Goal: Task Accomplishment & Management: Complete application form

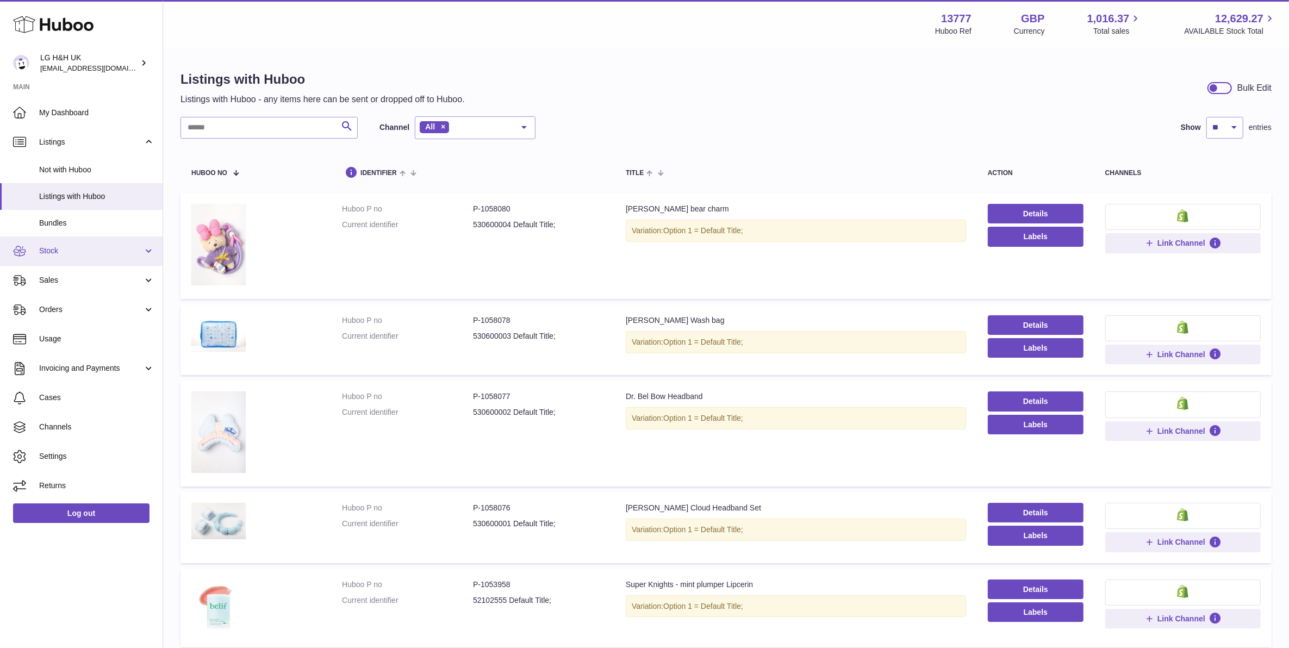
drag, startPoint x: 0, startPoint y: 0, endPoint x: 61, endPoint y: 256, distance: 263.1
click at [61, 256] on link "Stock" at bounding box center [81, 250] width 163 height 29
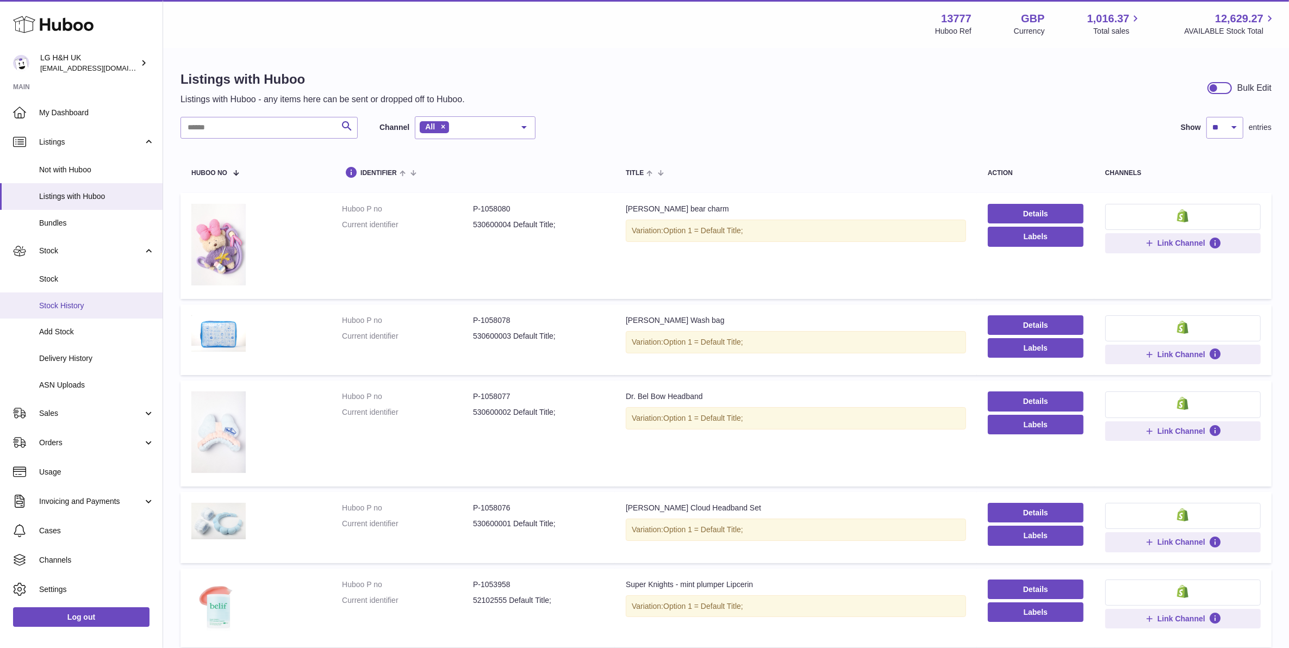
click at [72, 308] on span "Stock History" at bounding box center [96, 306] width 115 height 10
click at [71, 355] on span "Delivery History" at bounding box center [96, 358] width 115 height 10
click at [71, 357] on span "Delivery History" at bounding box center [96, 358] width 115 height 10
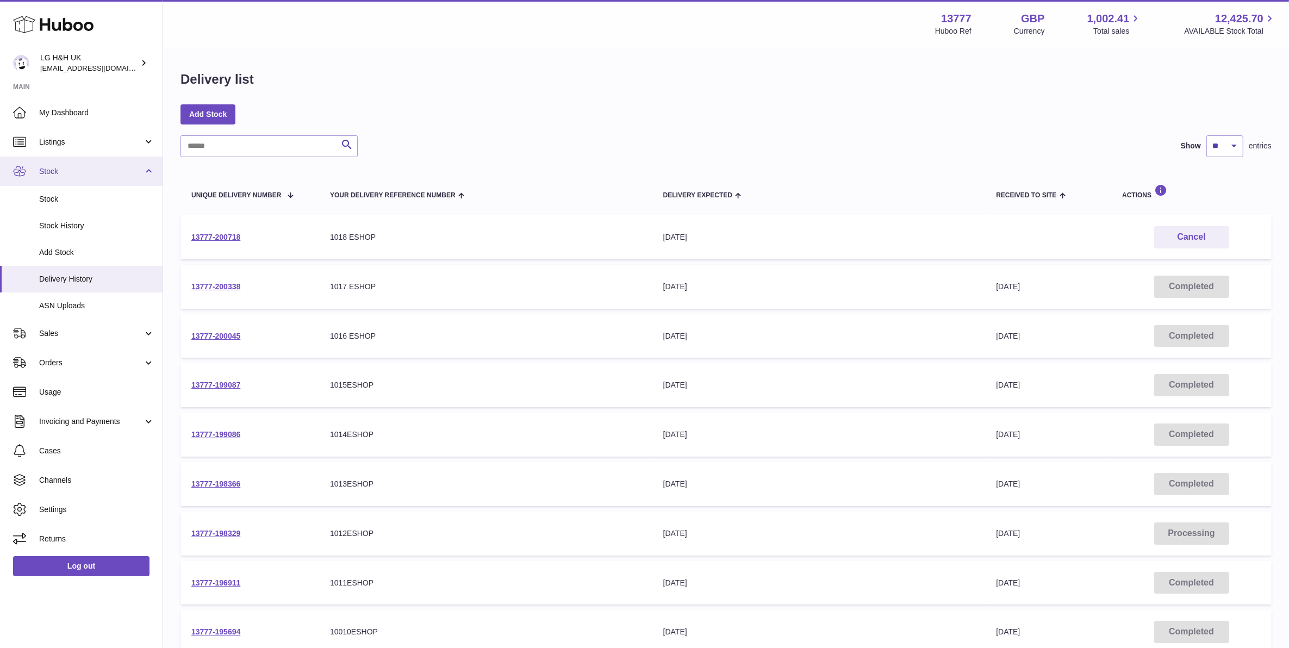
click at [82, 177] on link "Stock" at bounding box center [81, 171] width 163 height 29
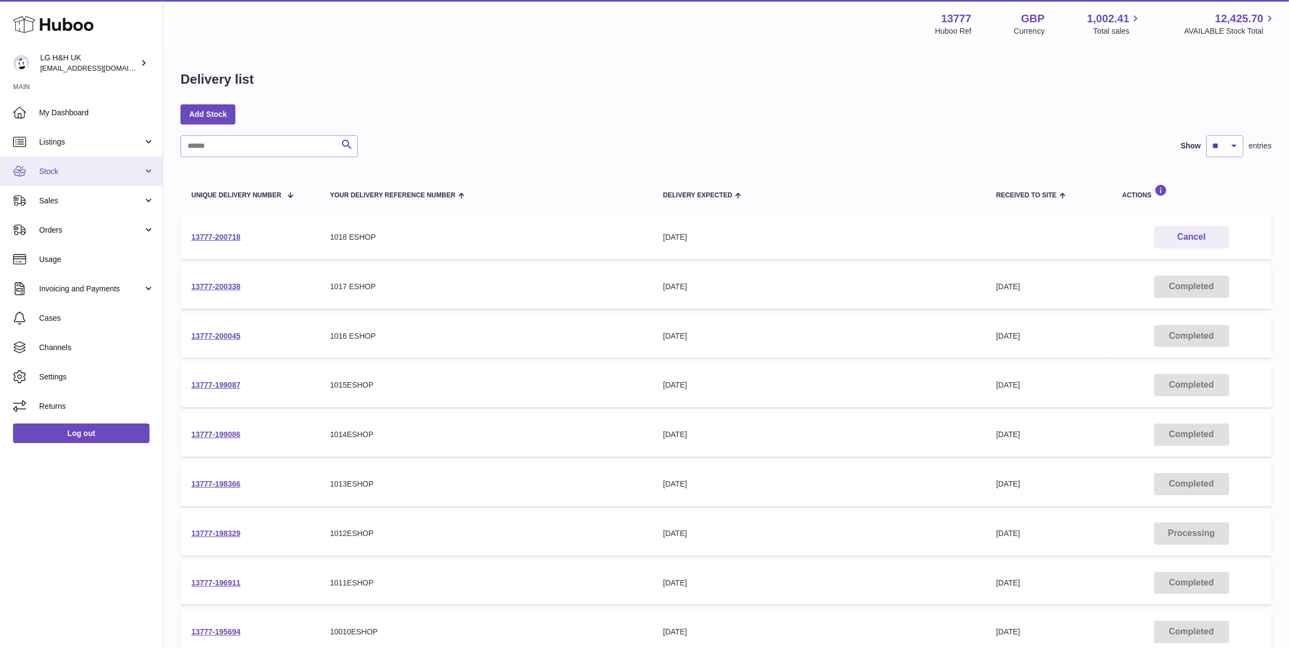
click at [85, 173] on span "Stock" at bounding box center [91, 171] width 104 height 10
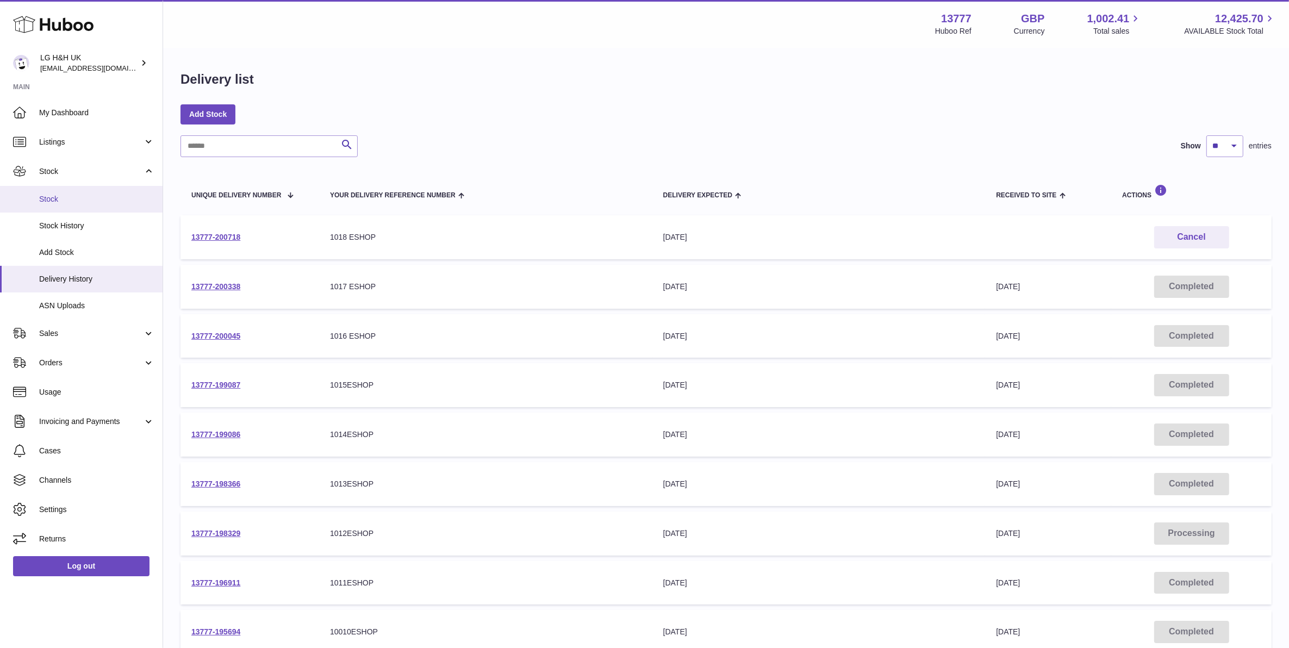
click at [68, 205] on link "Stock" at bounding box center [81, 199] width 163 height 27
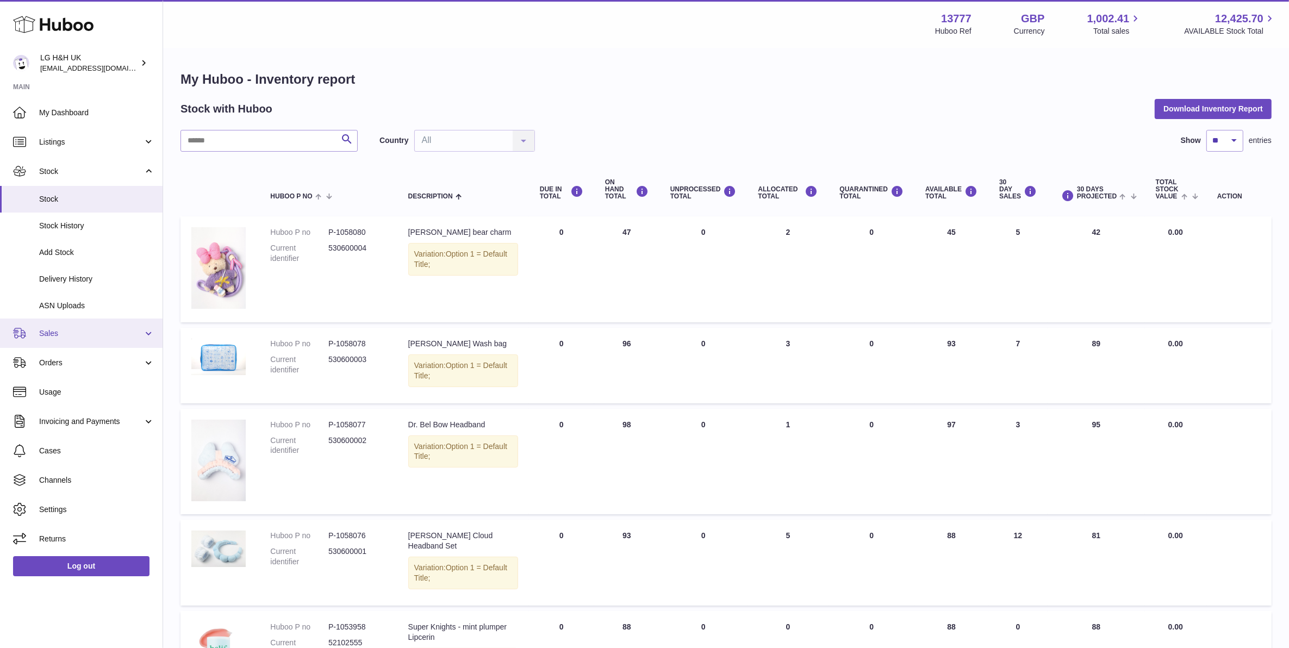
click at [94, 330] on span "Sales" at bounding box center [91, 333] width 104 height 10
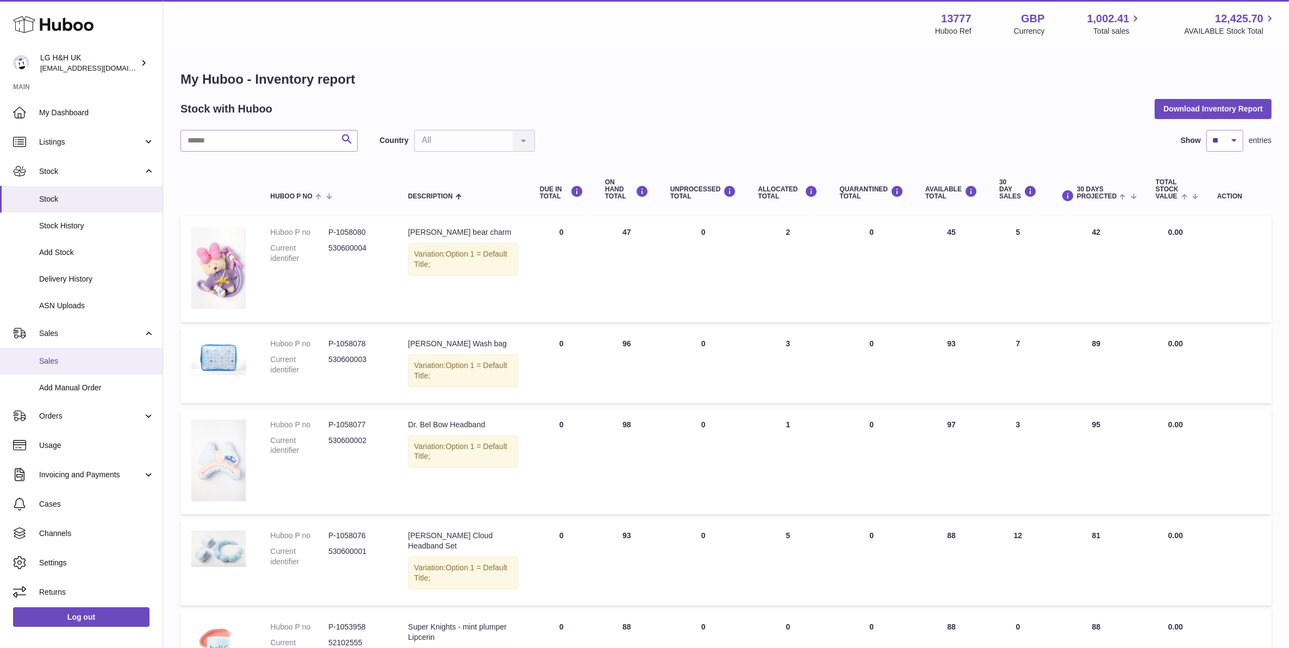
click at [74, 364] on span "Sales" at bounding box center [96, 361] width 115 height 10
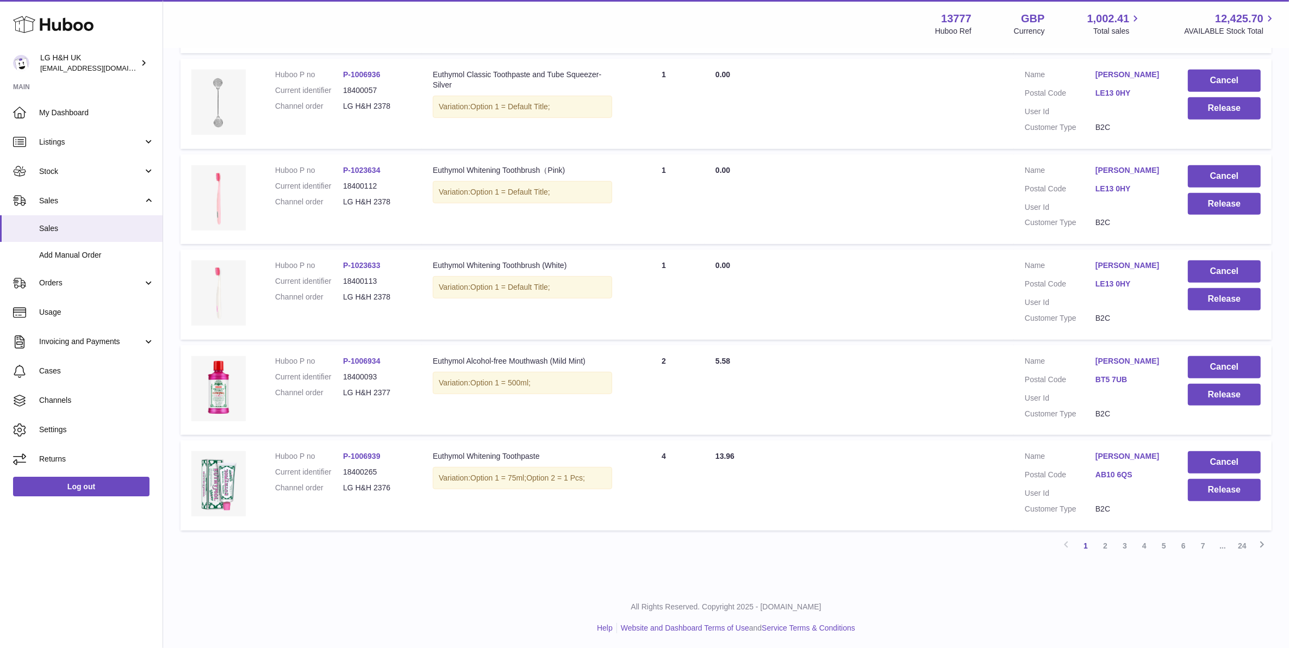
scroll to position [692, 0]
click at [1102, 541] on link "2" at bounding box center [1105, 545] width 20 height 20
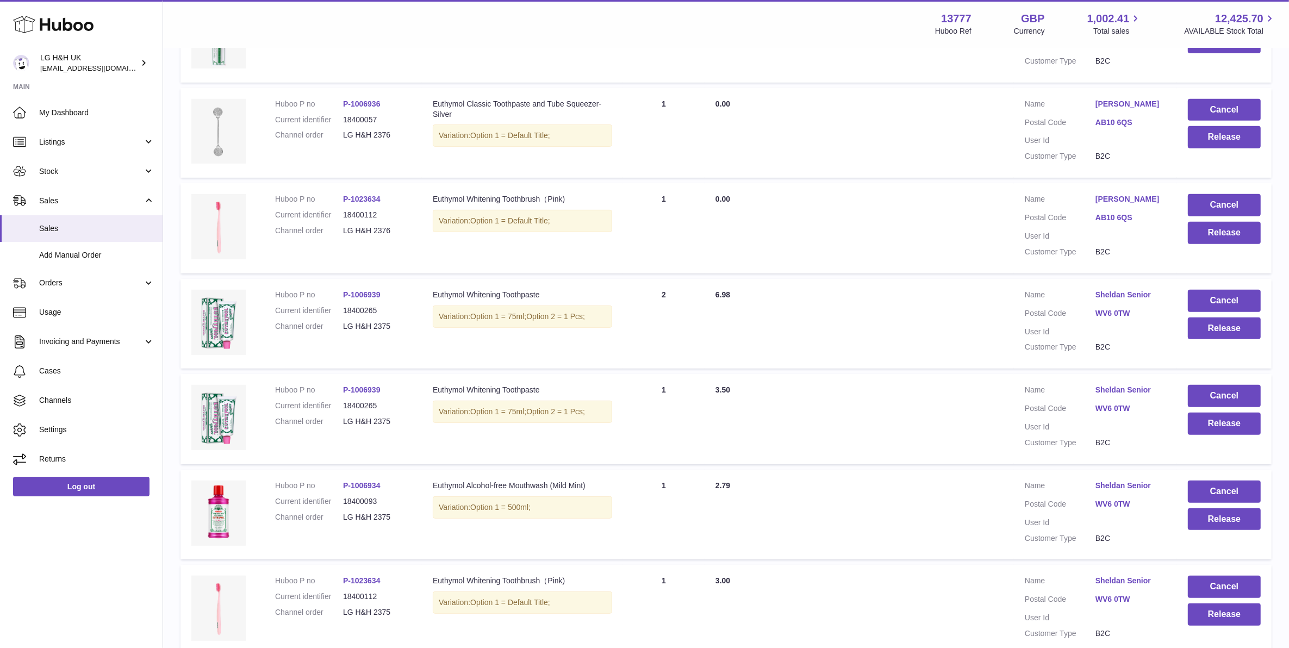
scroll to position [692, 0]
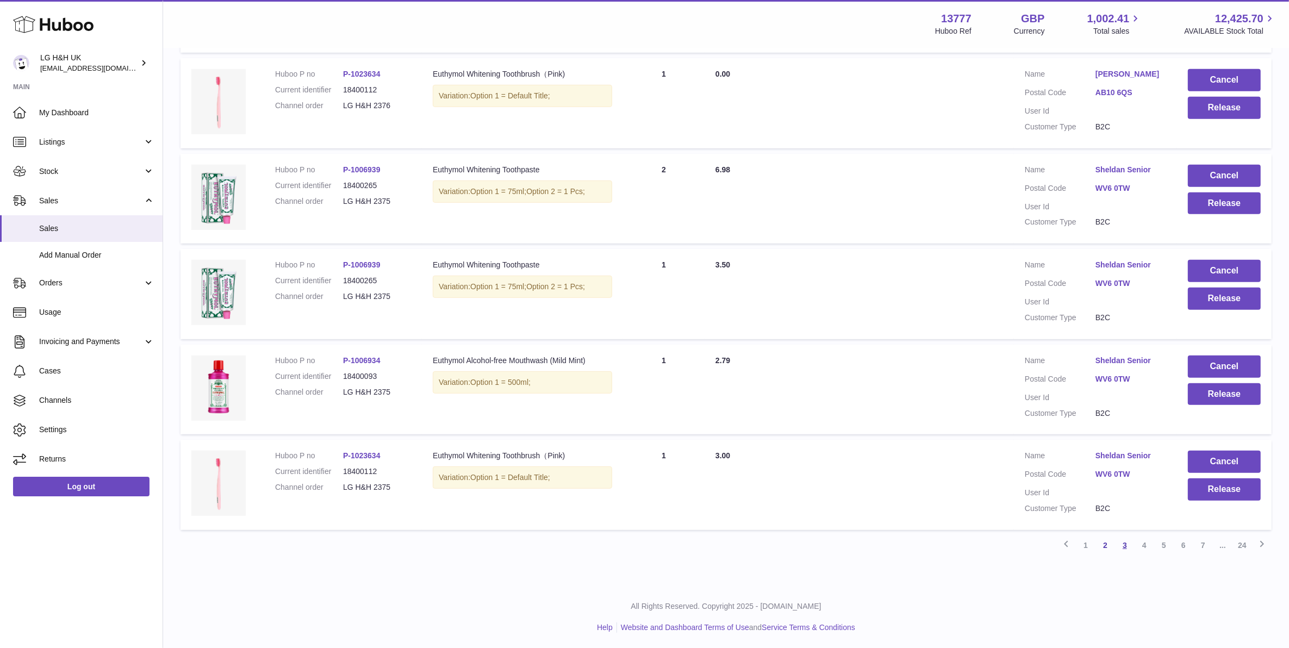
click at [1124, 540] on link "3" at bounding box center [1125, 545] width 20 height 20
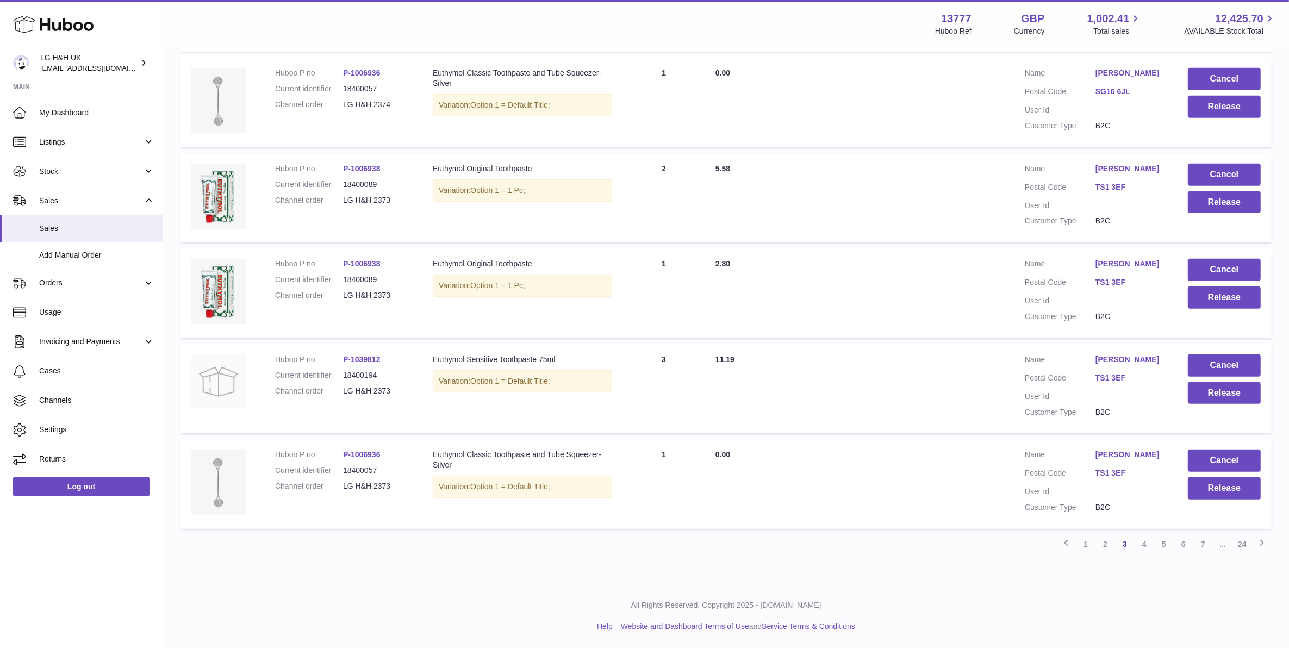
scroll to position [734, 0]
click at [1140, 542] on link "4" at bounding box center [1144, 544] width 20 height 20
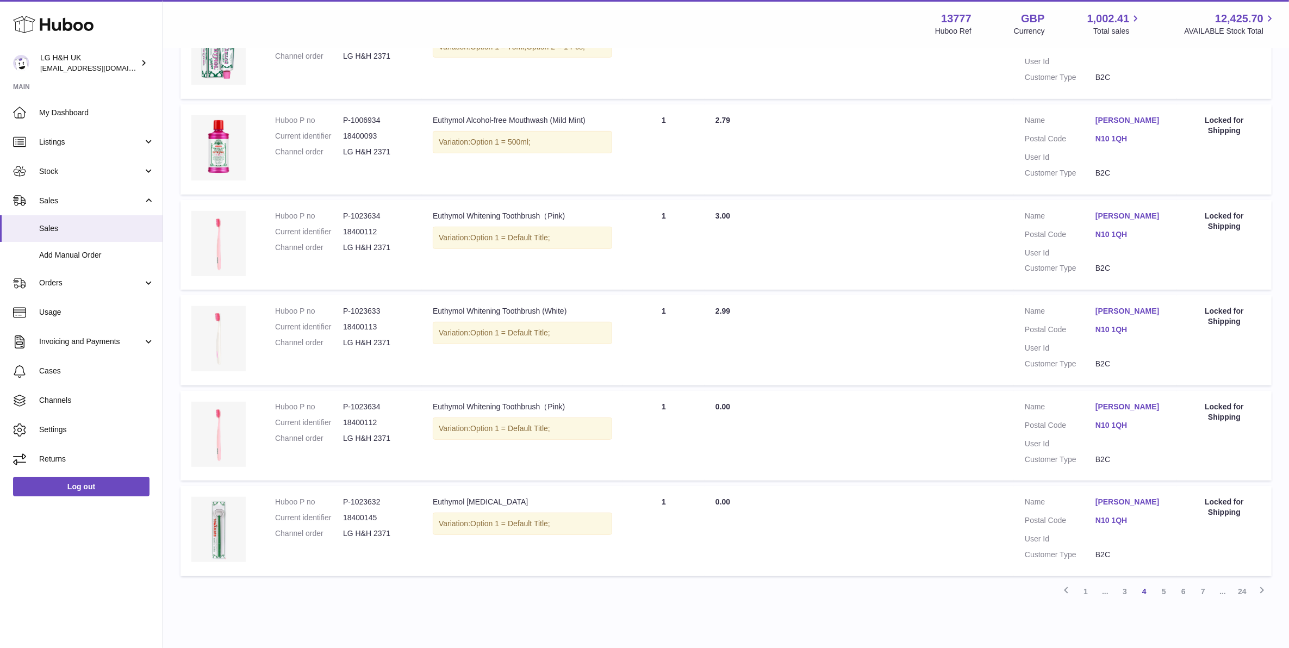
scroll to position [692, 0]
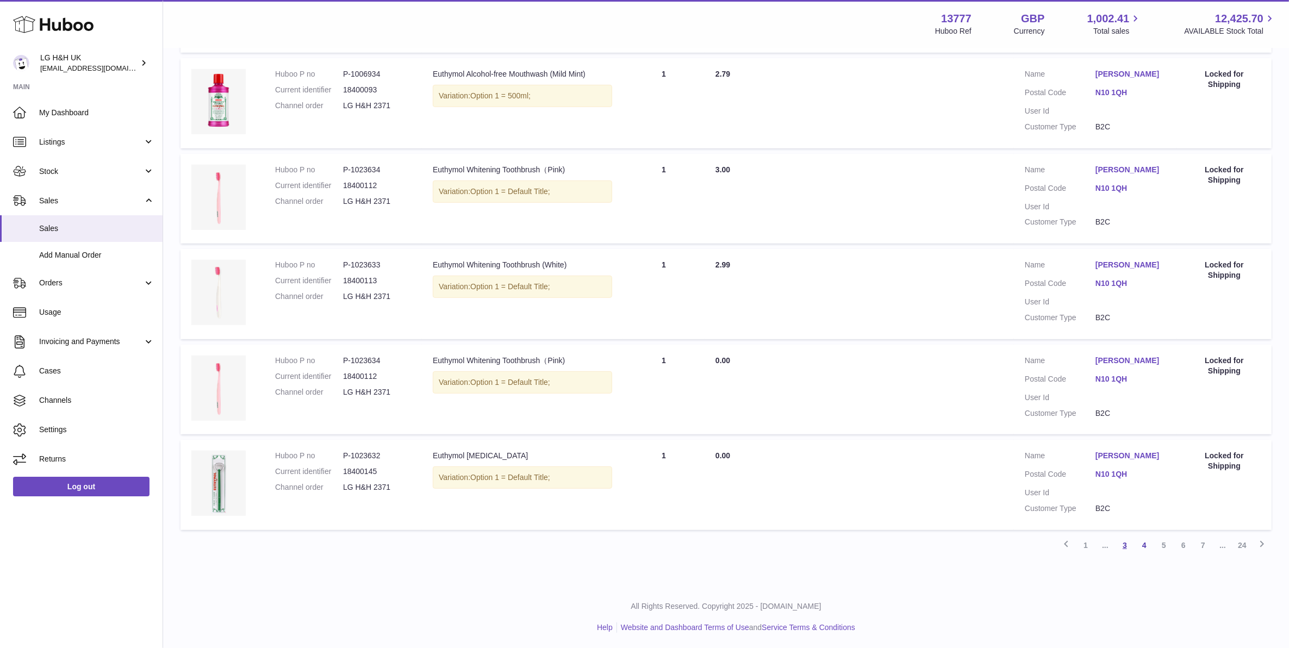
click at [1121, 546] on link "3" at bounding box center [1125, 545] width 20 height 20
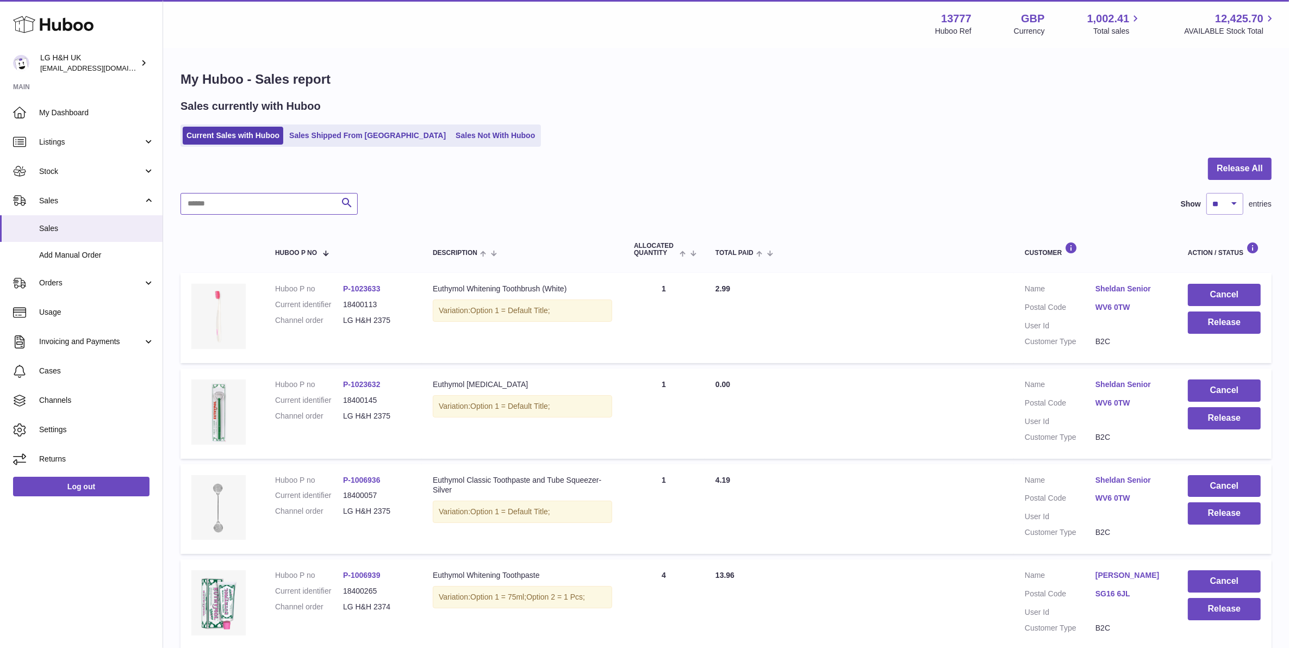
click at [291, 205] on input "text" at bounding box center [268, 204] width 177 height 22
paste input "**********"
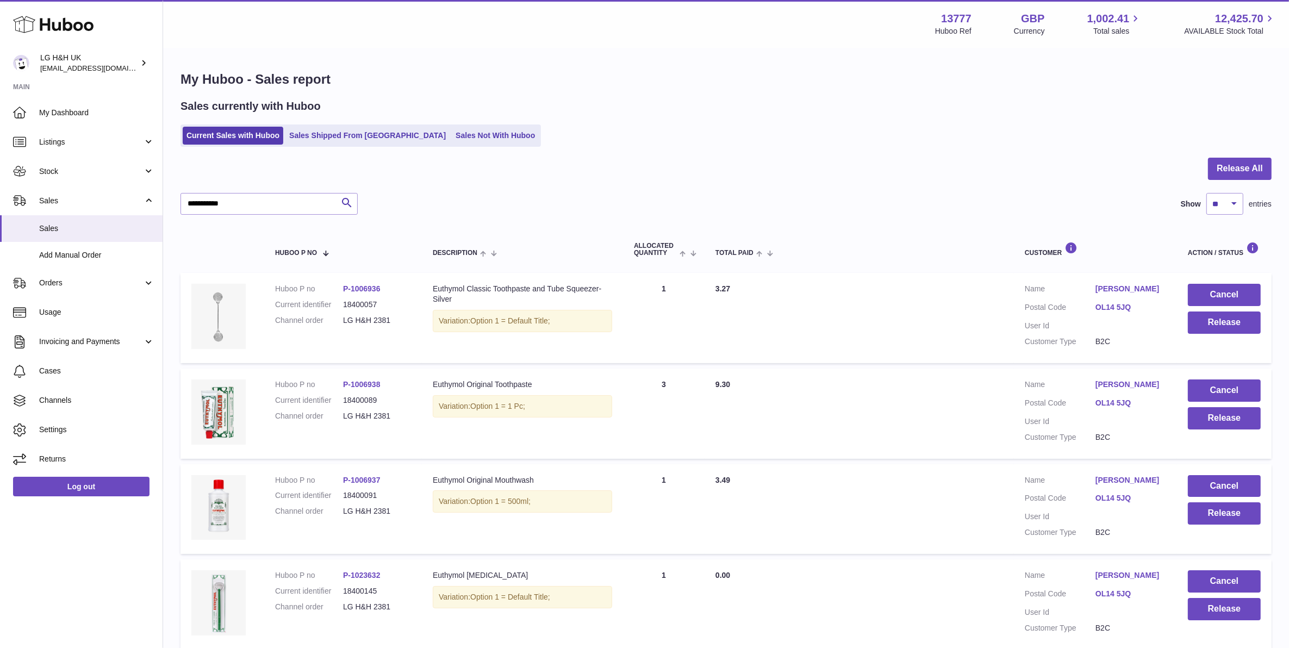
scroll to position [68, 0]
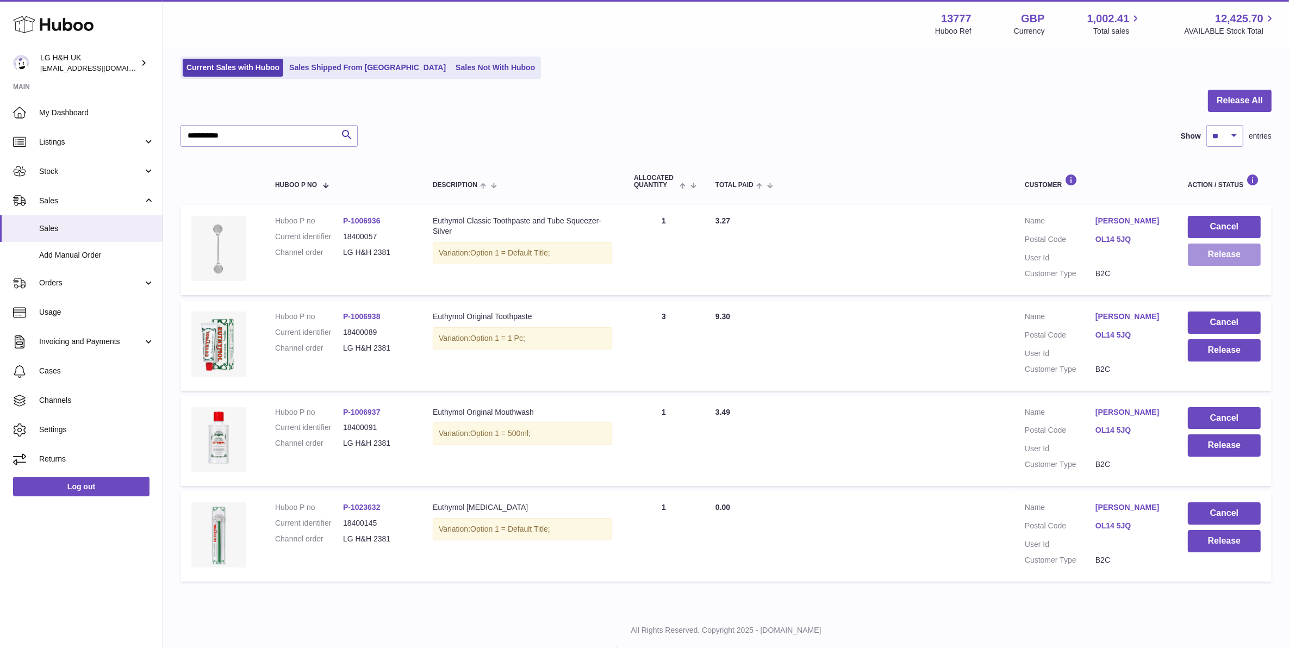
click at [1234, 264] on button "Release" at bounding box center [1224, 254] width 73 height 22
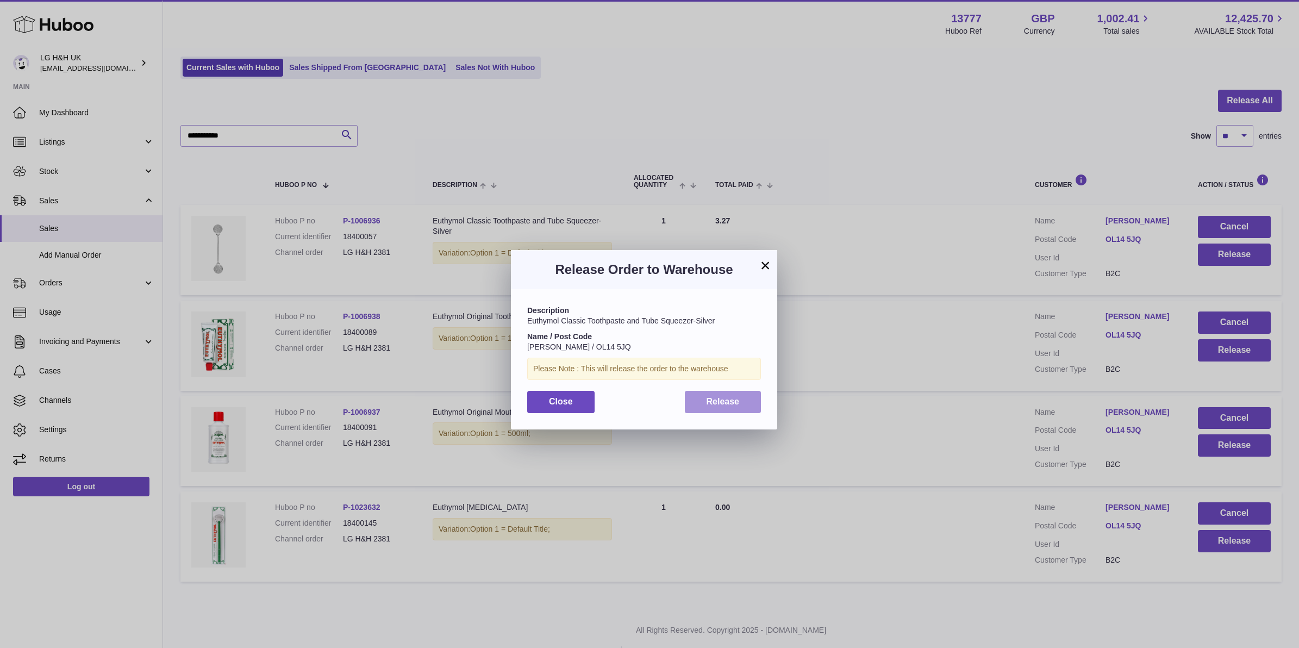
click at [743, 403] on button "Release" at bounding box center [723, 402] width 77 height 22
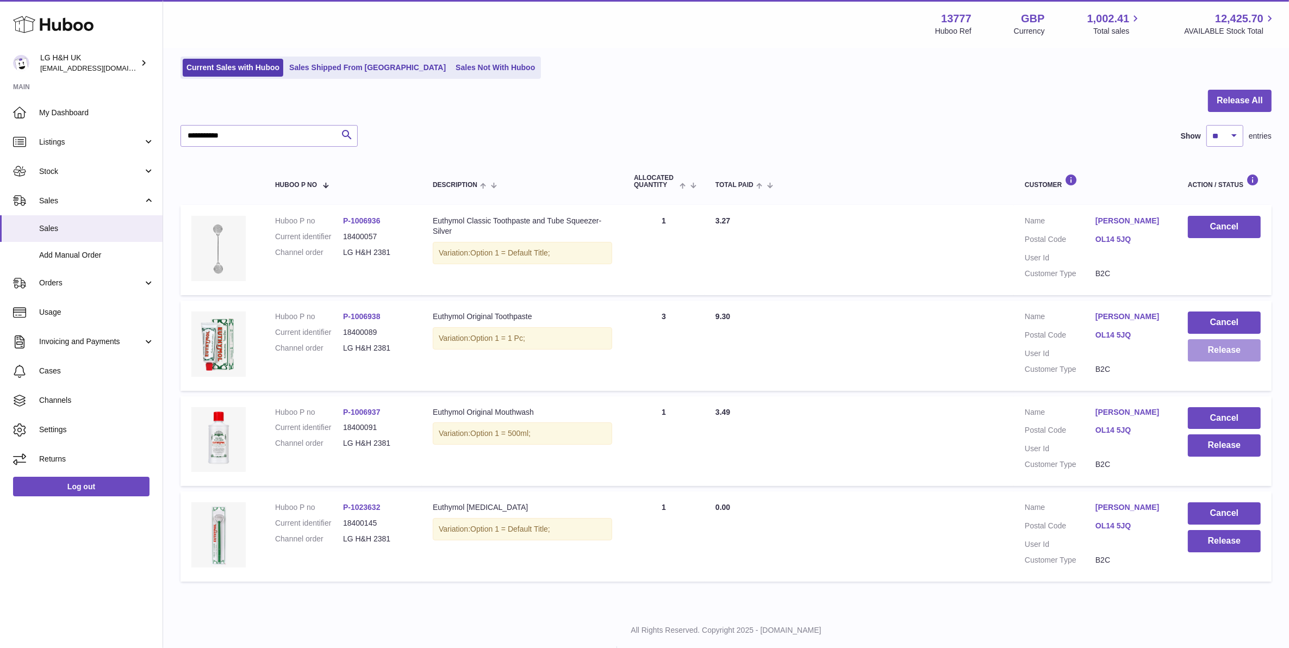
click at [1225, 349] on button "Release" at bounding box center [1224, 350] width 73 height 22
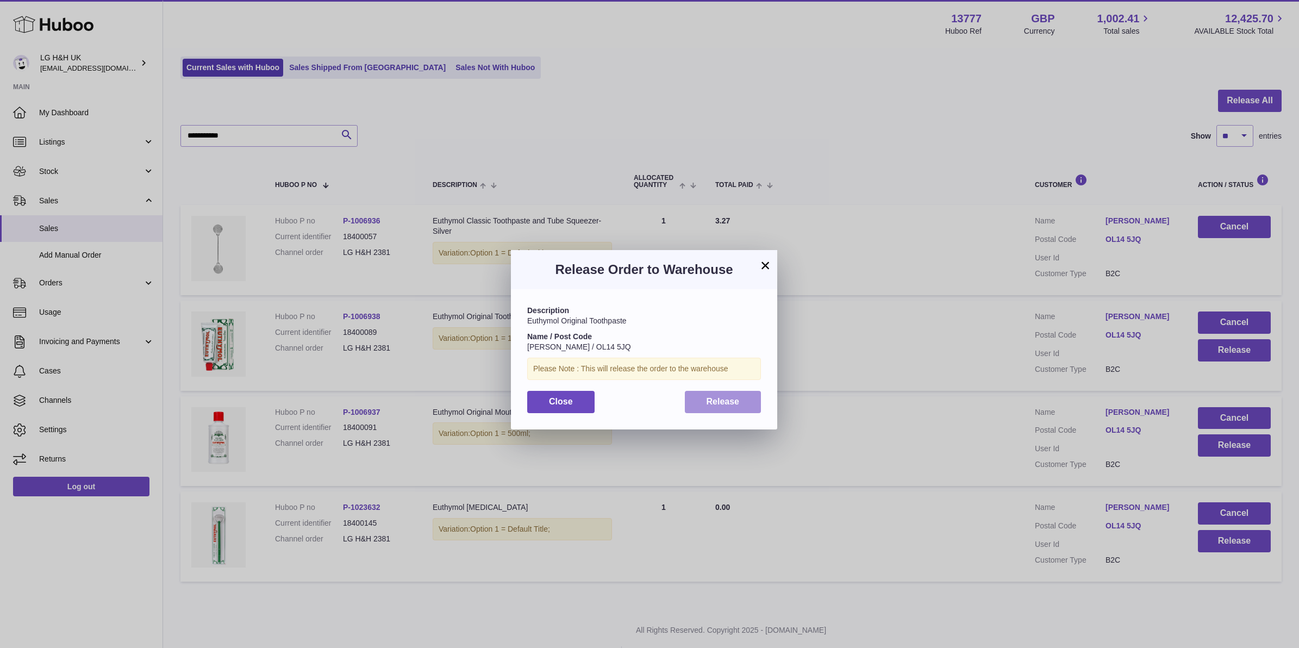
click at [710, 408] on button "Release" at bounding box center [723, 402] width 77 height 22
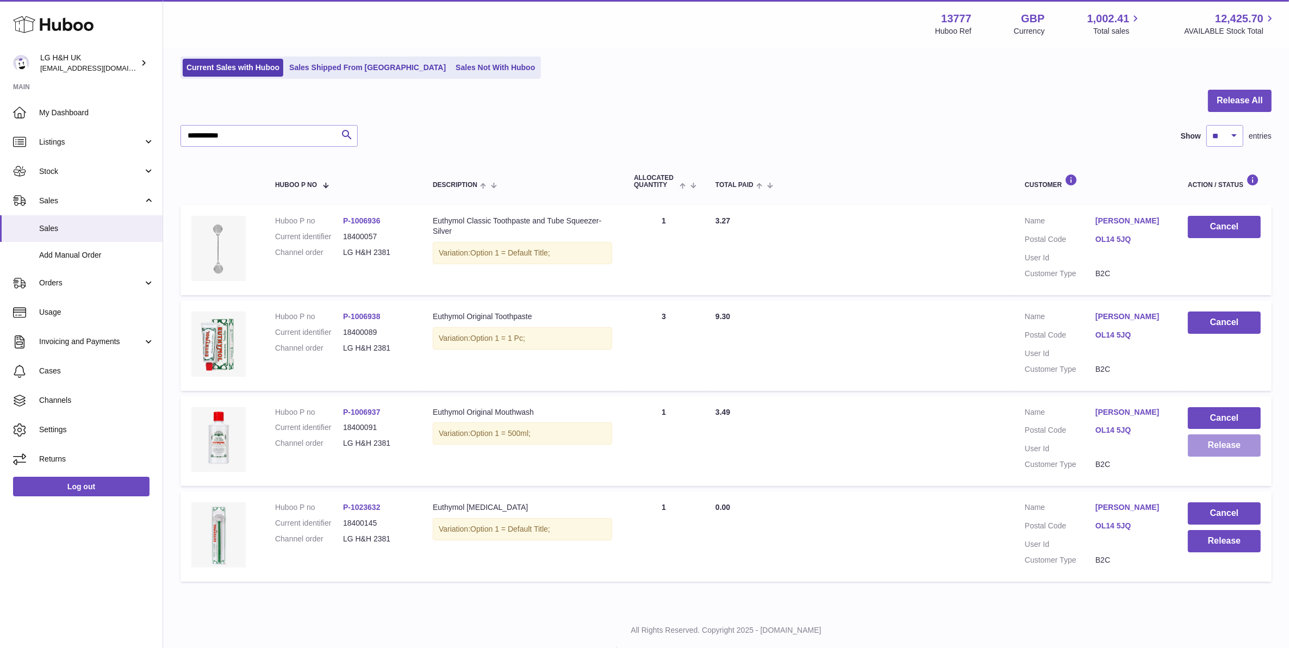
click at [1248, 441] on button "Release" at bounding box center [1224, 445] width 73 height 22
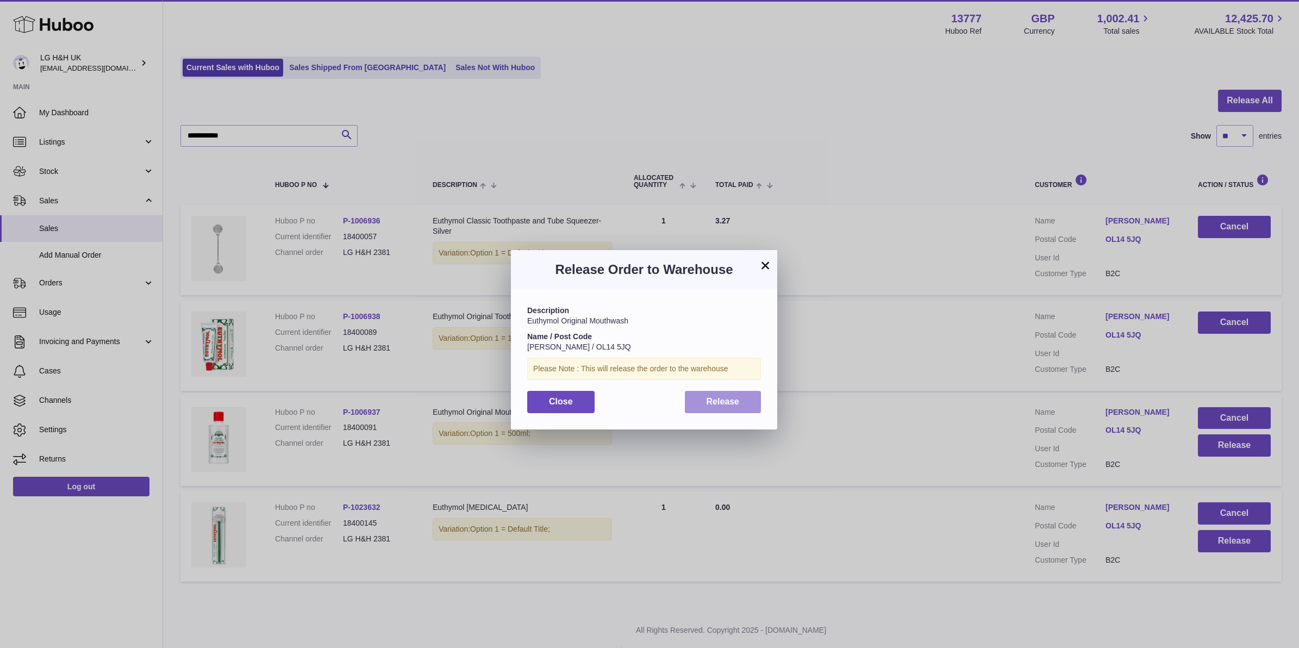
click at [715, 408] on button "Release" at bounding box center [723, 402] width 77 height 22
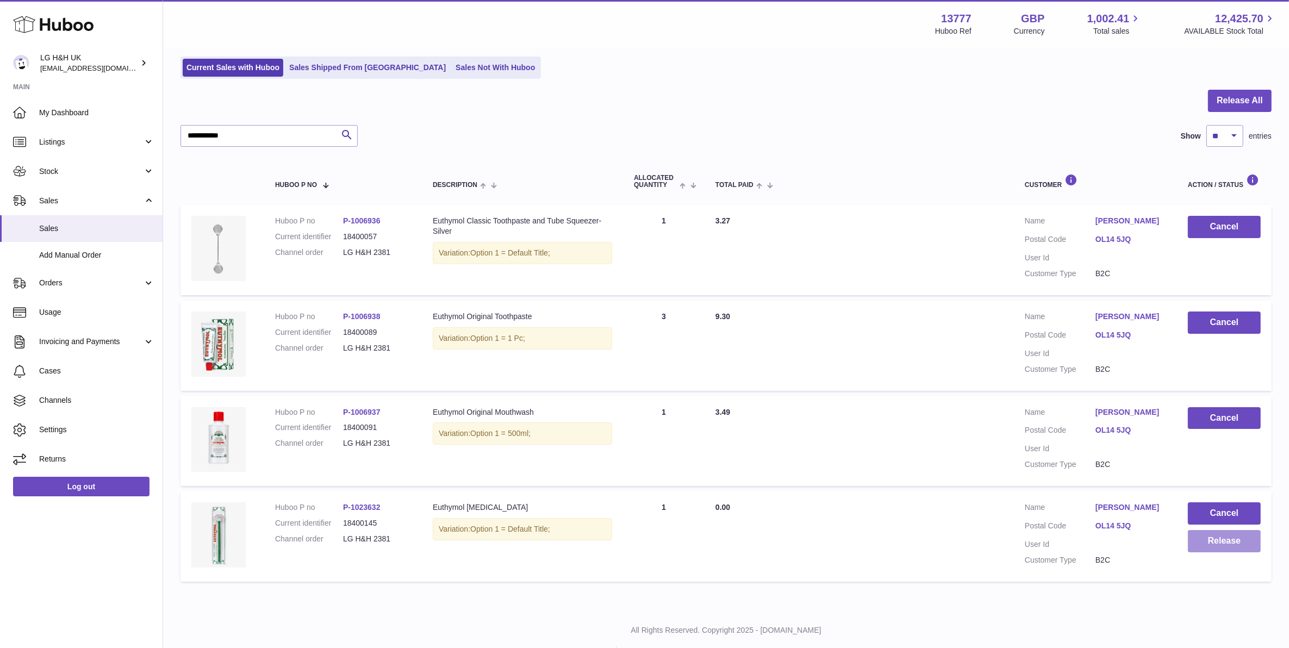
click at [1245, 541] on button "Release" at bounding box center [1224, 541] width 73 height 22
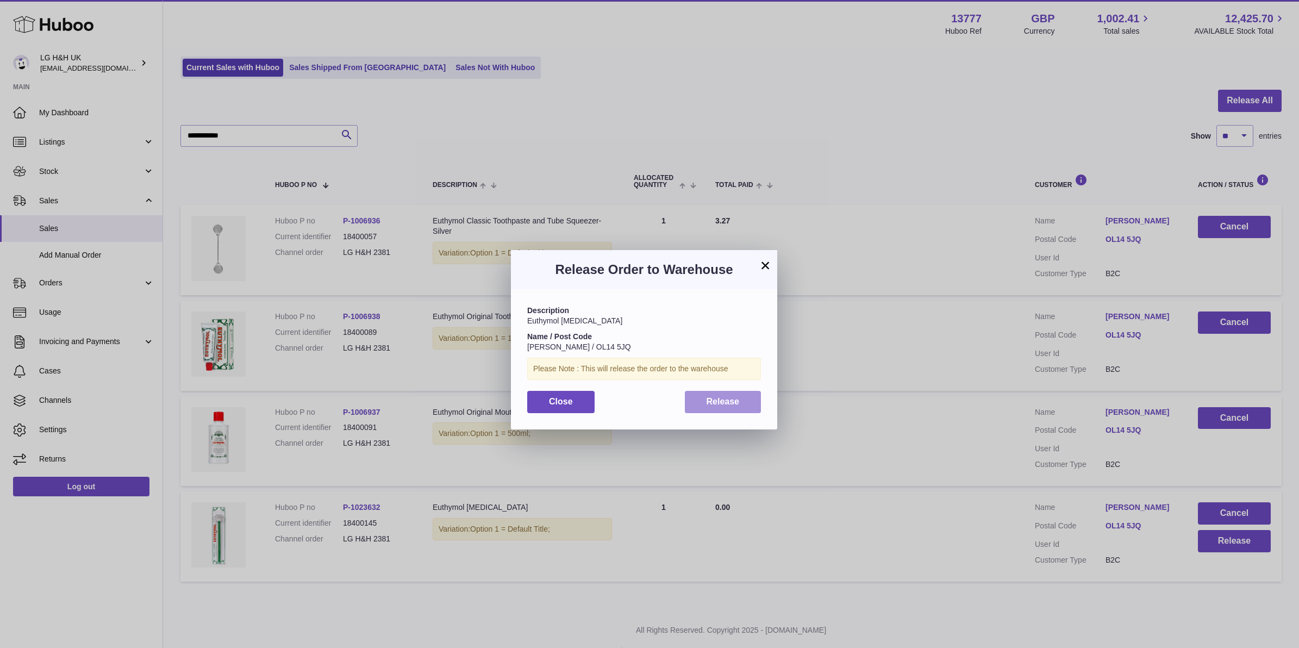
click at [711, 401] on span "Release" at bounding box center [723, 401] width 33 height 9
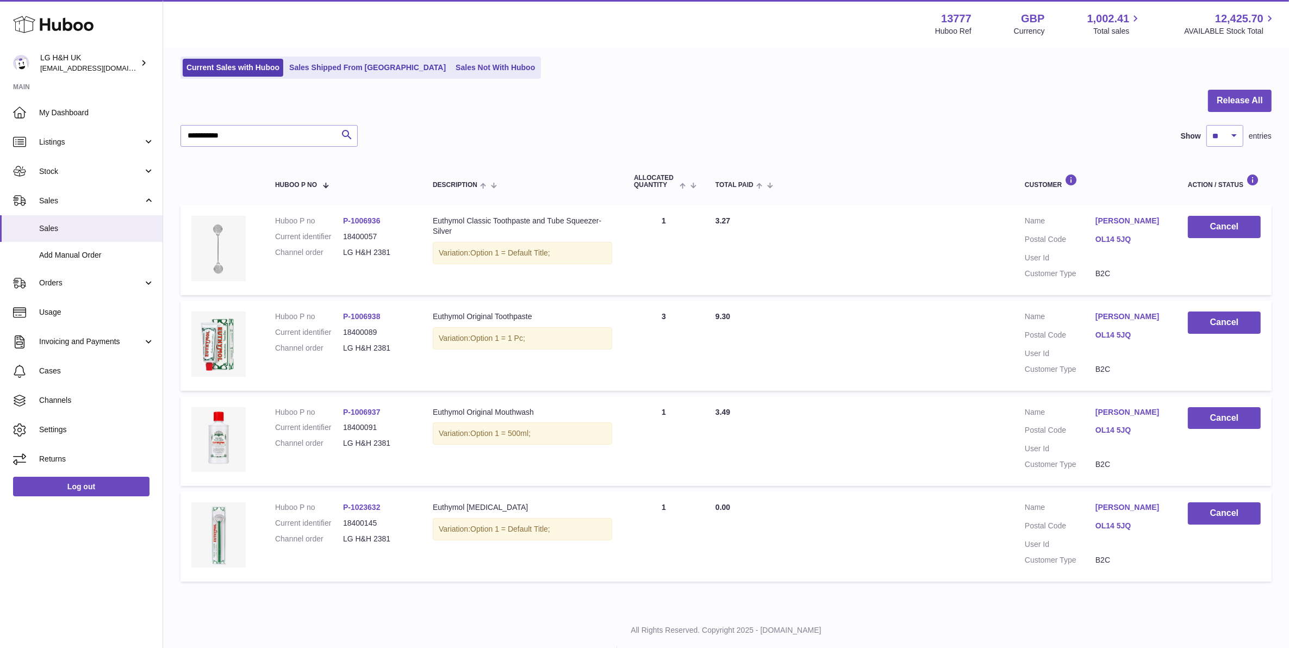
click at [276, 147] on div "**********" at bounding box center [725, 338] width 1091 height 497
click at [283, 142] on input "**********" at bounding box center [268, 136] width 177 height 22
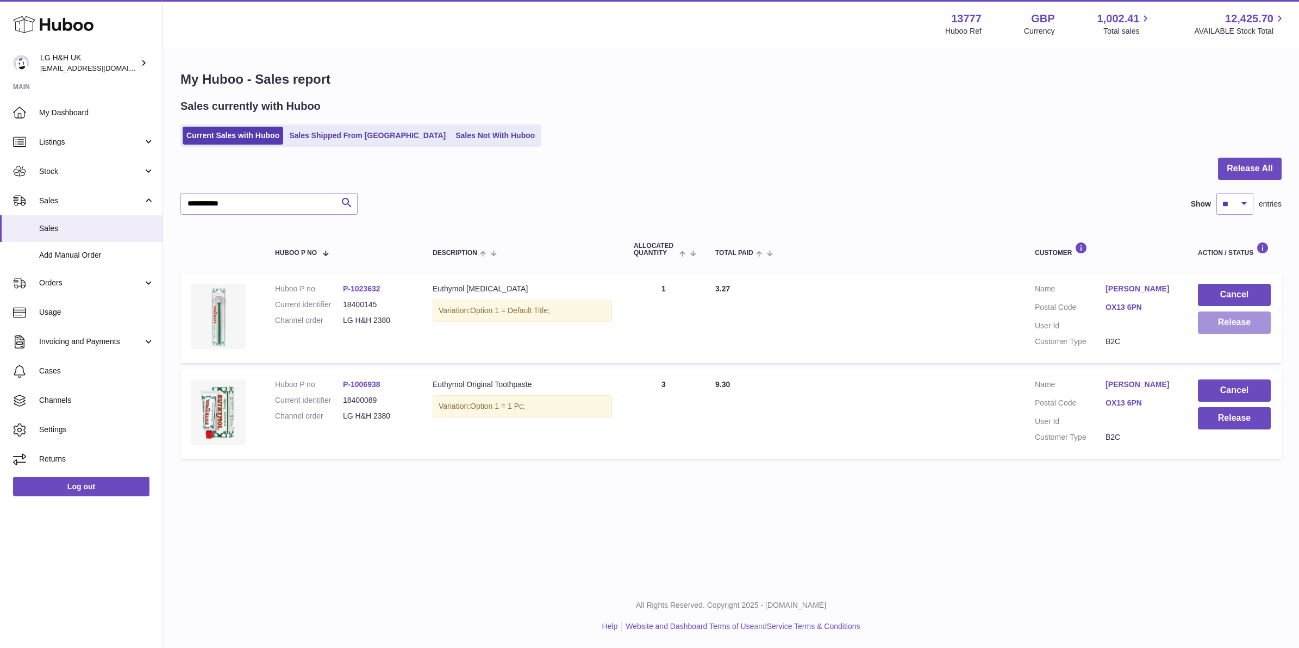
click at [1223, 316] on button "Release" at bounding box center [1234, 322] width 73 height 22
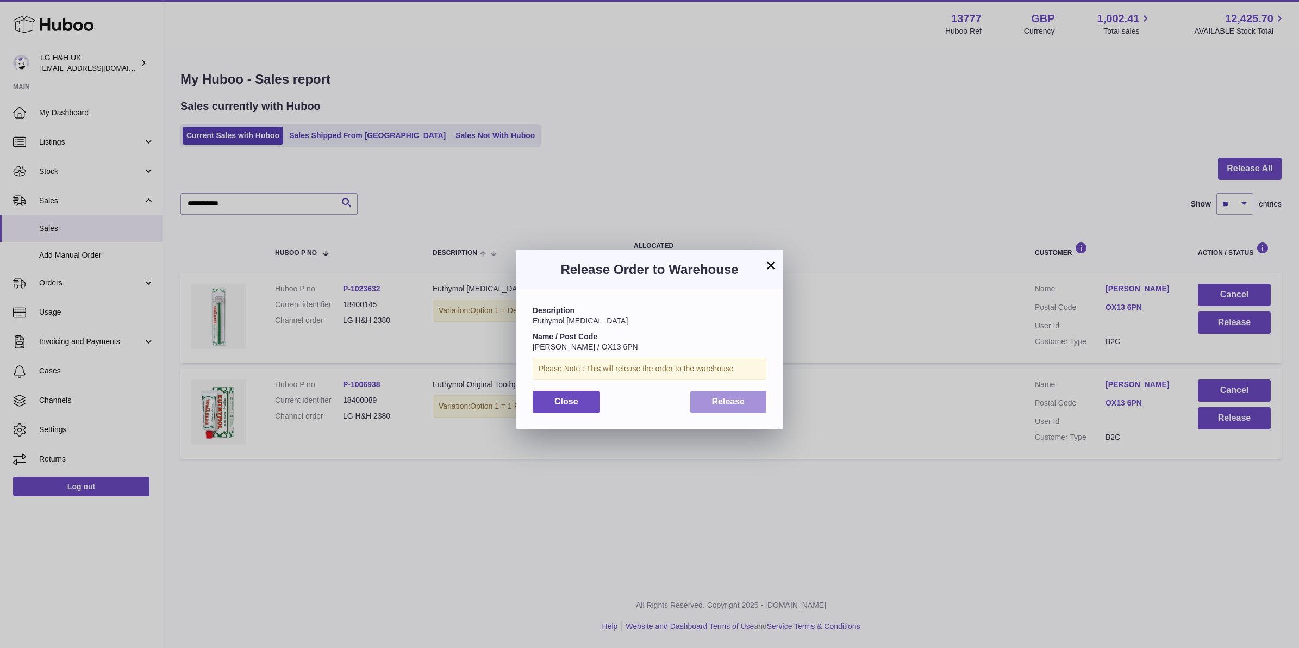
drag, startPoint x: 733, startPoint y: 408, endPoint x: 753, endPoint y: 406, distance: 20.7
click at [734, 408] on button "Release" at bounding box center [728, 402] width 77 height 22
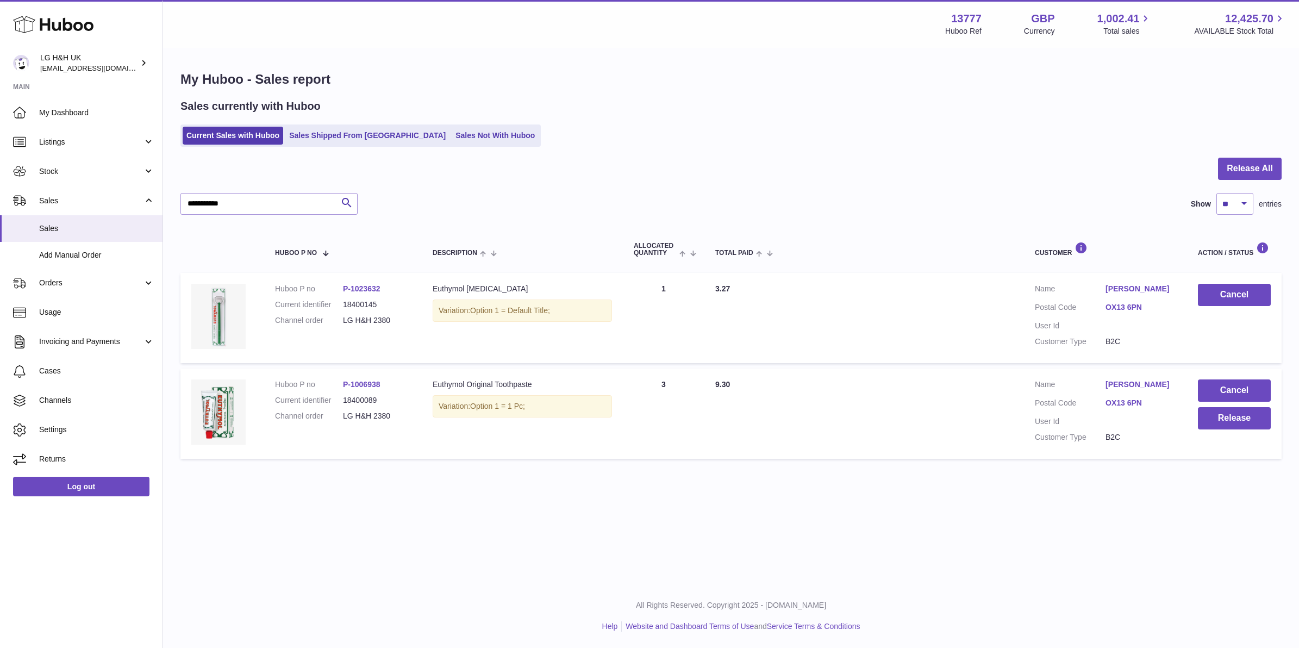
click at [1193, 416] on td "Cancel Release" at bounding box center [1234, 414] width 95 height 90
click at [1198, 416] on button "Release" at bounding box center [1234, 418] width 73 height 22
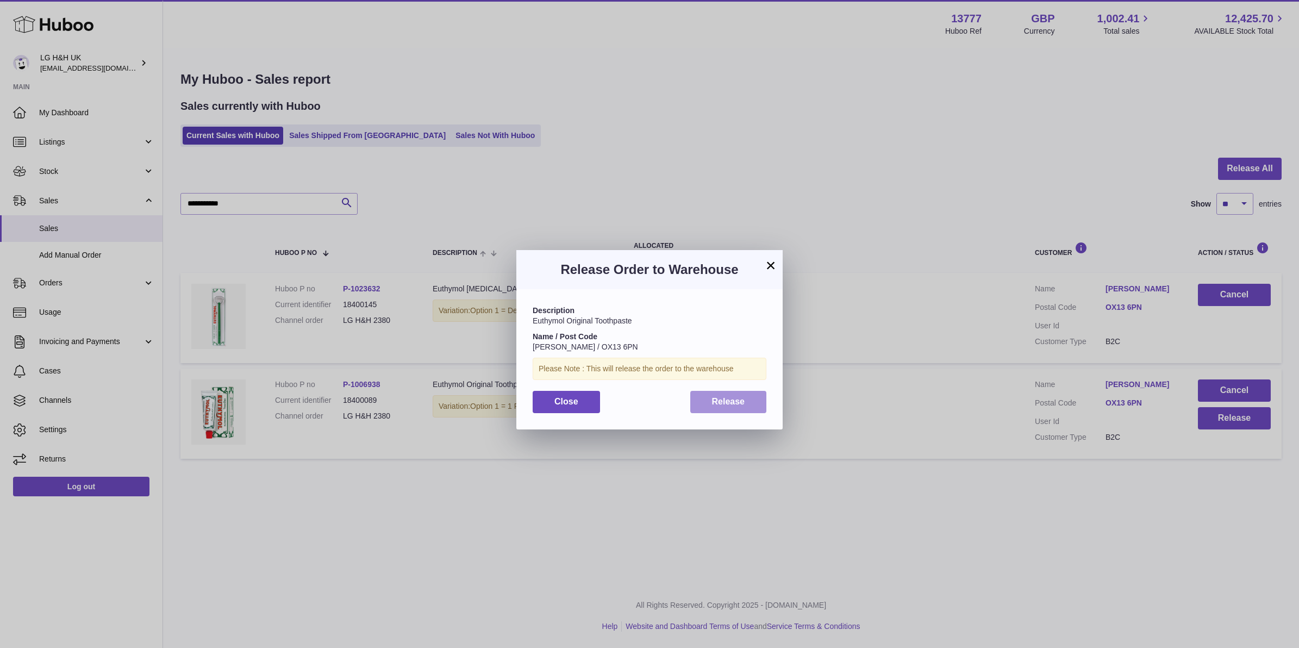
click at [729, 408] on button "Release" at bounding box center [728, 402] width 77 height 22
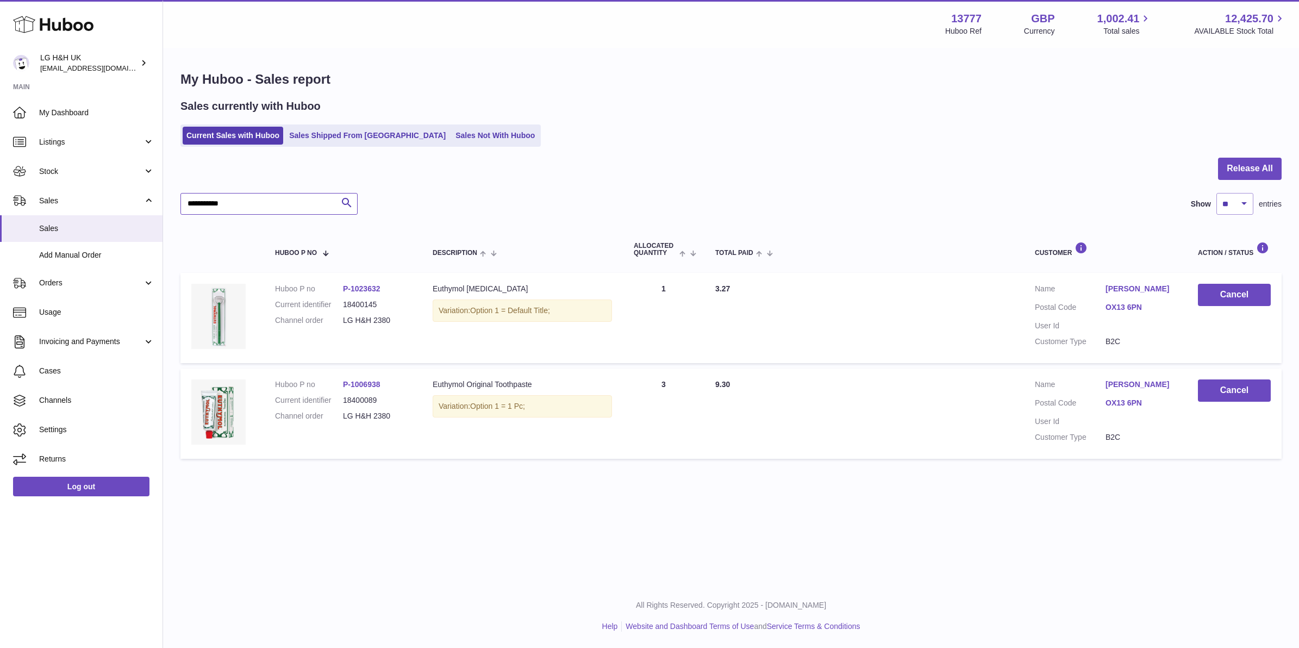
click at [252, 197] on input "**********" at bounding box center [268, 204] width 177 height 22
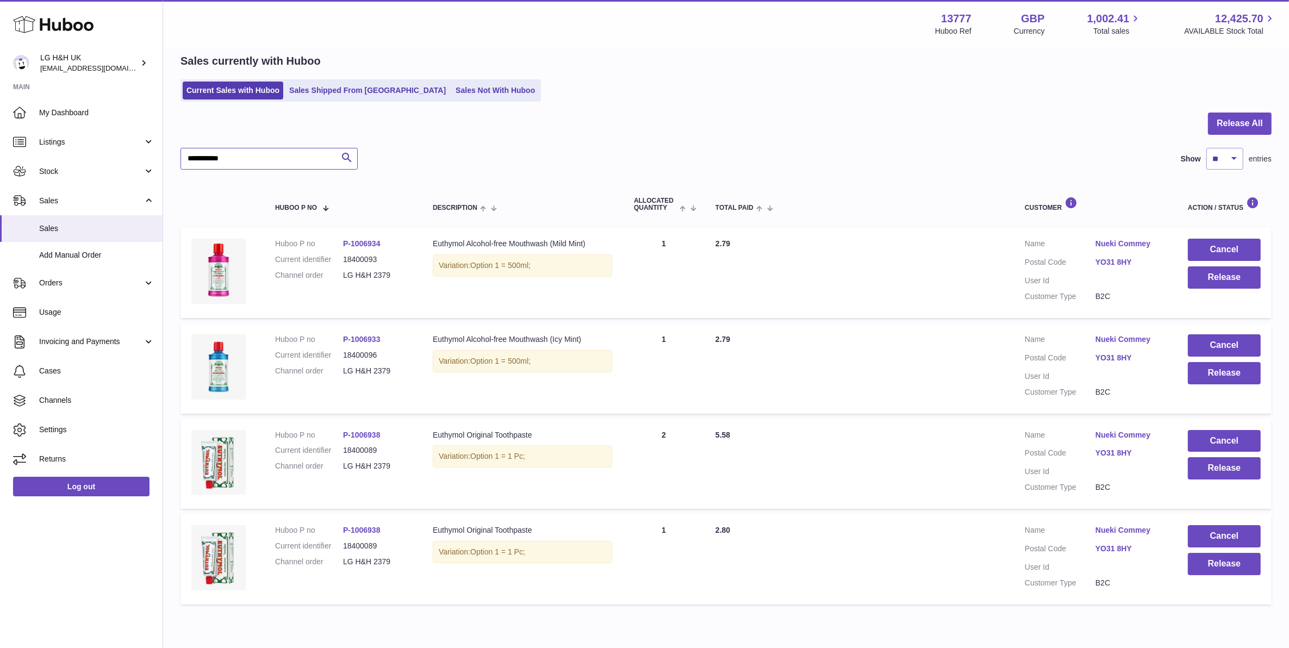
scroll to position [68, 0]
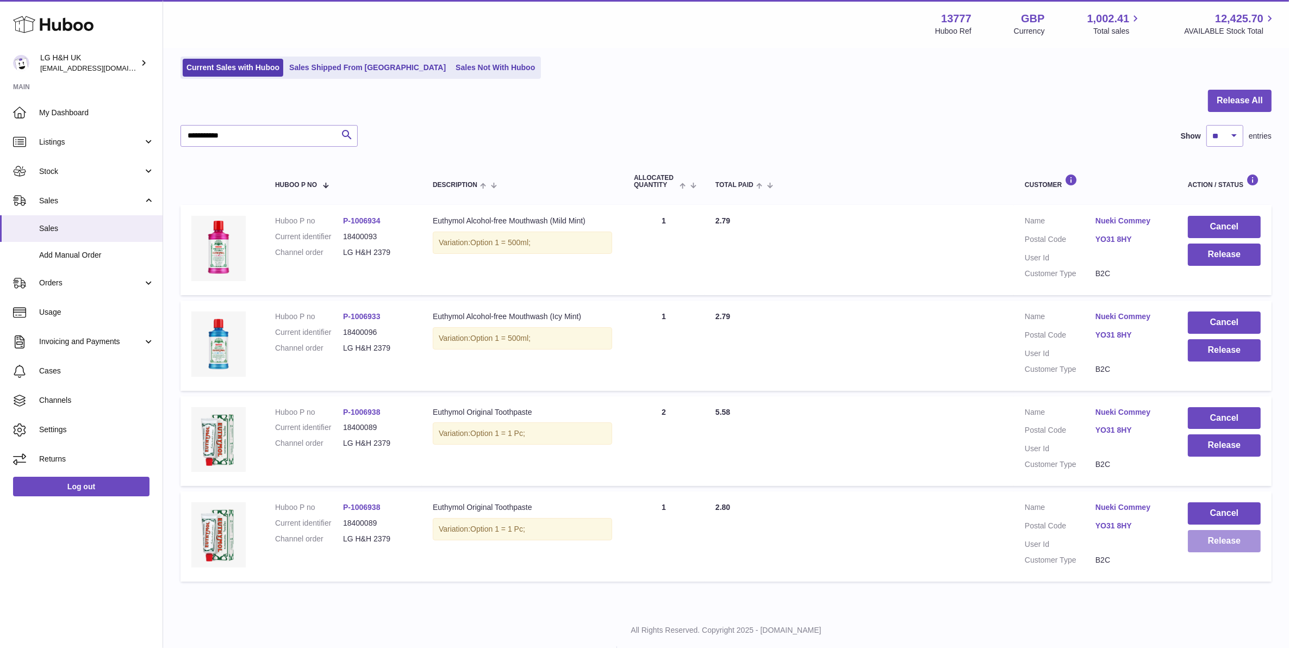
click at [1216, 541] on button "Release" at bounding box center [1224, 541] width 73 height 22
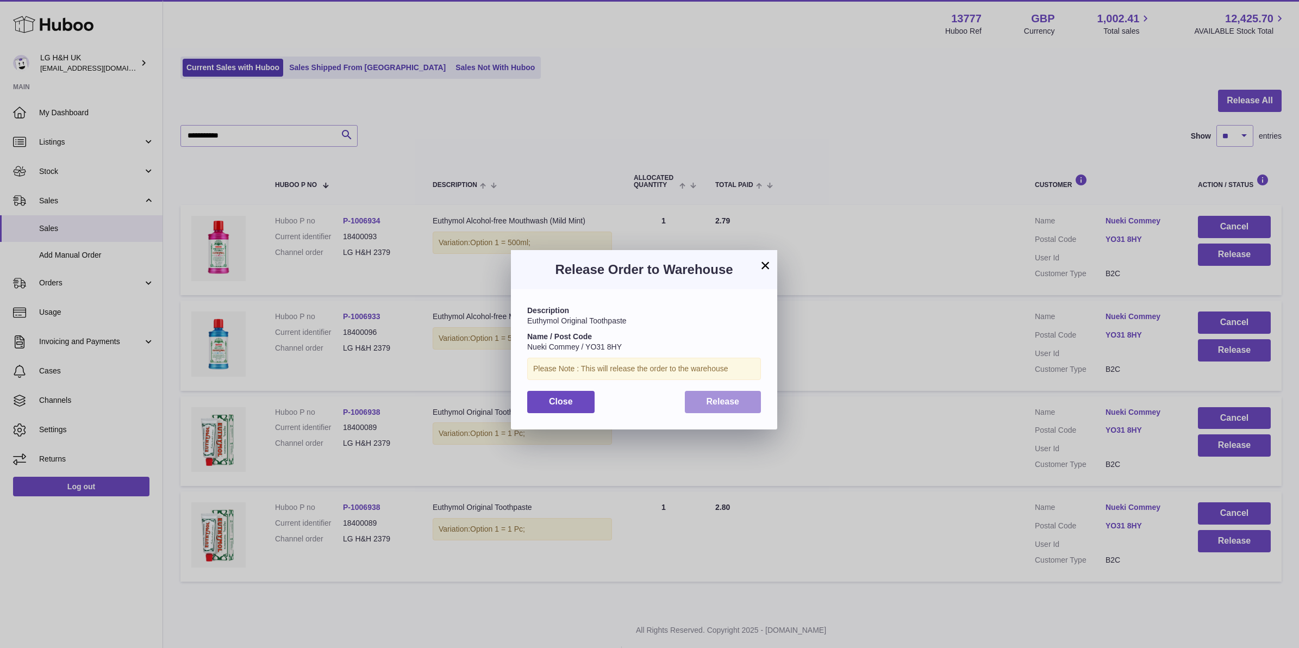
click at [686, 397] on button "Release" at bounding box center [723, 402] width 77 height 22
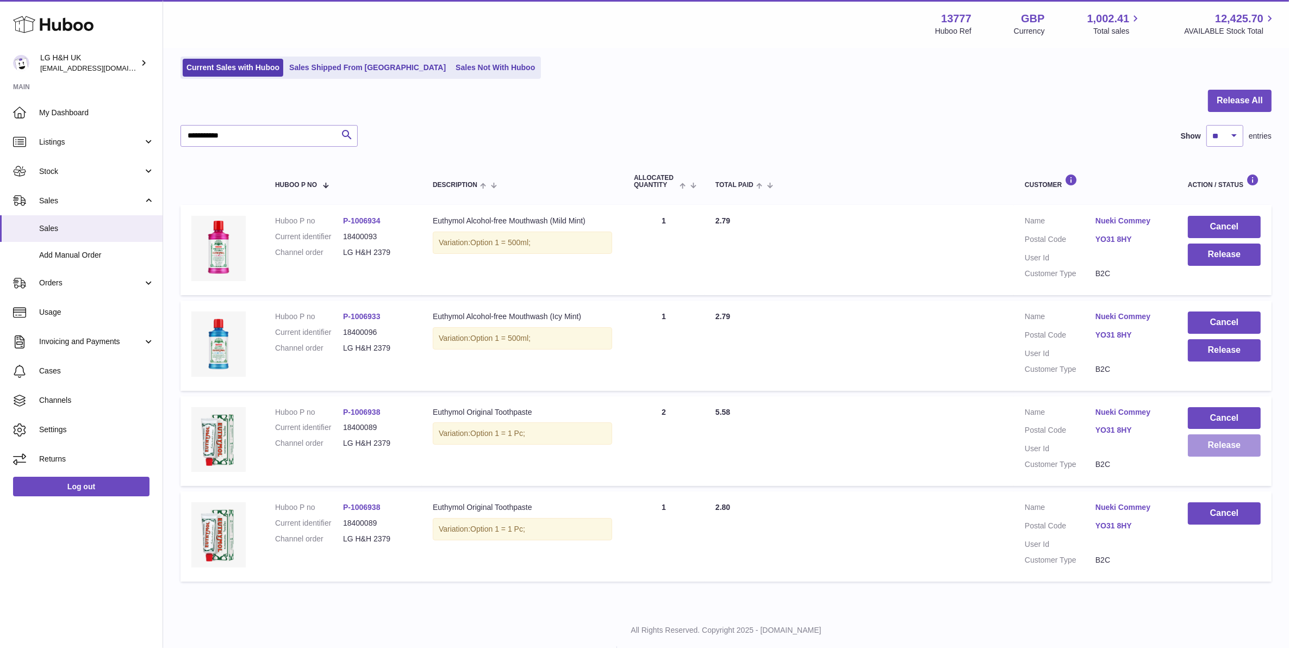
click at [1219, 441] on button "Release" at bounding box center [1224, 445] width 73 height 22
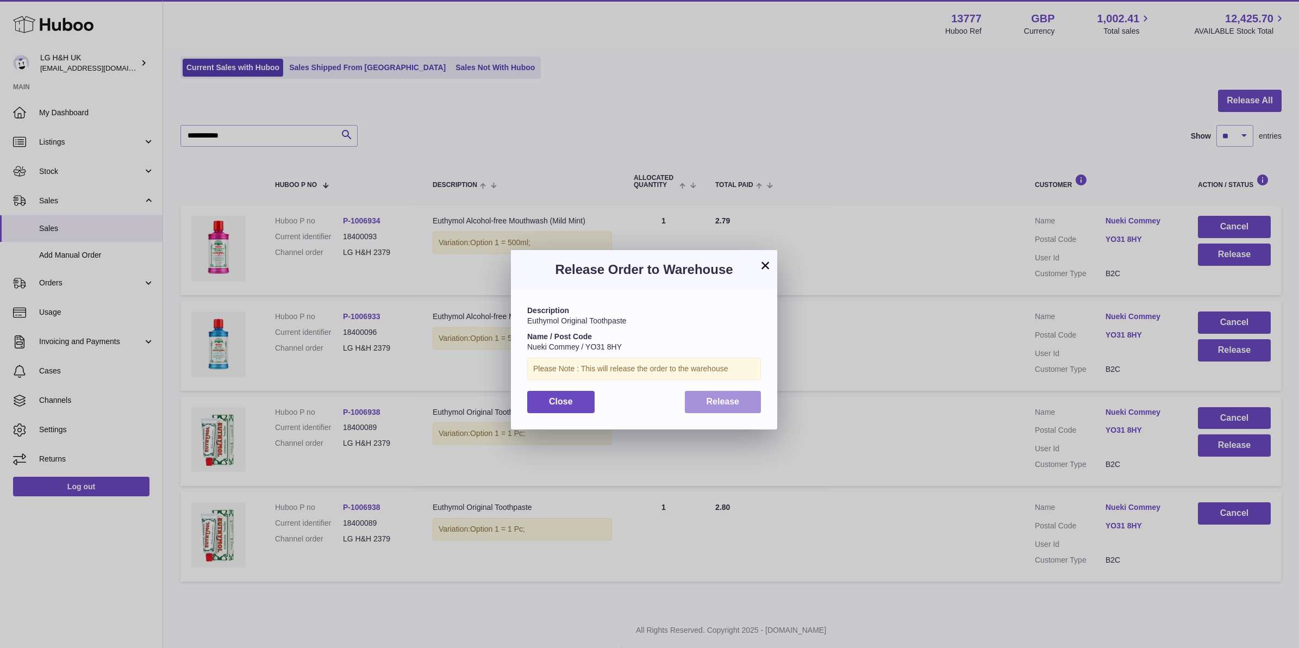
click at [734, 400] on span "Release" at bounding box center [723, 401] width 33 height 9
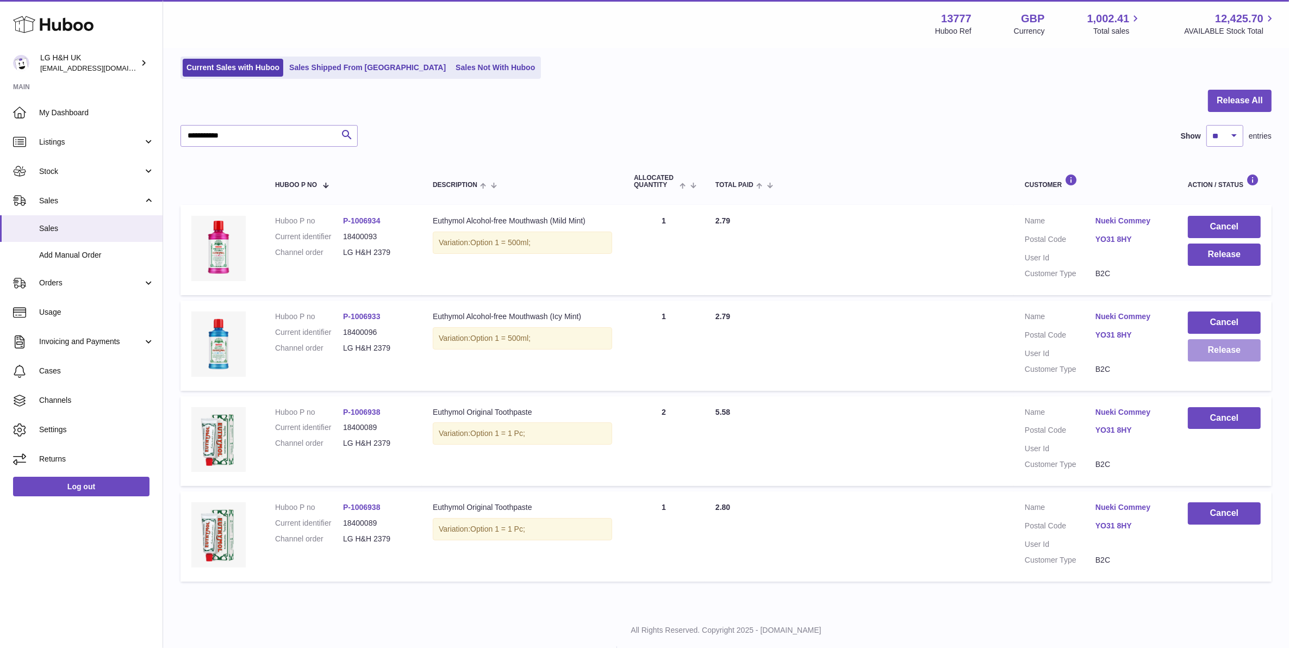
click at [1237, 356] on button "Release" at bounding box center [1224, 350] width 73 height 22
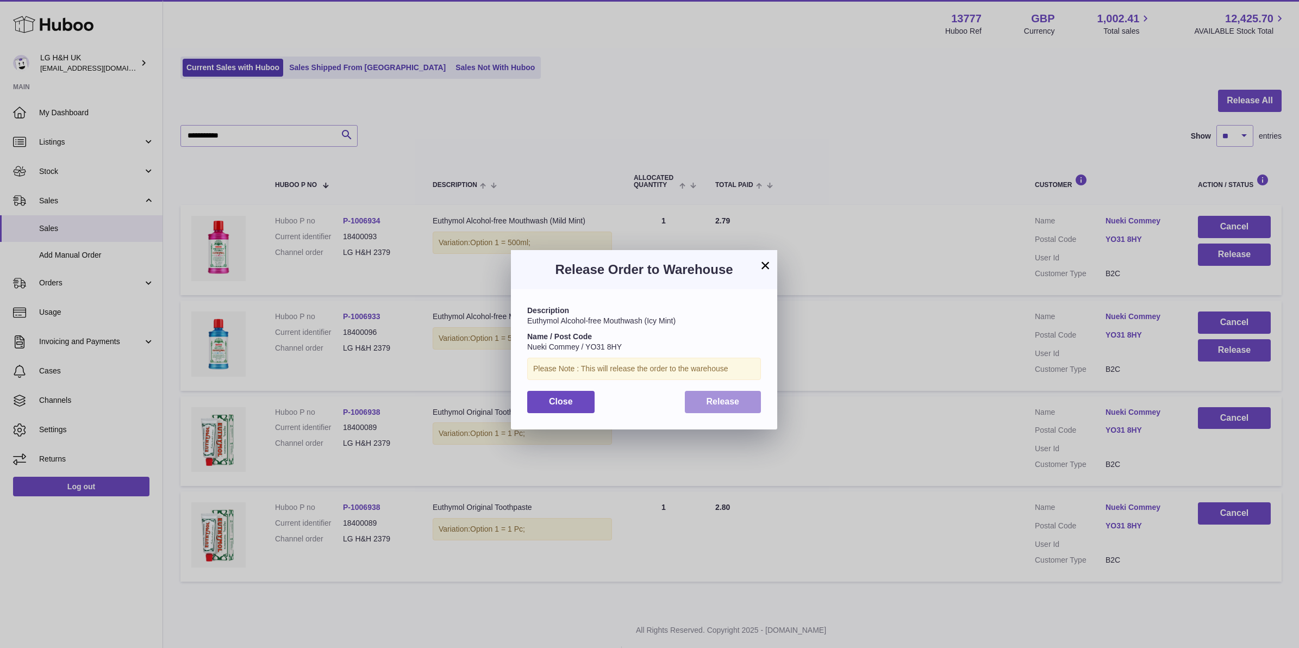
click at [738, 401] on span "Release" at bounding box center [723, 401] width 33 height 9
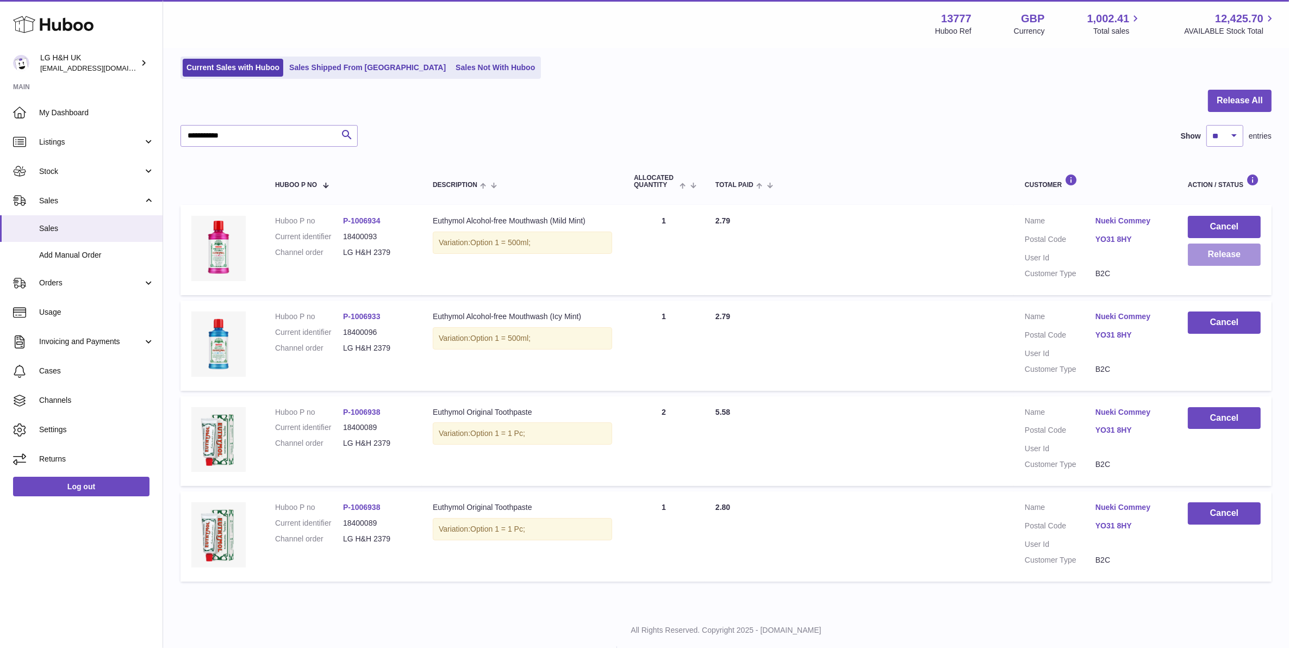
click at [1257, 265] on button "Release" at bounding box center [1224, 254] width 73 height 22
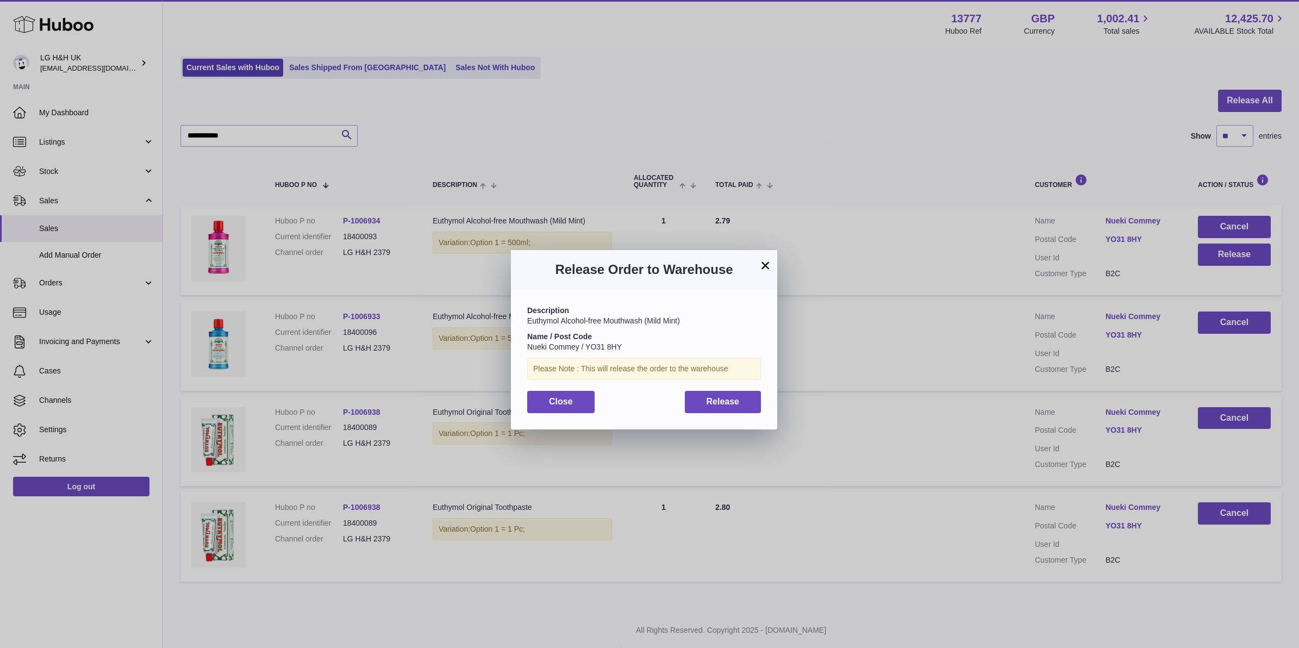
click at [763, 400] on div "Description Euthymol Alcohol-free Mouthwash (Mild Mint) Name / Post Code Nueki …" at bounding box center [644, 359] width 266 height 140
click at [742, 404] on button "Release" at bounding box center [723, 402] width 77 height 22
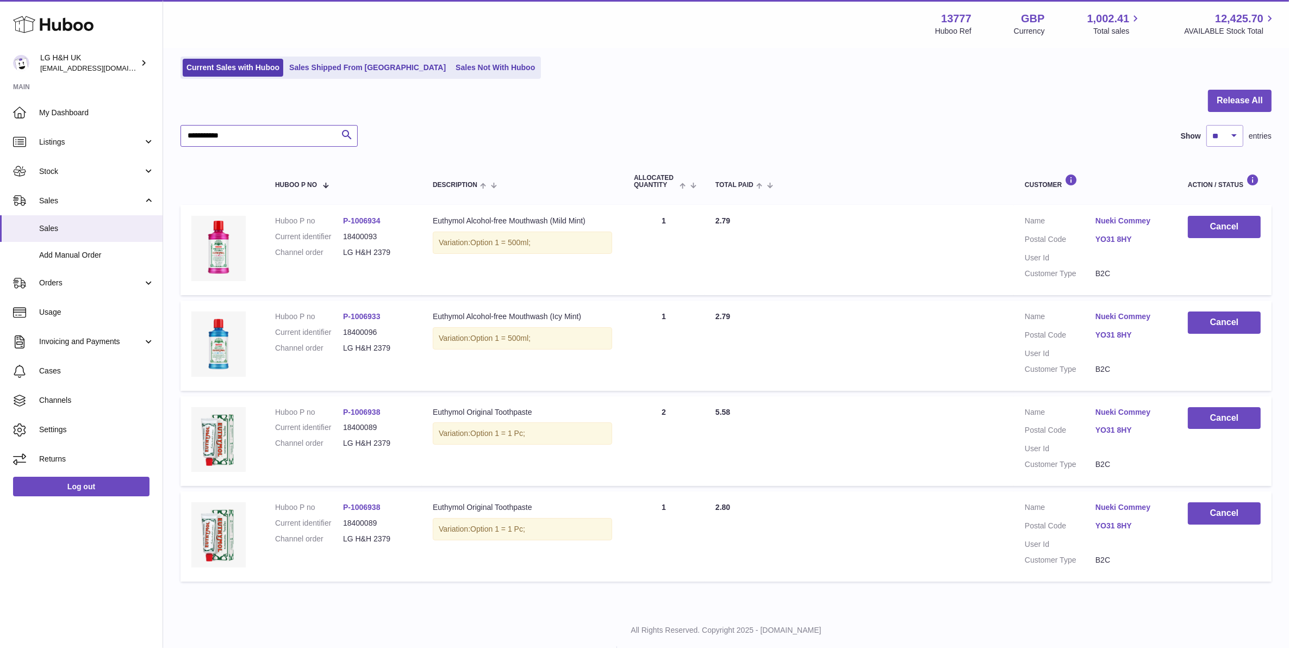
click at [239, 134] on input "**********" at bounding box center [268, 136] width 177 height 22
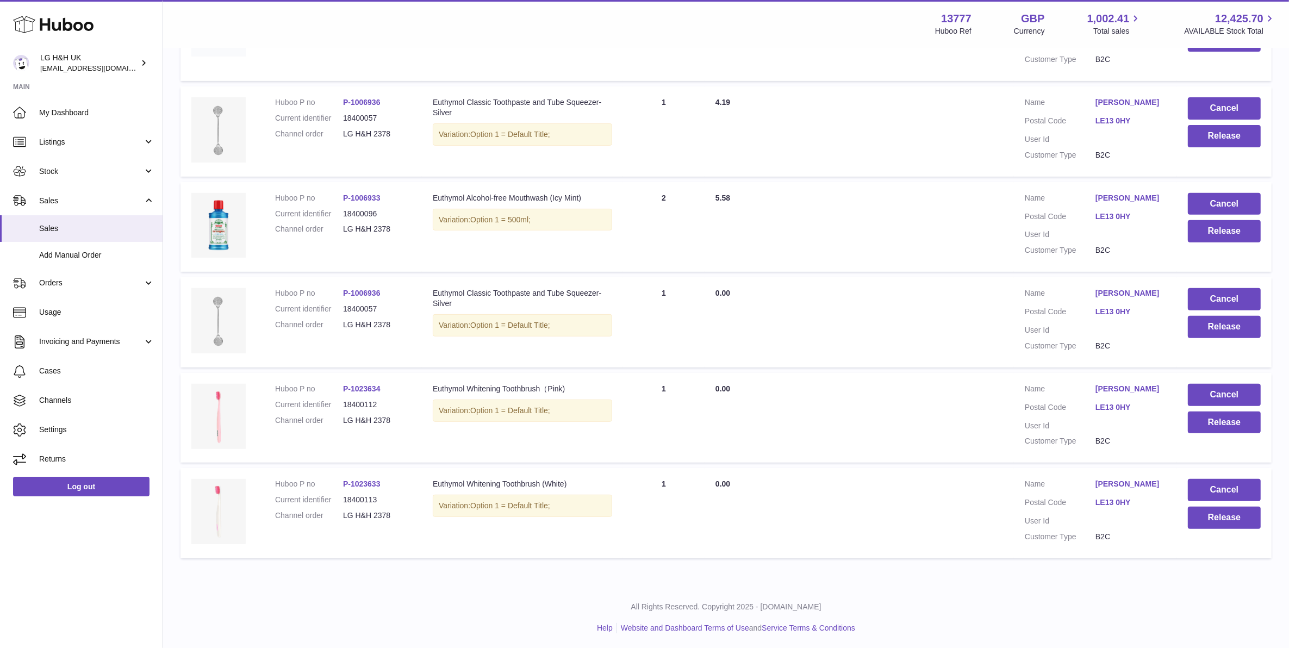
scroll to position [474, 0]
click at [1222, 514] on button "Release" at bounding box center [1224, 516] width 73 height 22
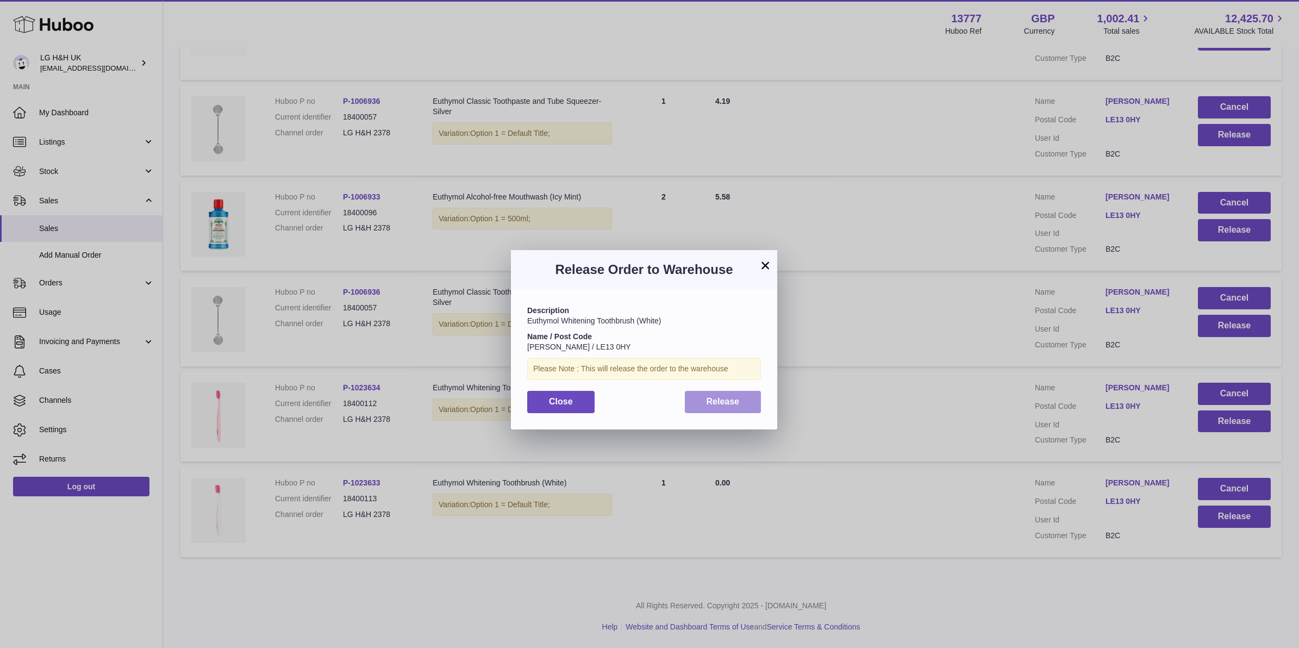
click at [725, 409] on button "Release" at bounding box center [723, 402] width 77 height 22
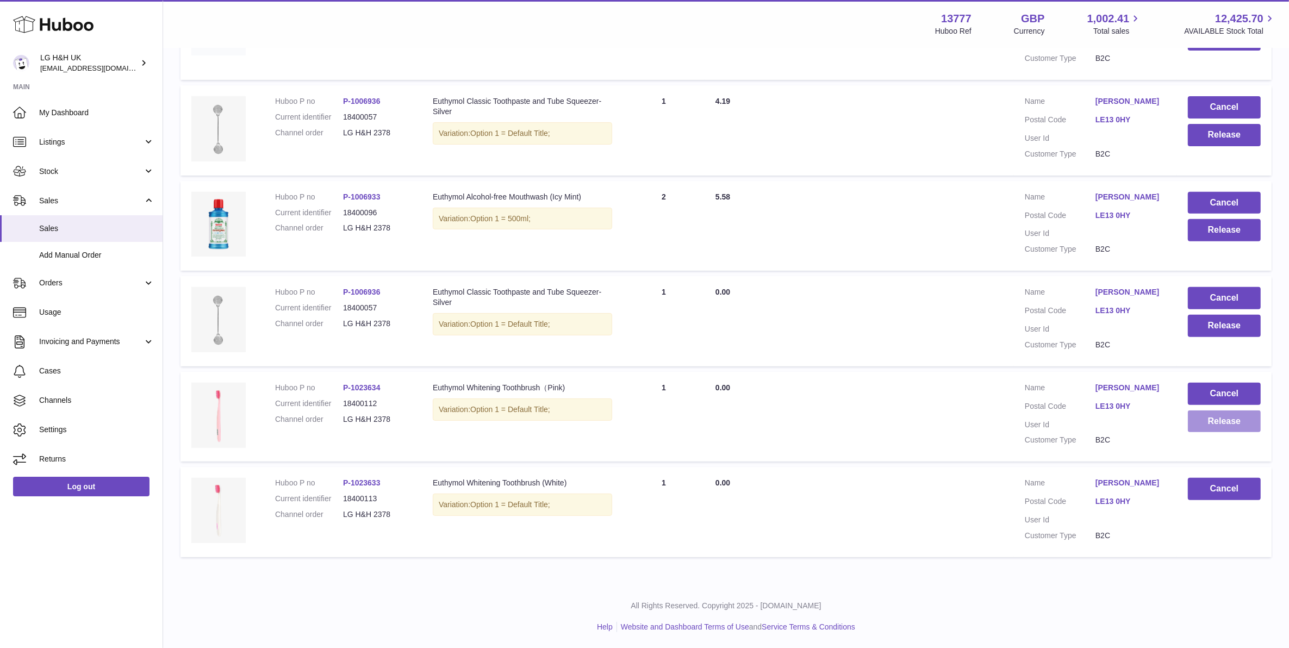
click at [1227, 430] on button "Release" at bounding box center [1224, 421] width 73 height 22
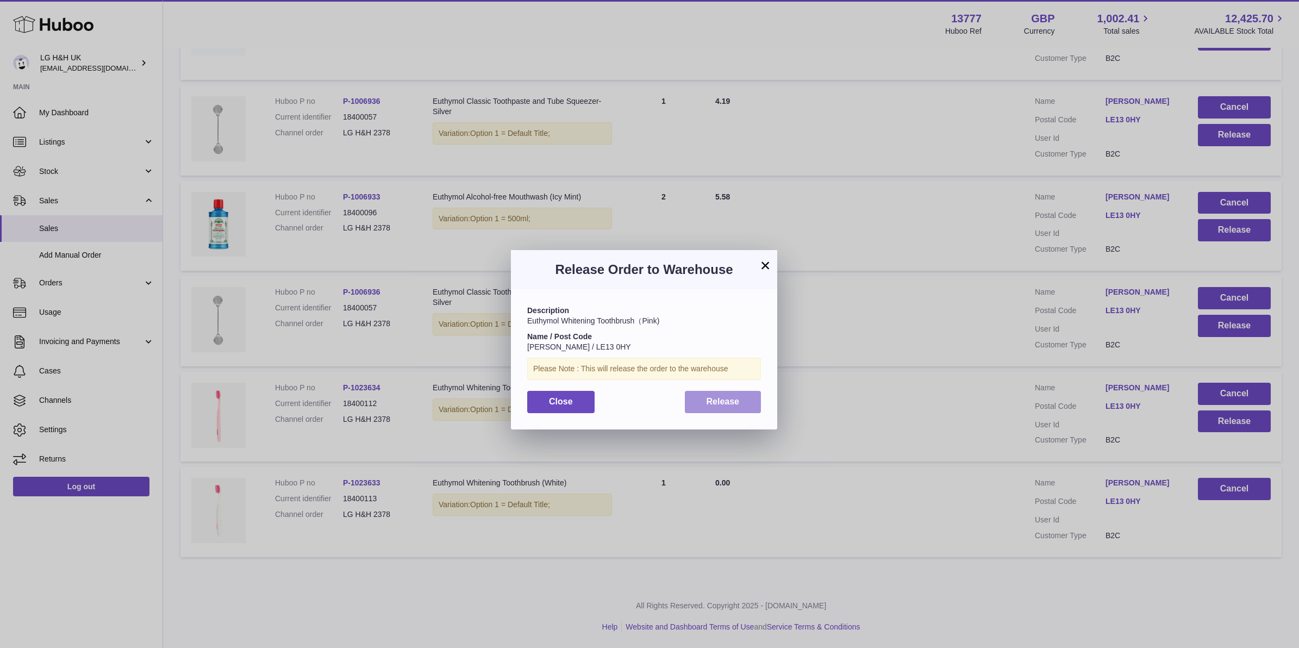
click at [749, 397] on button "Release" at bounding box center [723, 402] width 77 height 22
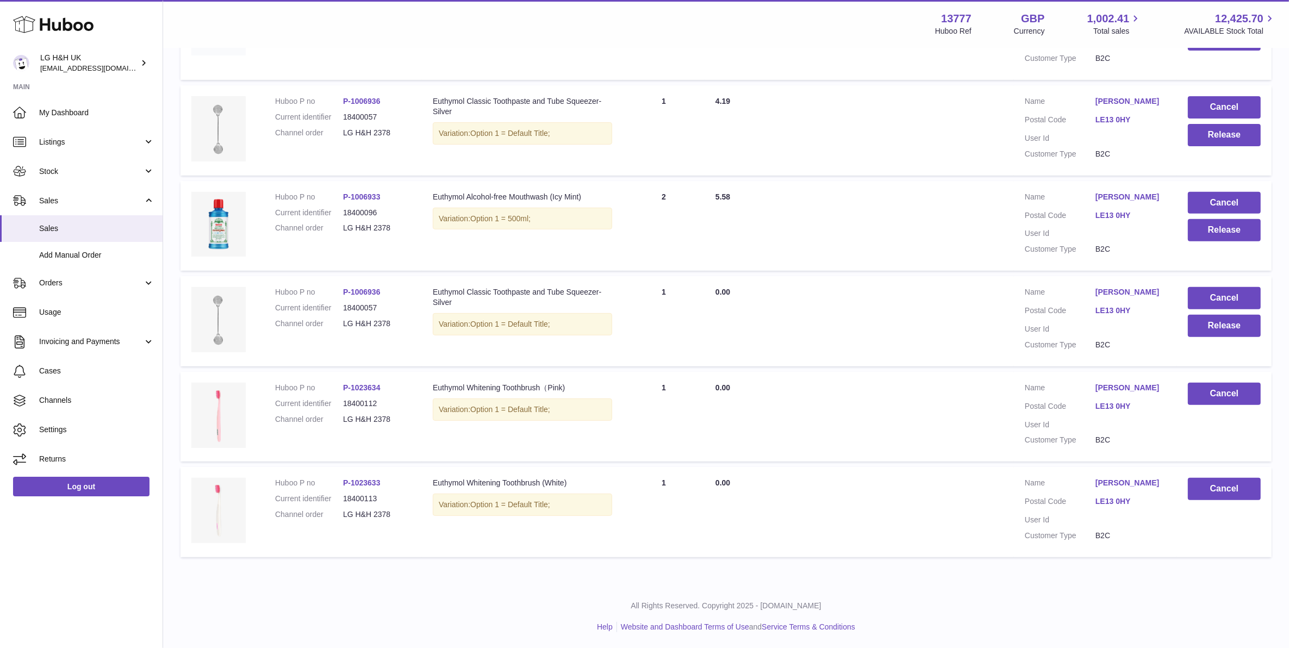
click at [1233, 339] on td "Cancel Release" at bounding box center [1224, 321] width 95 height 90
click at [1235, 332] on button "Release" at bounding box center [1224, 326] width 73 height 22
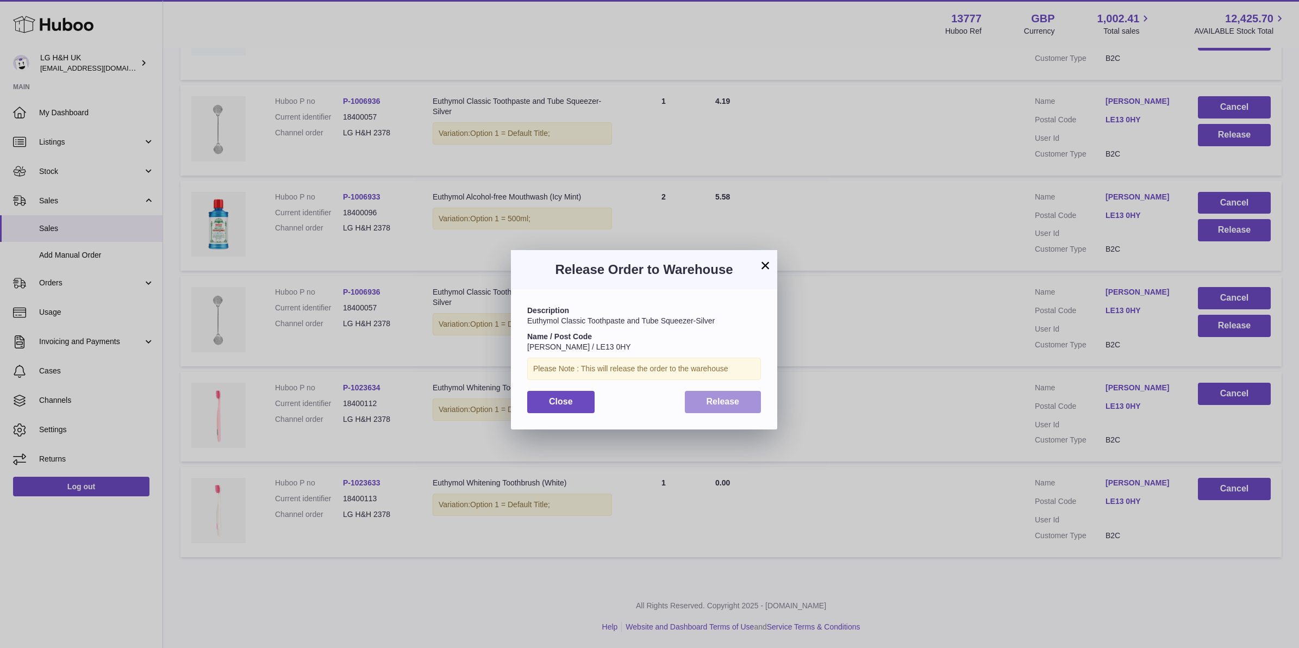
click at [741, 404] on button "Release" at bounding box center [723, 402] width 77 height 22
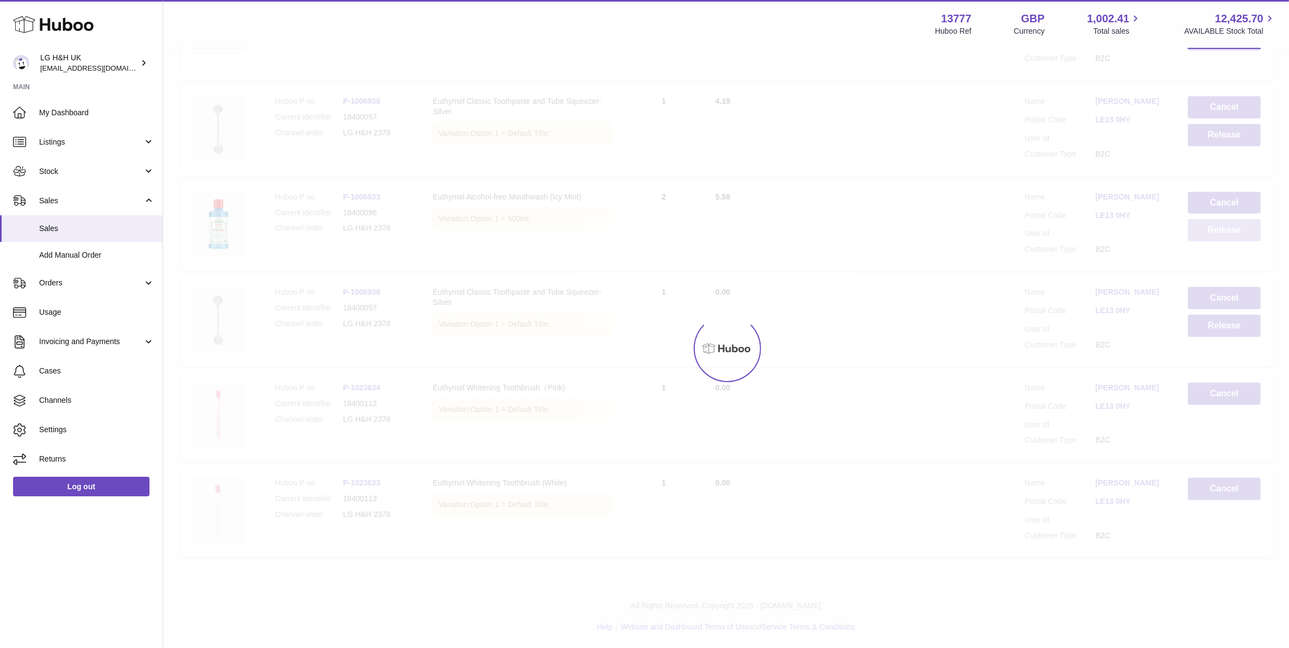
click at [1222, 234] on button "Release" at bounding box center [1224, 230] width 73 height 22
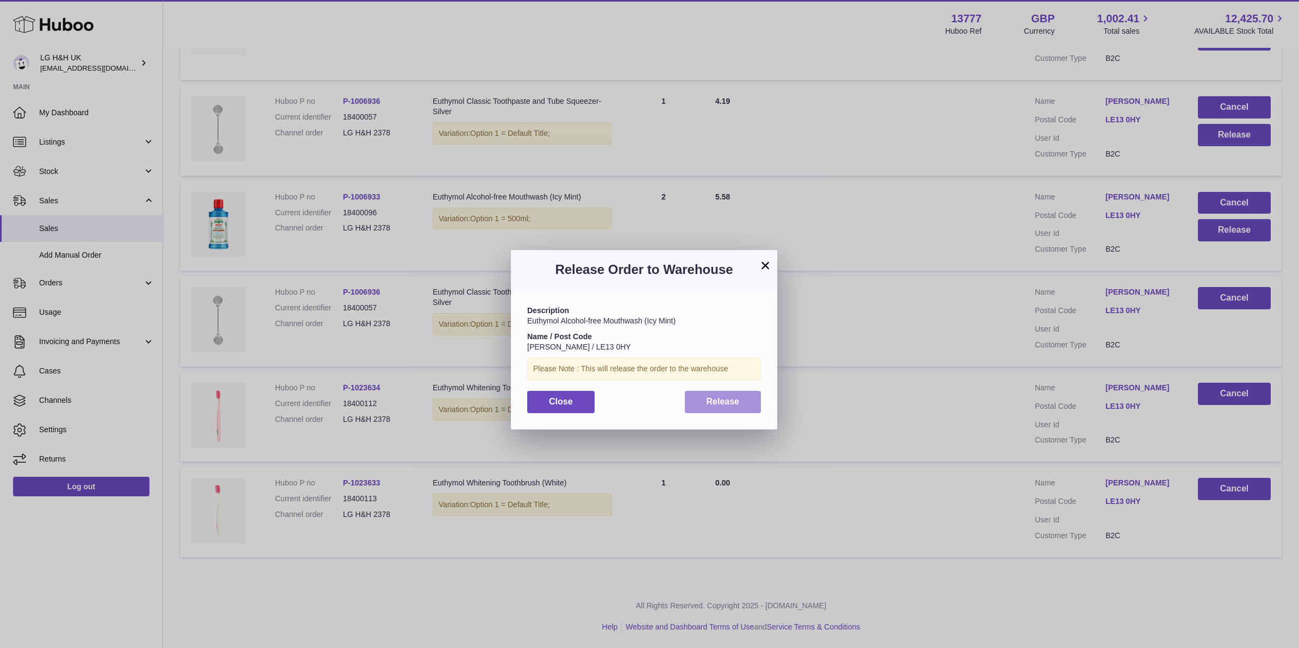
click at [741, 398] on button "Release" at bounding box center [723, 402] width 77 height 22
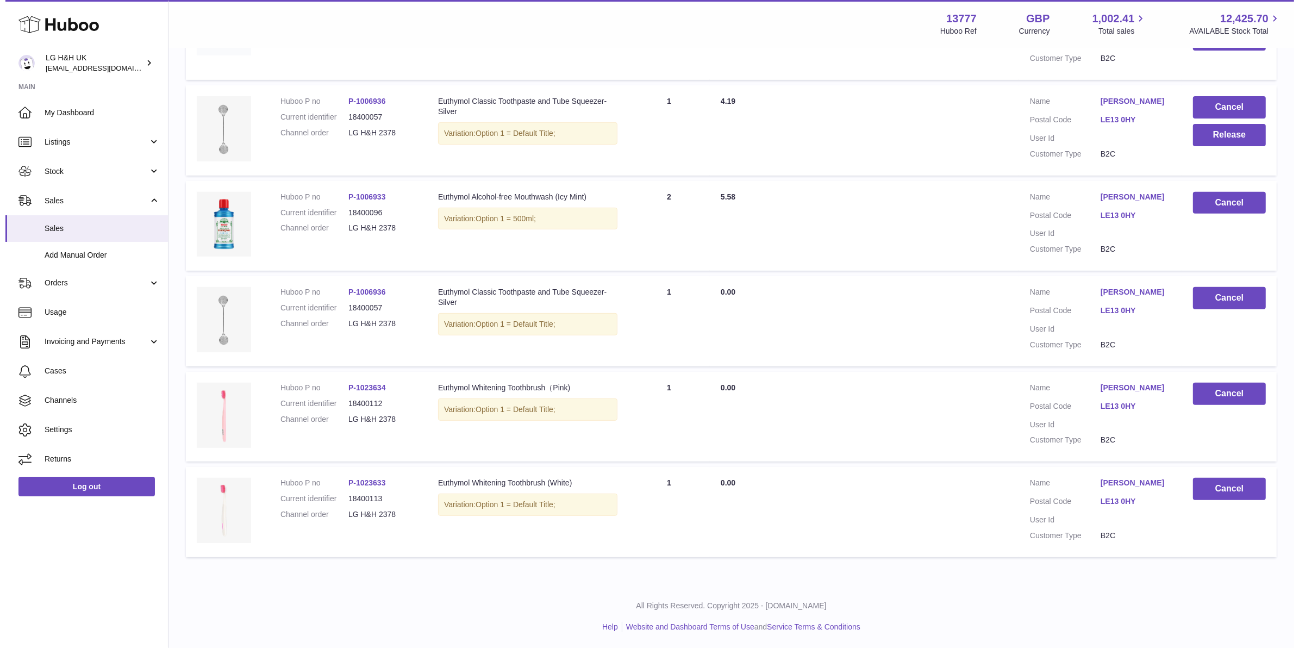
scroll to position [406, 0]
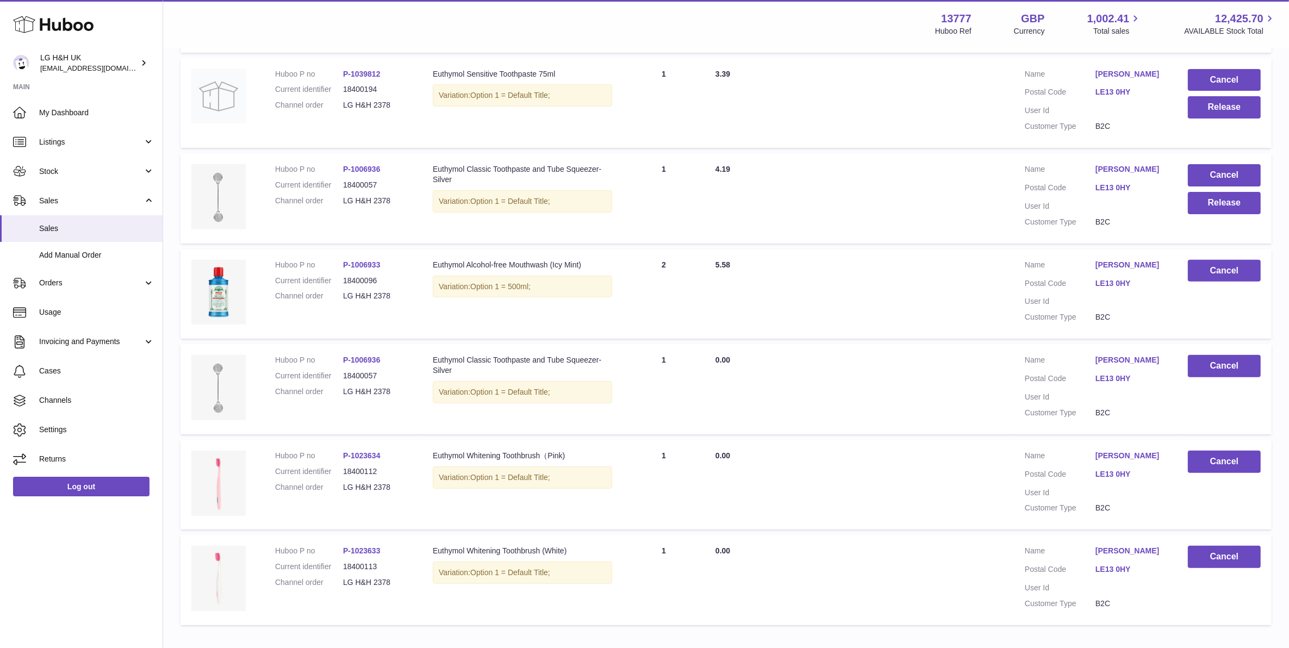
click at [1251, 215] on td "Cancel Release" at bounding box center [1224, 198] width 95 height 90
click at [1250, 210] on button "Release" at bounding box center [1224, 203] width 73 height 22
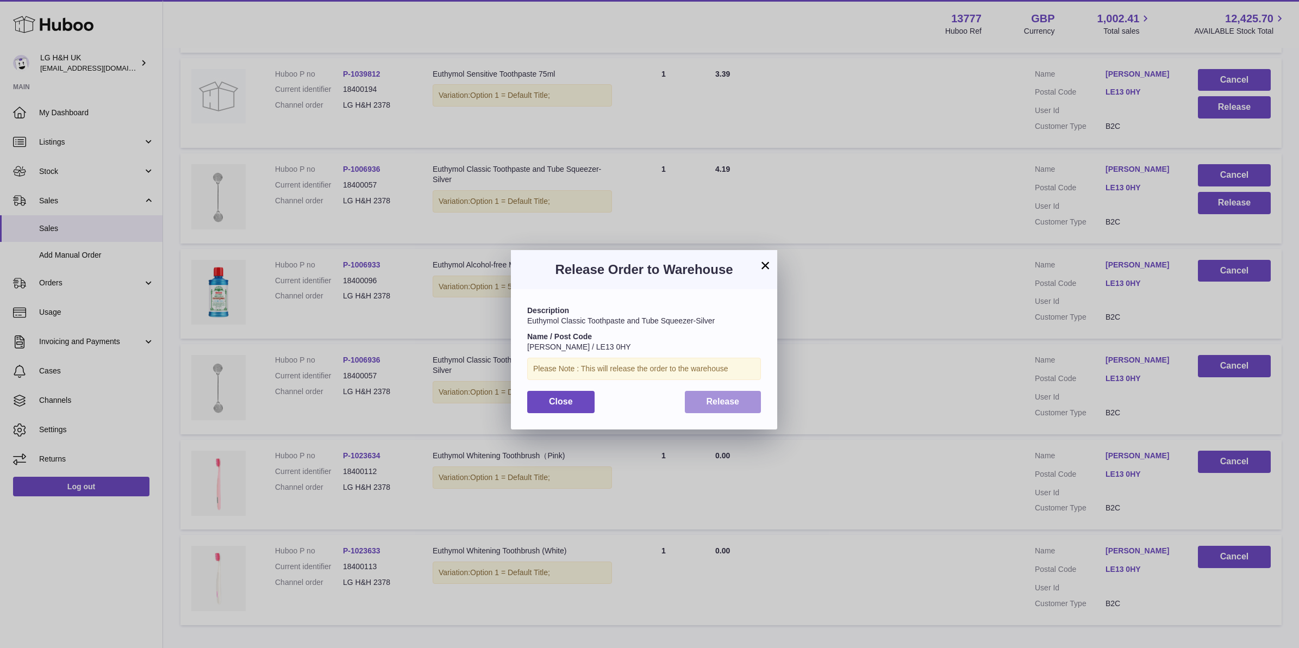
click at [742, 402] on button "Release" at bounding box center [723, 402] width 77 height 22
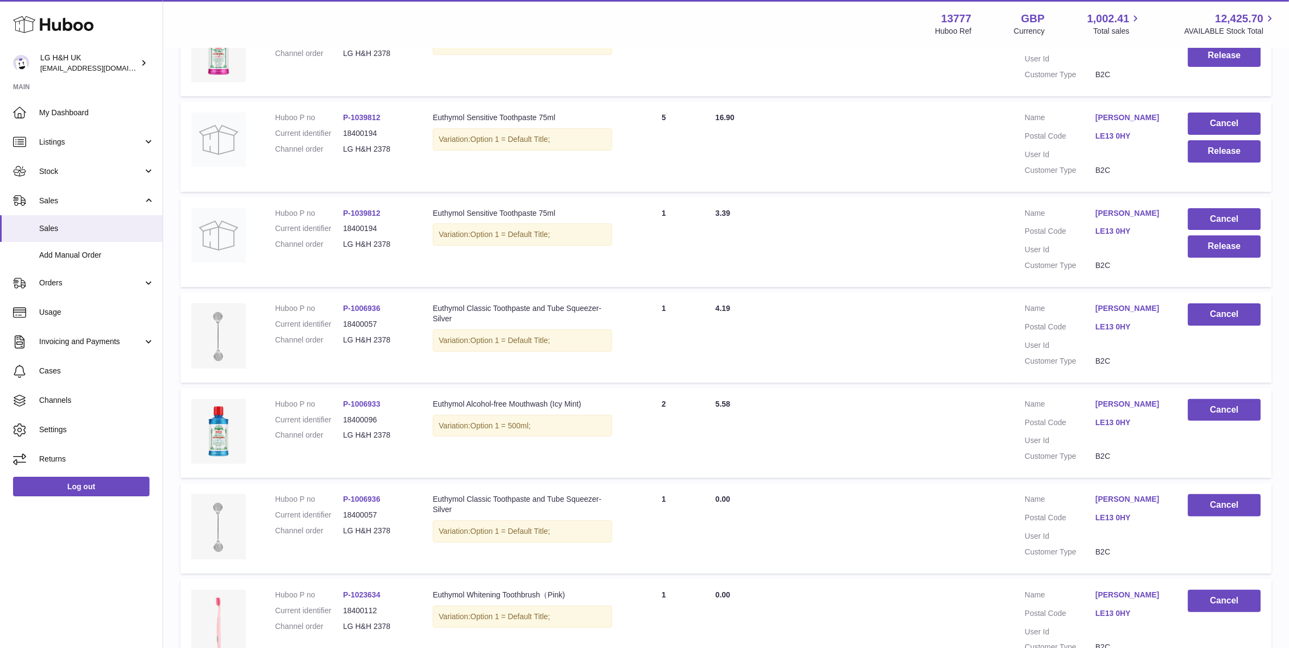
scroll to position [202, 0]
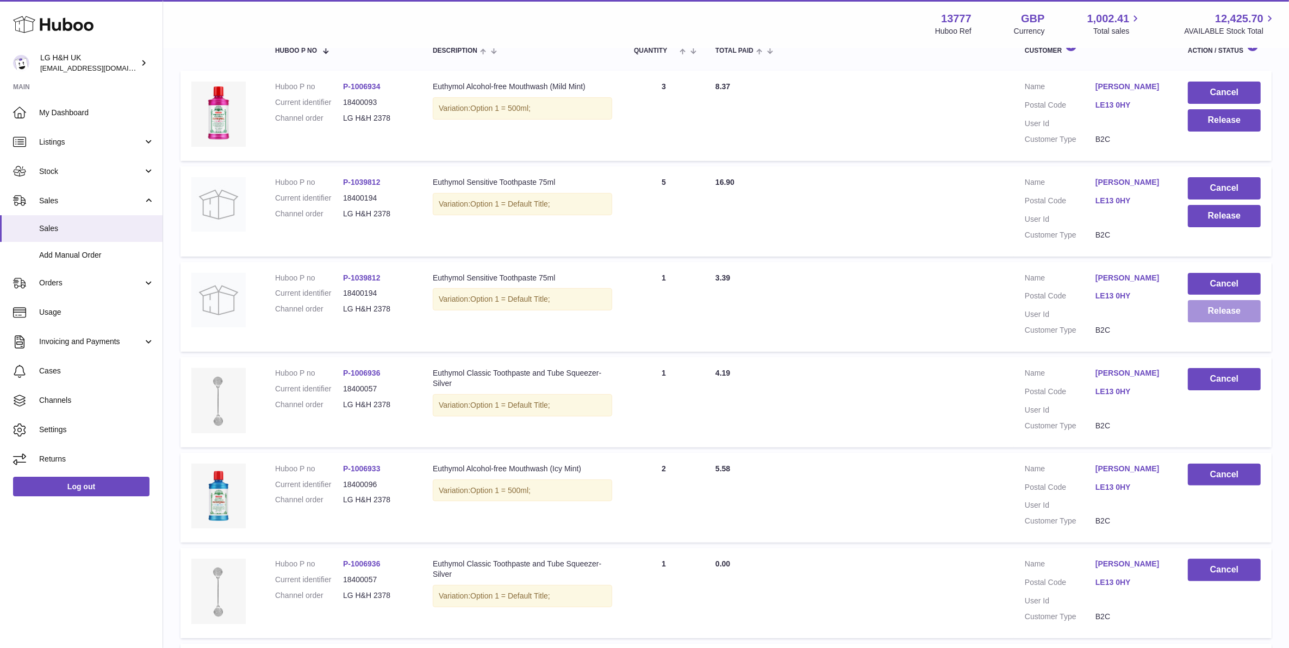
click at [1201, 321] on button "Release" at bounding box center [1224, 311] width 73 height 22
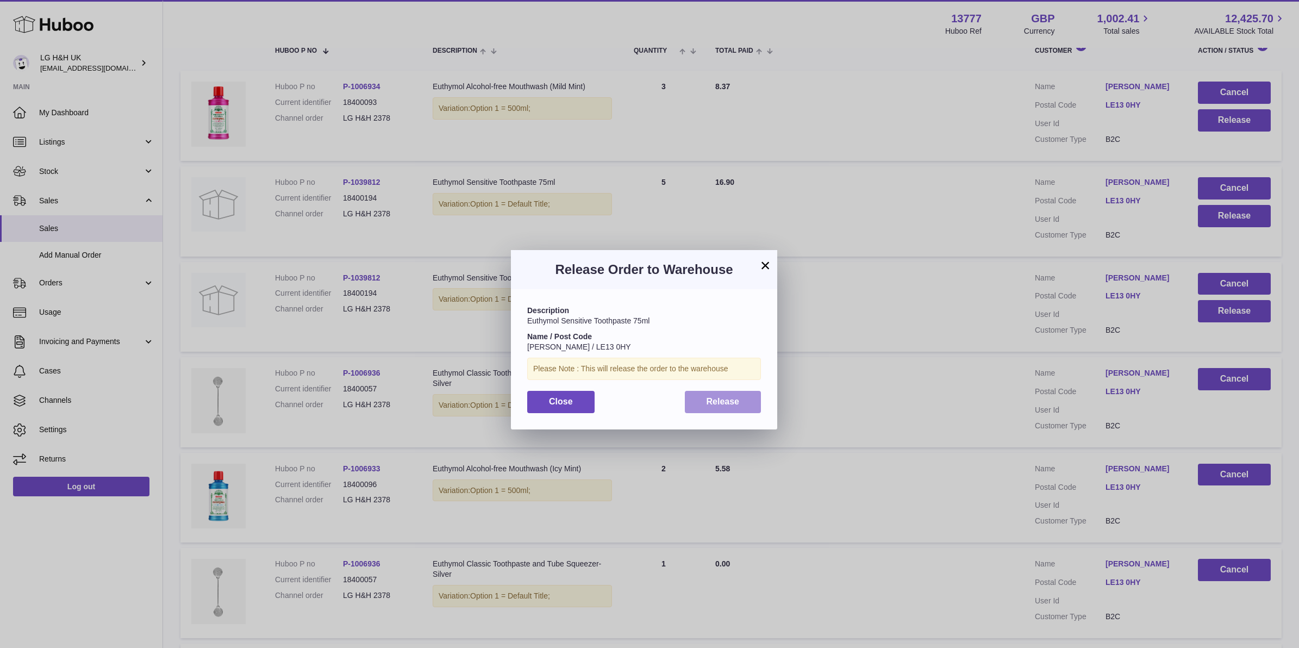
click at [700, 405] on button "Release" at bounding box center [723, 402] width 77 height 22
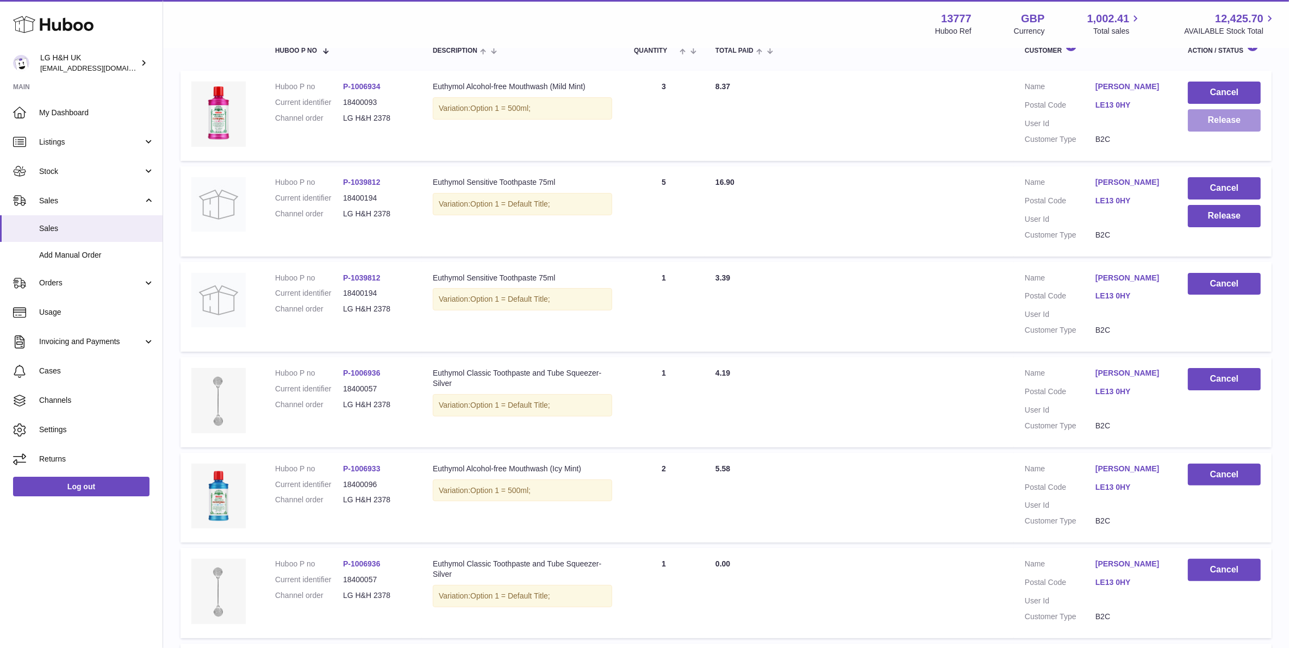
click at [1234, 121] on button "Release" at bounding box center [1224, 120] width 73 height 22
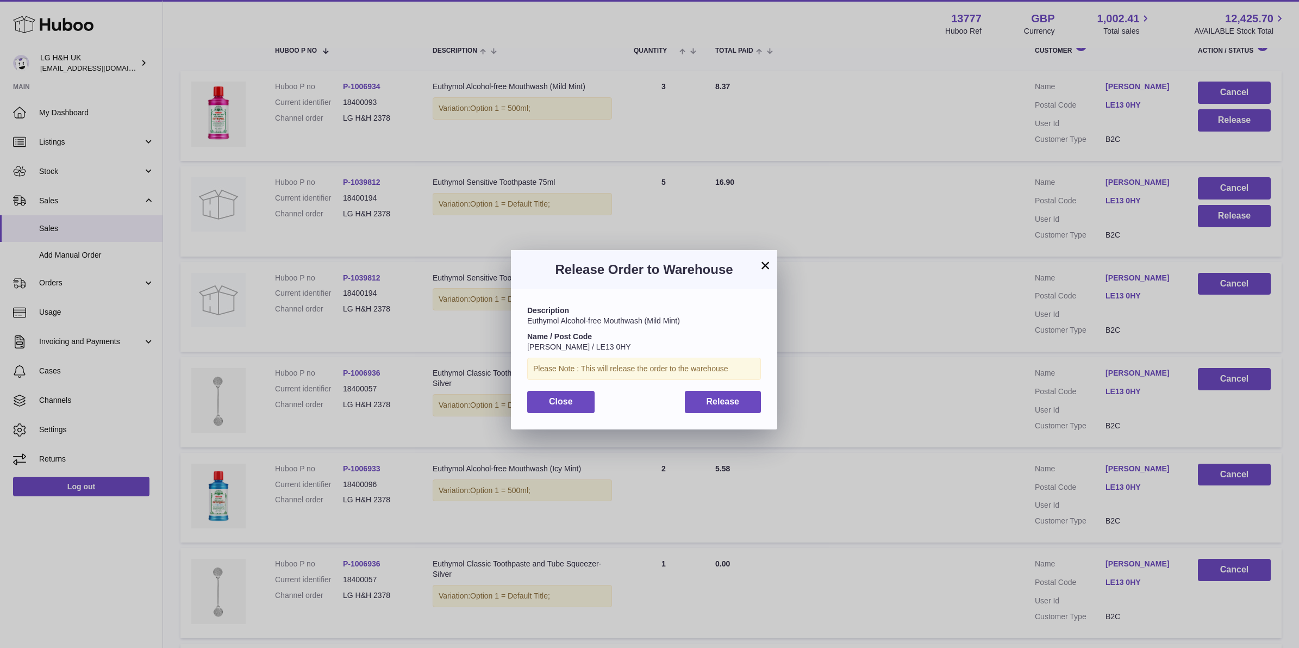
click at [736, 389] on div "Description Euthymol Alcohol-free Mouthwash (Mild Mint) Name / Post Code Sam Du…" at bounding box center [644, 359] width 266 height 140
click at [738, 398] on span "Release" at bounding box center [723, 401] width 33 height 9
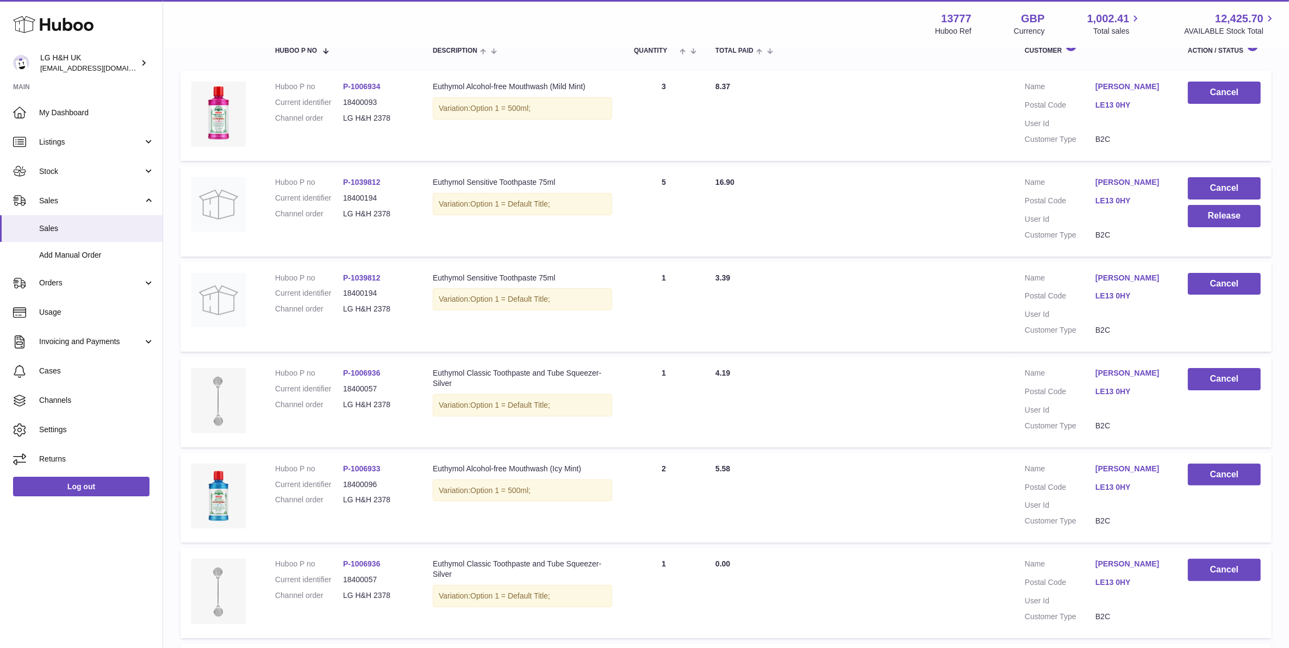
click at [1245, 227] on td "Cancel Release" at bounding box center [1224, 211] width 95 height 90
click at [1235, 219] on button "Release" at bounding box center [1224, 216] width 73 height 22
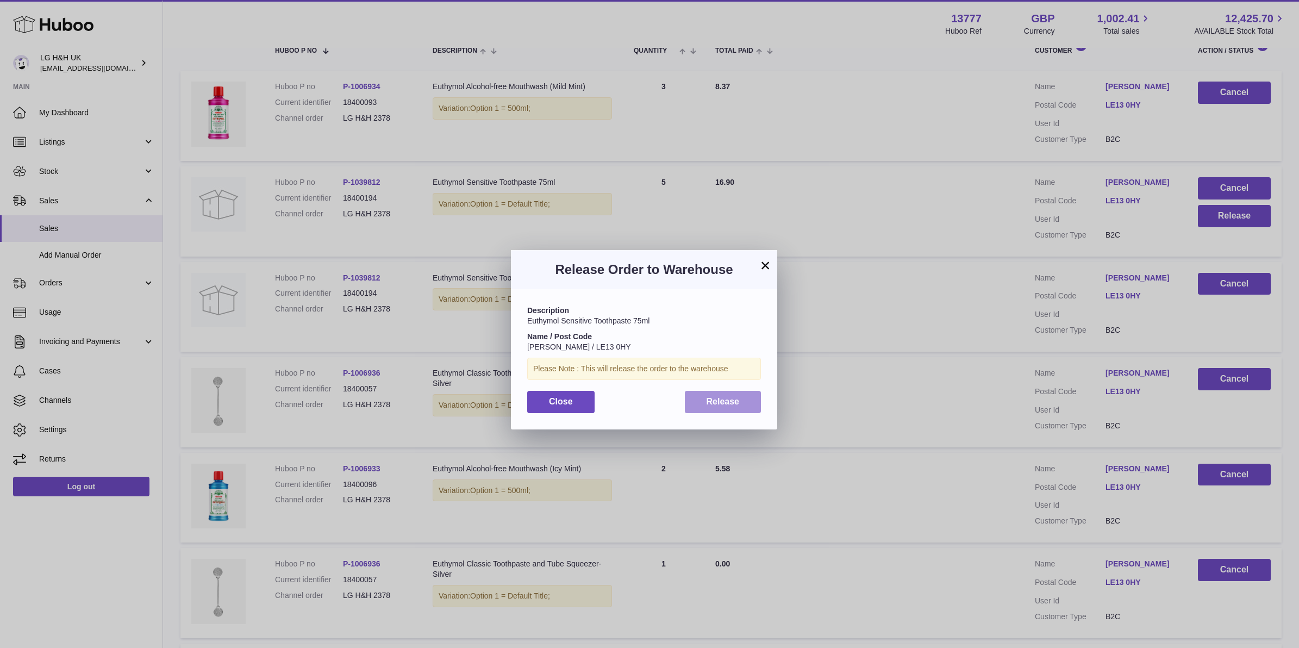
click at [757, 402] on button "Release" at bounding box center [723, 402] width 77 height 22
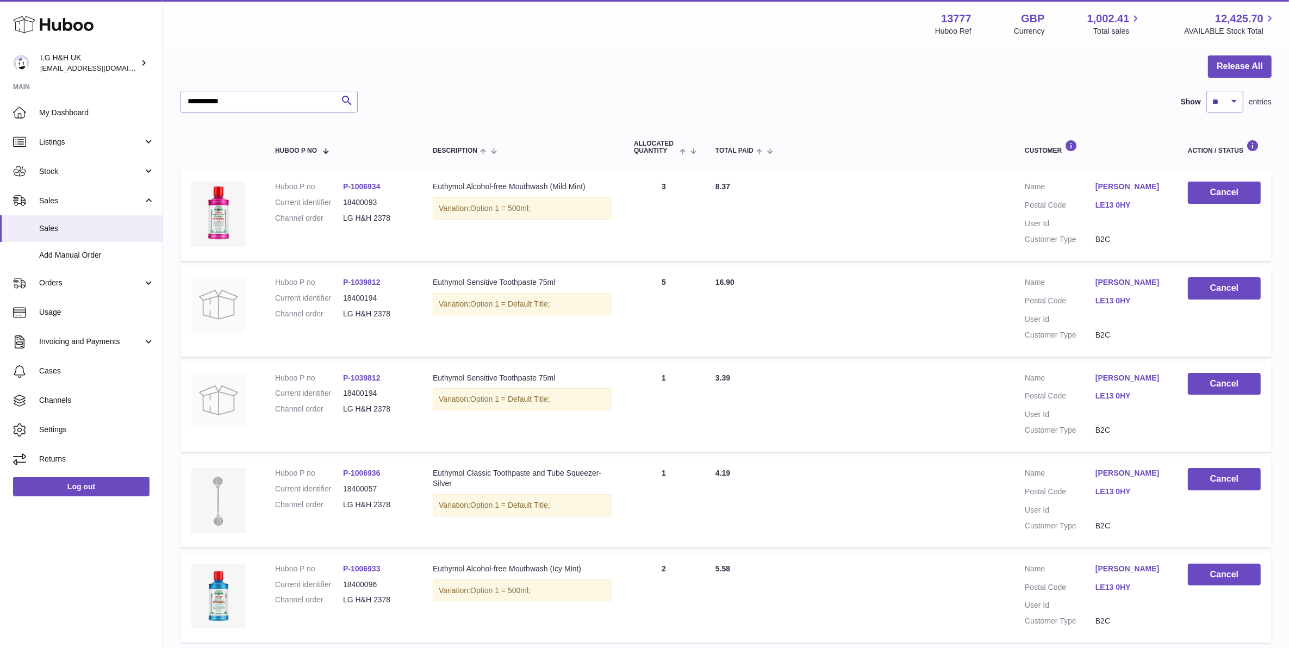
scroll to position [0, 0]
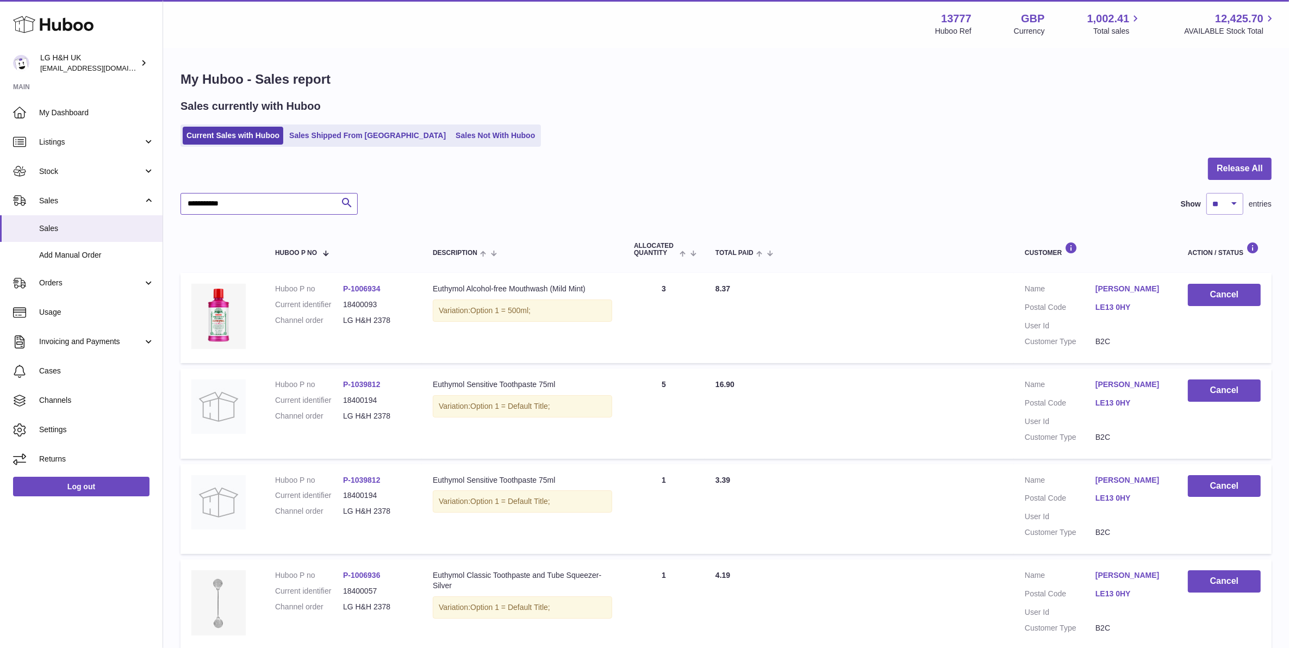
click at [249, 207] on input "**********" at bounding box center [268, 204] width 177 height 22
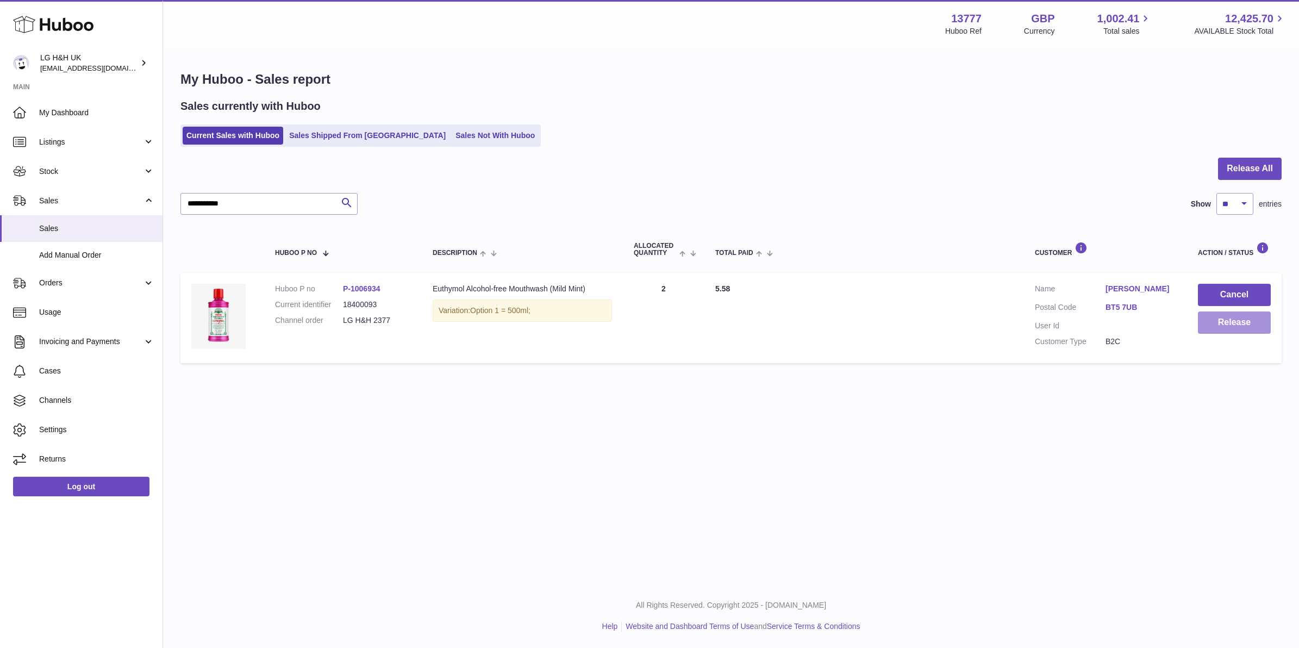
click at [1246, 318] on button "Release" at bounding box center [1234, 322] width 73 height 22
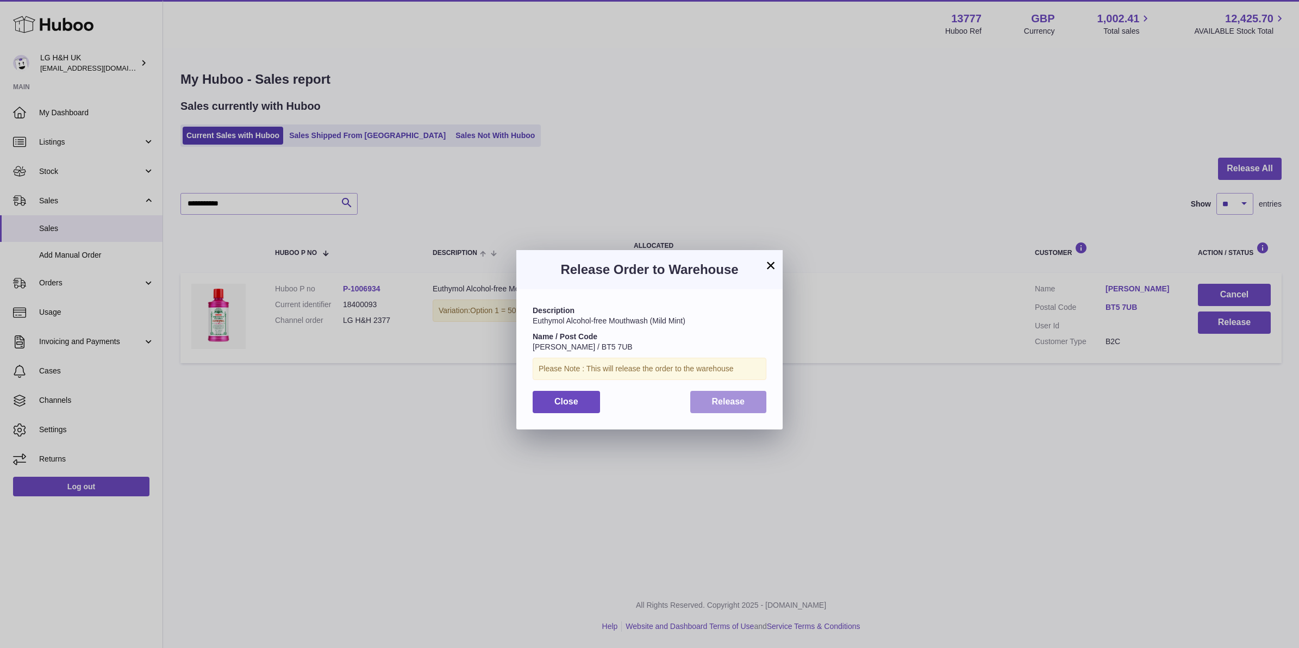
click at [707, 398] on button "Release" at bounding box center [728, 402] width 77 height 22
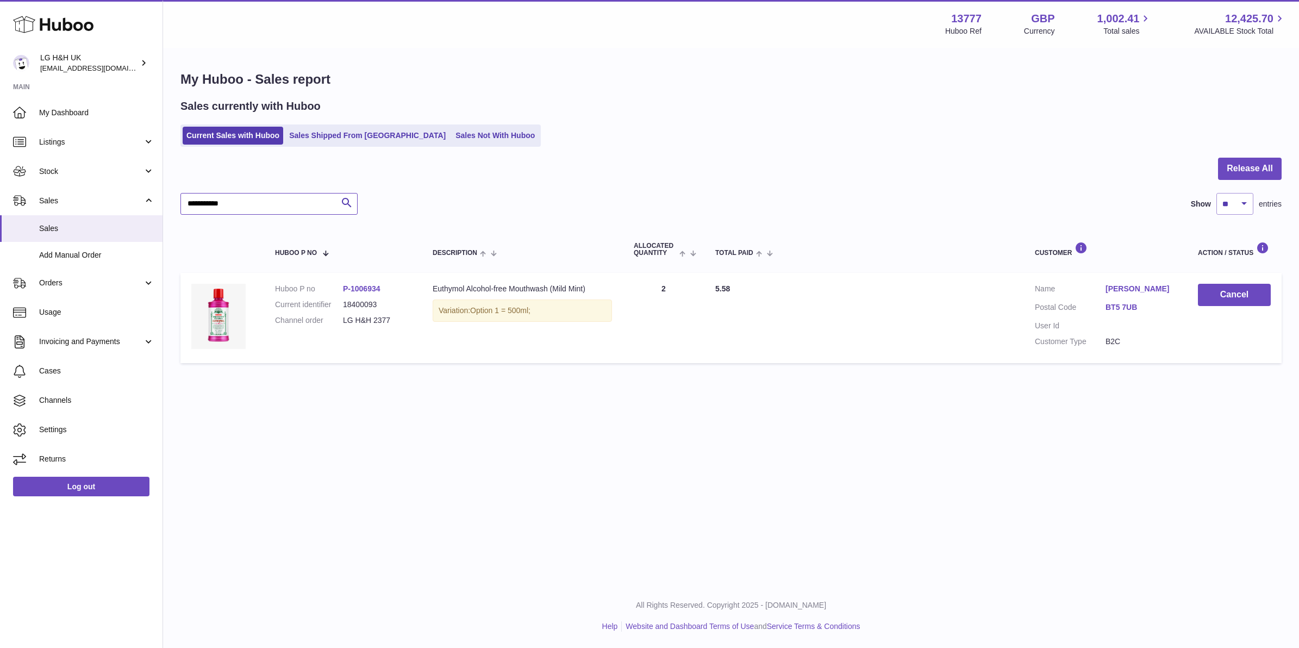
click at [237, 199] on input "**********" at bounding box center [268, 204] width 177 height 22
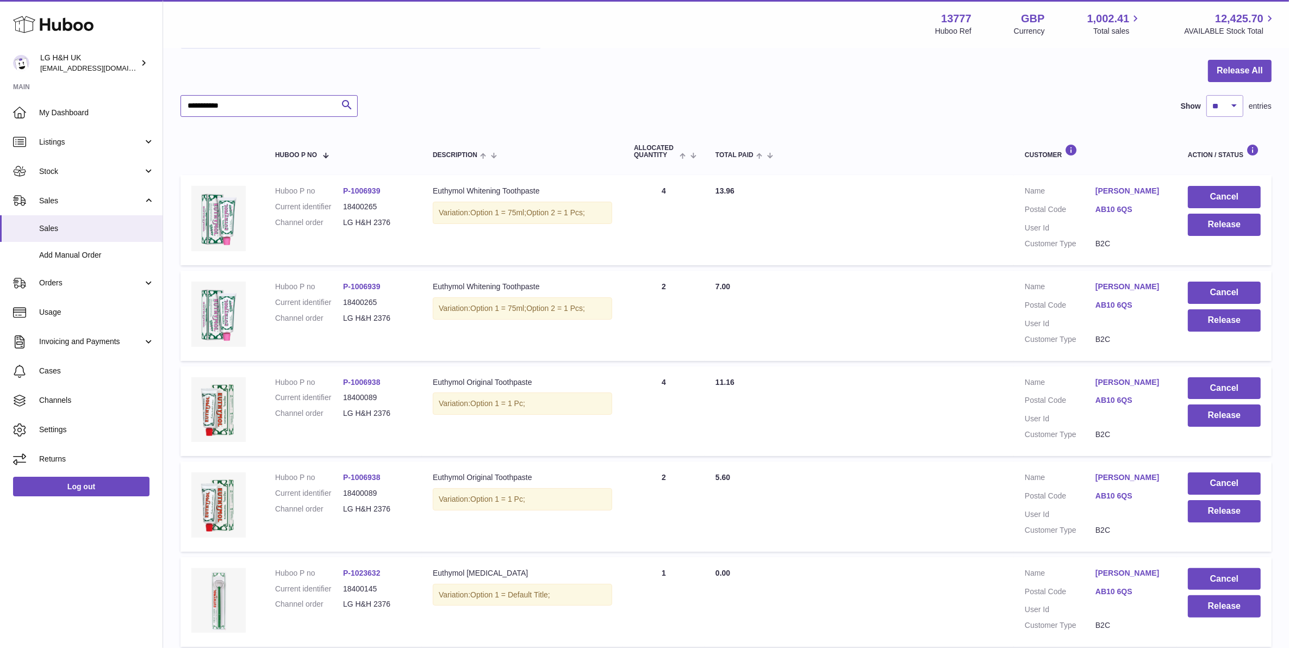
scroll to position [174, 0]
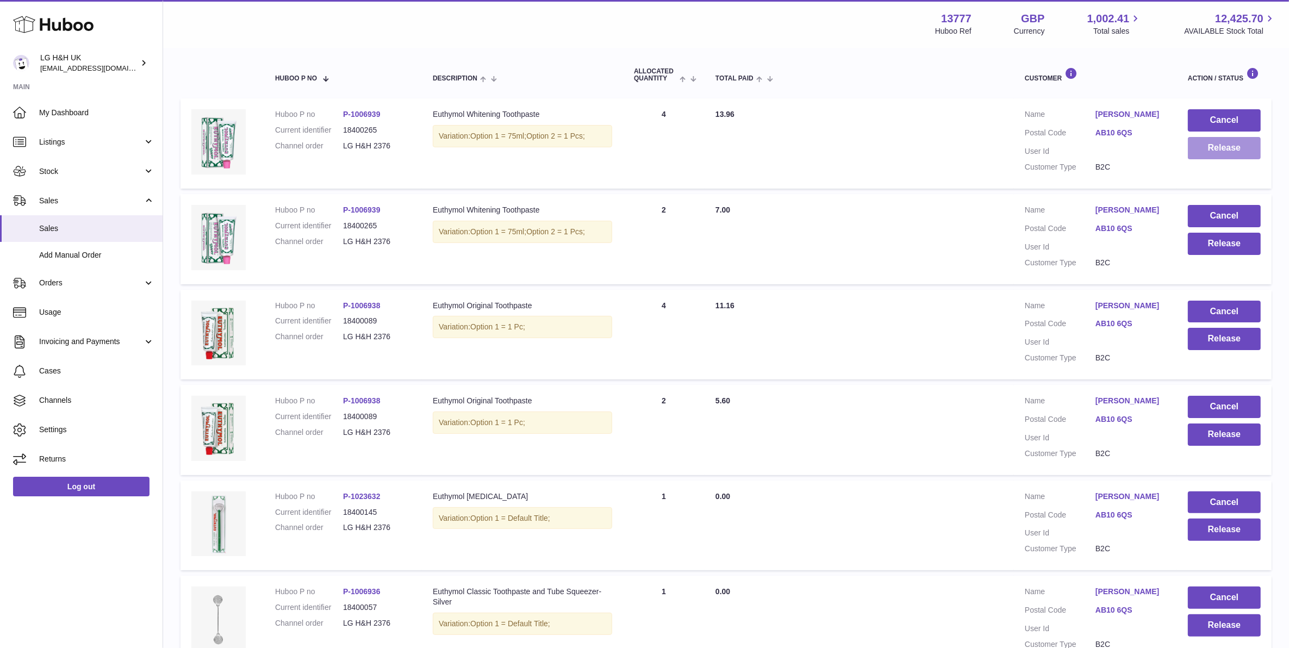
click at [1238, 140] on button "Release" at bounding box center [1224, 148] width 73 height 22
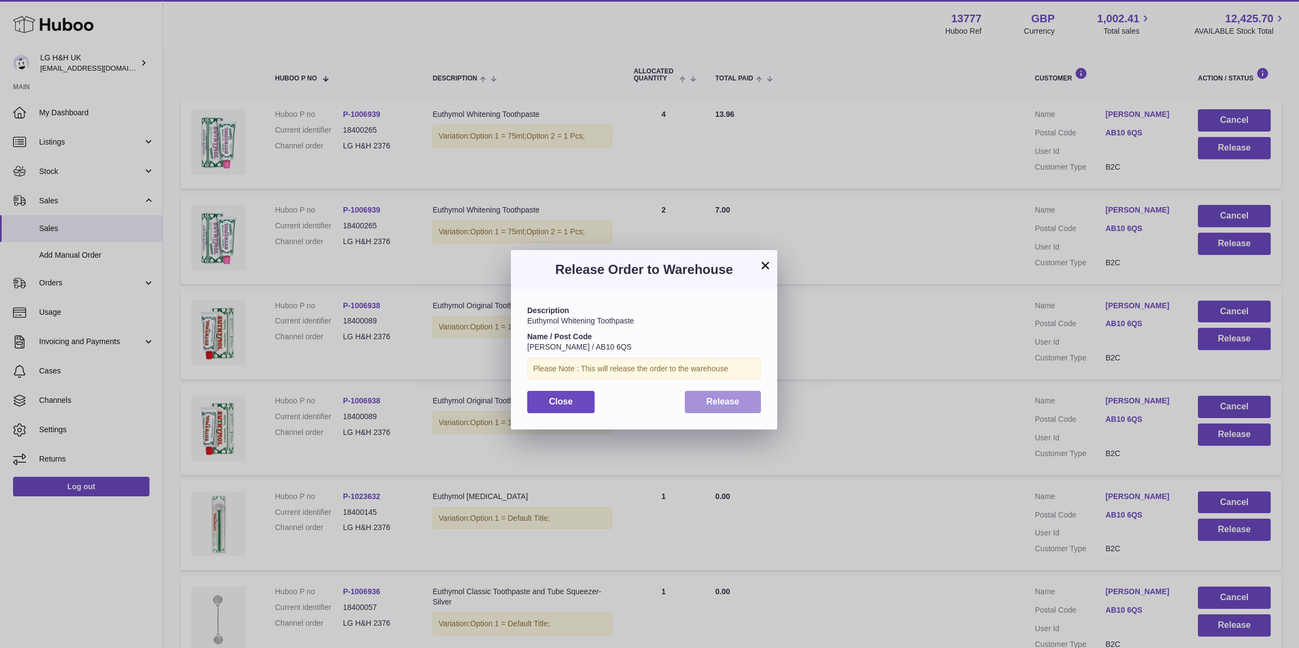
click at [747, 407] on button "Release" at bounding box center [723, 402] width 77 height 22
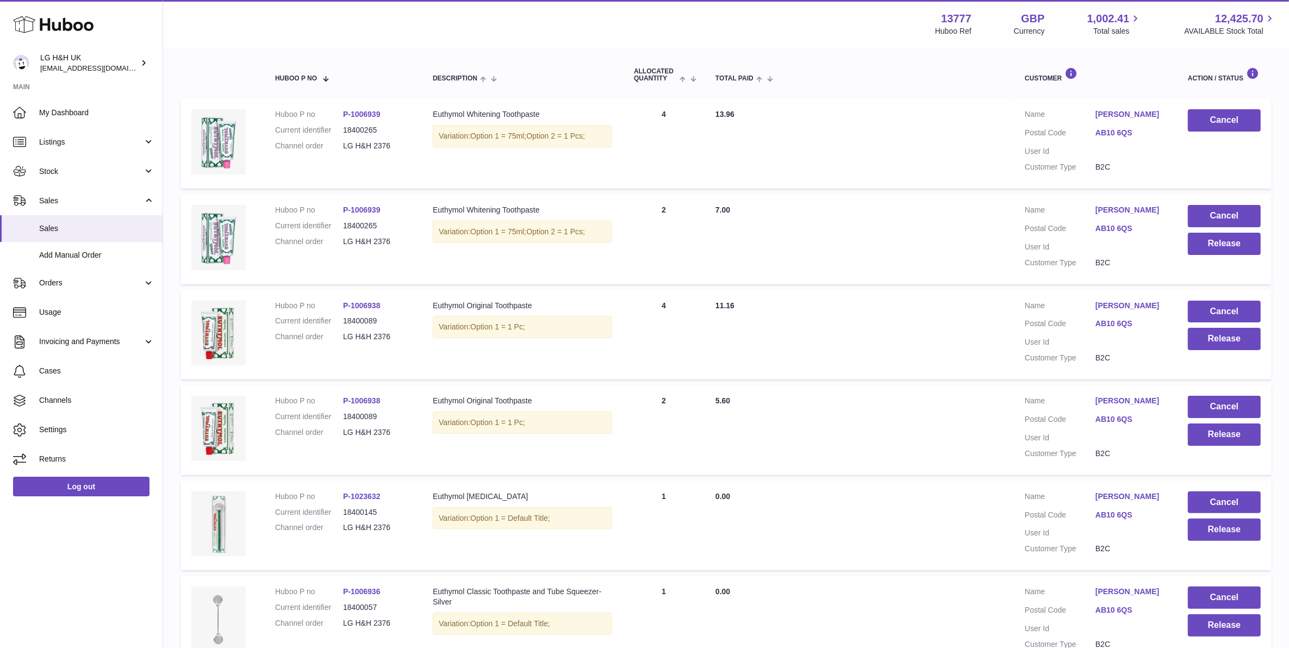
click at [1204, 261] on td "Cancel Release" at bounding box center [1224, 239] width 95 height 90
click at [1207, 253] on button "Release" at bounding box center [1224, 244] width 73 height 22
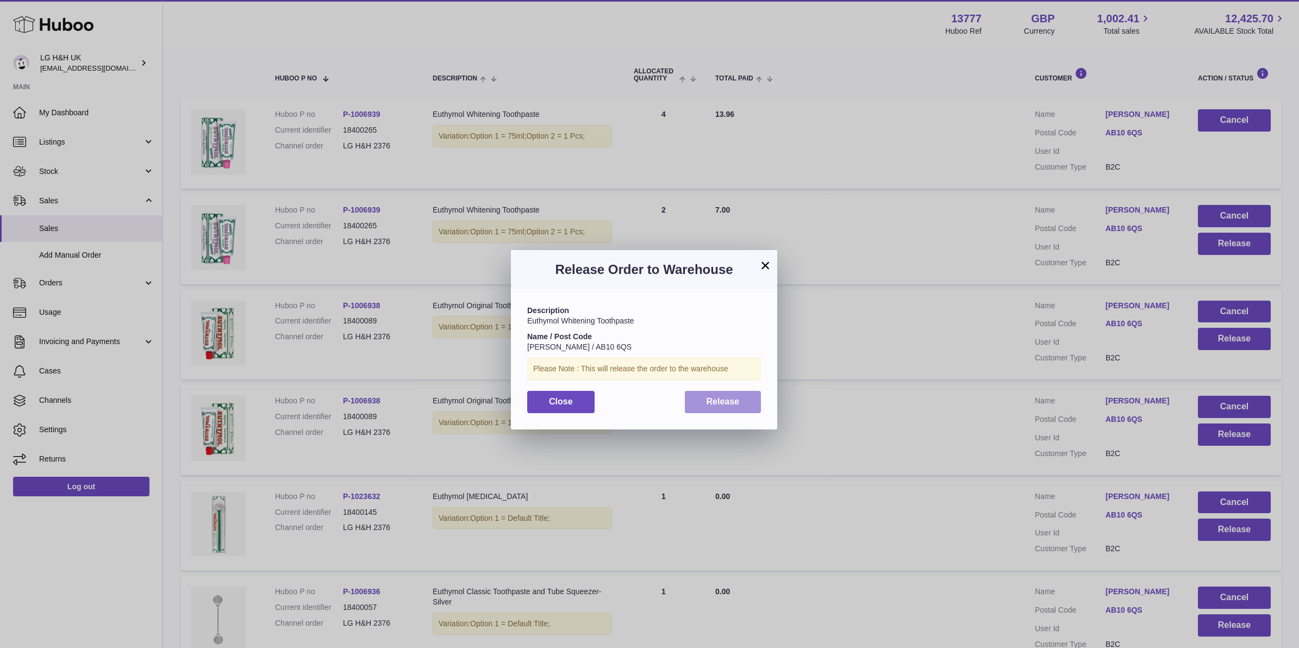
click at [749, 408] on button "Release" at bounding box center [723, 402] width 77 height 22
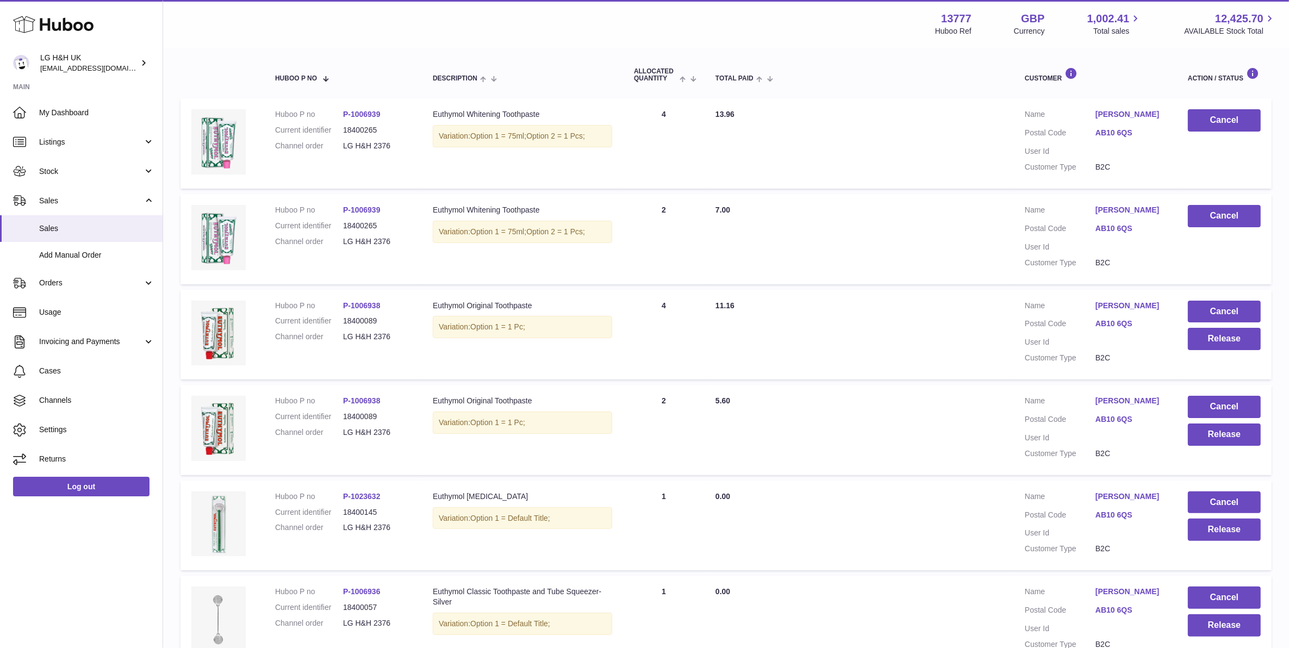
click at [1189, 359] on td "Cancel Release" at bounding box center [1224, 335] width 95 height 90
click at [1196, 351] on td "Cancel Release" at bounding box center [1224, 335] width 95 height 90
click at [1197, 345] on button "Release" at bounding box center [1224, 339] width 73 height 22
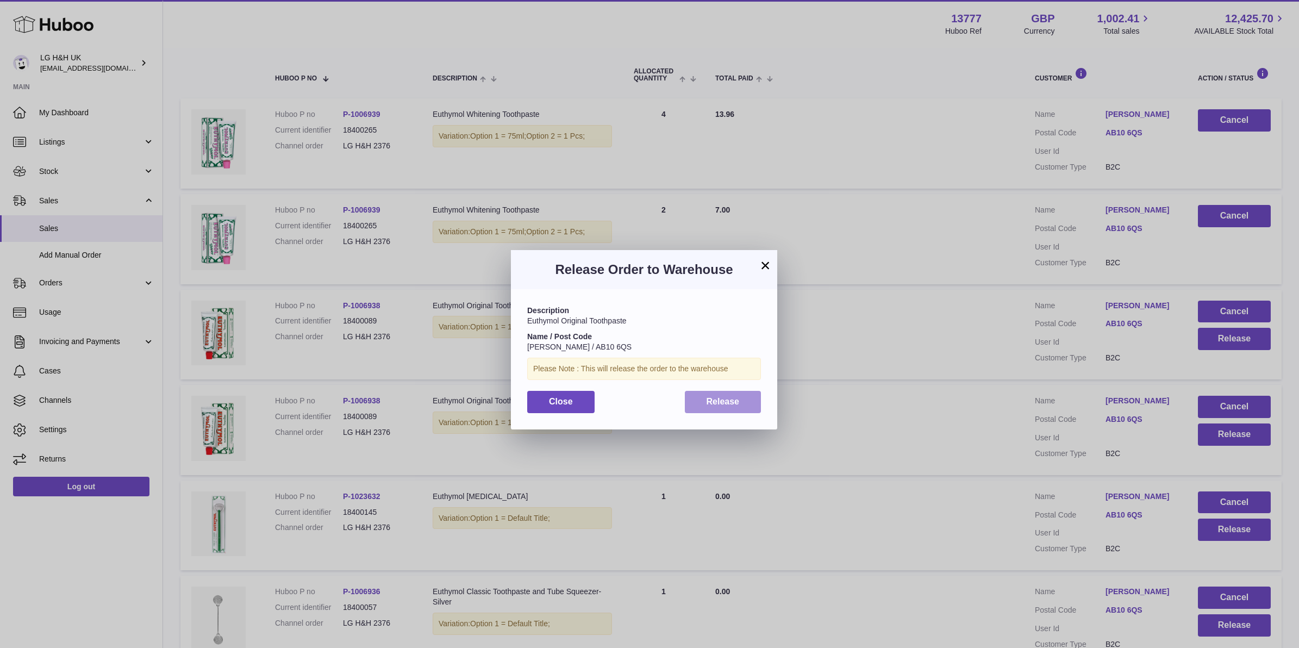
click at [753, 405] on button "Release" at bounding box center [723, 402] width 77 height 22
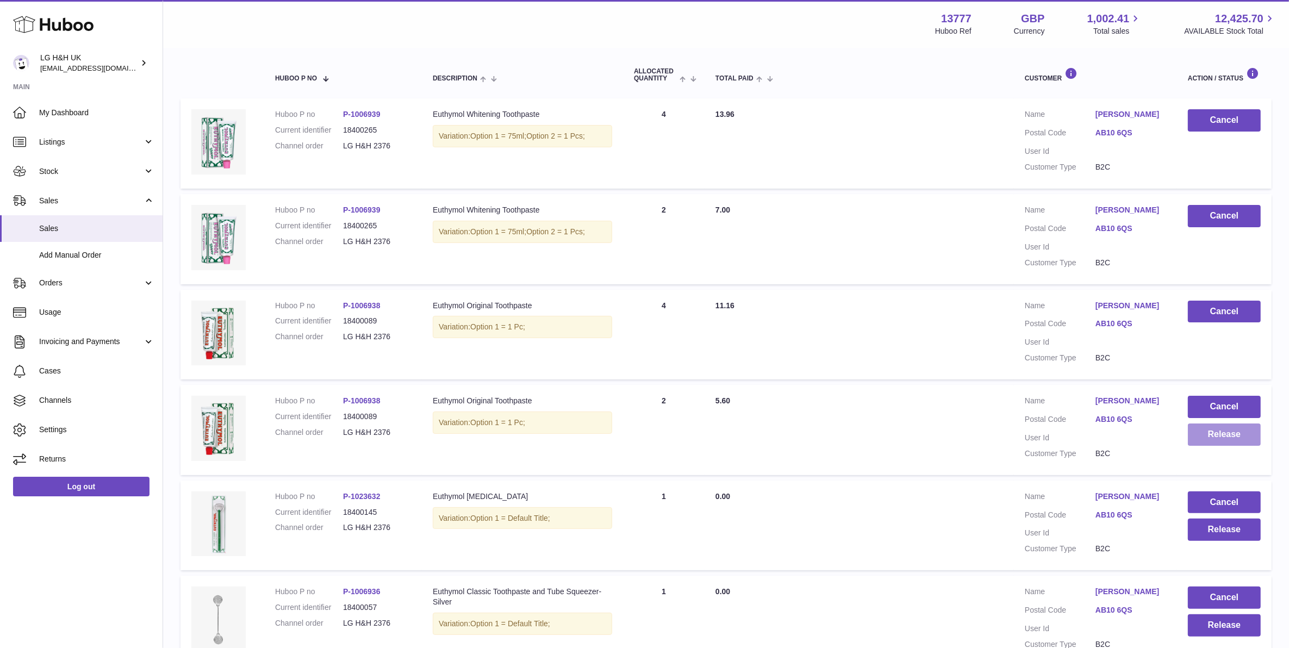
click at [1215, 427] on button "Release" at bounding box center [1224, 434] width 73 height 22
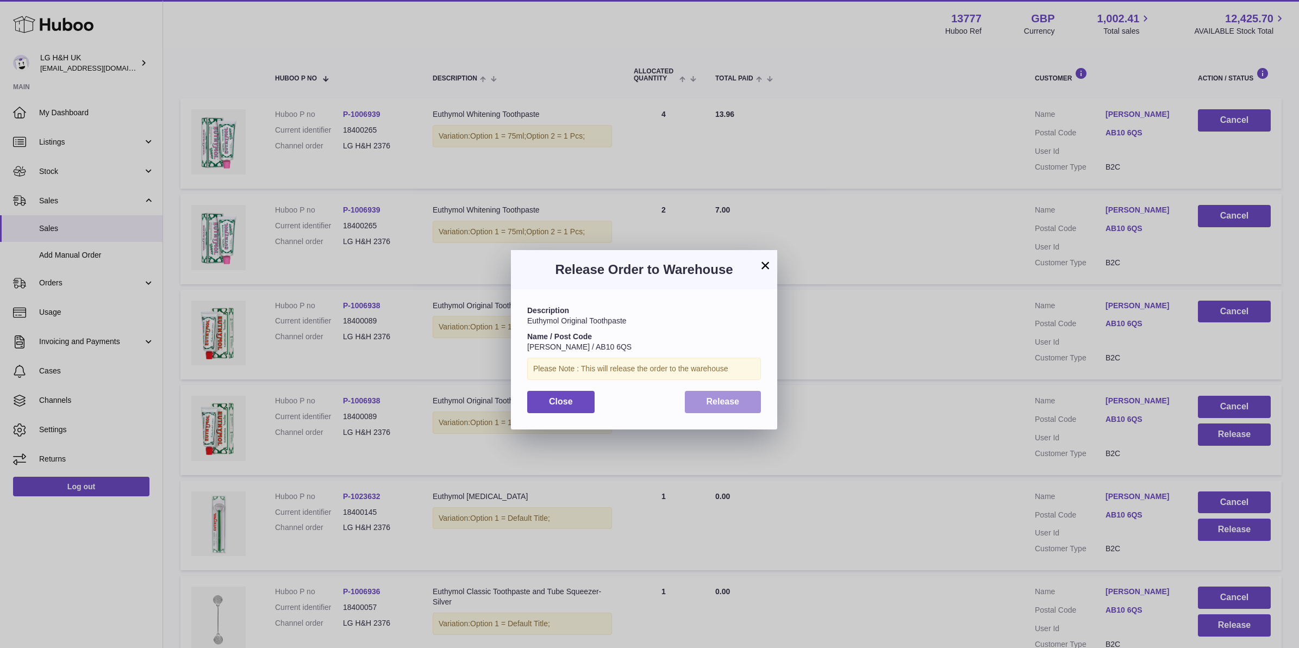
click at [693, 409] on button "Release" at bounding box center [723, 402] width 77 height 22
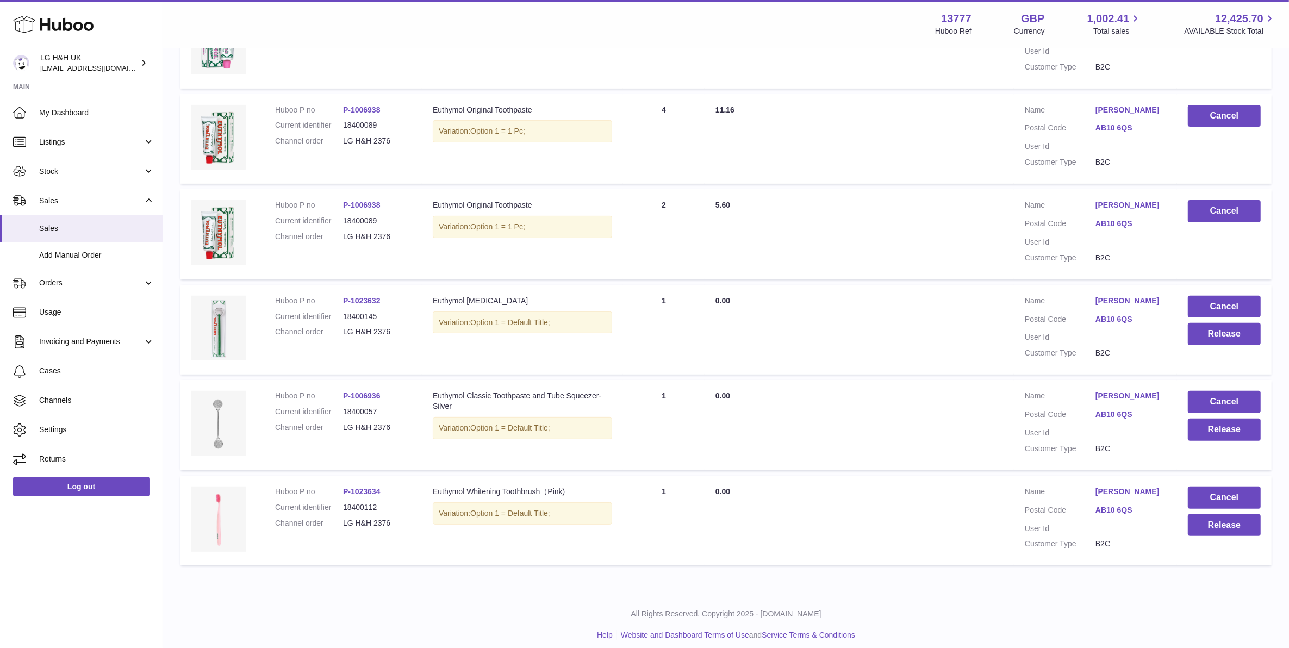
scroll to position [378, 0]
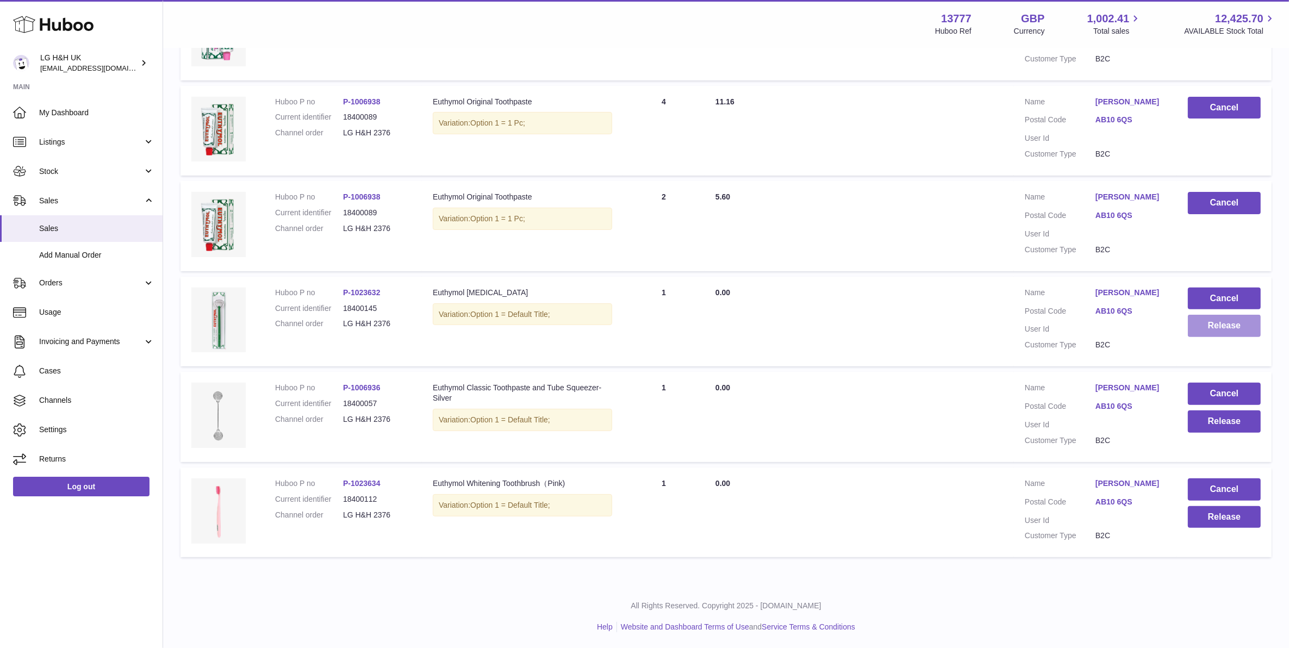
click at [1237, 322] on button "Release" at bounding box center [1224, 326] width 73 height 22
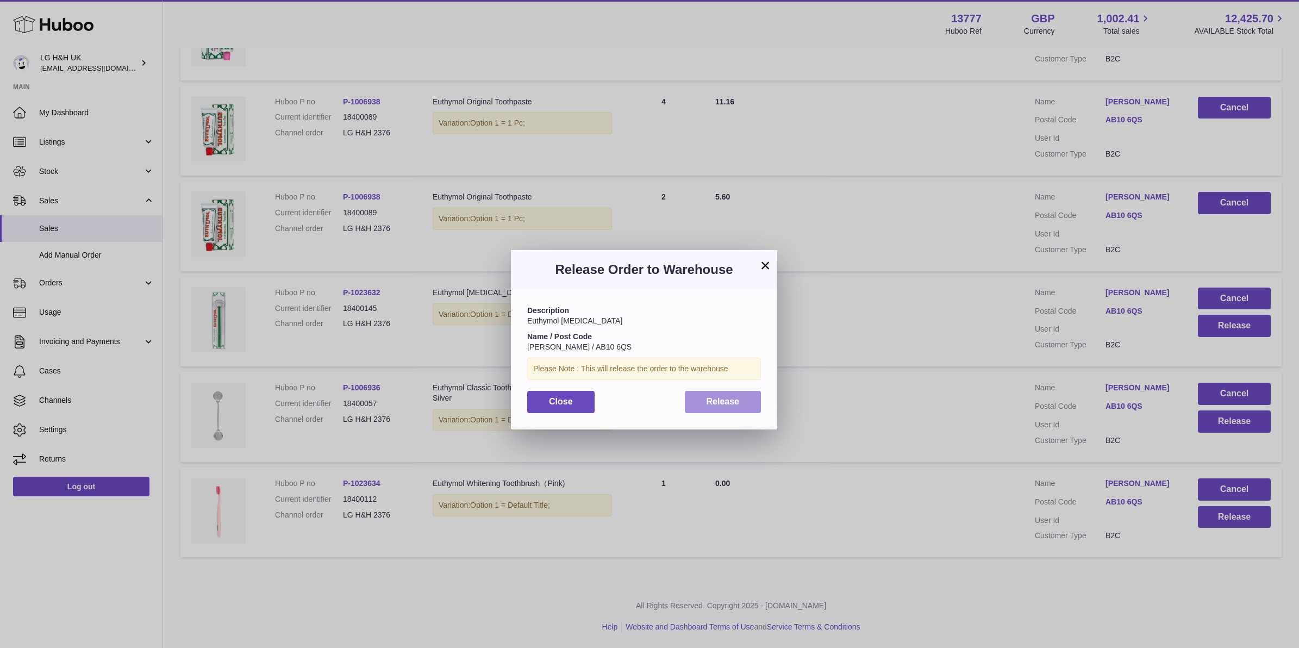
click at [730, 401] on span "Release" at bounding box center [723, 401] width 33 height 9
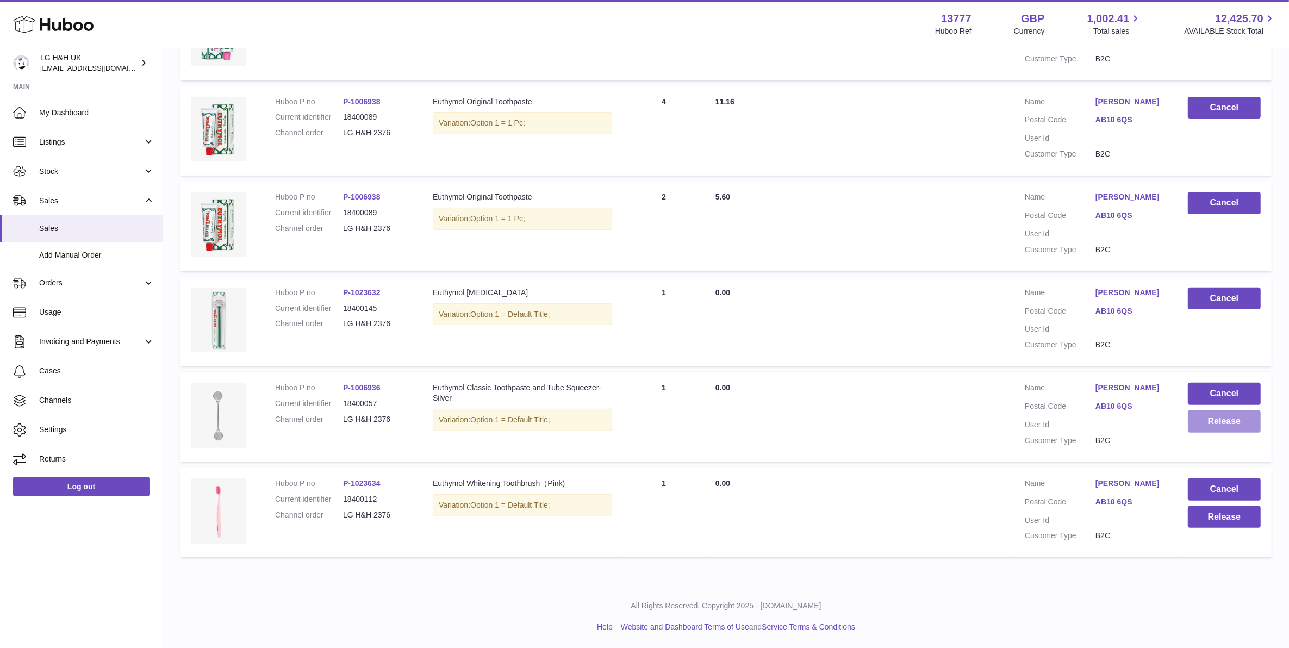
click at [1207, 414] on button "Release" at bounding box center [1224, 421] width 73 height 22
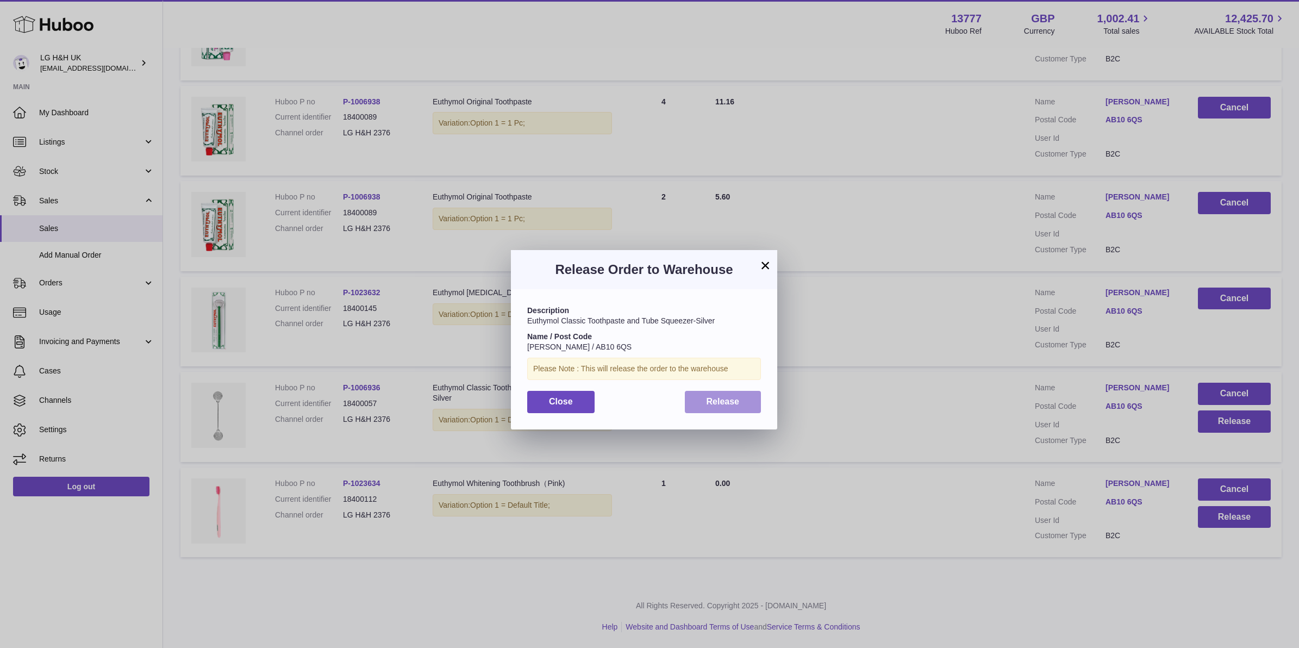
click at [716, 407] on button "Release" at bounding box center [723, 402] width 77 height 22
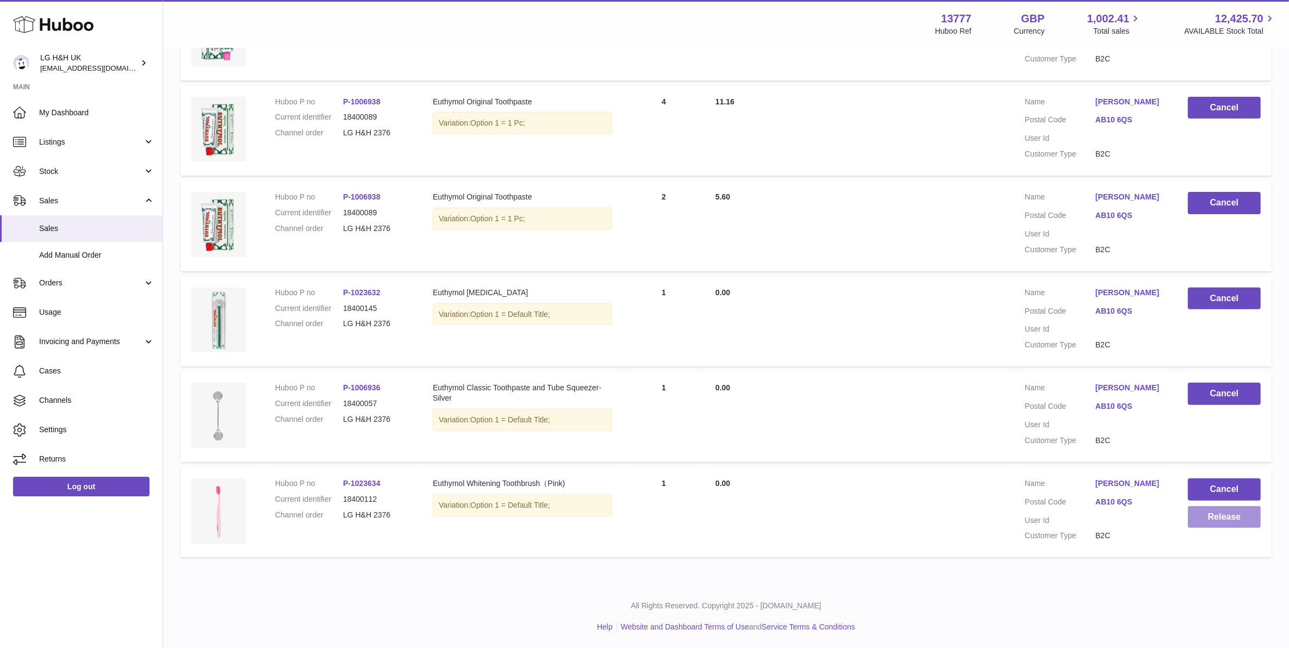
click at [1196, 525] on button "Release" at bounding box center [1224, 517] width 73 height 22
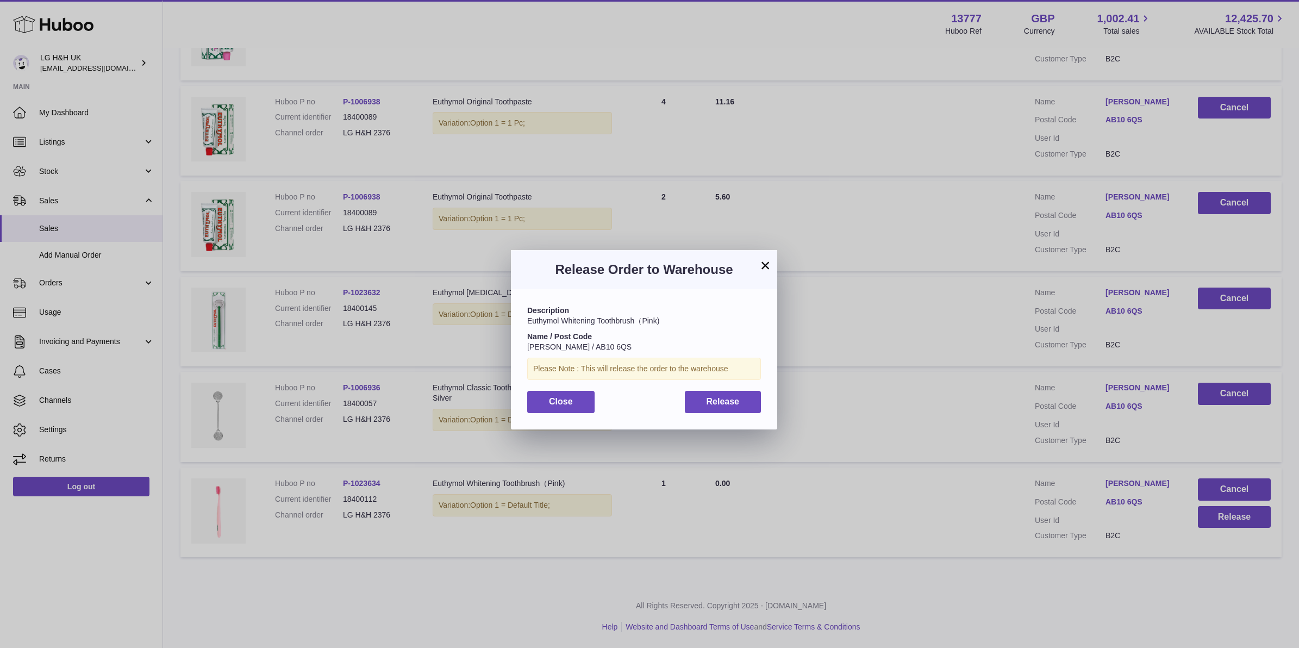
click at [753, 414] on div "Description Euthymol Whitening Toothbrush（Pink) Name / Post Code Claire Allan /…" at bounding box center [644, 359] width 266 height 140
click at [748, 408] on button "Release" at bounding box center [723, 402] width 77 height 22
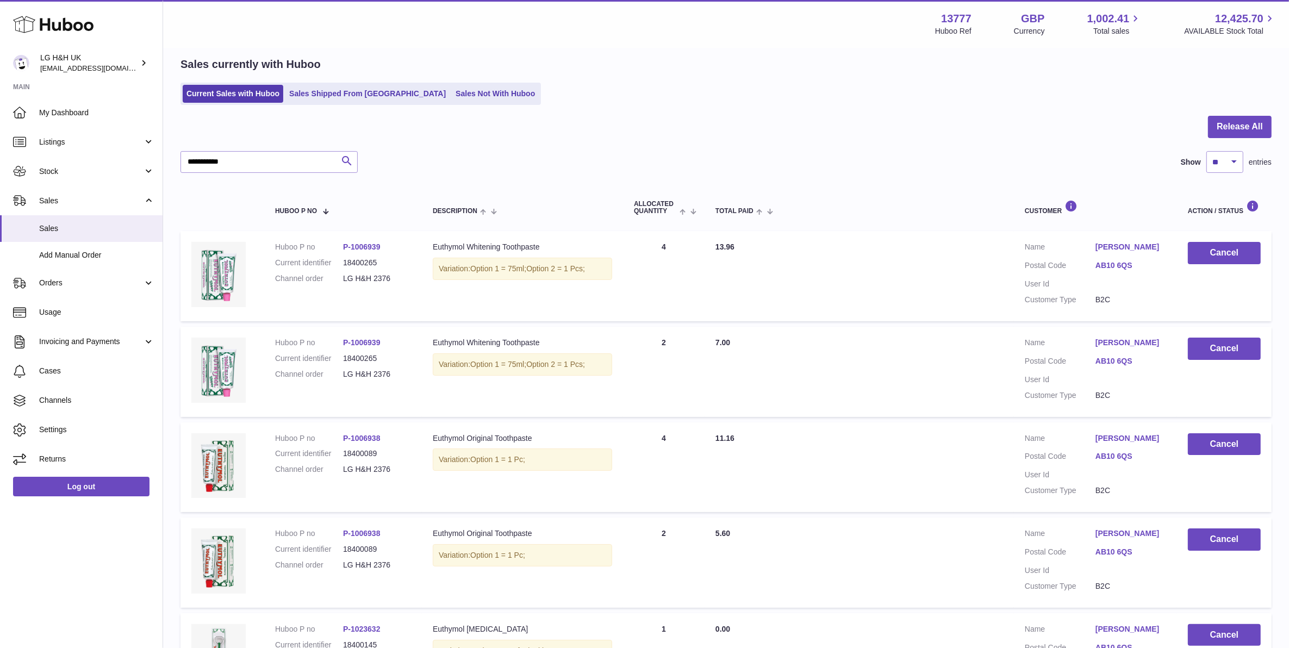
scroll to position [0, 0]
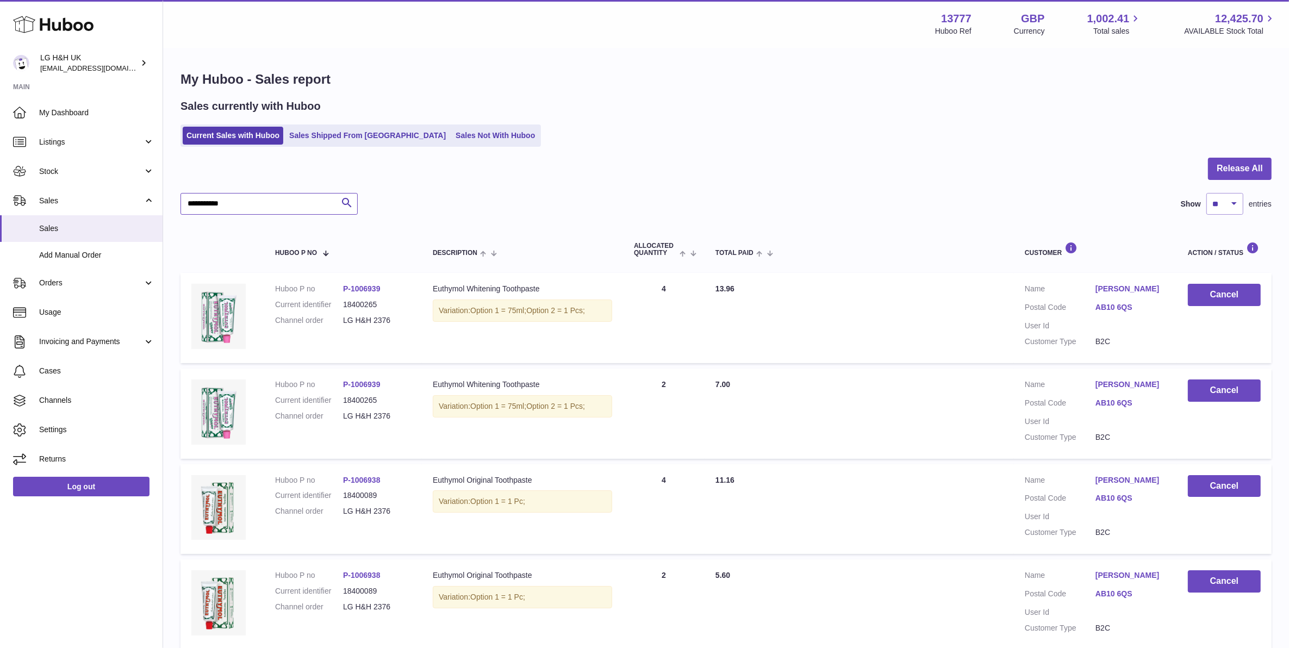
click at [294, 210] on input "**********" at bounding box center [268, 204] width 177 height 22
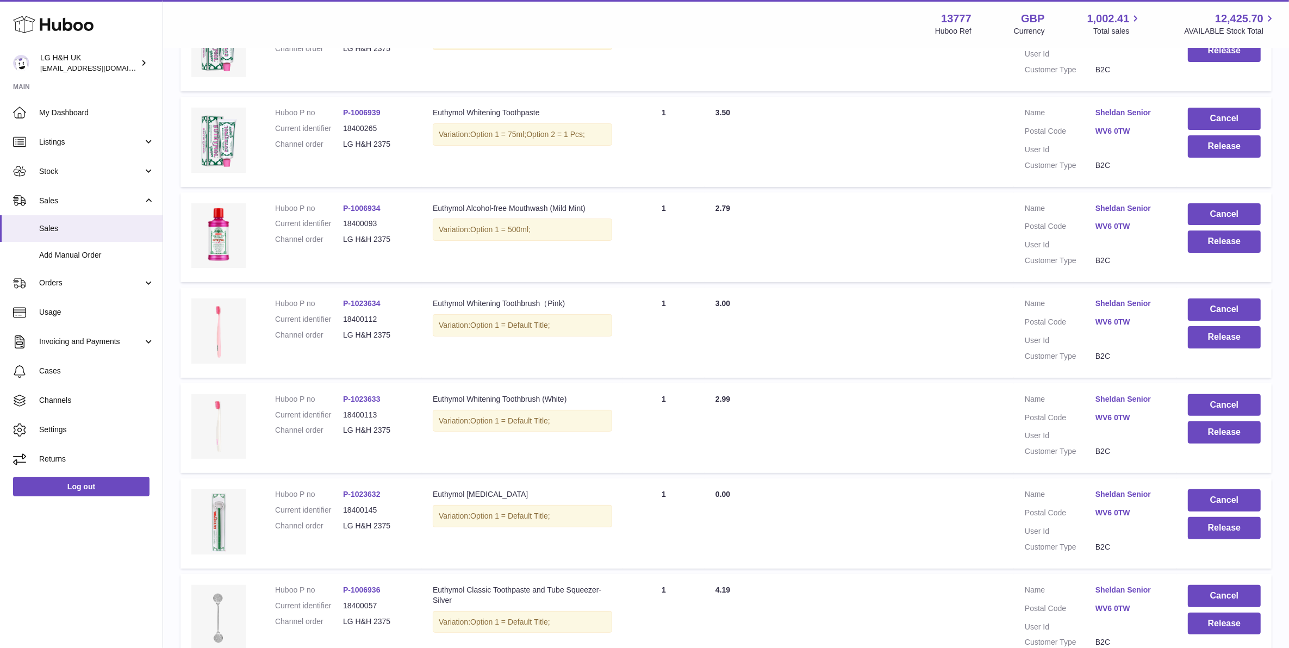
scroll to position [340, 0]
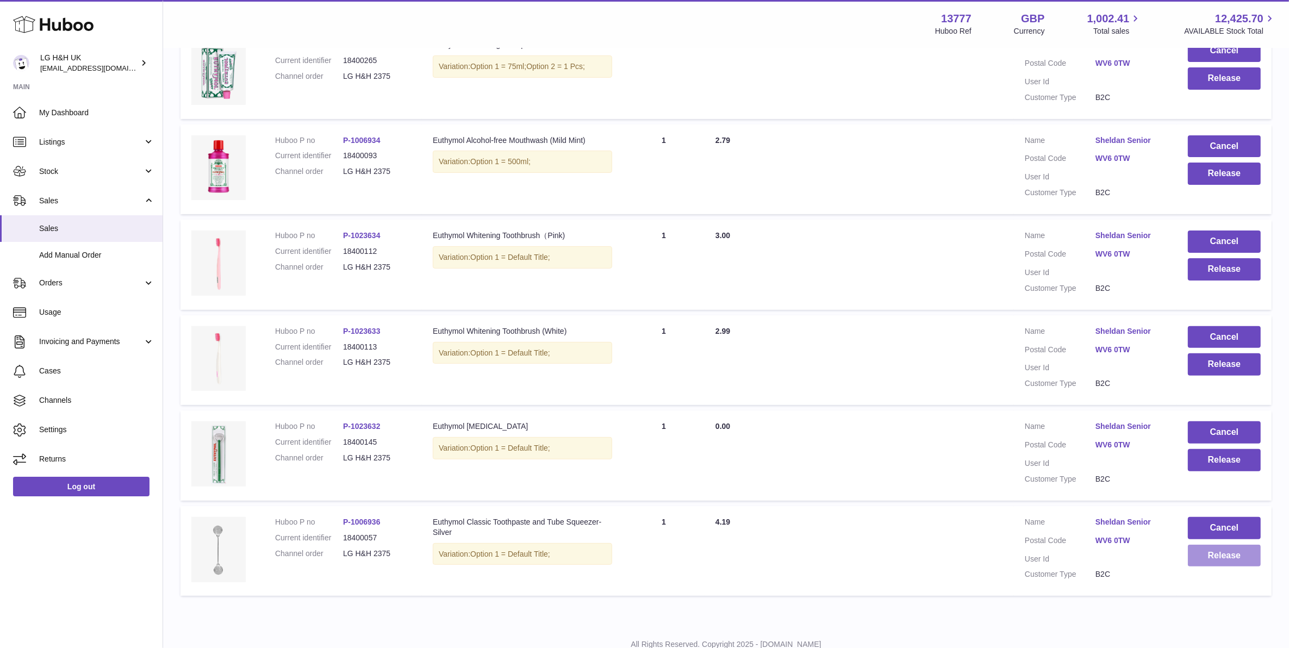
click at [1197, 553] on button "Release" at bounding box center [1224, 556] width 73 height 22
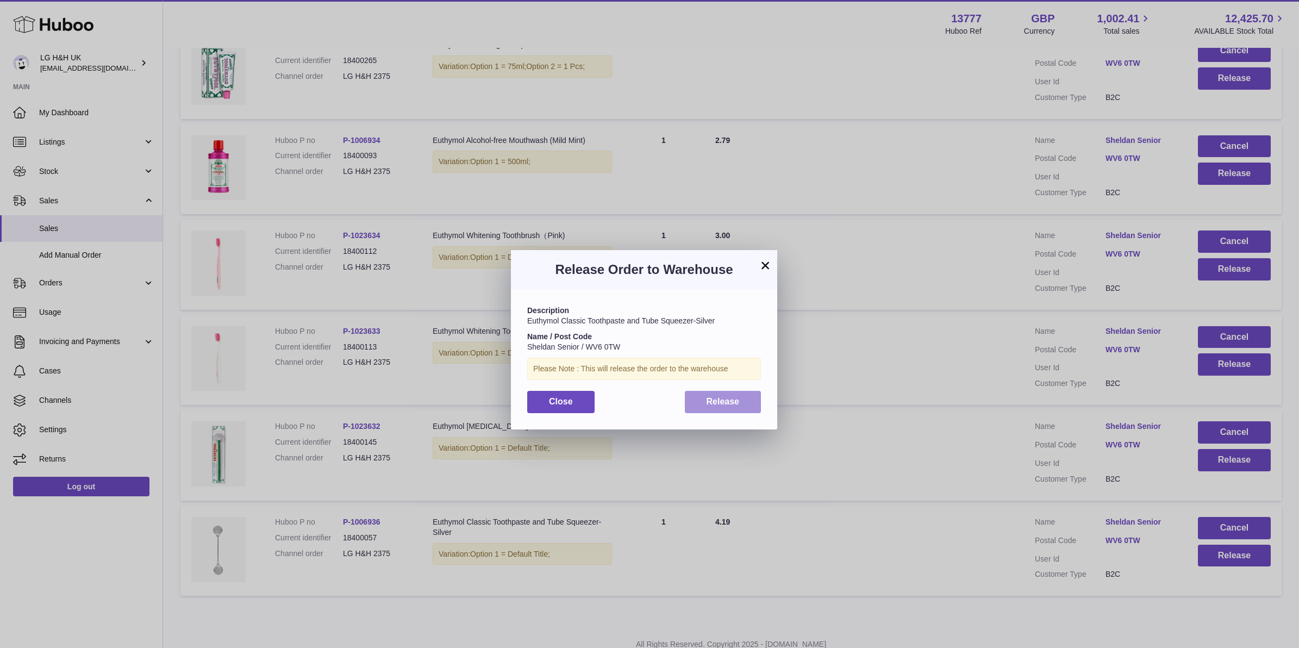
drag, startPoint x: 729, startPoint y: 400, endPoint x: 736, endPoint y: 400, distance: 7.1
click at [732, 401] on span "Release" at bounding box center [723, 401] width 33 height 9
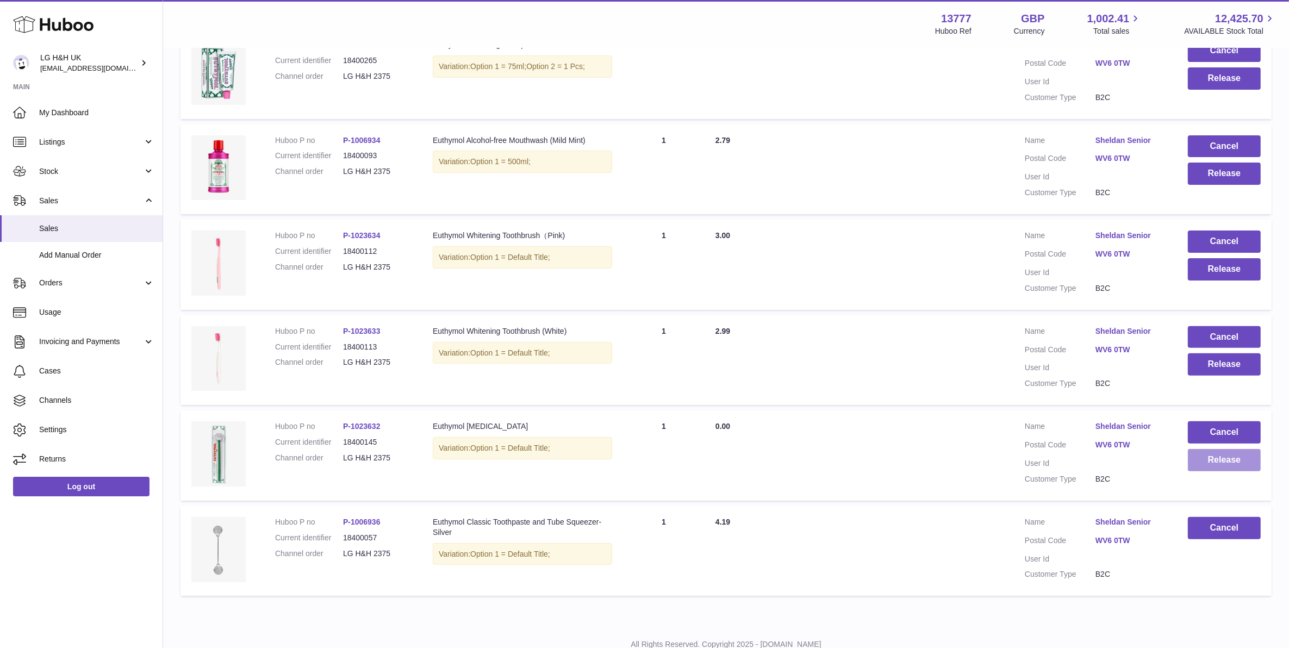
click at [1221, 470] on button "Release" at bounding box center [1224, 460] width 73 height 22
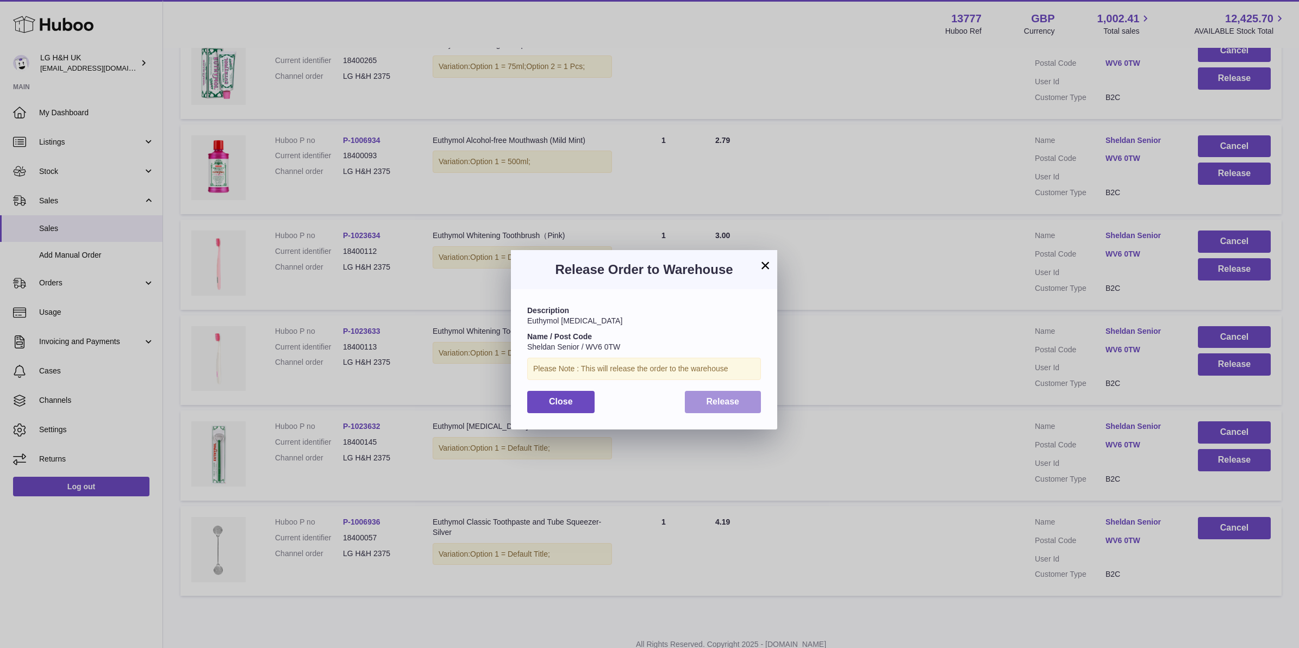
click at [723, 401] on span "Release" at bounding box center [723, 401] width 33 height 9
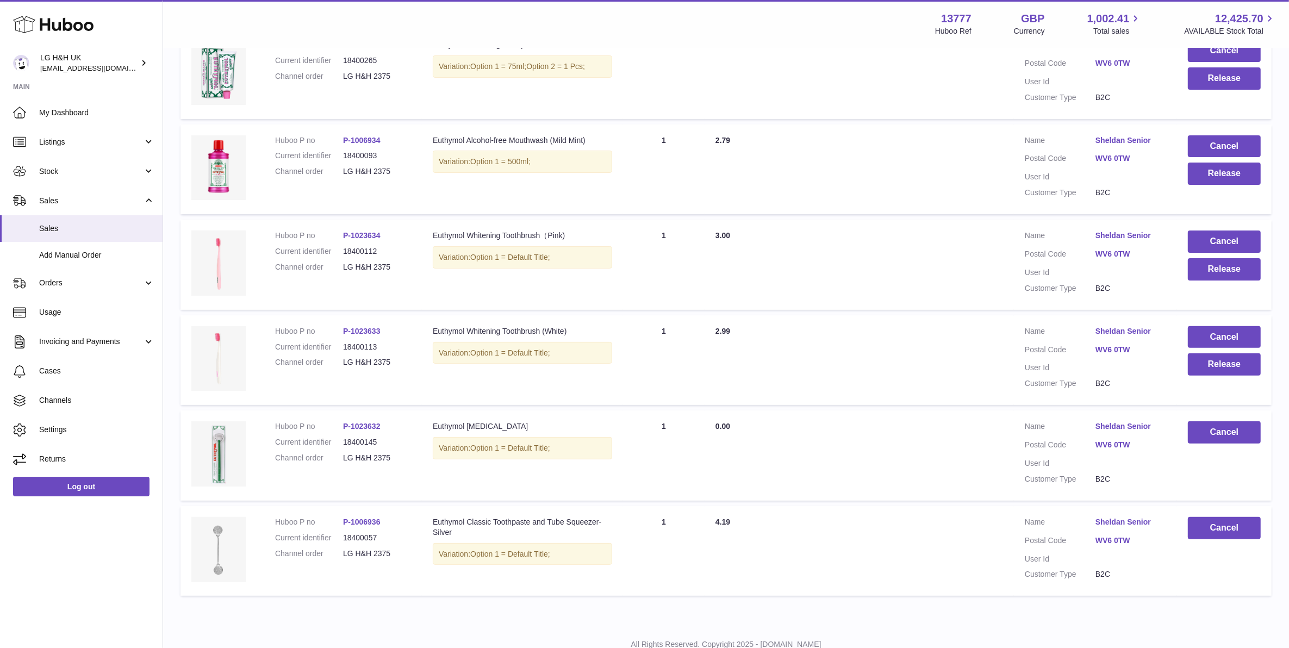
click at [1231, 376] on td "Cancel Release" at bounding box center [1224, 360] width 95 height 90
click at [1232, 370] on button "Release" at bounding box center [1224, 364] width 73 height 22
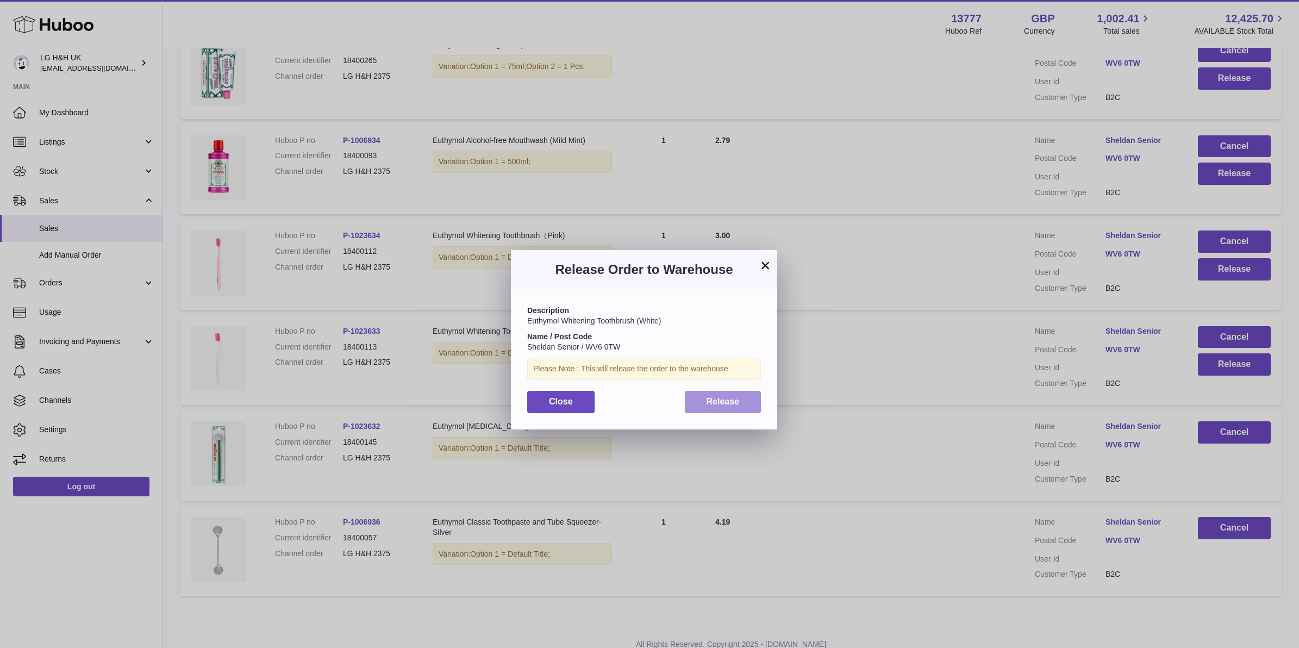
click at [758, 393] on button "Release" at bounding box center [723, 402] width 77 height 22
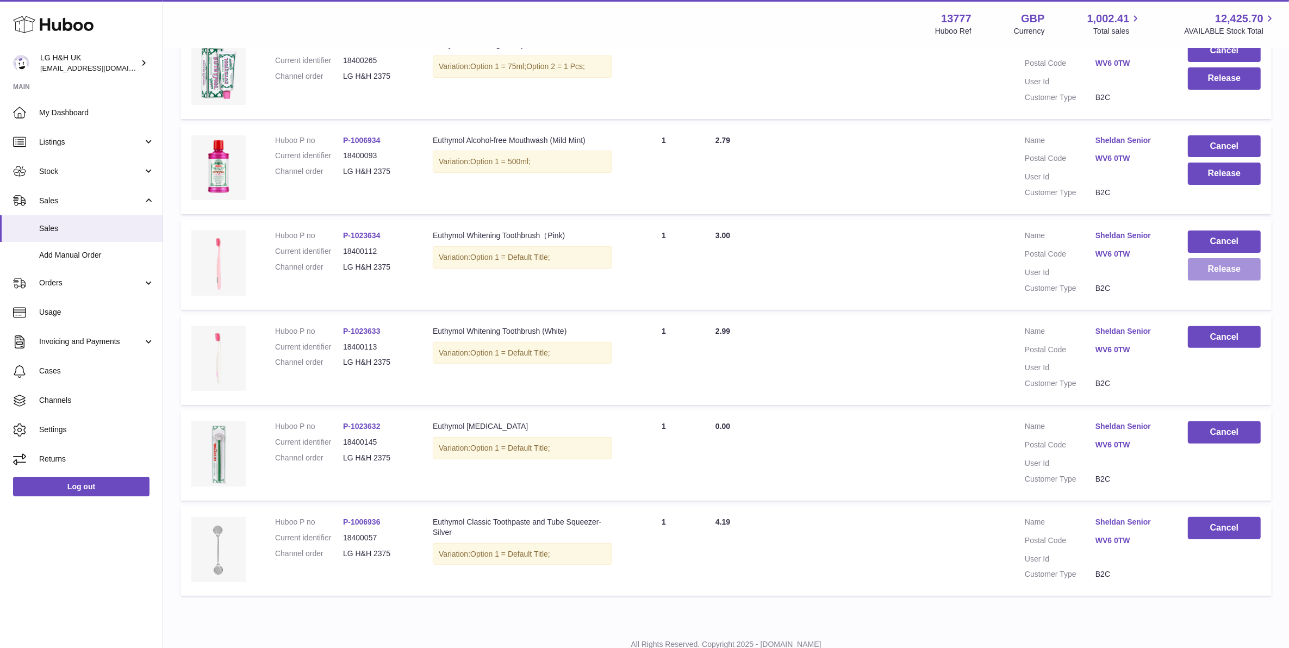
click at [1190, 267] on button "Release" at bounding box center [1224, 269] width 73 height 22
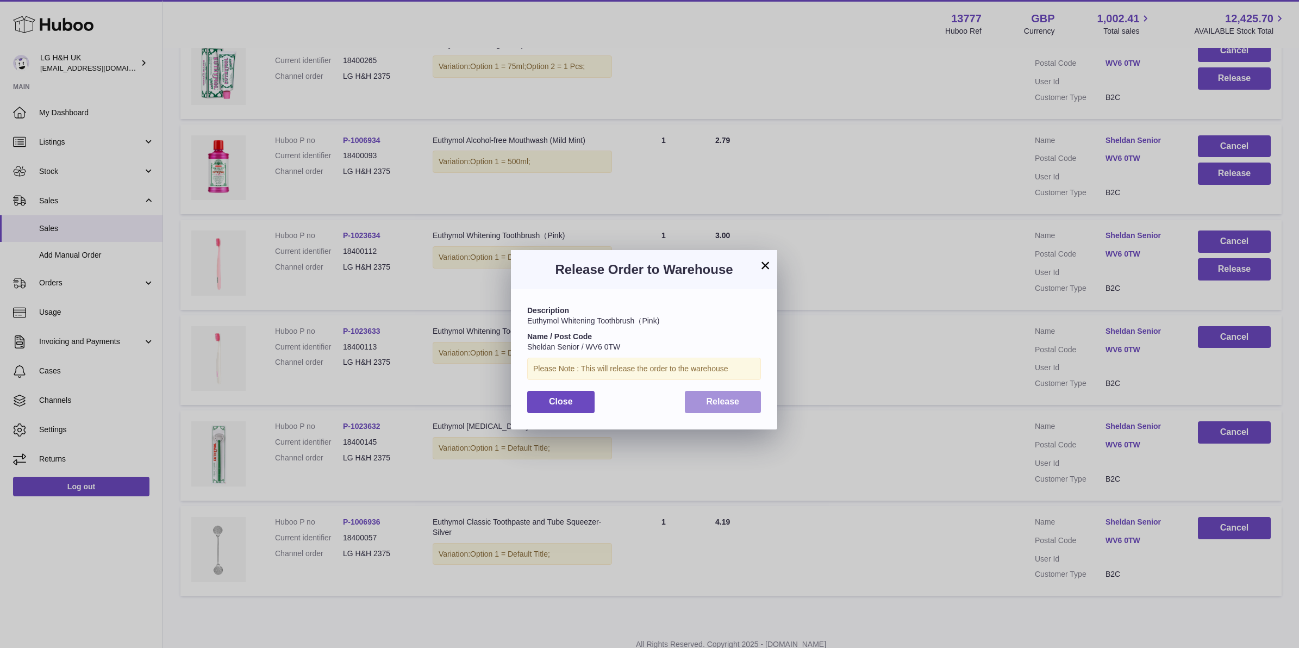
click at [734, 399] on span "Release" at bounding box center [723, 401] width 33 height 9
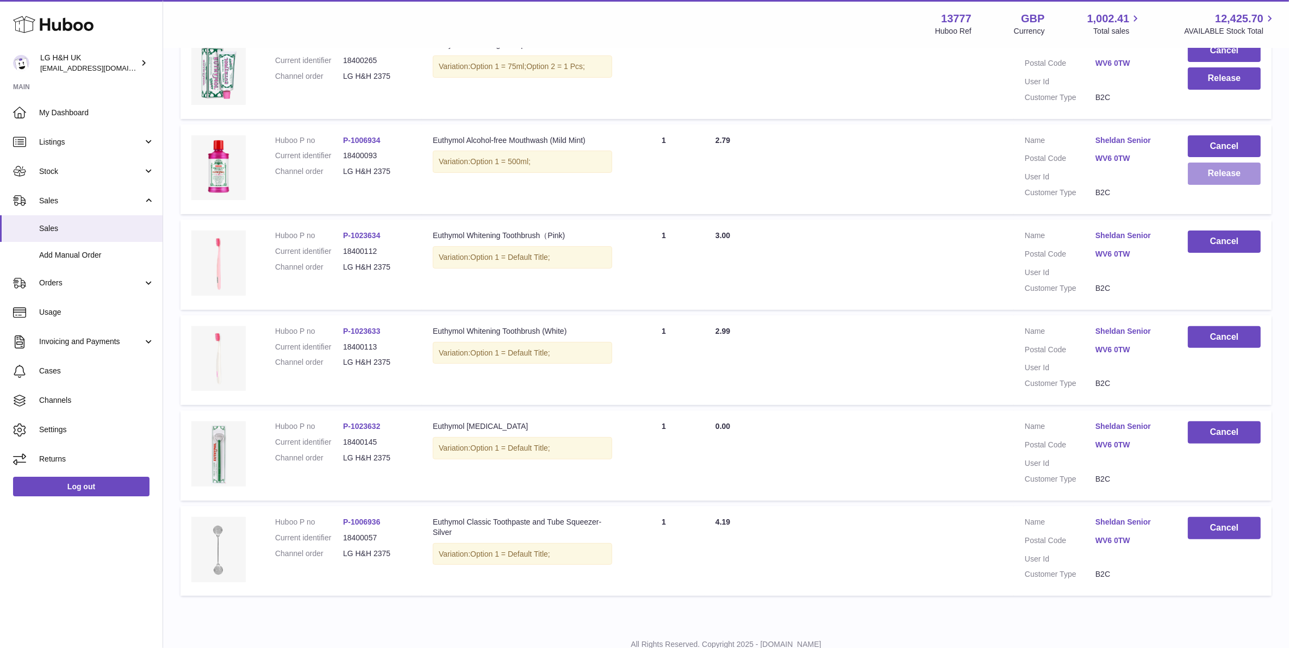
click at [1223, 172] on button "Release" at bounding box center [1224, 174] width 73 height 22
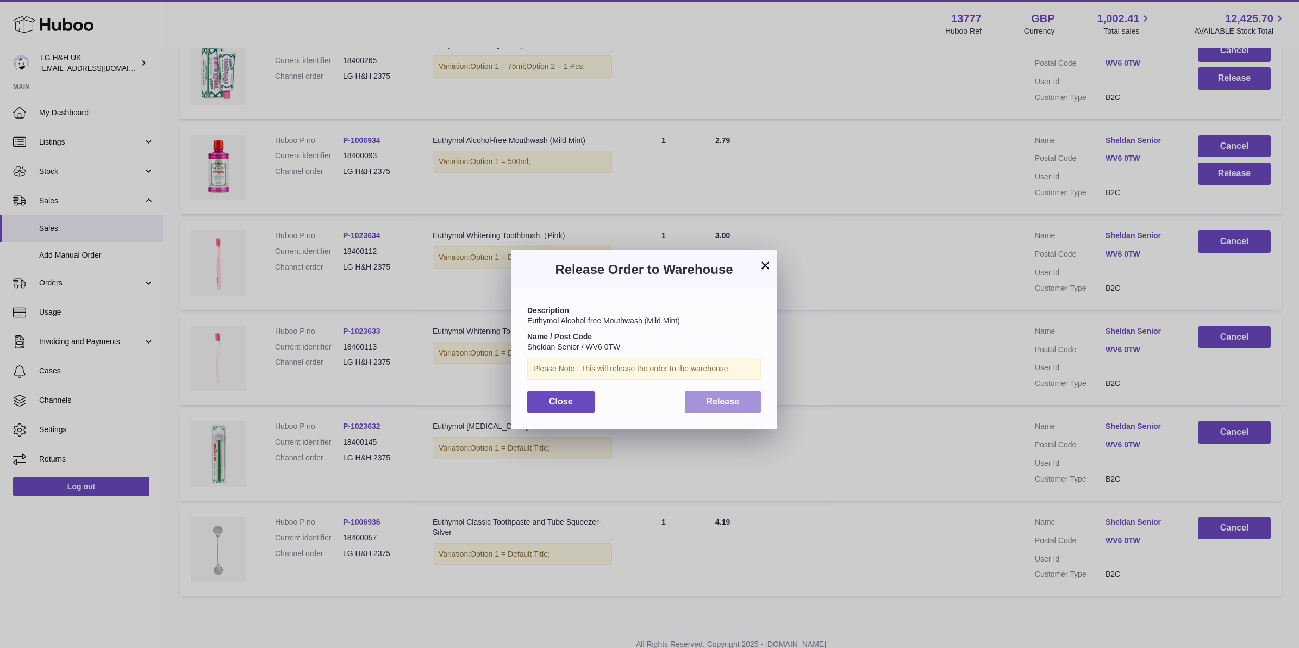
click at [700, 402] on button "Release" at bounding box center [723, 402] width 77 height 22
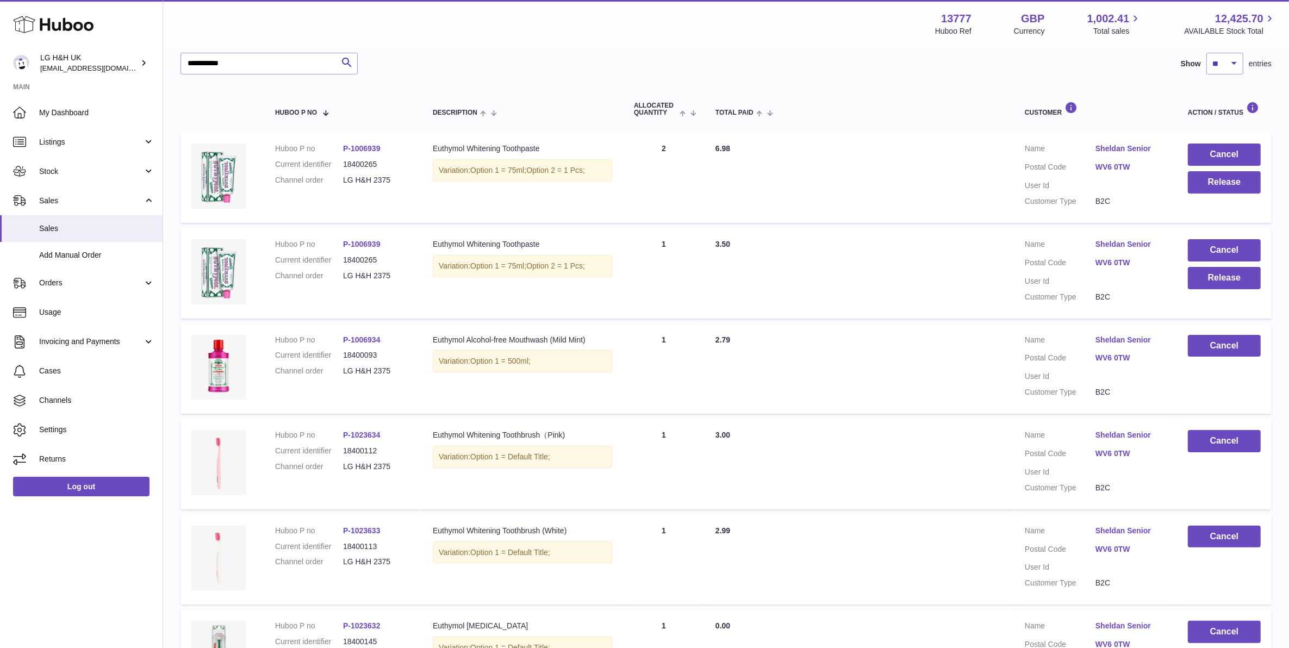
scroll to position [136, 0]
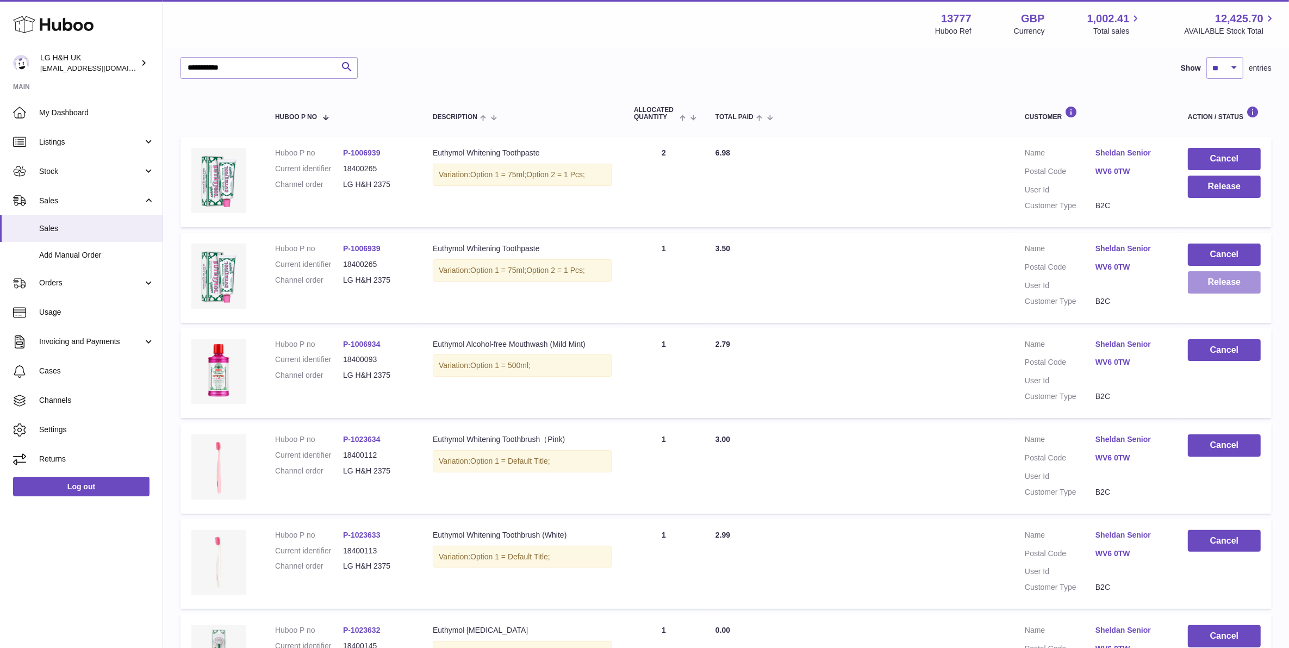
click at [1199, 284] on button "Release" at bounding box center [1224, 282] width 73 height 22
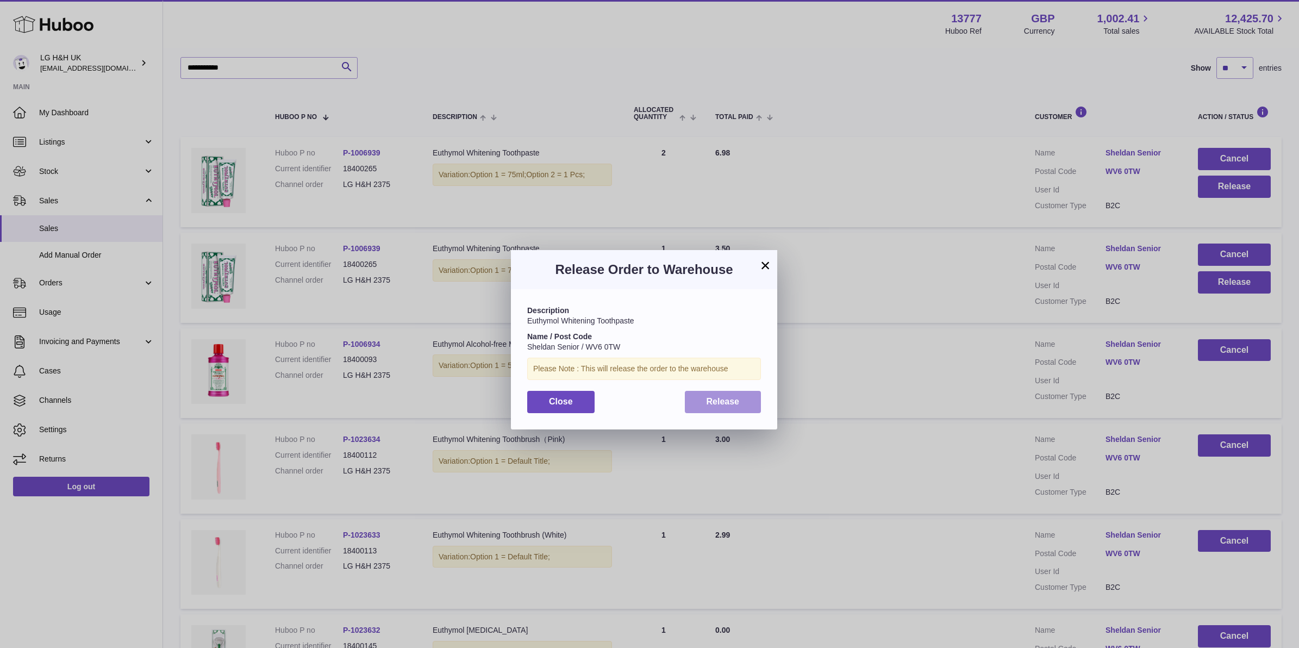
click at [757, 401] on button "Release" at bounding box center [723, 402] width 77 height 22
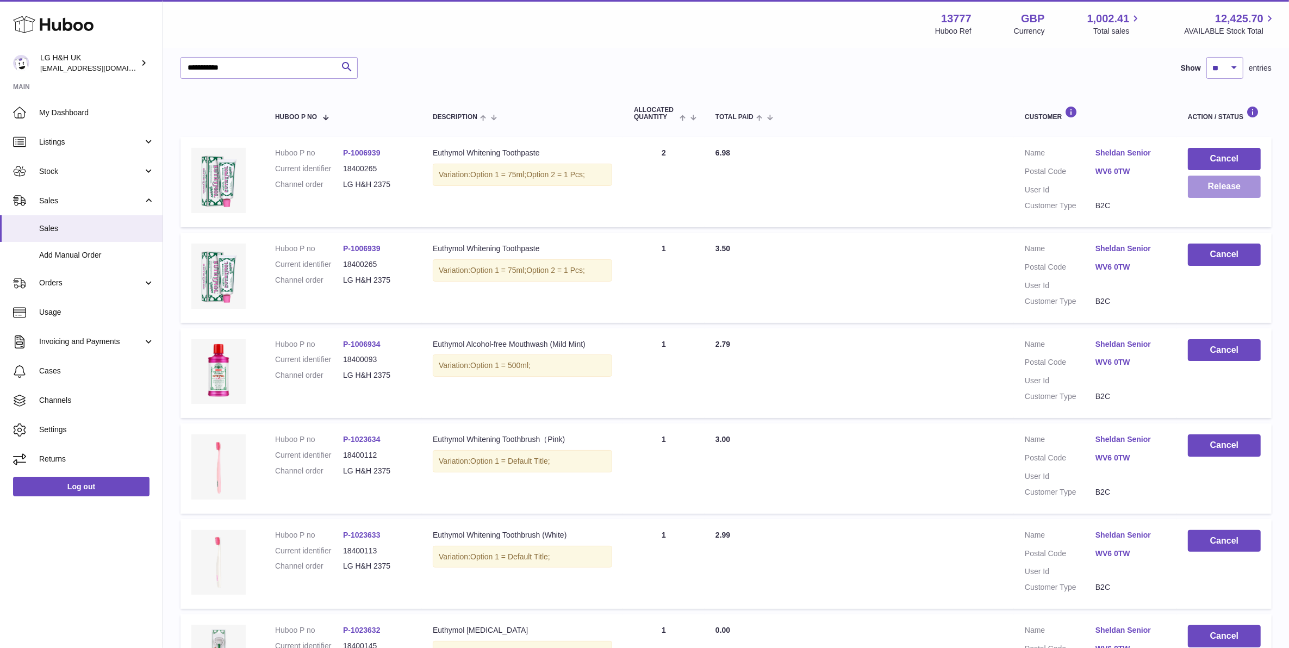
click at [1237, 188] on button "Release" at bounding box center [1224, 187] width 73 height 22
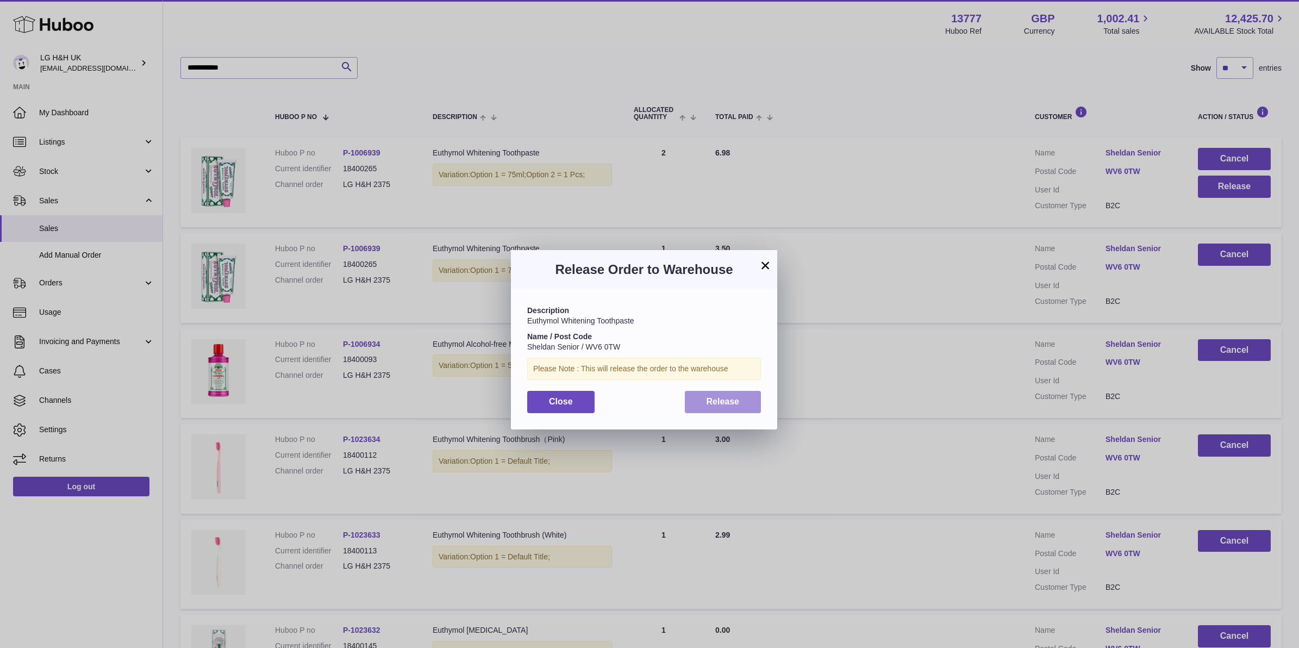
click at [719, 397] on span "Release" at bounding box center [723, 401] width 33 height 9
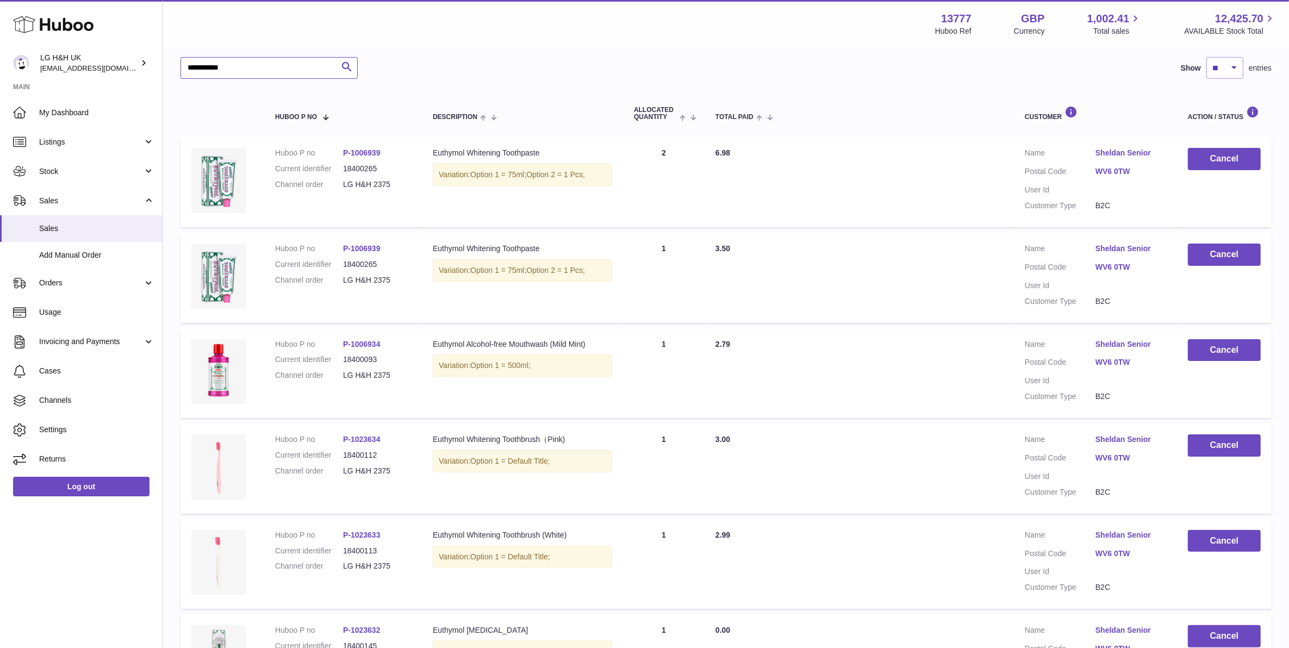
click at [263, 72] on input "**********" at bounding box center [268, 68] width 177 height 22
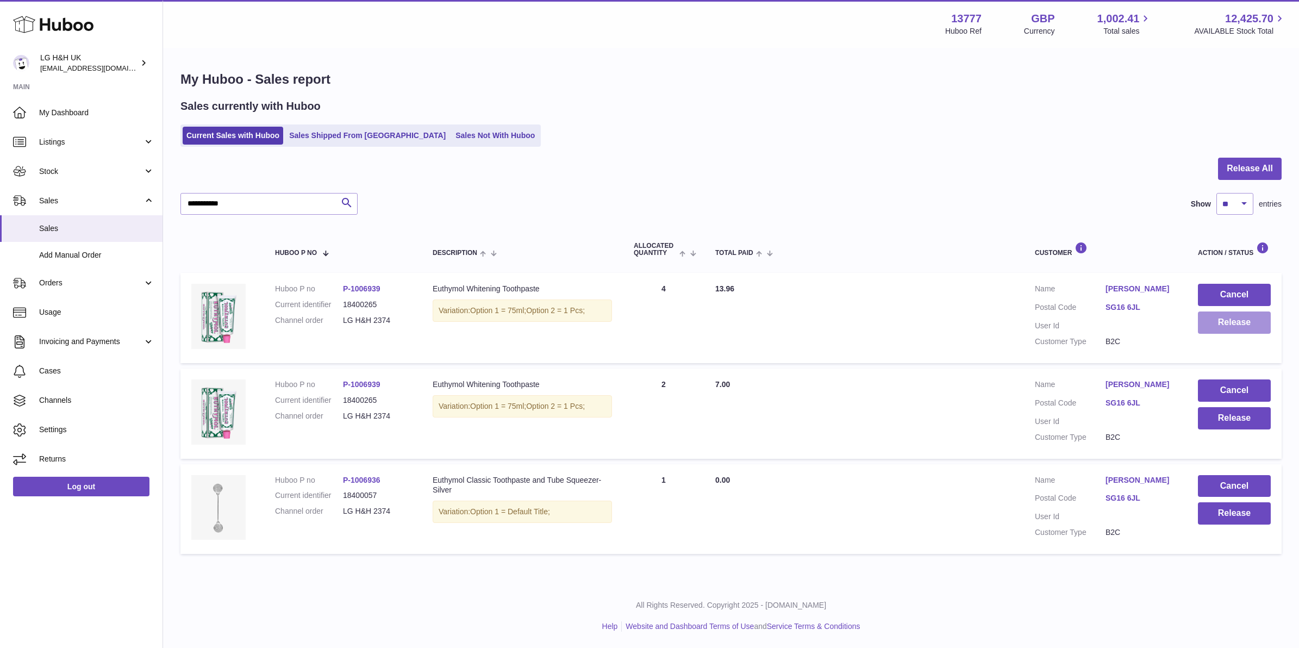
click at [1217, 325] on button "Release" at bounding box center [1234, 322] width 73 height 22
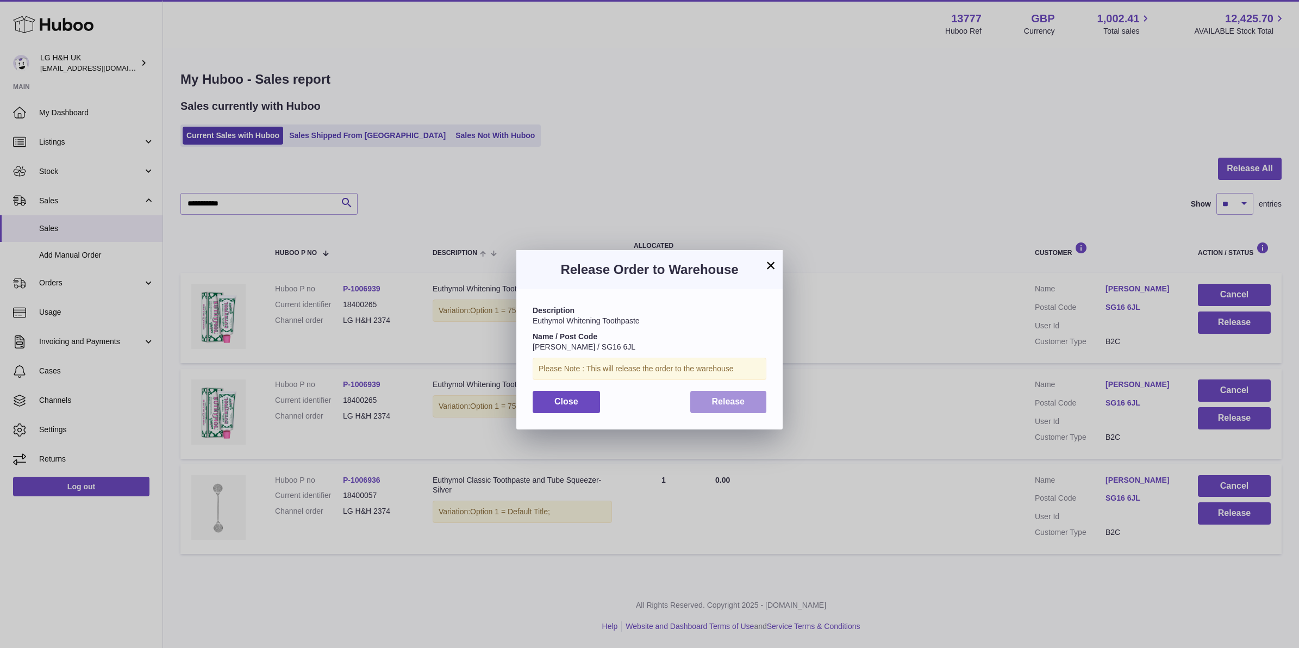
click at [757, 403] on button "Release" at bounding box center [728, 402] width 77 height 22
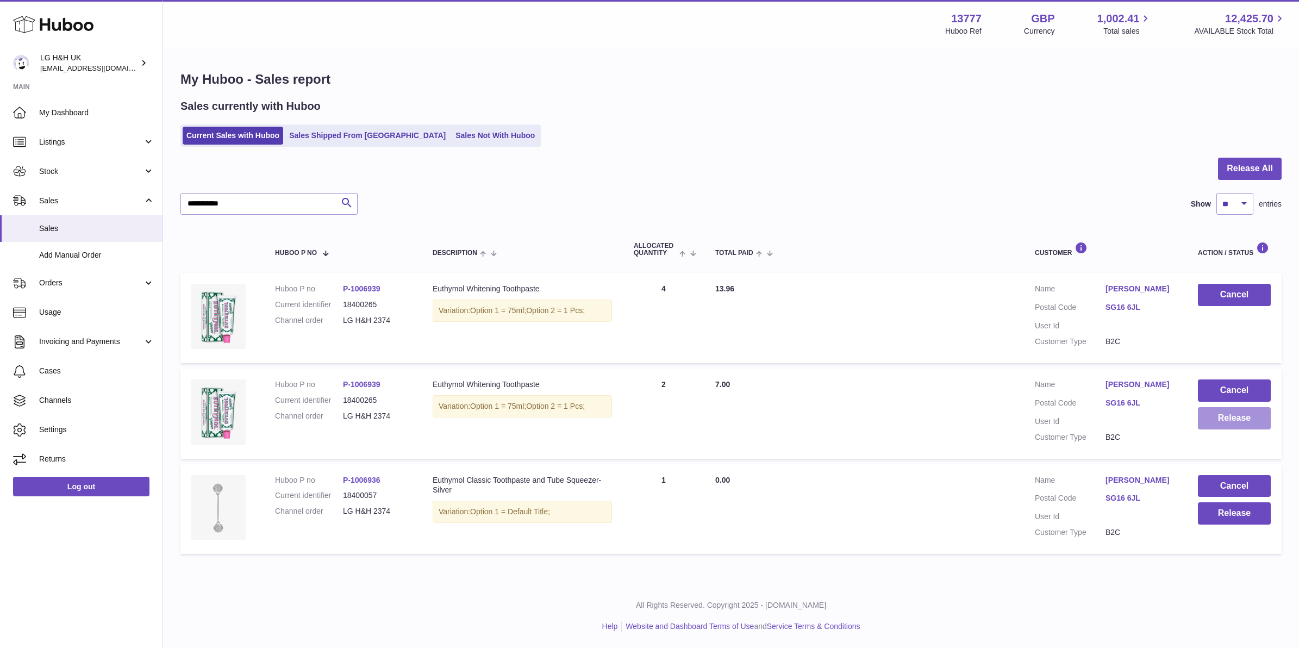
click at [1210, 417] on button "Release" at bounding box center [1234, 418] width 73 height 22
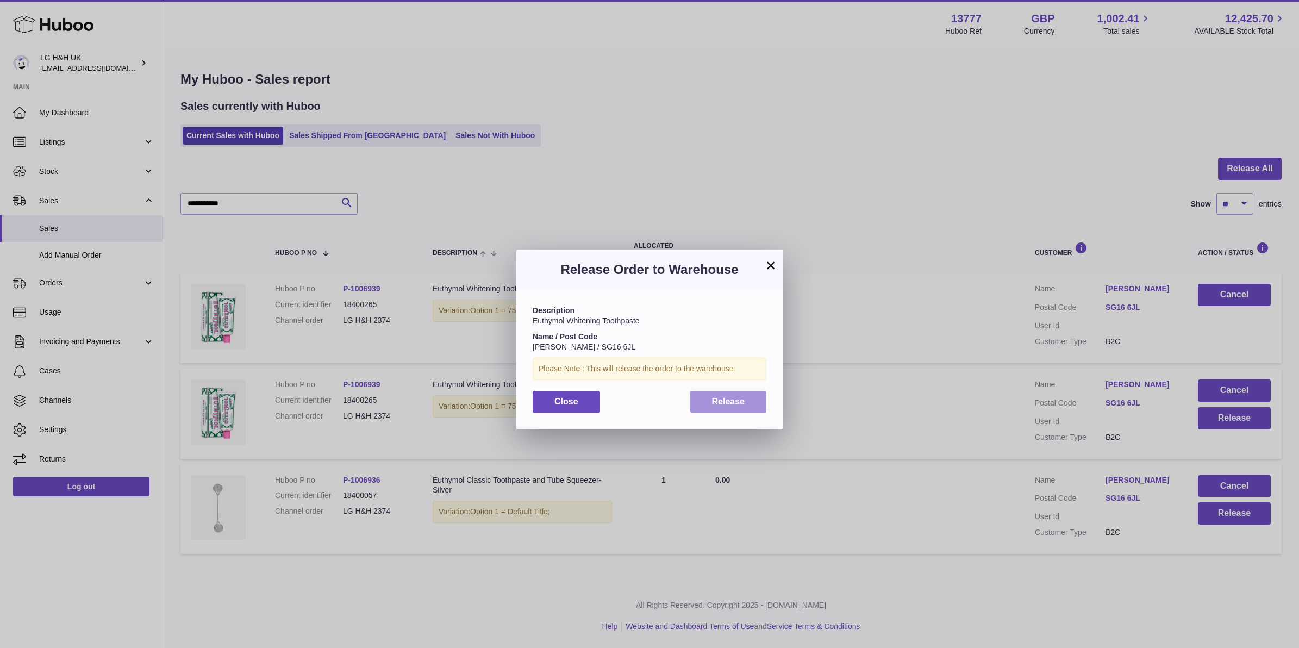
click at [755, 411] on button "Release" at bounding box center [728, 402] width 77 height 22
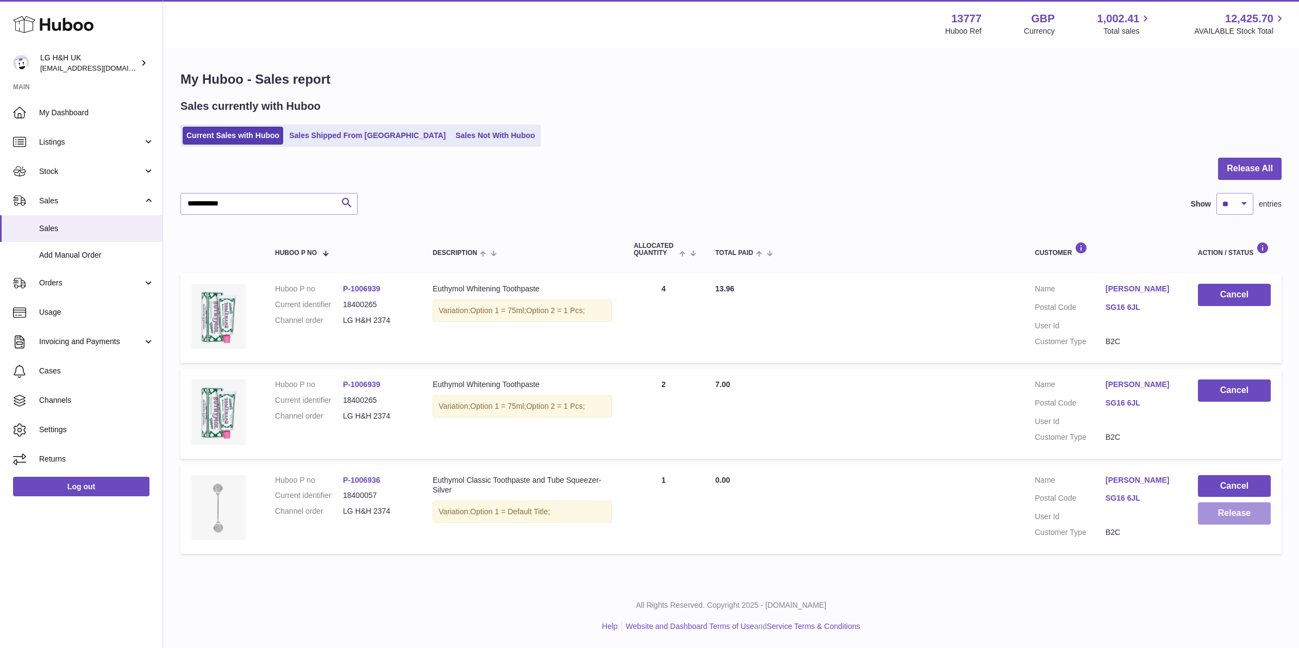
click at [1235, 515] on button "Release" at bounding box center [1234, 513] width 73 height 22
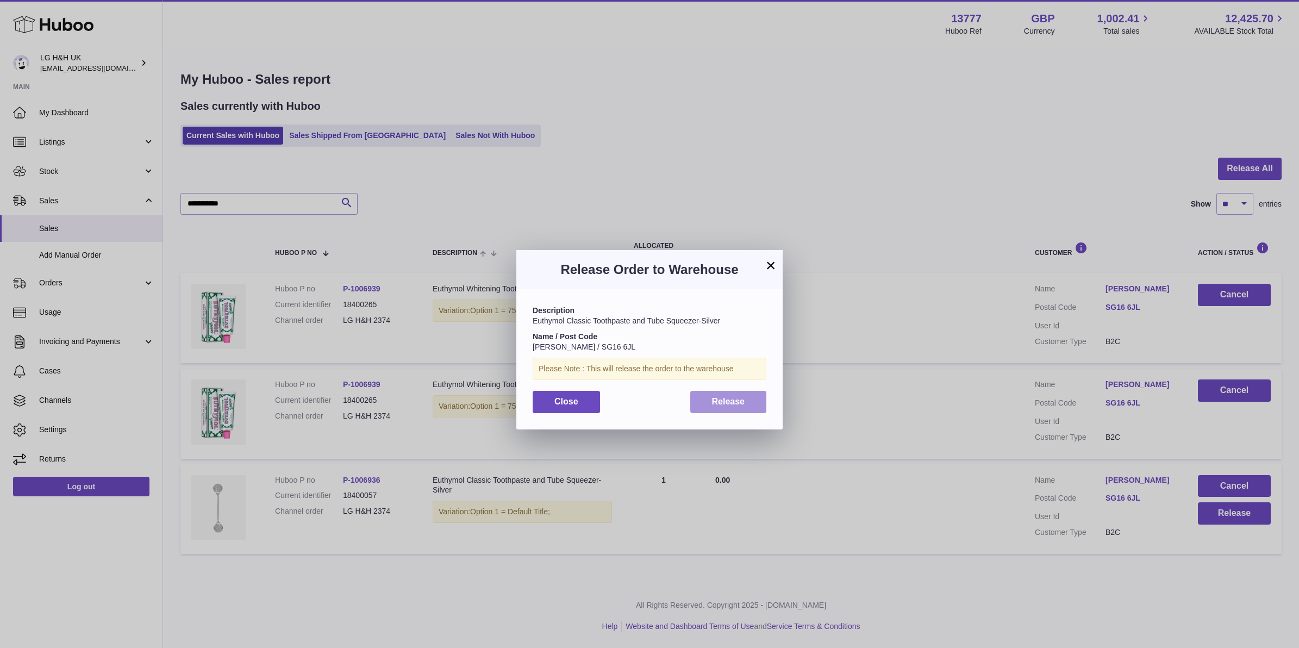
click at [735, 400] on span "Release" at bounding box center [728, 401] width 33 height 9
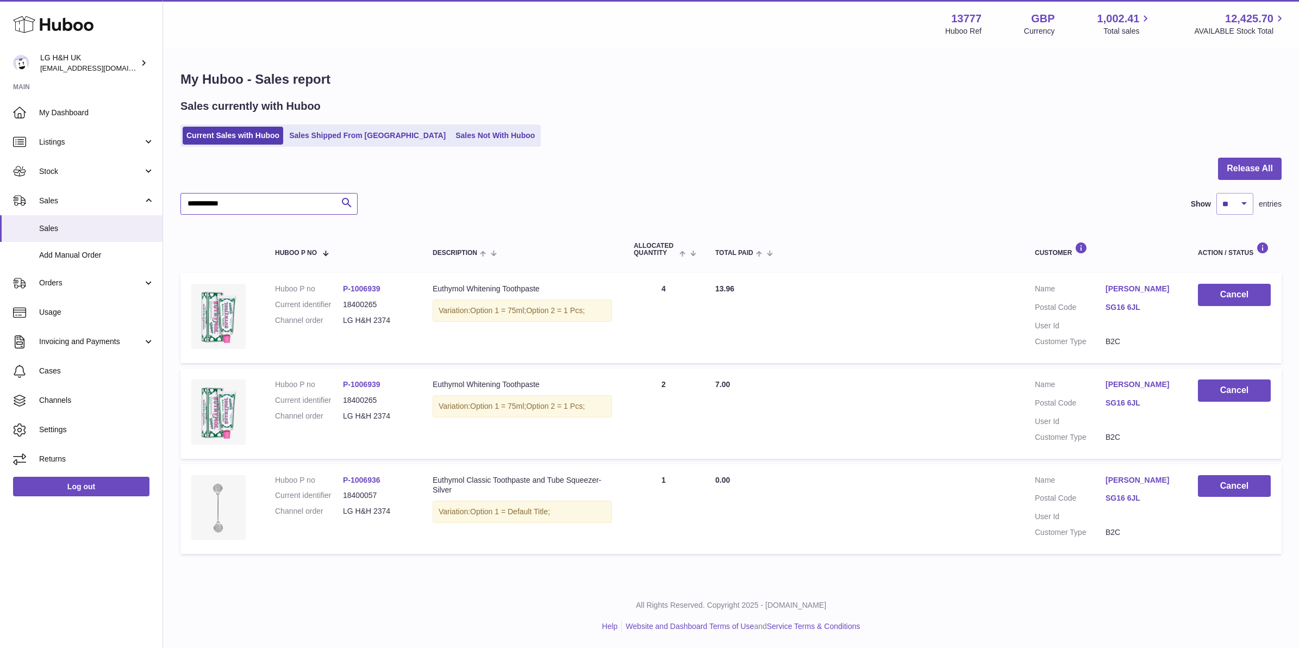
click at [303, 207] on input "**********" at bounding box center [268, 204] width 177 height 22
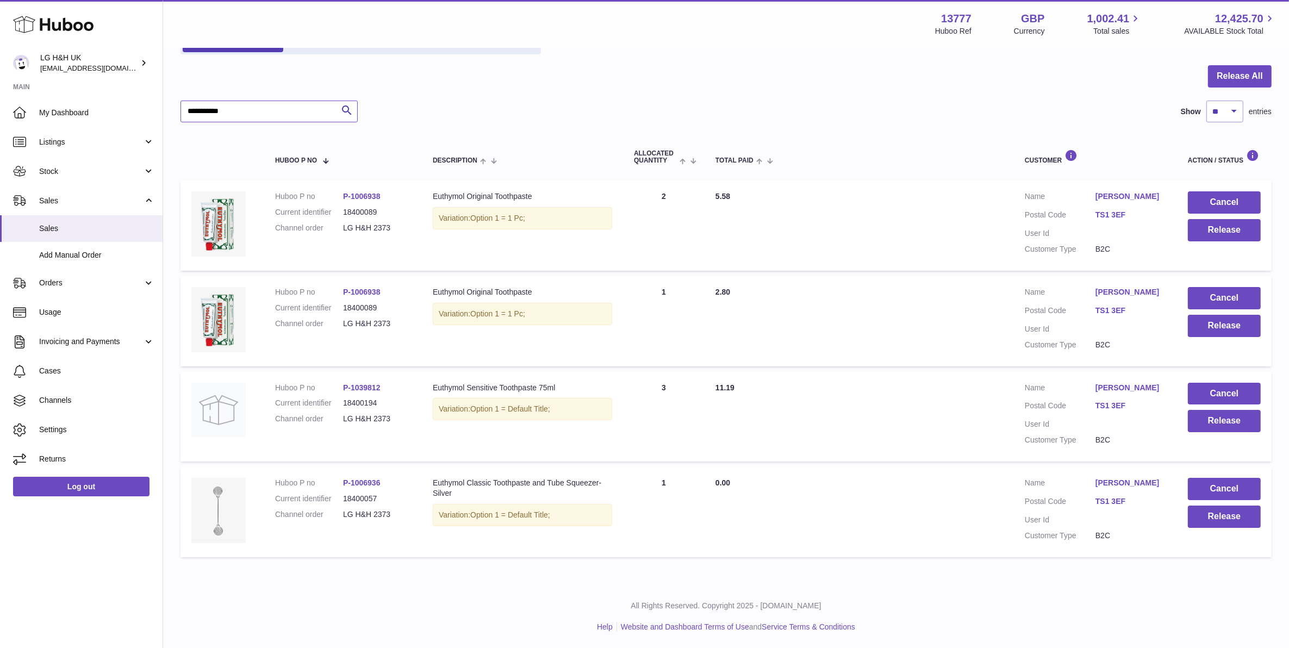
scroll to position [133, 0]
click at [1221, 508] on button "Release" at bounding box center [1224, 516] width 73 height 22
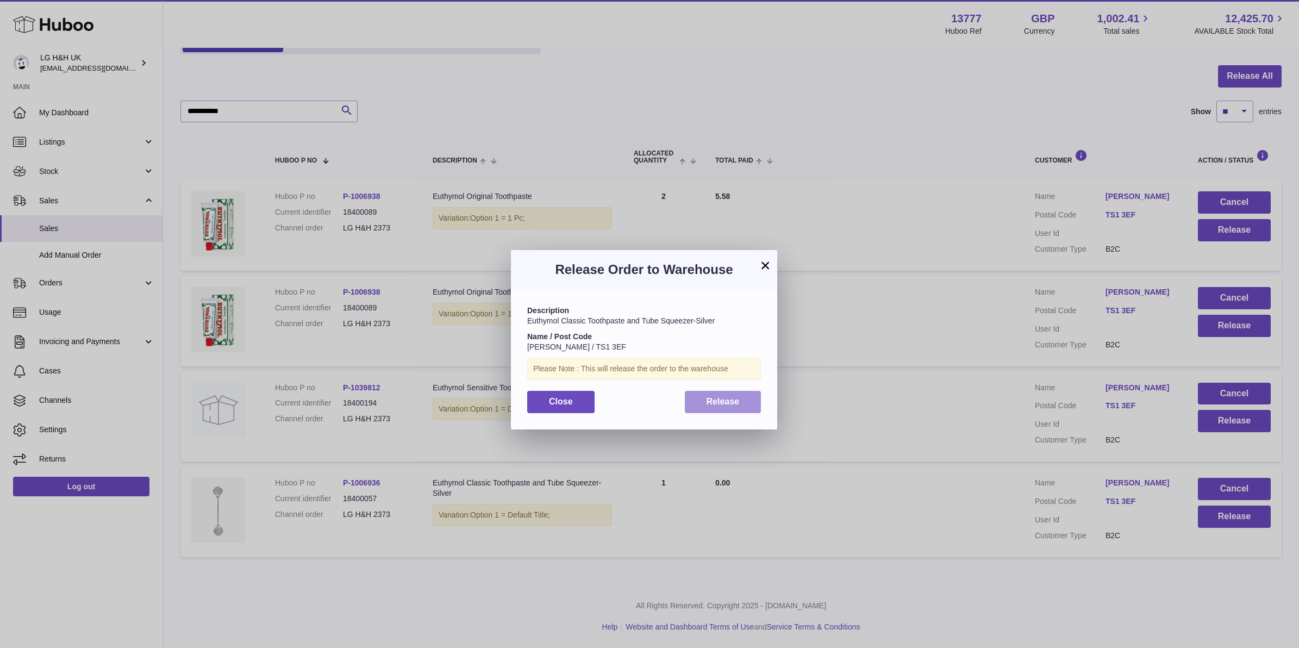
click at [723, 407] on button "Release" at bounding box center [723, 402] width 77 height 22
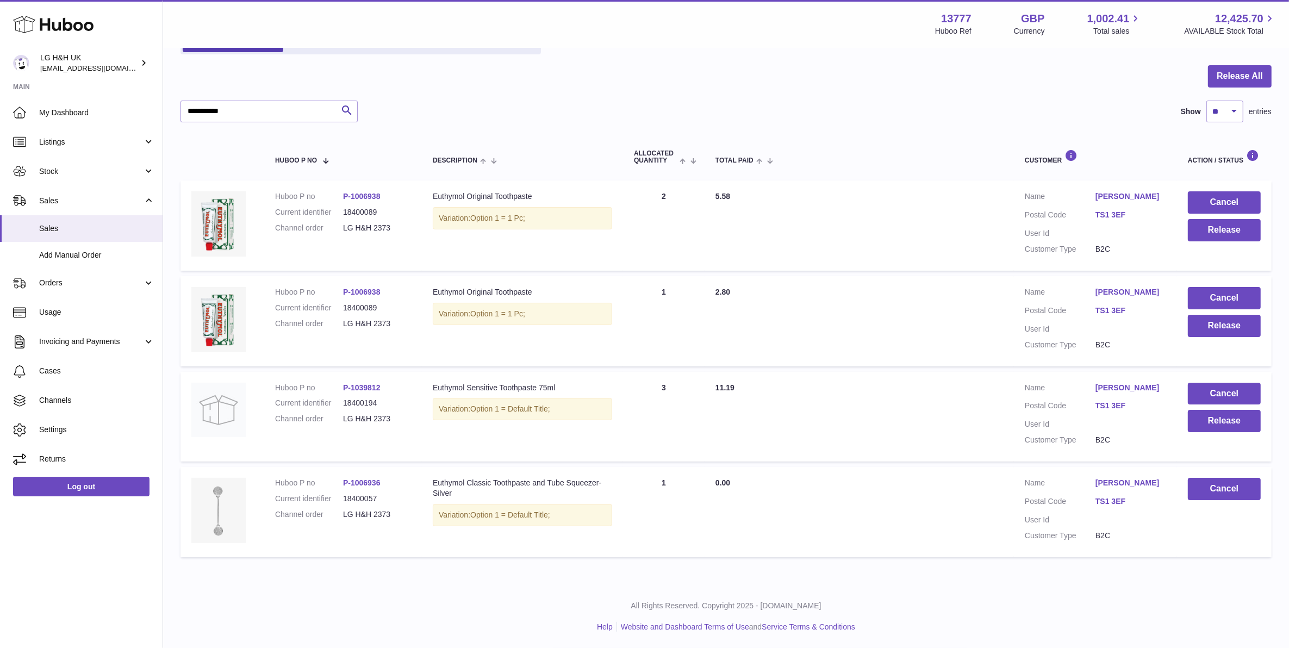
click at [1185, 404] on td "Cancel Release" at bounding box center [1224, 417] width 95 height 90
click at [1193, 410] on button "Release" at bounding box center [1224, 421] width 73 height 22
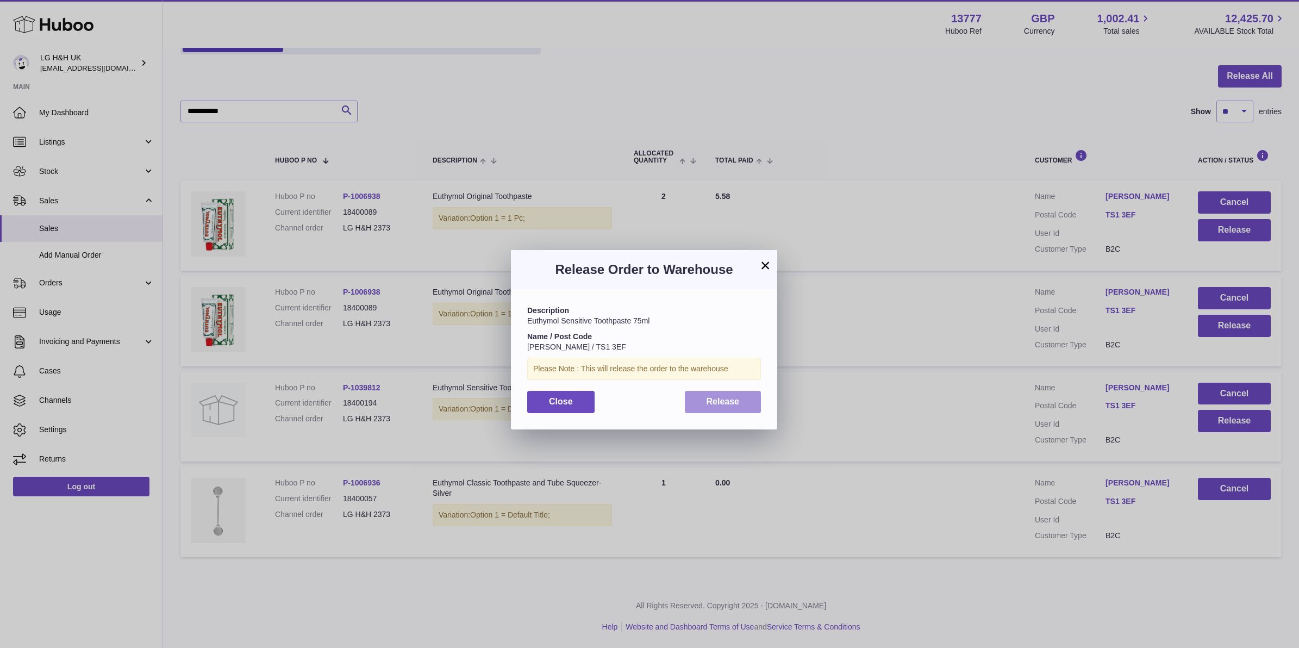
click at [735, 408] on button "Release" at bounding box center [723, 402] width 77 height 22
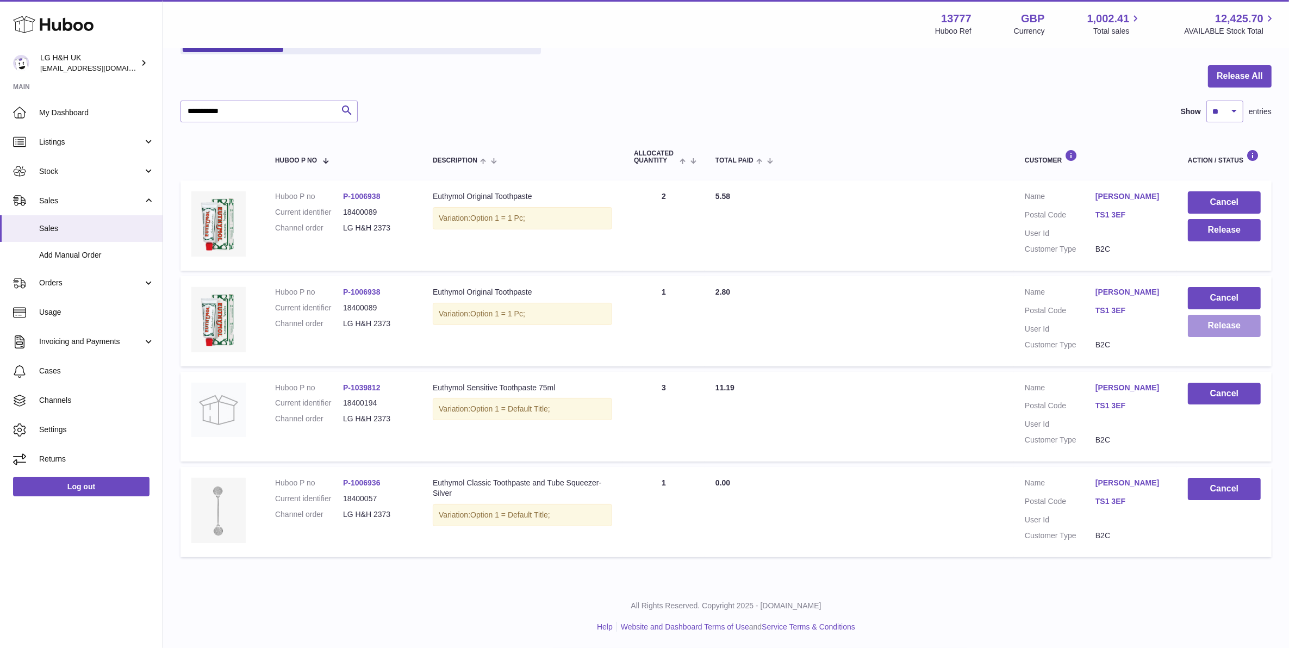
click at [1219, 315] on button "Release" at bounding box center [1224, 326] width 73 height 22
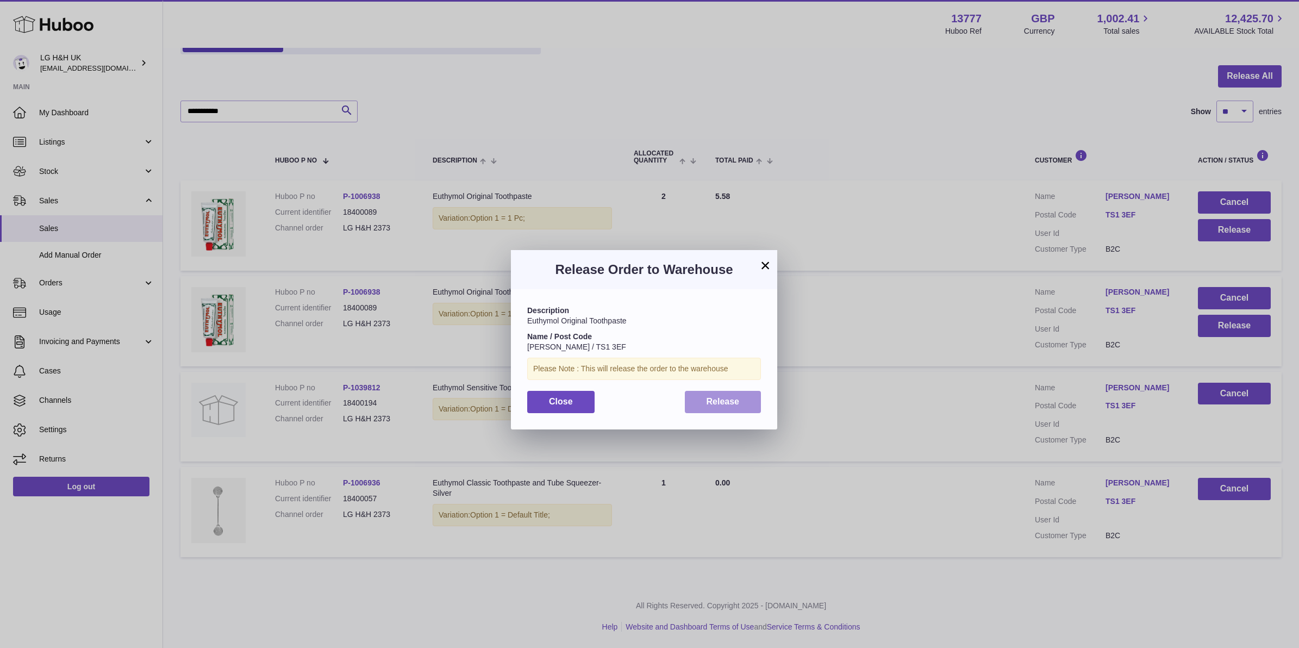
click at [740, 405] on button "Release" at bounding box center [723, 402] width 77 height 22
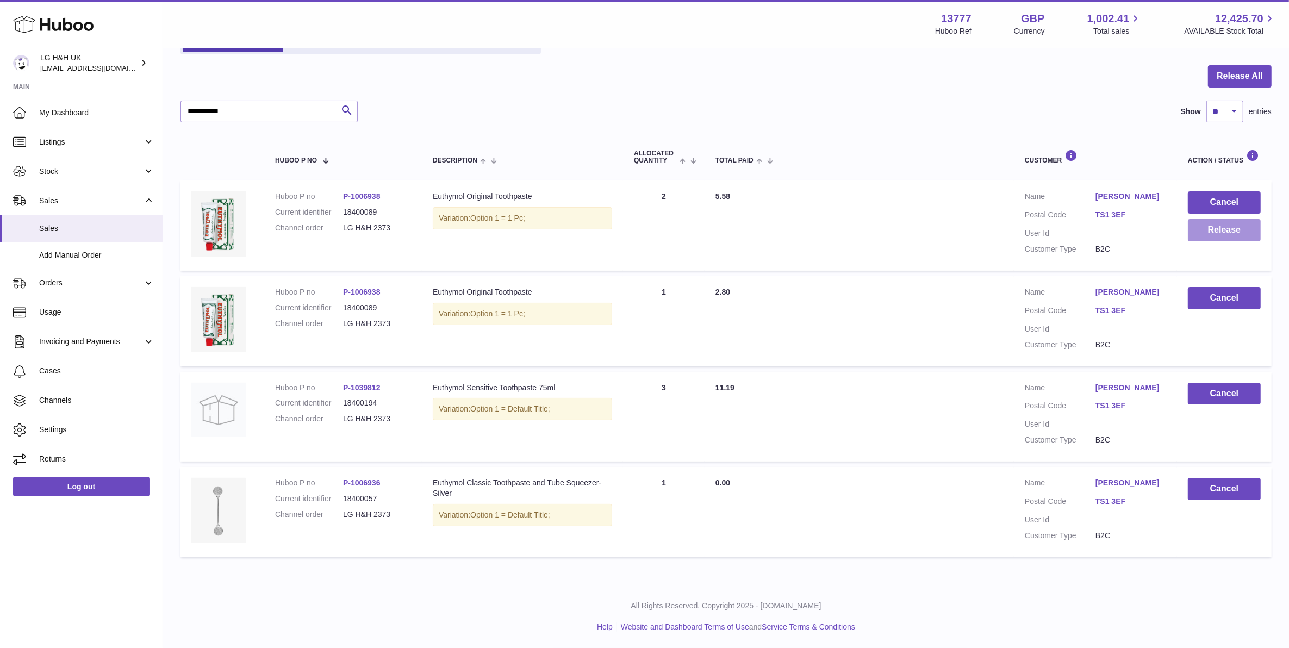
click at [1207, 219] on button "Release" at bounding box center [1224, 230] width 73 height 22
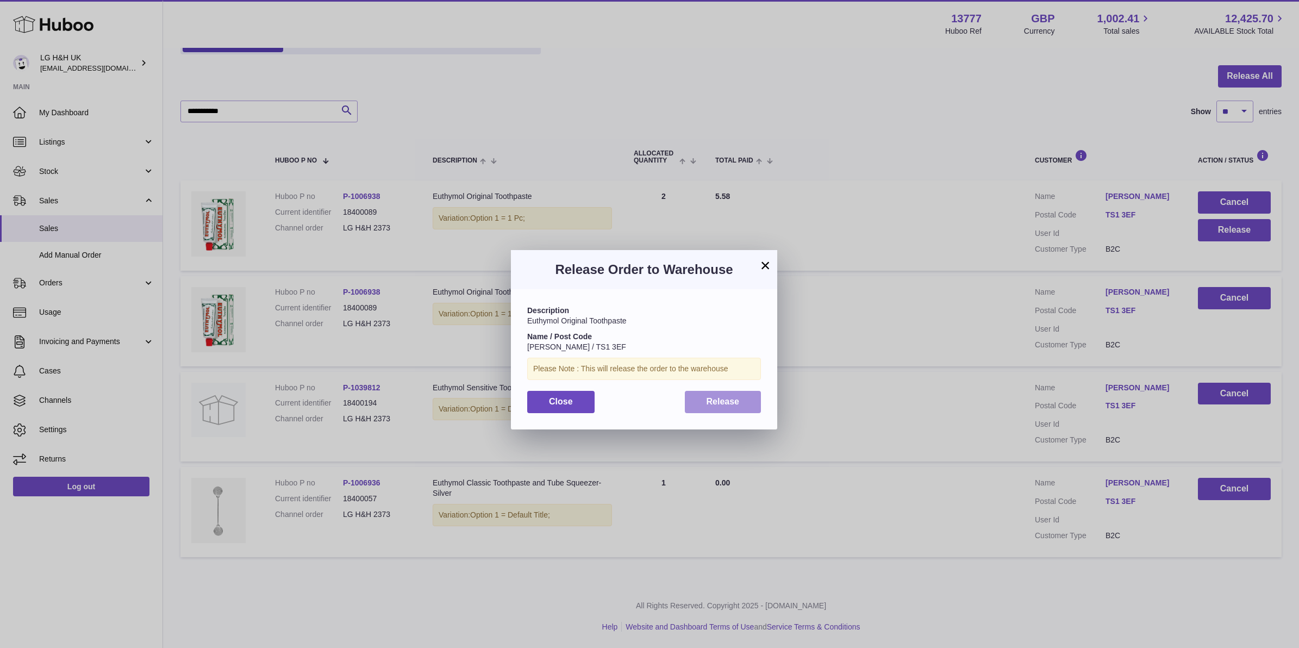
click at [748, 394] on button "Release" at bounding box center [723, 402] width 77 height 22
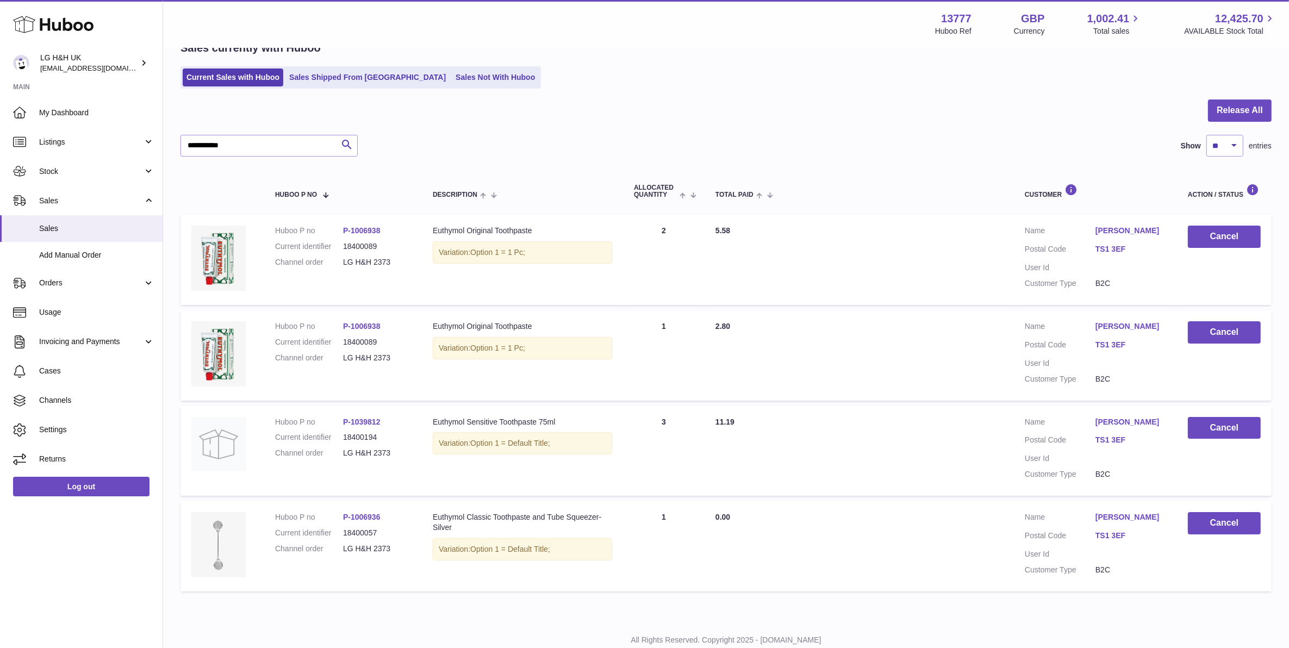
scroll to position [0, 0]
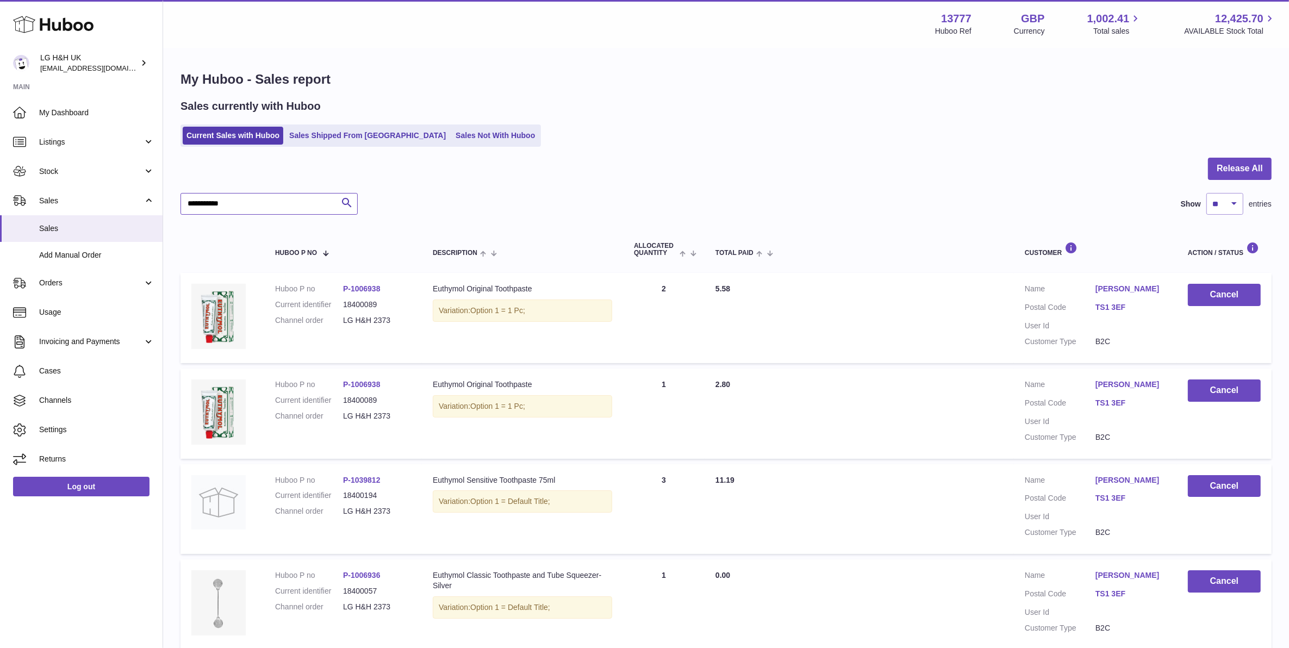
click at [302, 208] on input "**********" at bounding box center [268, 204] width 177 height 22
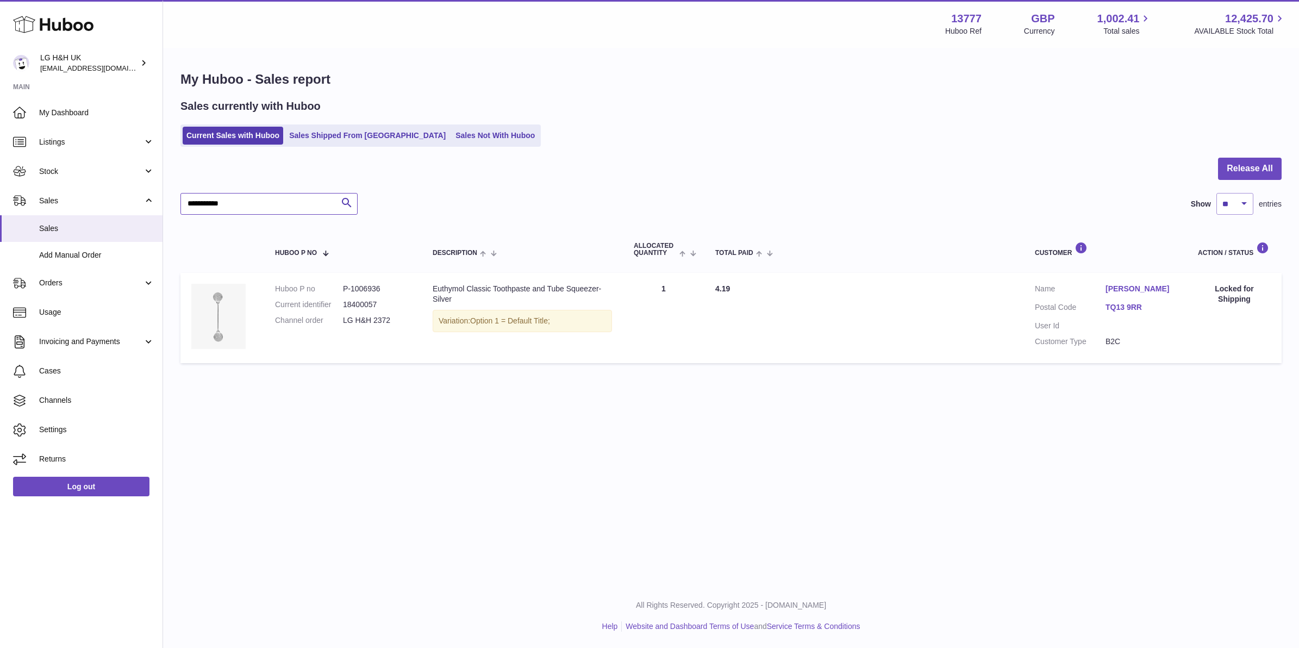
click at [289, 200] on input "**********" at bounding box center [268, 204] width 177 height 22
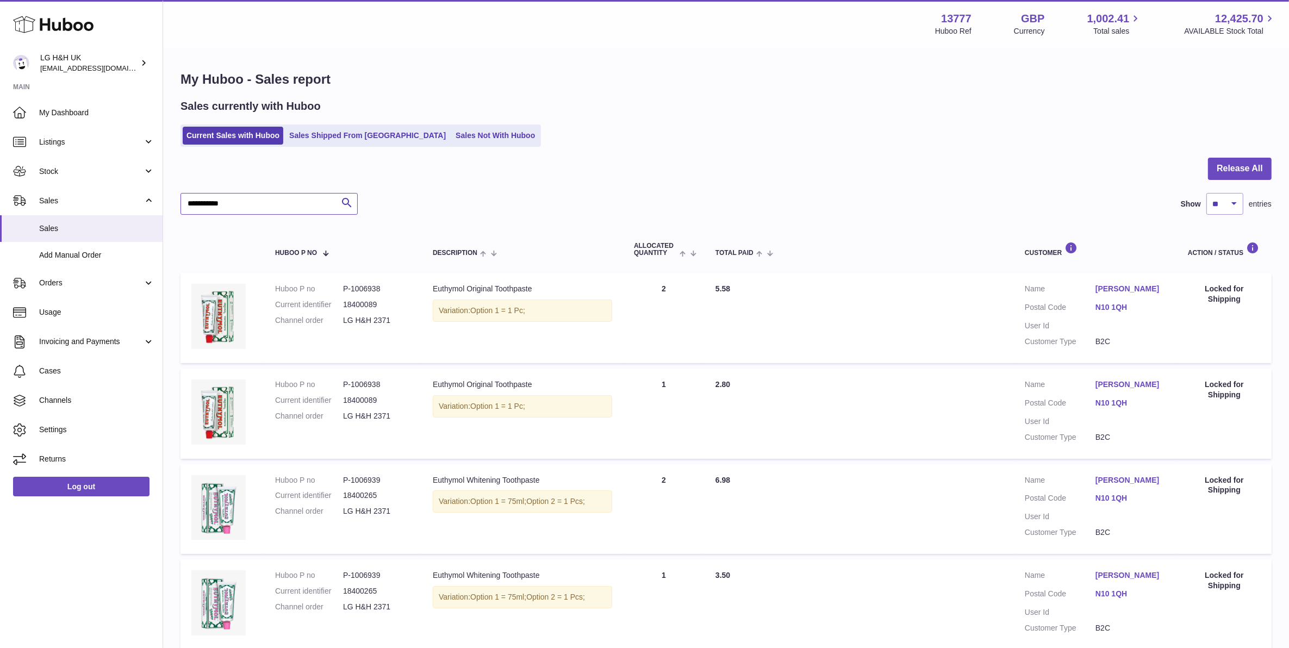
click at [289, 201] on input "**********" at bounding box center [268, 204] width 177 height 22
type input "*"
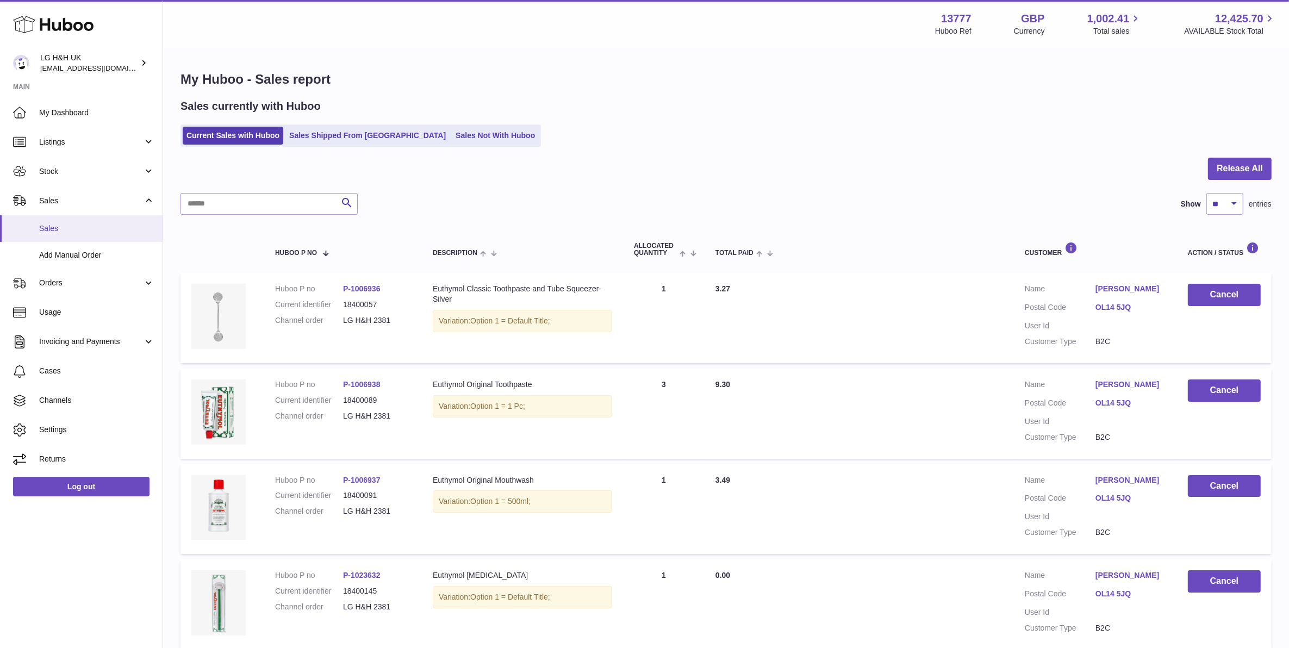
click at [90, 227] on span "Sales" at bounding box center [96, 228] width 115 height 10
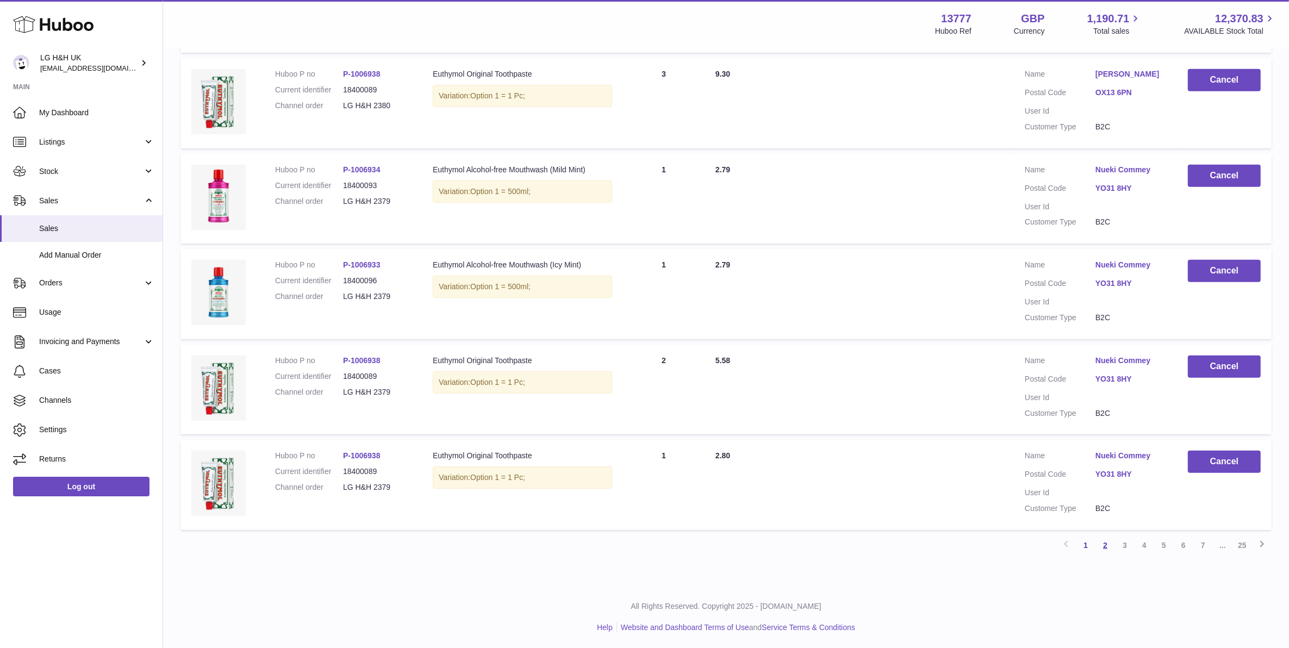
click at [1100, 547] on link "2" at bounding box center [1105, 545] width 20 height 20
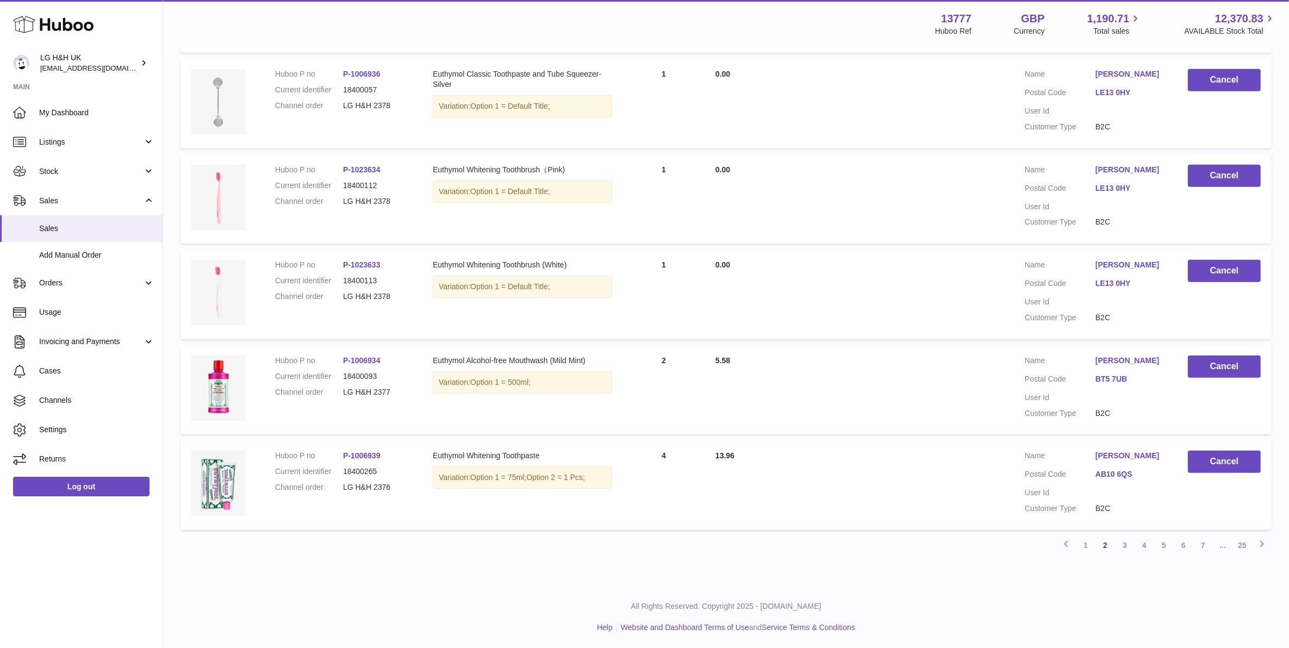
click at [1120, 545] on link "3" at bounding box center [1125, 545] width 20 height 20
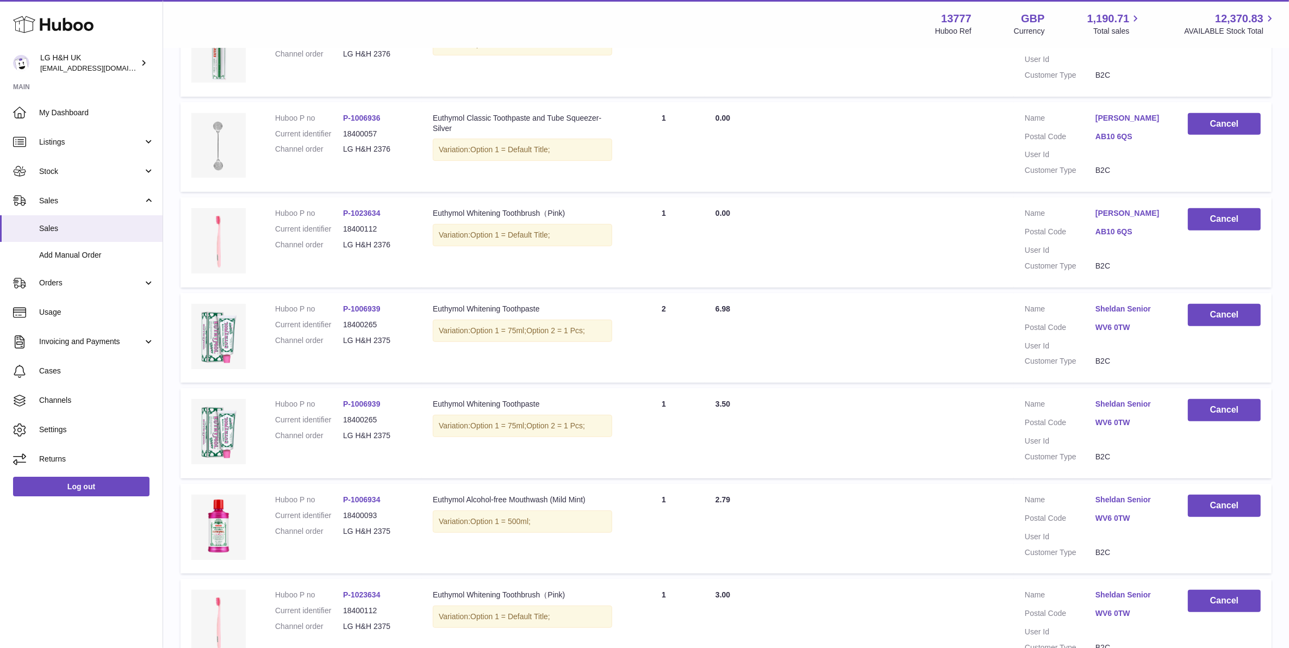
scroll to position [692, 0]
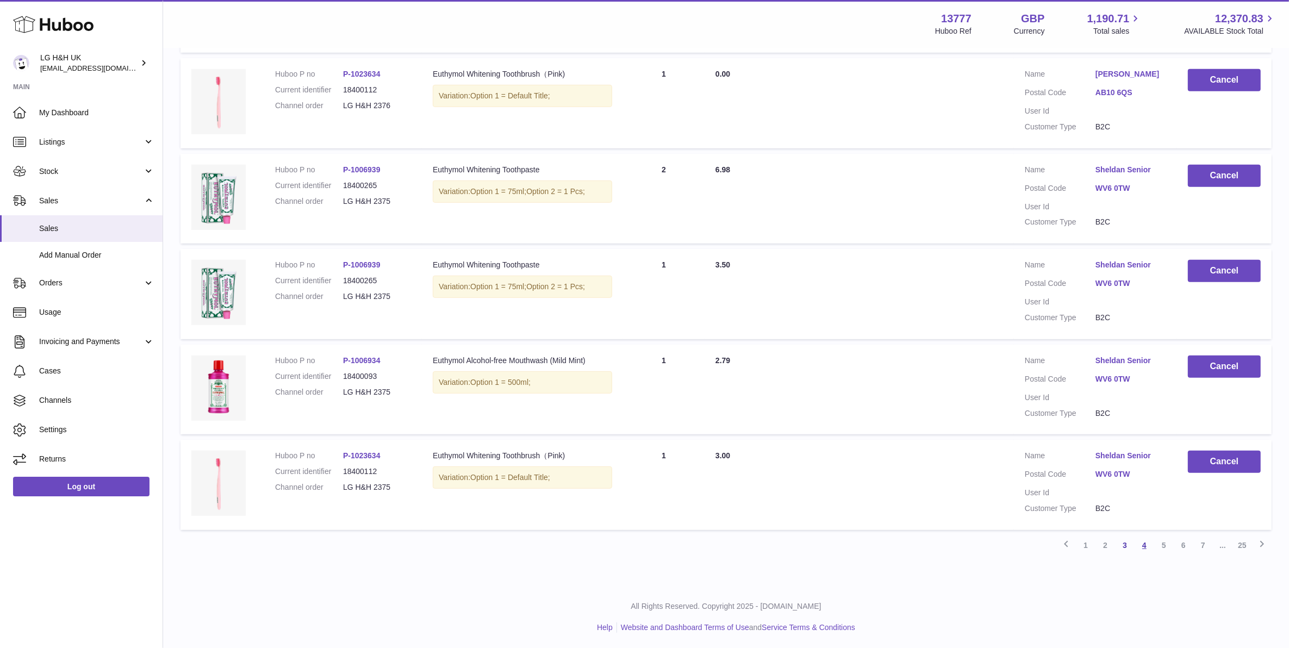
click at [1137, 544] on link "4" at bounding box center [1144, 545] width 20 height 20
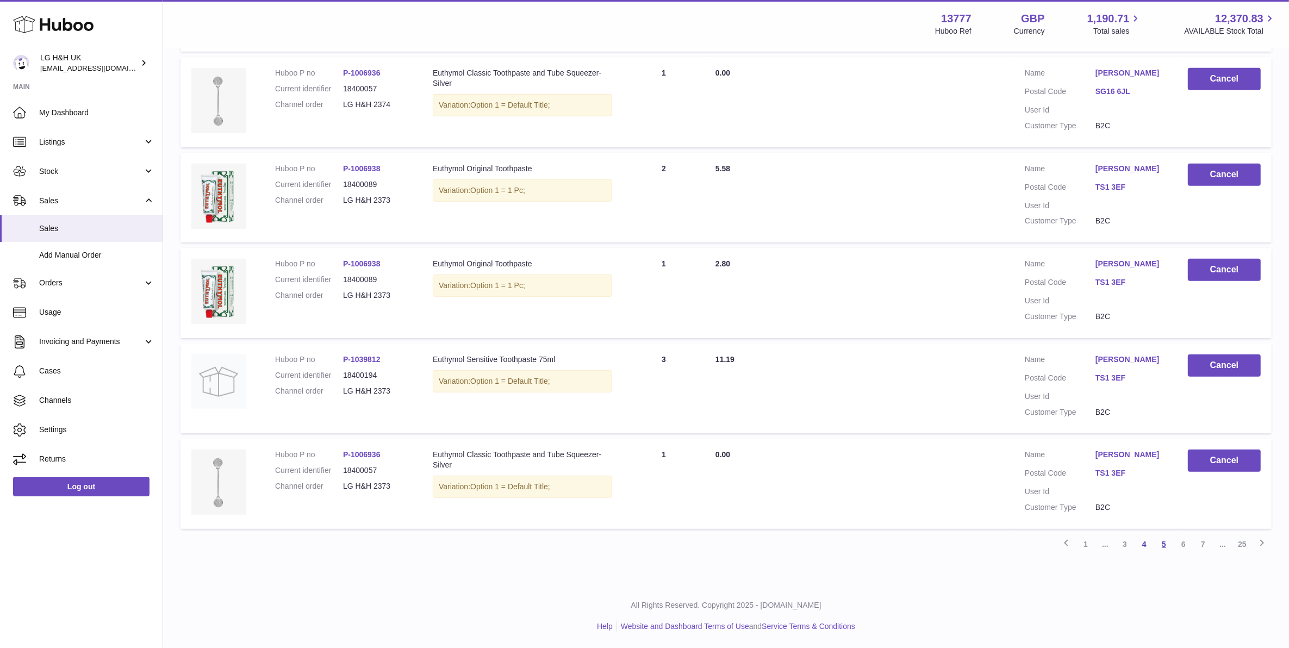
click at [1164, 547] on link "5" at bounding box center [1164, 544] width 20 height 20
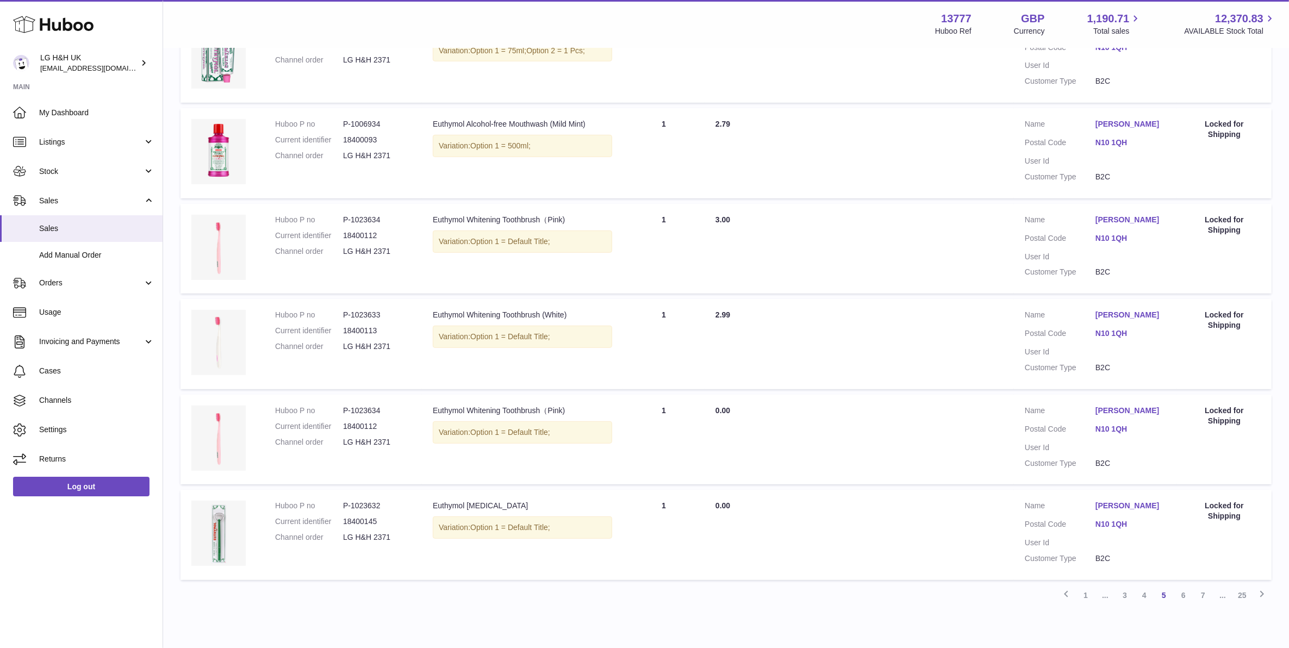
scroll to position [692, 0]
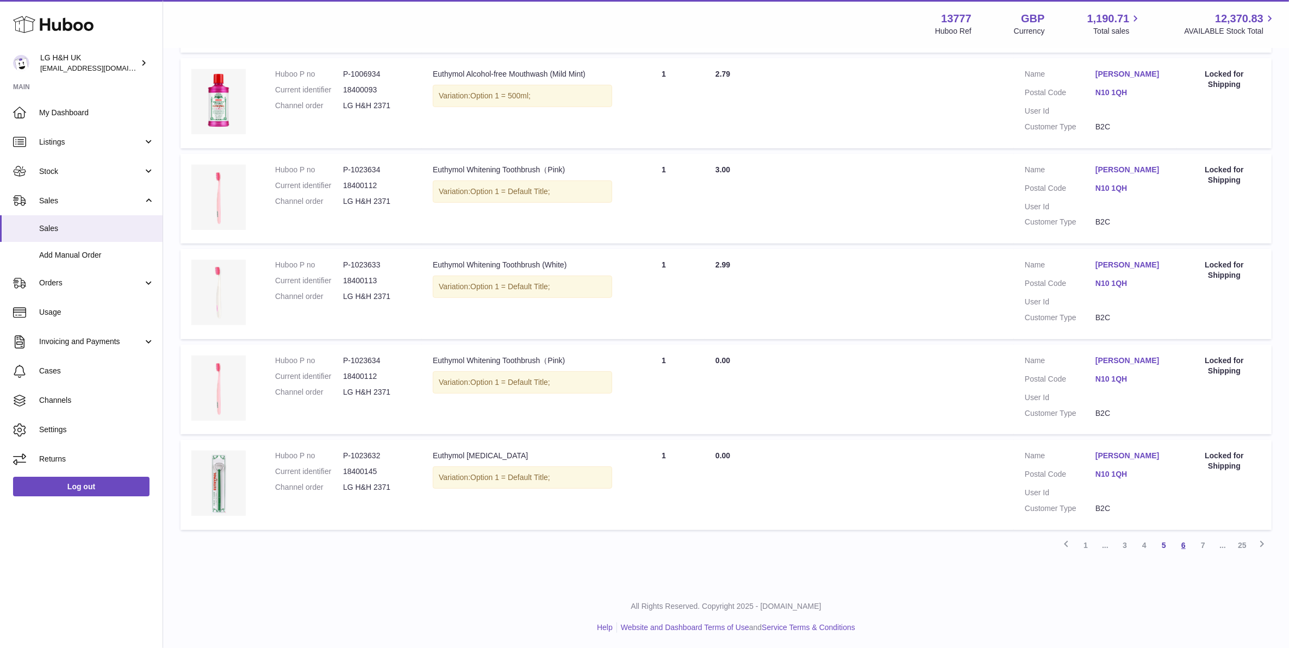
click at [1178, 542] on link "6" at bounding box center [1183, 545] width 20 height 20
click at [1179, 544] on link "7" at bounding box center [1183, 545] width 20 height 20
click at [1187, 539] on link "8" at bounding box center [1183, 545] width 20 height 20
click at [1189, 546] on link "9" at bounding box center [1183, 545] width 20 height 20
click at [1188, 544] on link "10" at bounding box center [1183, 545] width 20 height 20
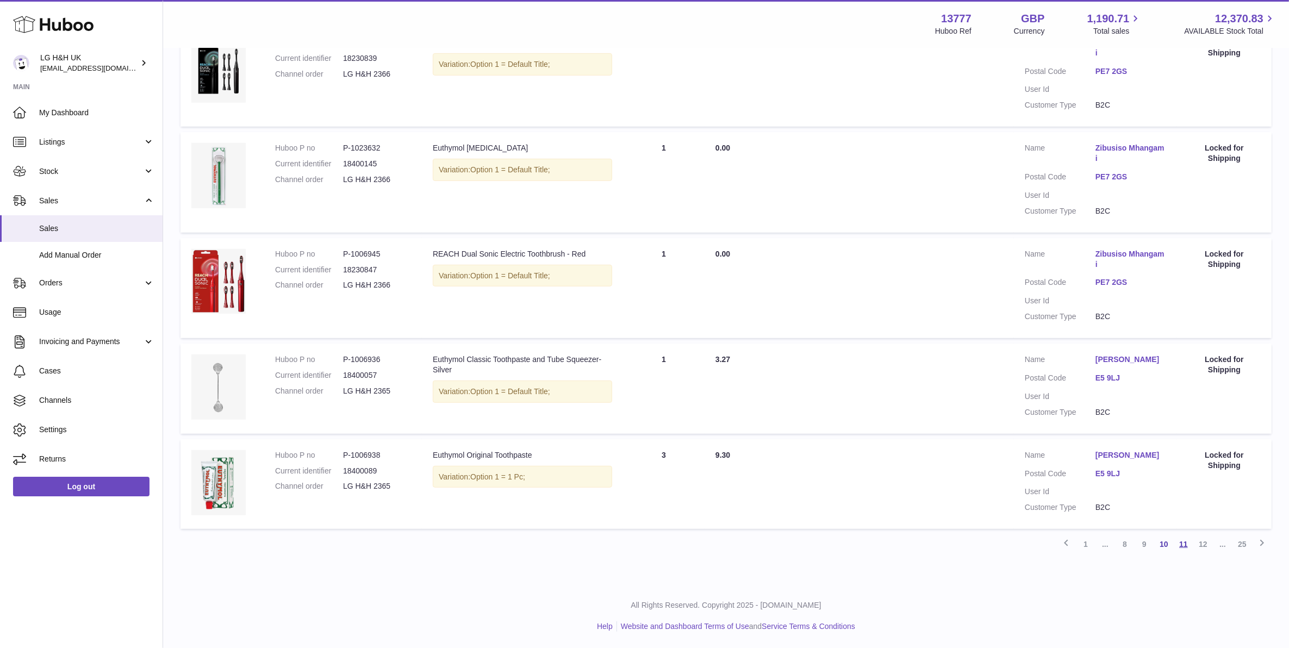
click at [1192, 548] on link "11" at bounding box center [1183, 544] width 20 height 20
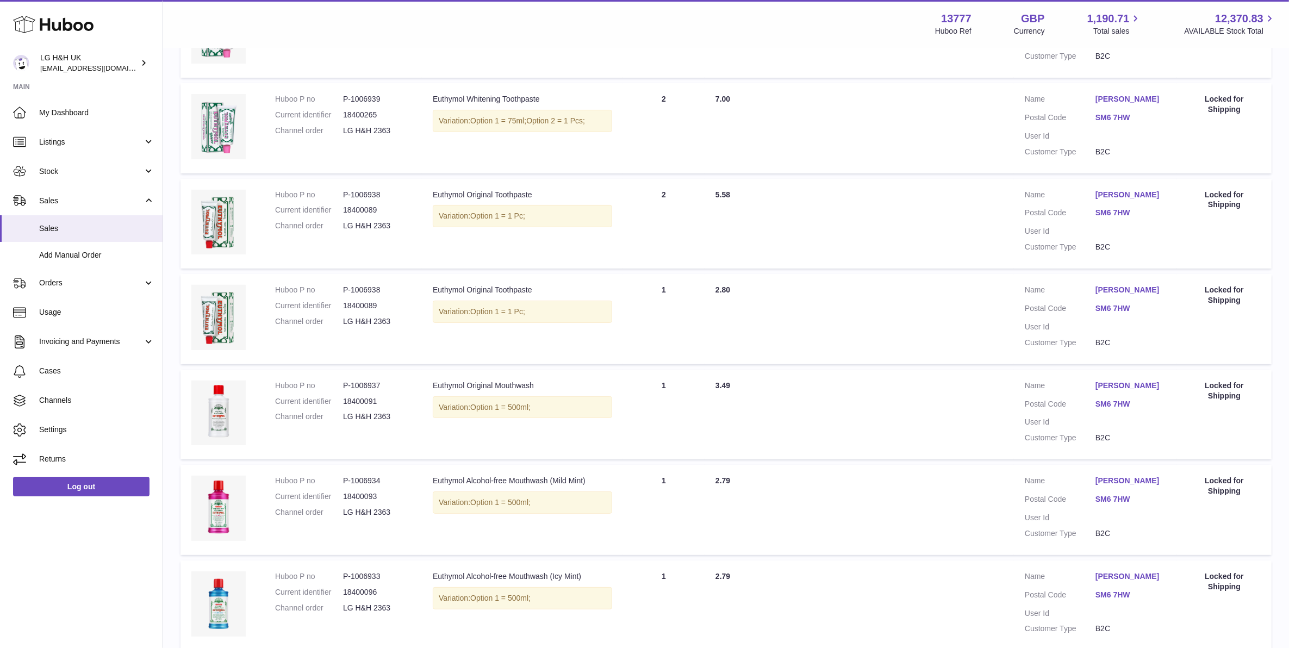
scroll to position [284, 0]
click at [69, 172] on span "Stock" at bounding box center [91, 171] width 104 height 10
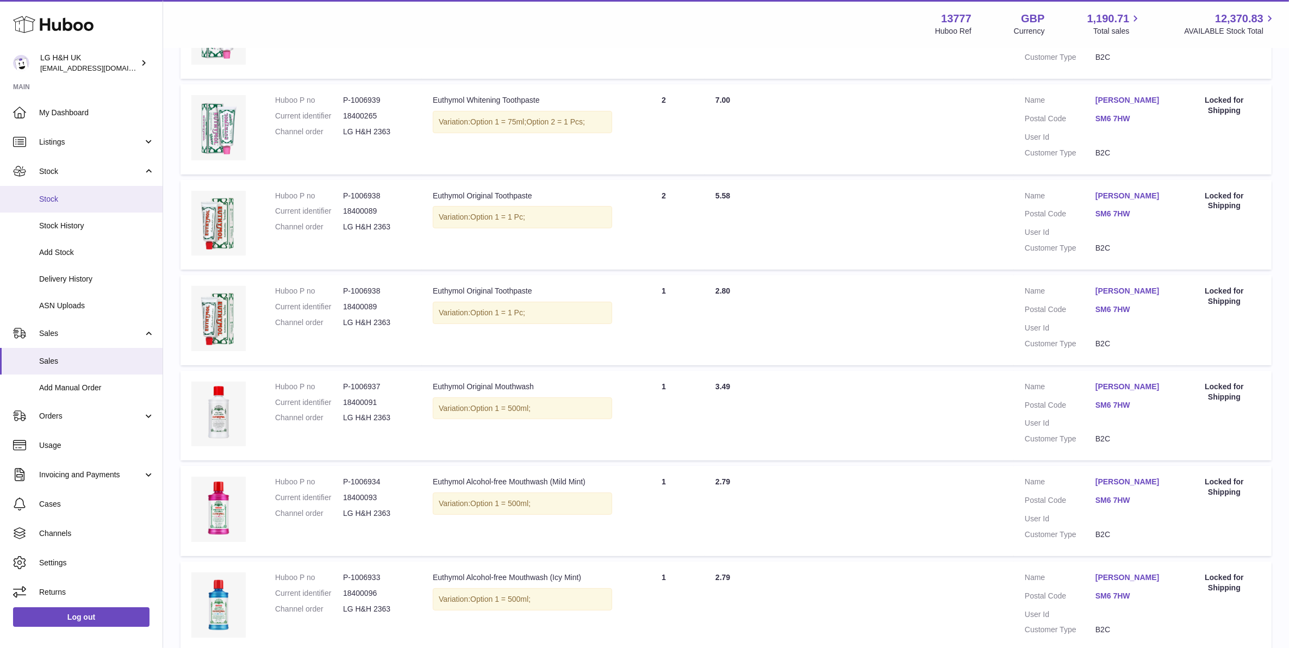
click at [86, 207] on link "Stock" at bounding box center [81, 199] width 163 height 27
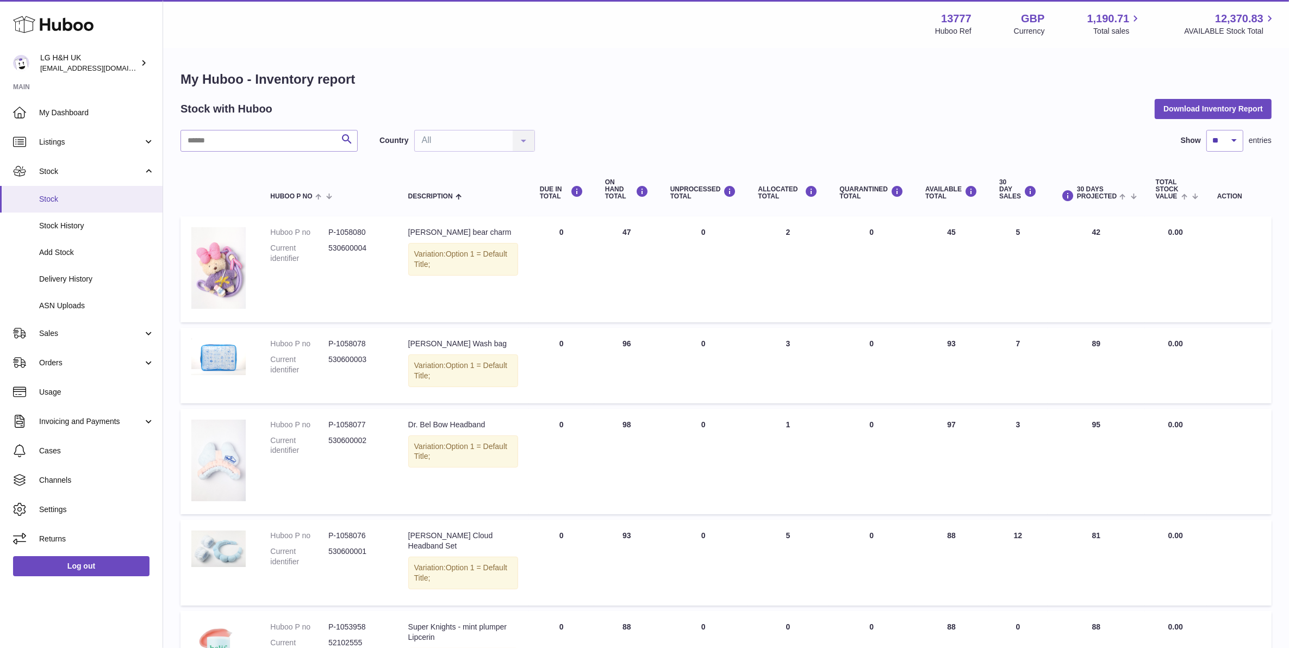
click at [125, 186] on link "Stock" at bounding box center [81, 199] width 163 height 27
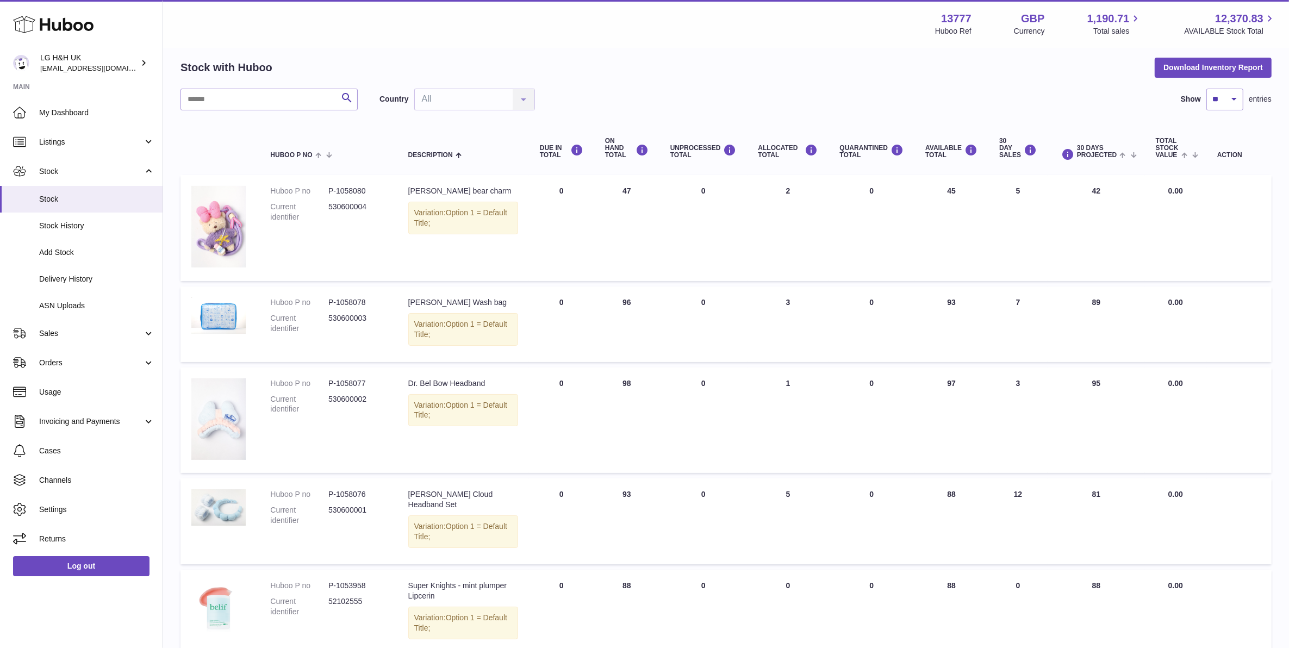
scroll to position [203, 0]
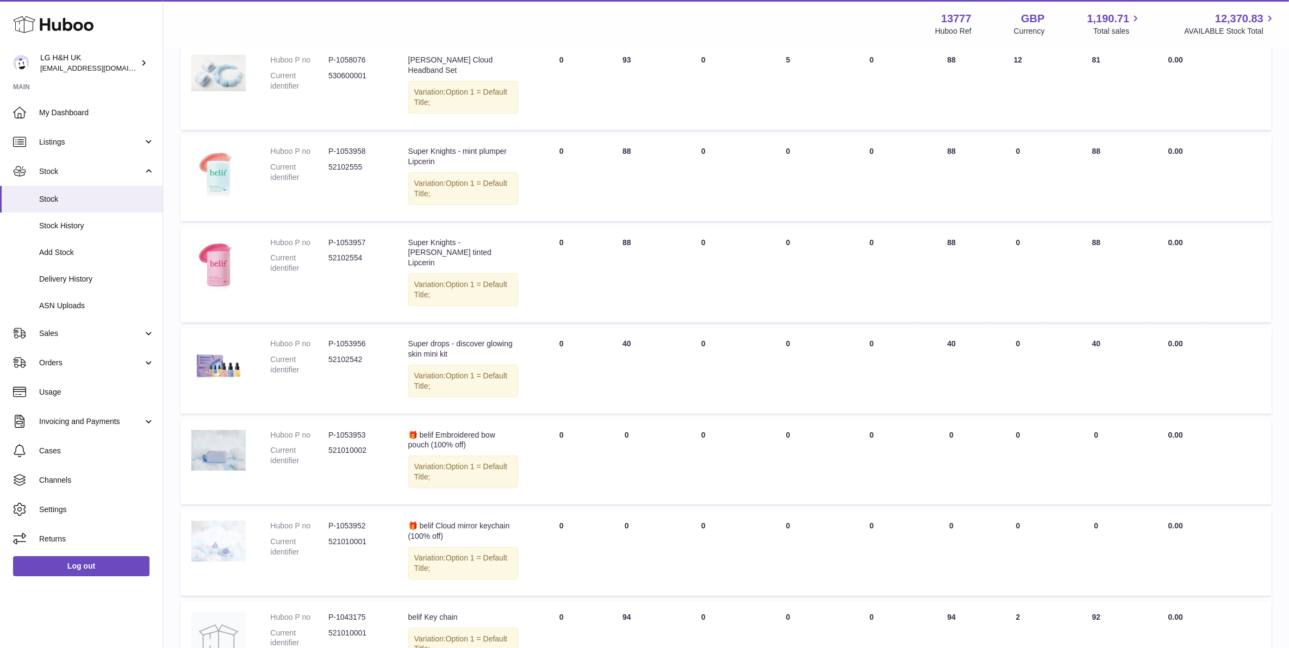
scroll to position [591, 0]
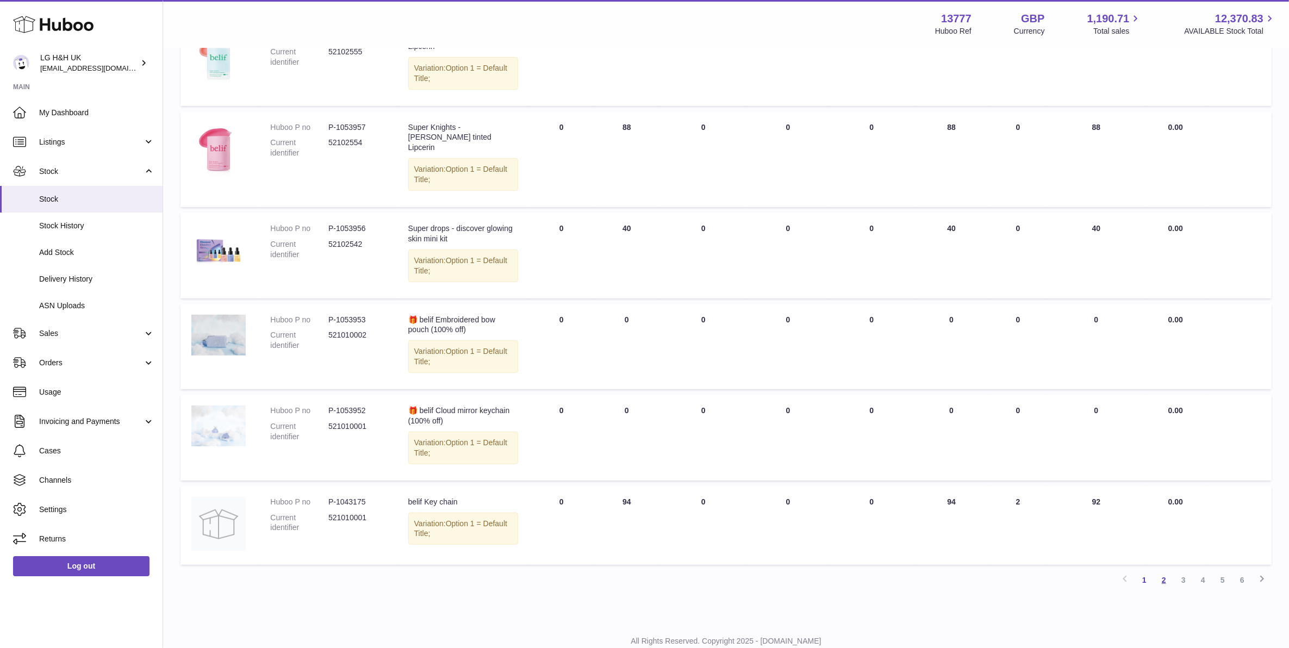
click at [1161, 570] on link "2" at bounding box center [1164, 580] width 20 height 20
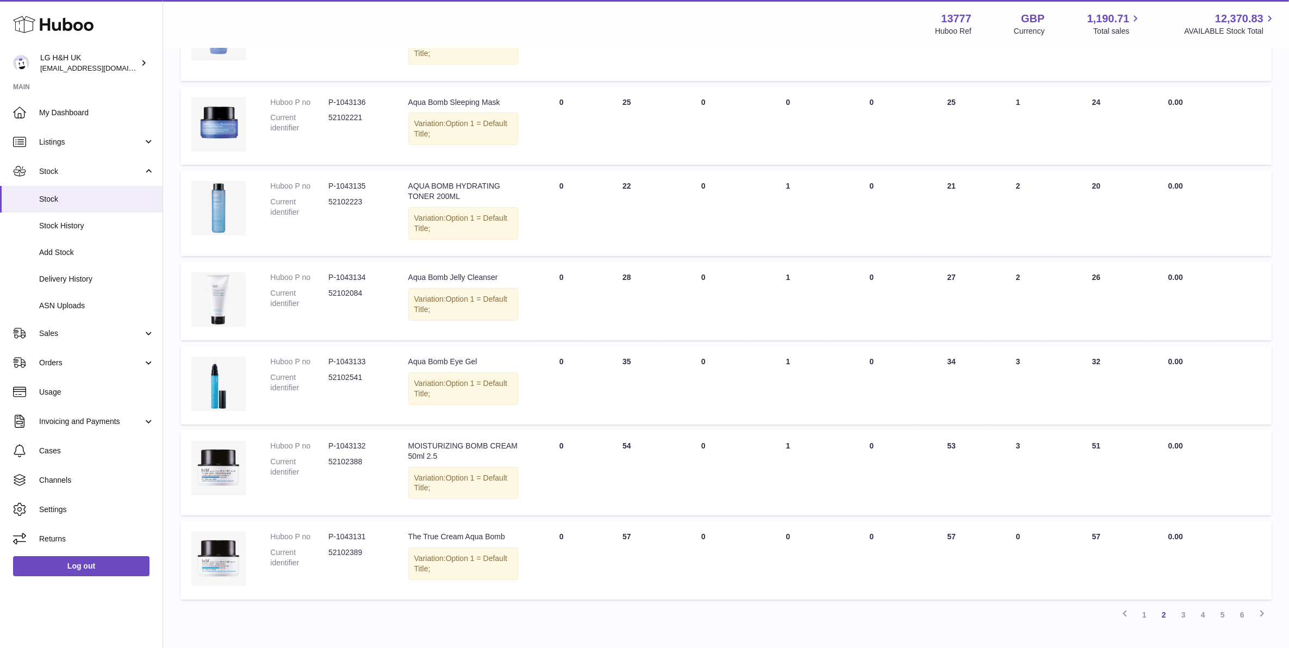
scroll to position [560, 0]
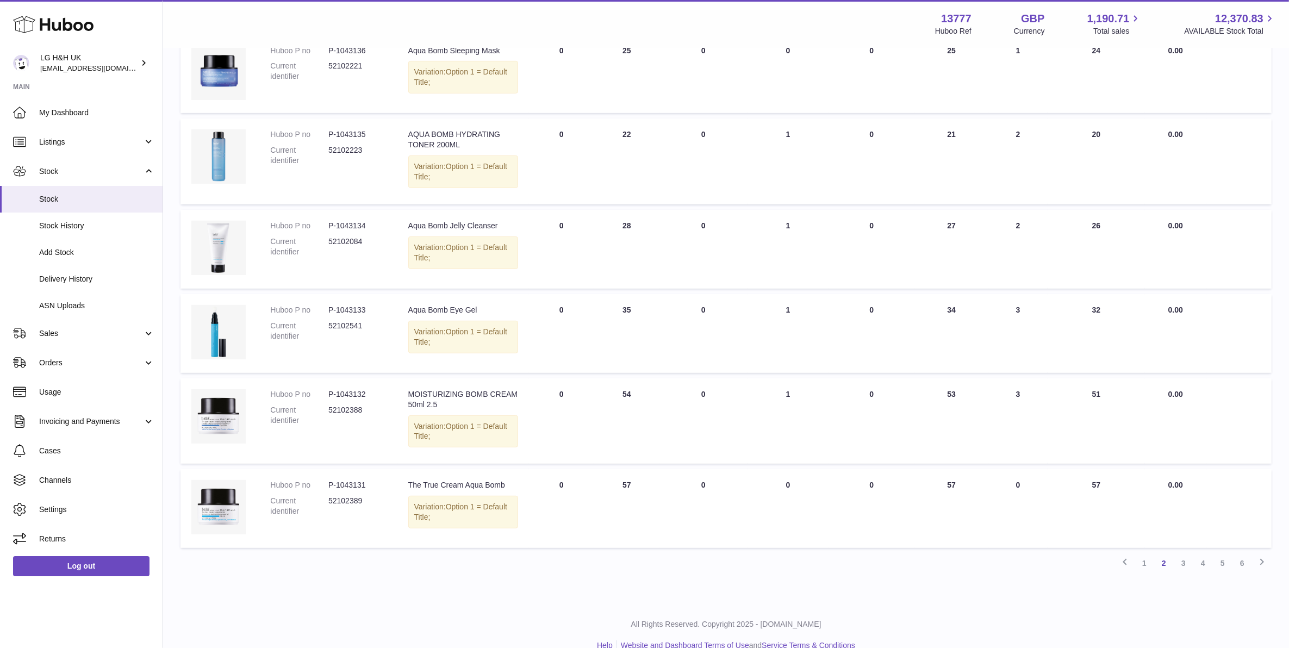
click at [1187, 553] on link "3" at bounding box center [1183, 563] width 20 height 20
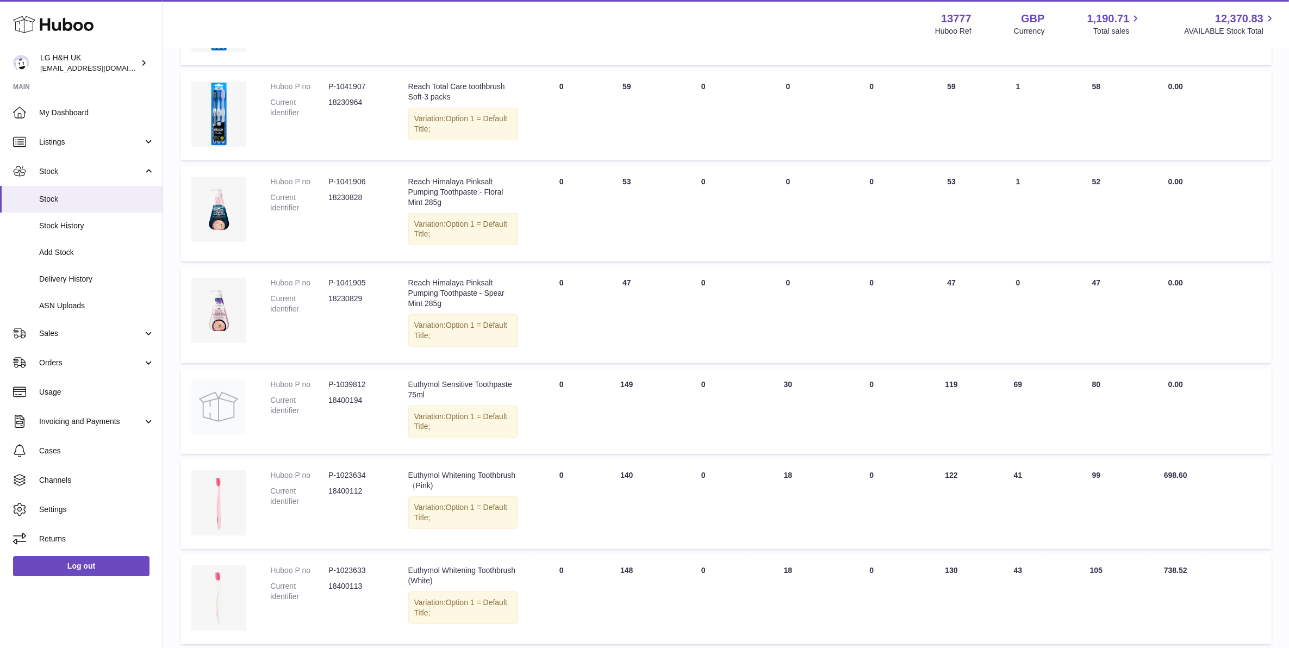
scroll to position [519, 0]
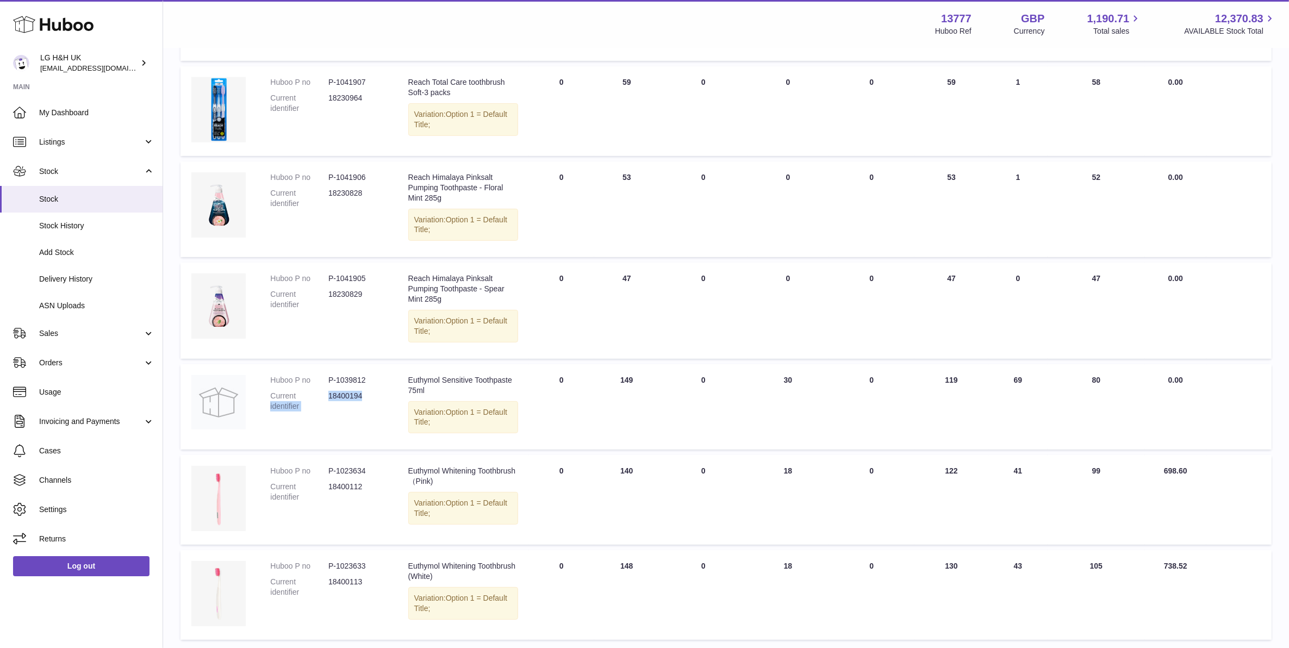
drag, startPoint x: 367, startPoint y: 397, endPoint x: 328, endPoint y: 398, distance: 39.7
click at [328, 398] on dl "Huboo P no P-1039812 Current identifier 18400194" at bounding box center [328, 396] width 116 height 42
drag, startPoint x: 328, startPoint y: 398, endPoint x: 340, endPoint y: 399, distance: 12.1
click at [340, 399] on dd "18400194" at bounding box center [357, 401] width 58 height 21
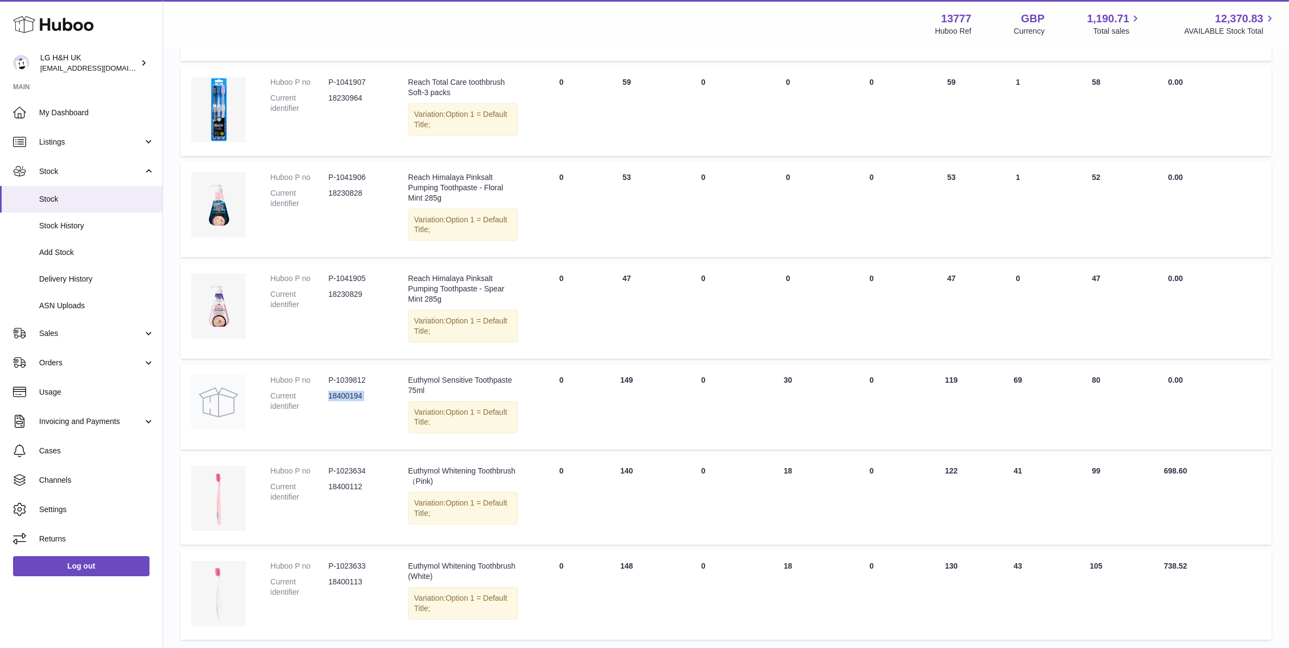
click at [340, 399] on dd "18400194" at bounding box center [357, 401] width 58 height 21
copy tr "18400194 Description"
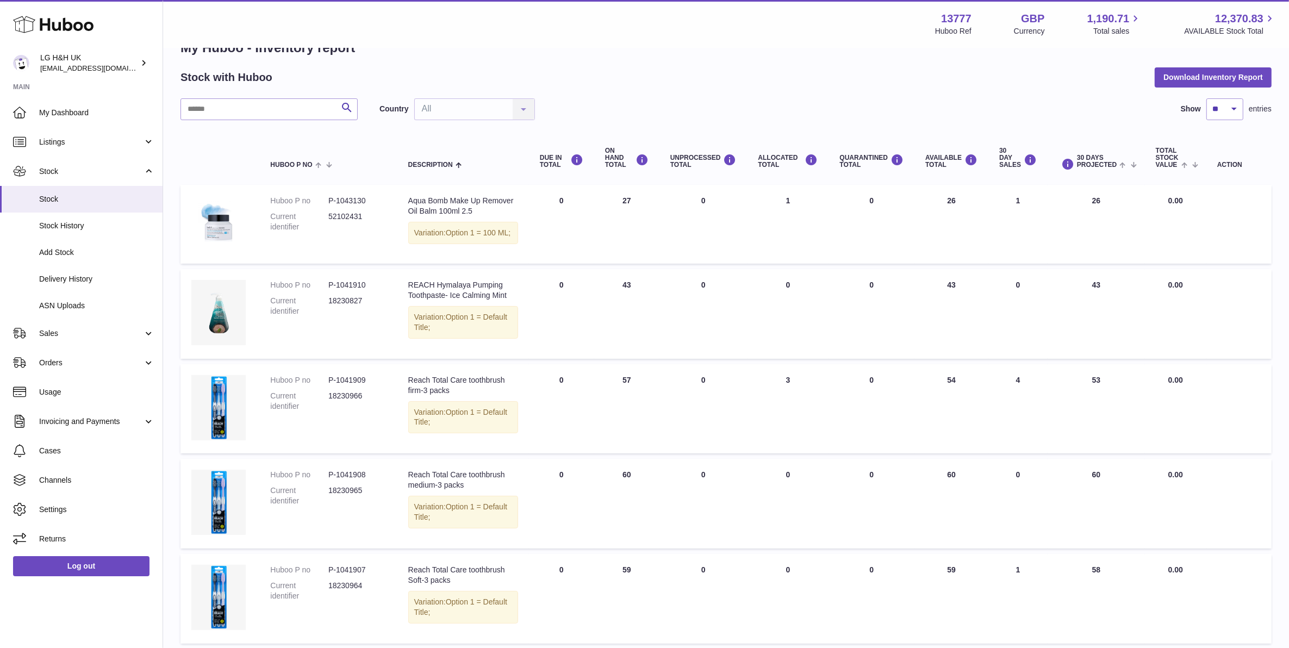
scroll to position [0, 0]
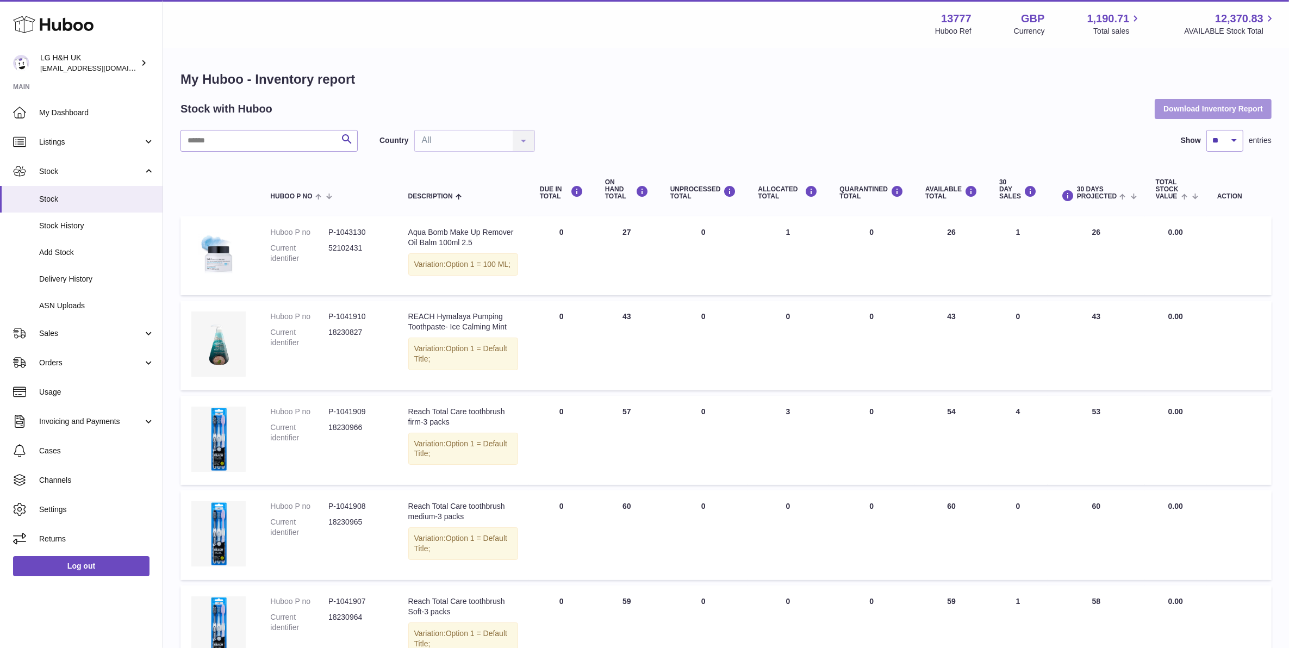
click at [1206, 109] on button "Download Inventory Report" at bounding box center [1212, 109] width 117 height 20
click at [1234, 147] on select "** ** ** ***" at bounding box center [1224, 141] width 37 height 22
select select "***"
click at [1206, 130] on select "** ** ** ***" at bounding box center [1224, 141] width 37 height 22
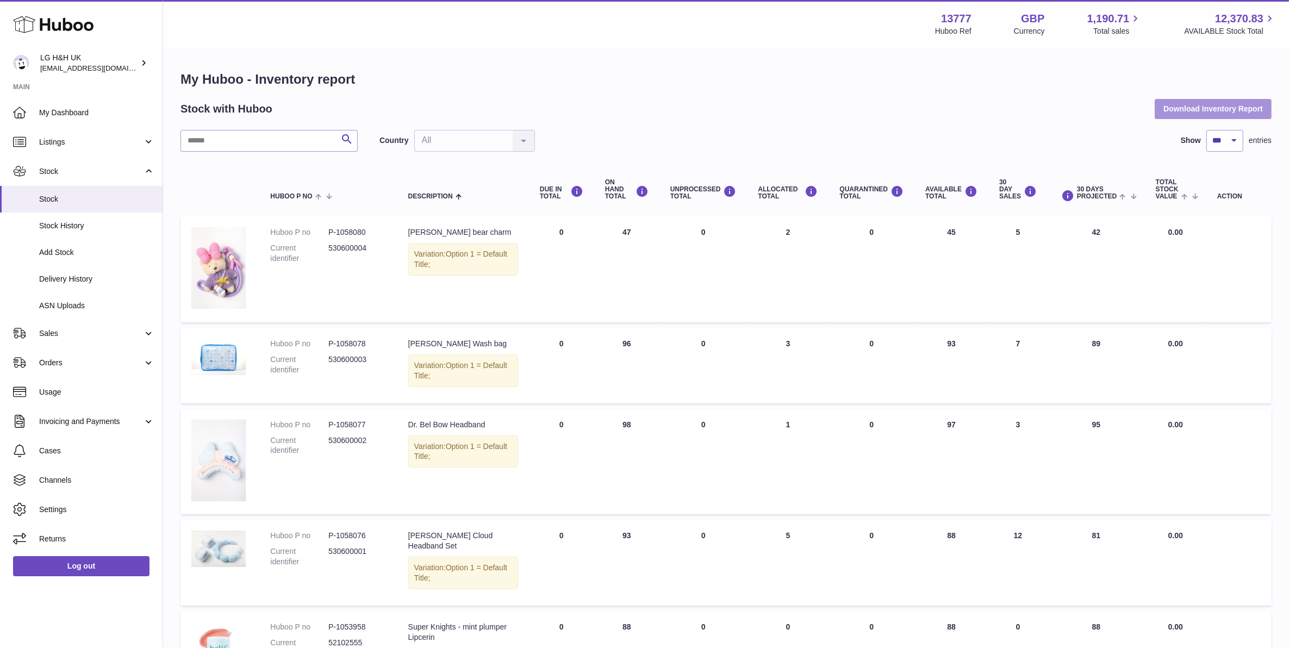
click at [1243, 109] on button "Download Inventory Report" at bounding box center [1212, 109] width 117 height 20
click at [91, 259] on link "Add Stock" at bounding box center [81, 252] width 163 height 27
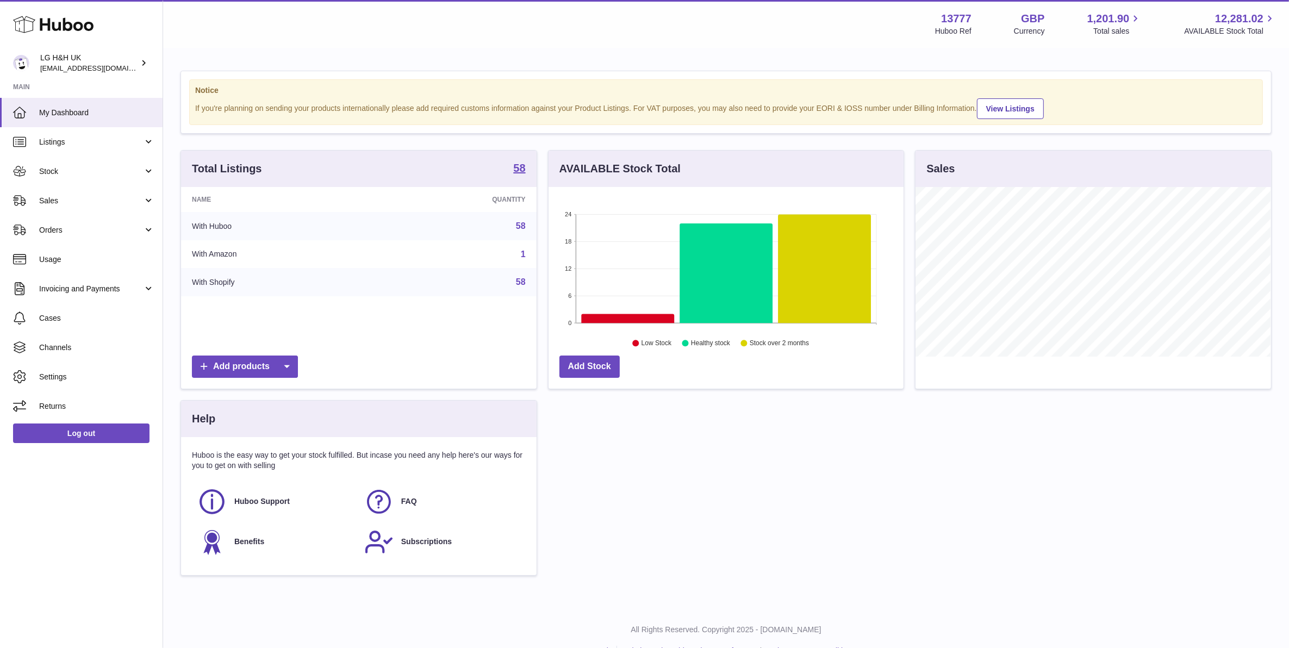
scroll to position [169, 354]
click at [109, 173] on span "Stock" at bounding box center [91, 171] width 104 height 10
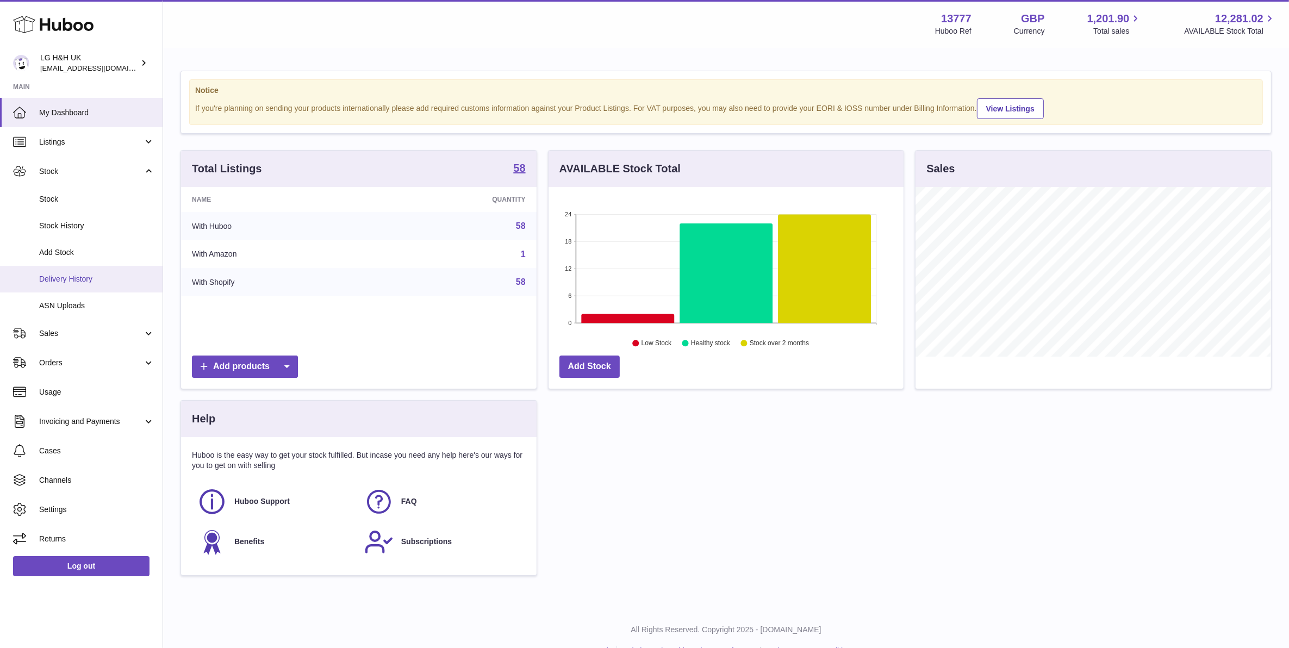
click at [110, 274] on span "Delivery History" at bounding box center [96, 279] width 115 height 10
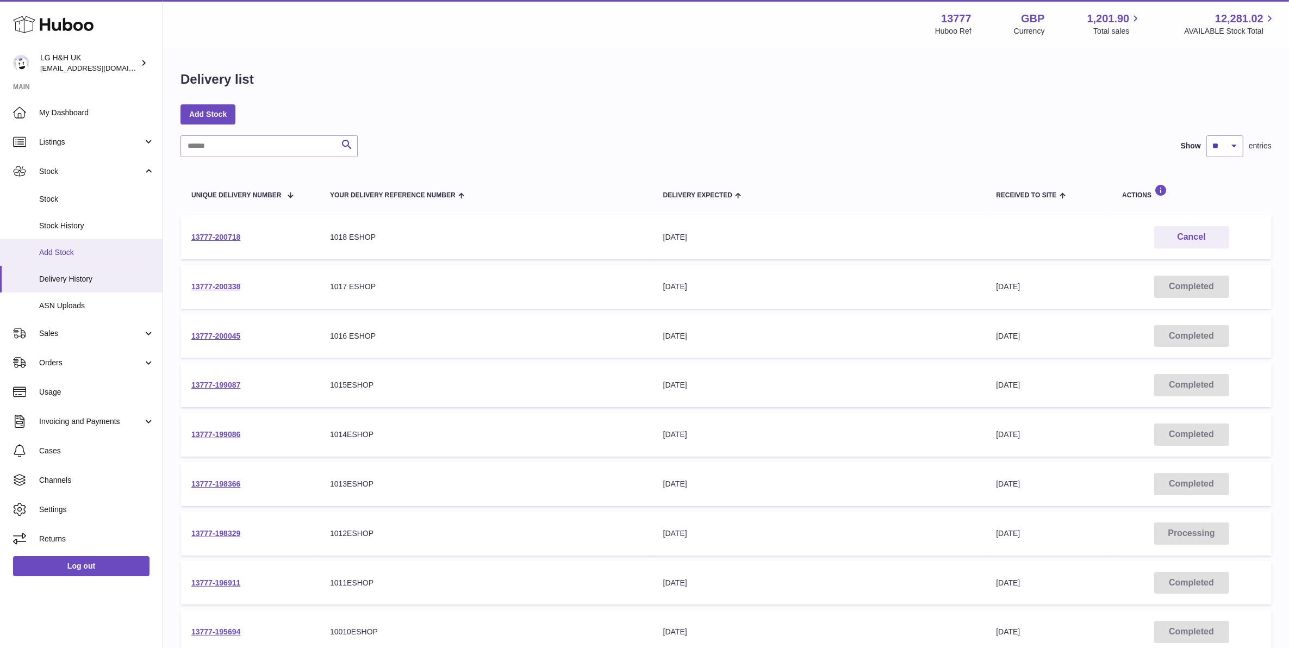
click at [113, 247] on span "Add Stock" at bounding box center [96, 252] width 115 height 10
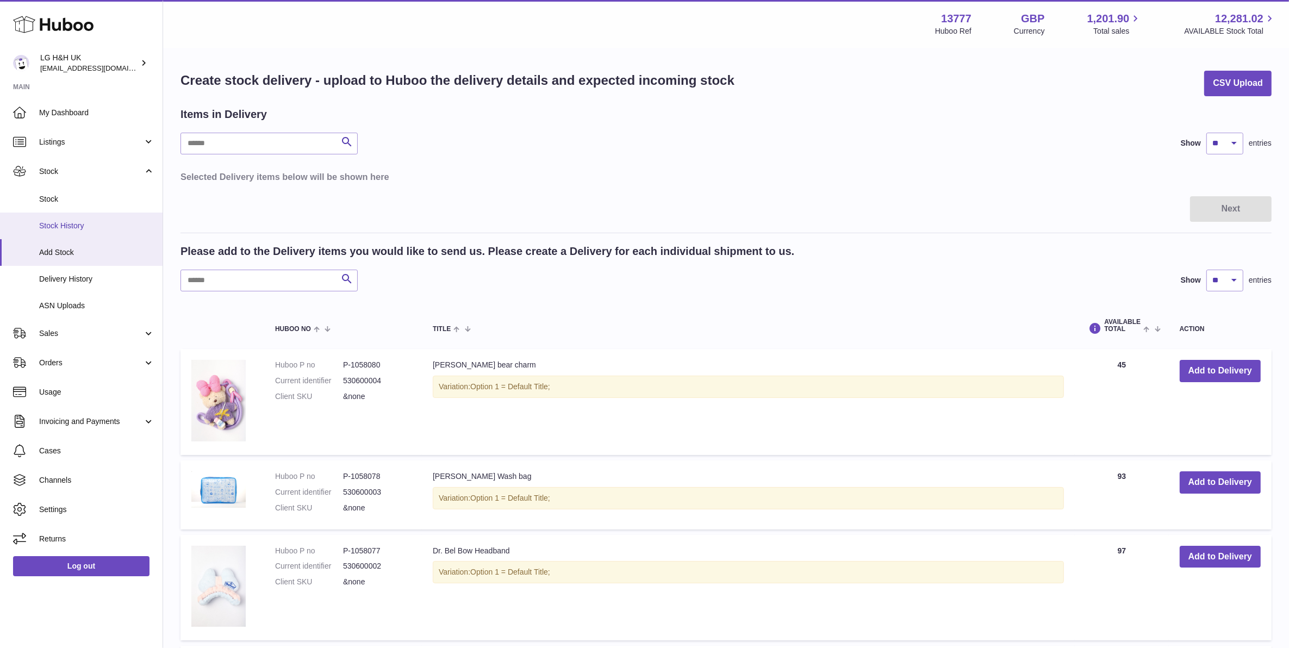
click at [97, 226] on span "Stock History" at bounding box center [96, 226] width 115 height 10
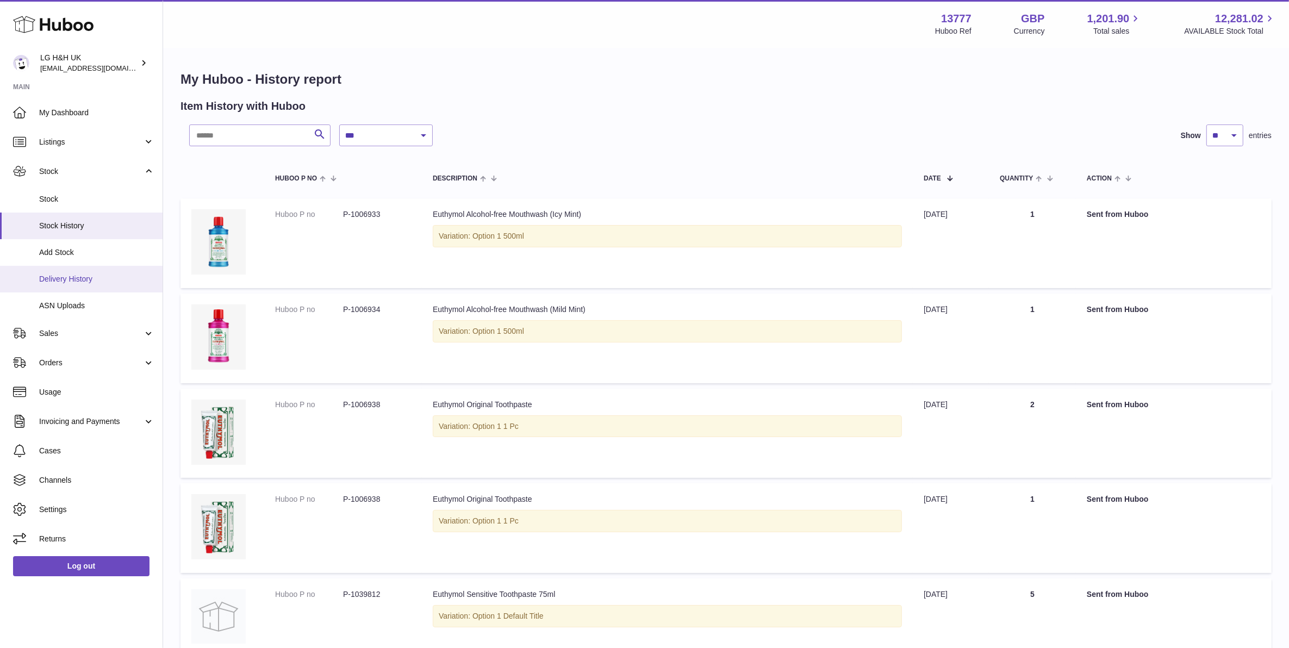
click at [89, 278] on span "Delivery History" at bounding box center [96, 279] width 115 height 10
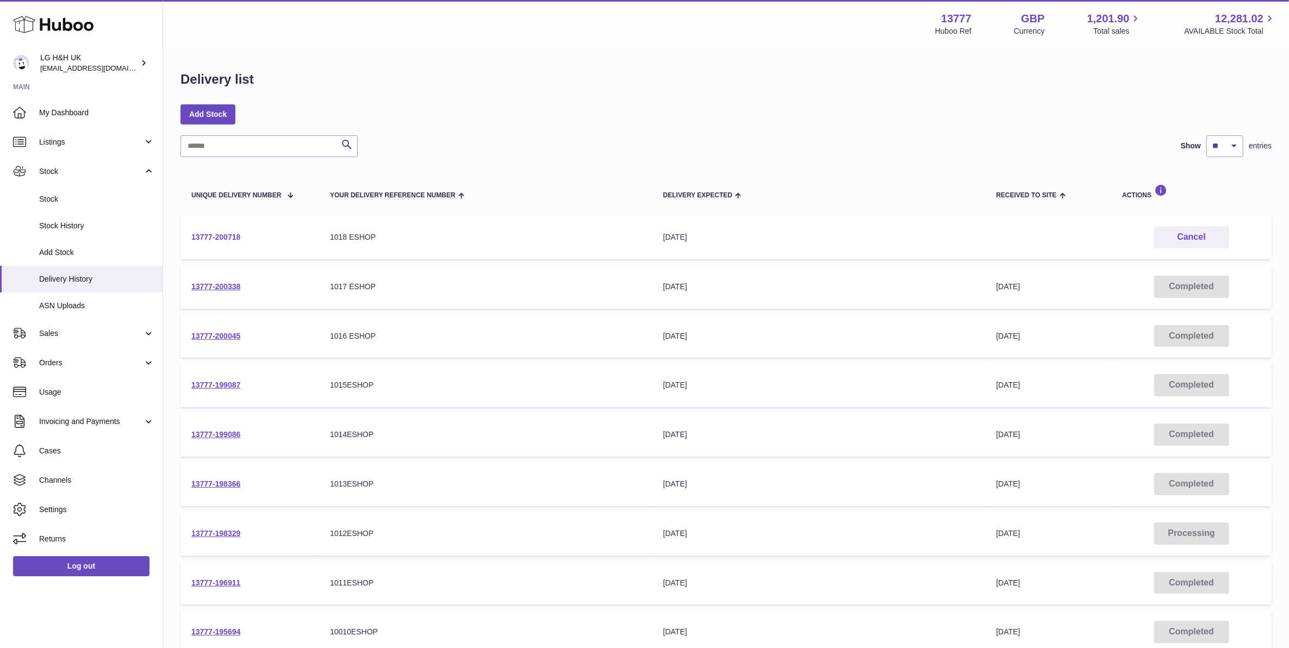
click at [233, 240] on link "13777-200718" at bounding box center [215, 237] width 49 height 9
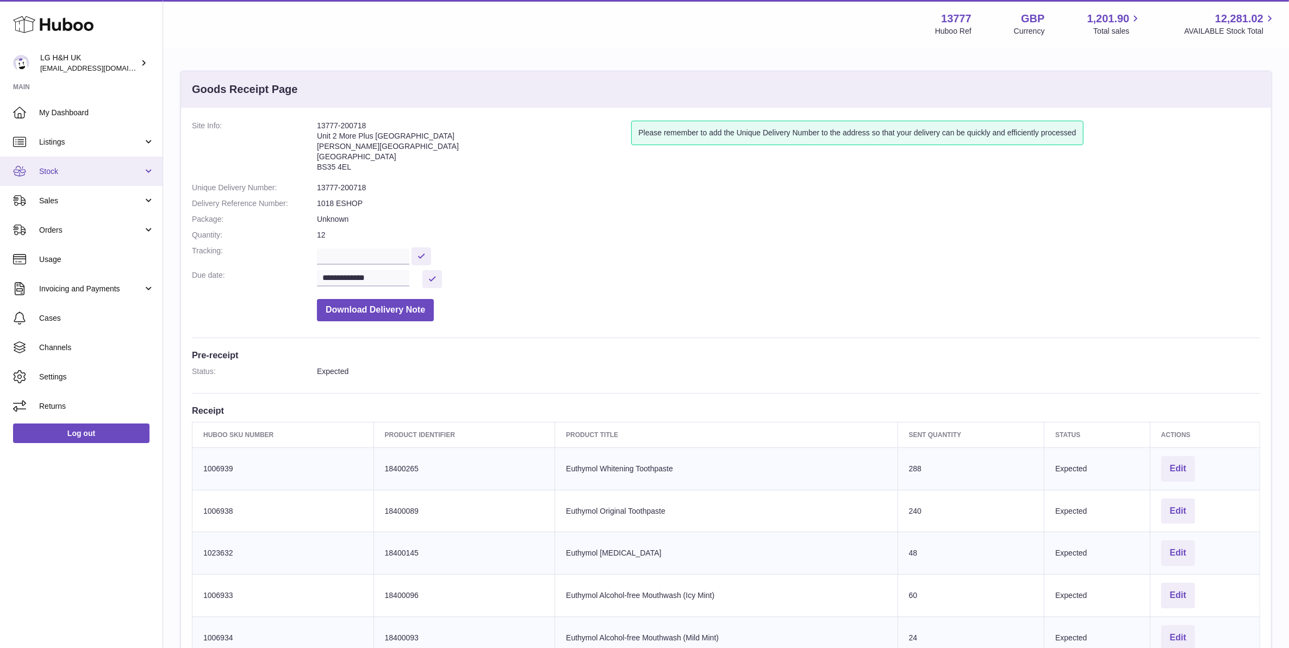
click at [83, 177] on link "Stock" at bounding box center [81, 171] width 163 height 29
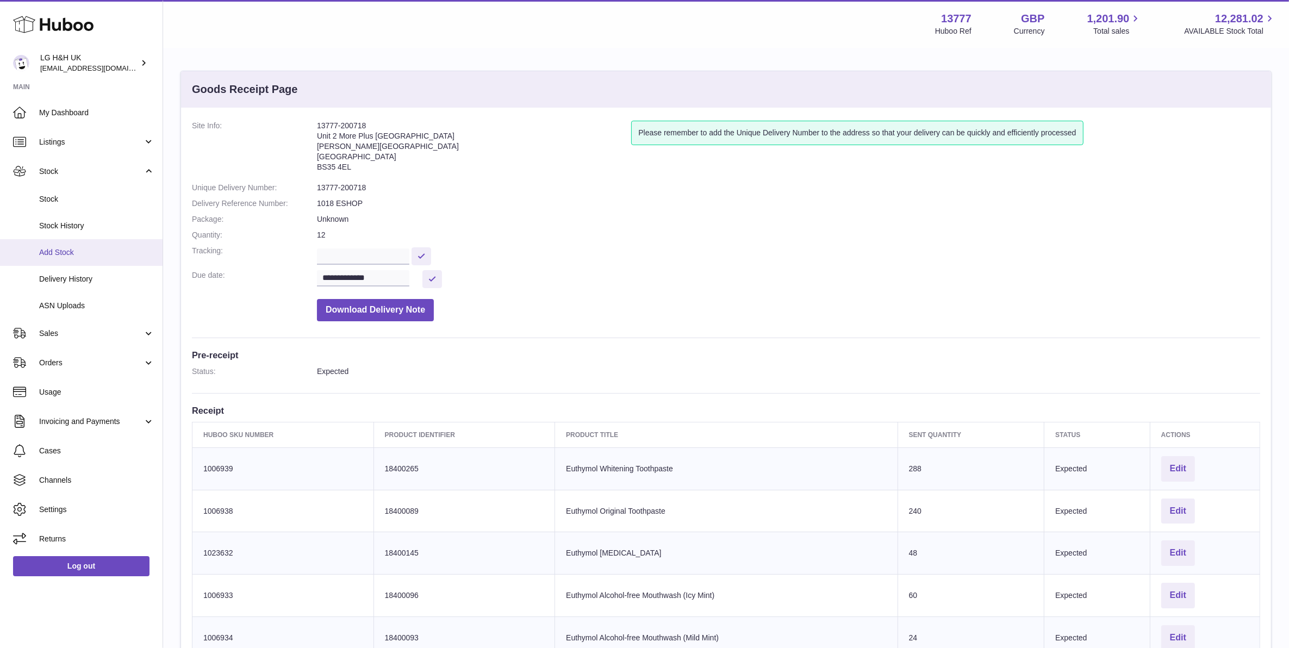
click at [72, 243] on link "Add Stock" at bounding box center [81, 252] width 163 height 27
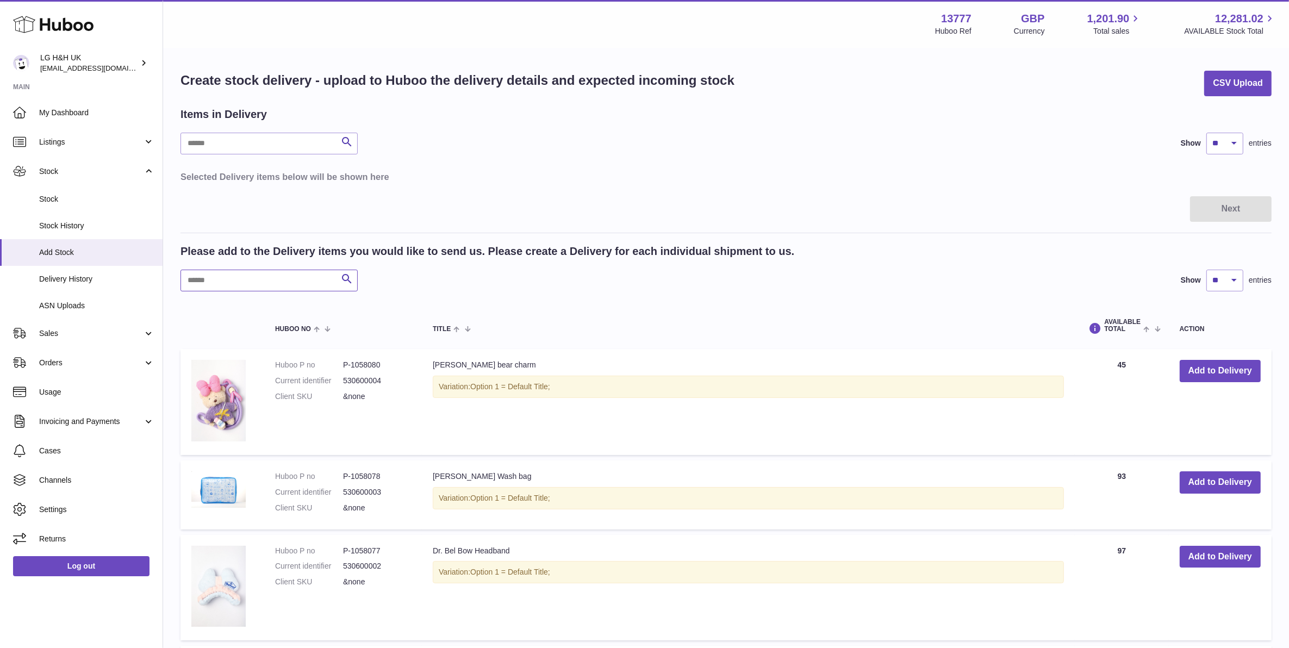
click at [241, 276] on input "text" at bounding box center [268, 281] width 177 height 22
paste input "********"
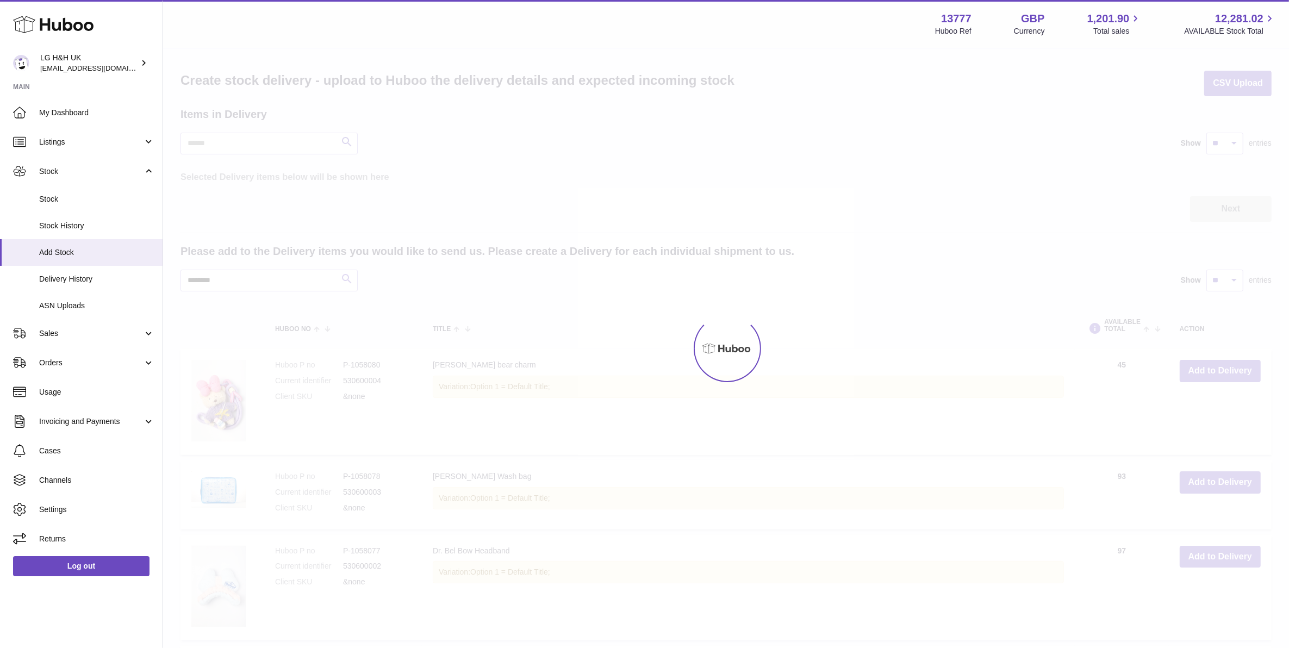
click at [354, 278] on div at bounding box center [726, 348] width 1126 height 599
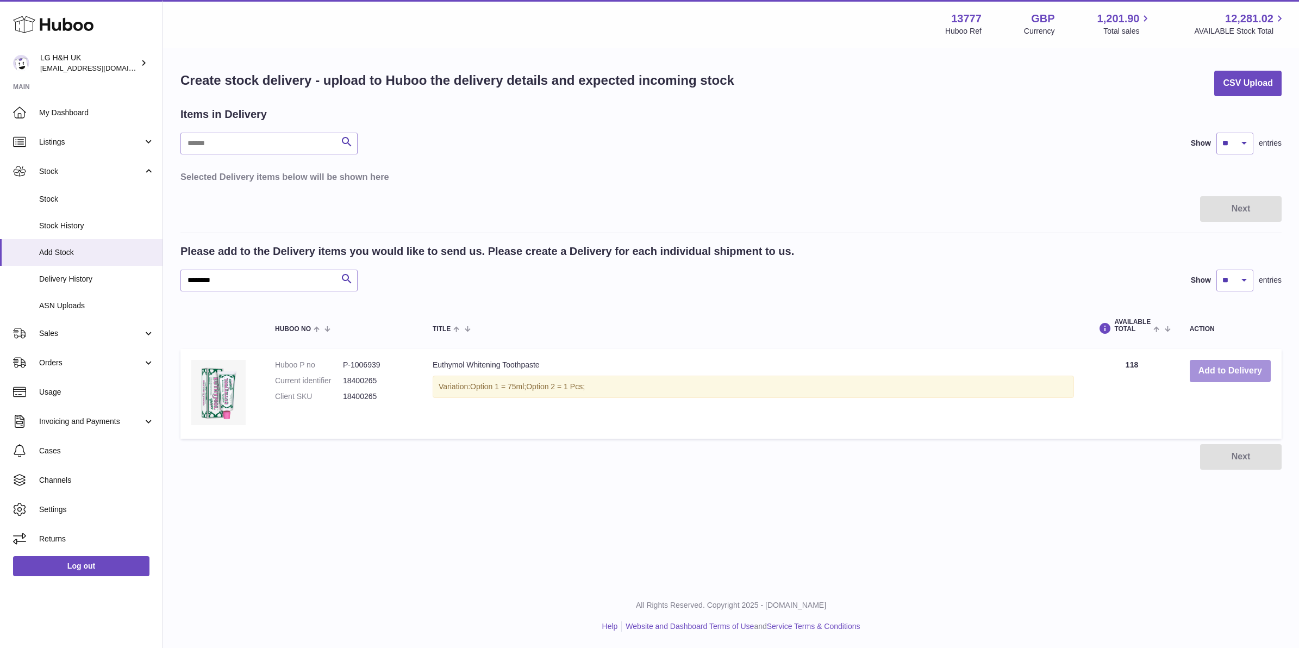
click at [1208, 371] on button "Add to Delivery" at bounding box center [1230, 371] width 81 height 22
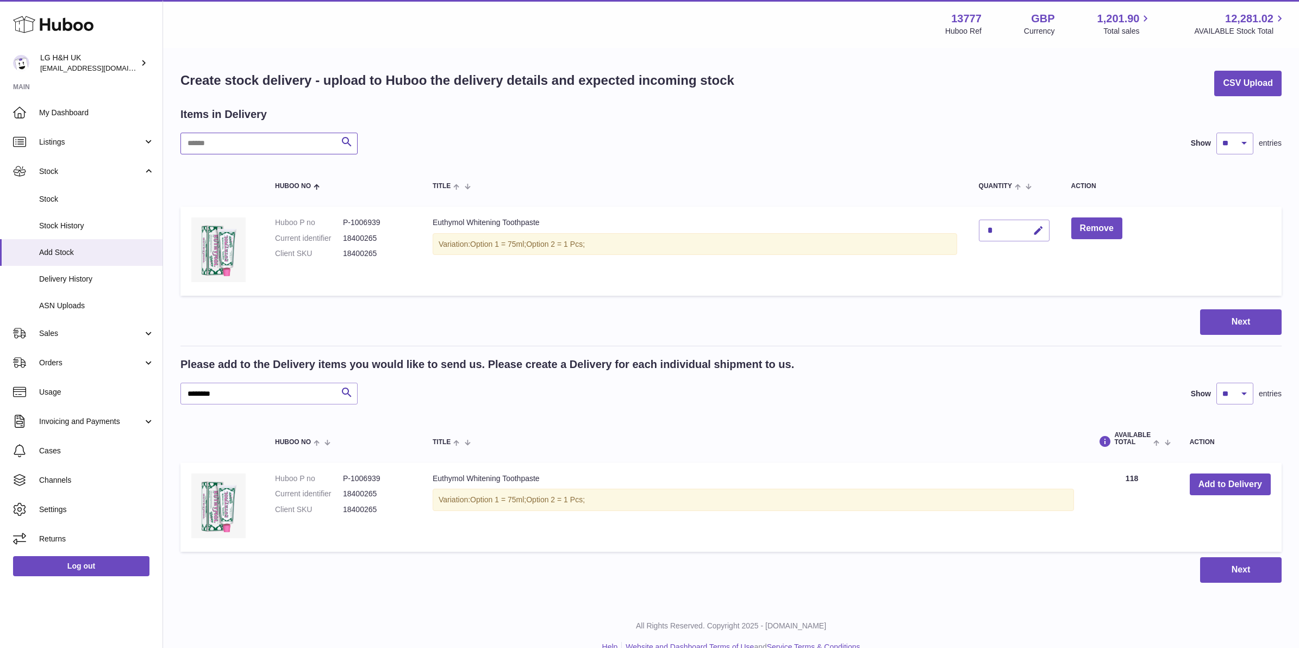
click at [276, 140] on input "text" at bounding box center [268, 144] width 177 height 22
click at [254, 383] on input "********" at bounding box center [268, 394] width 177 height 22
paste input "text"
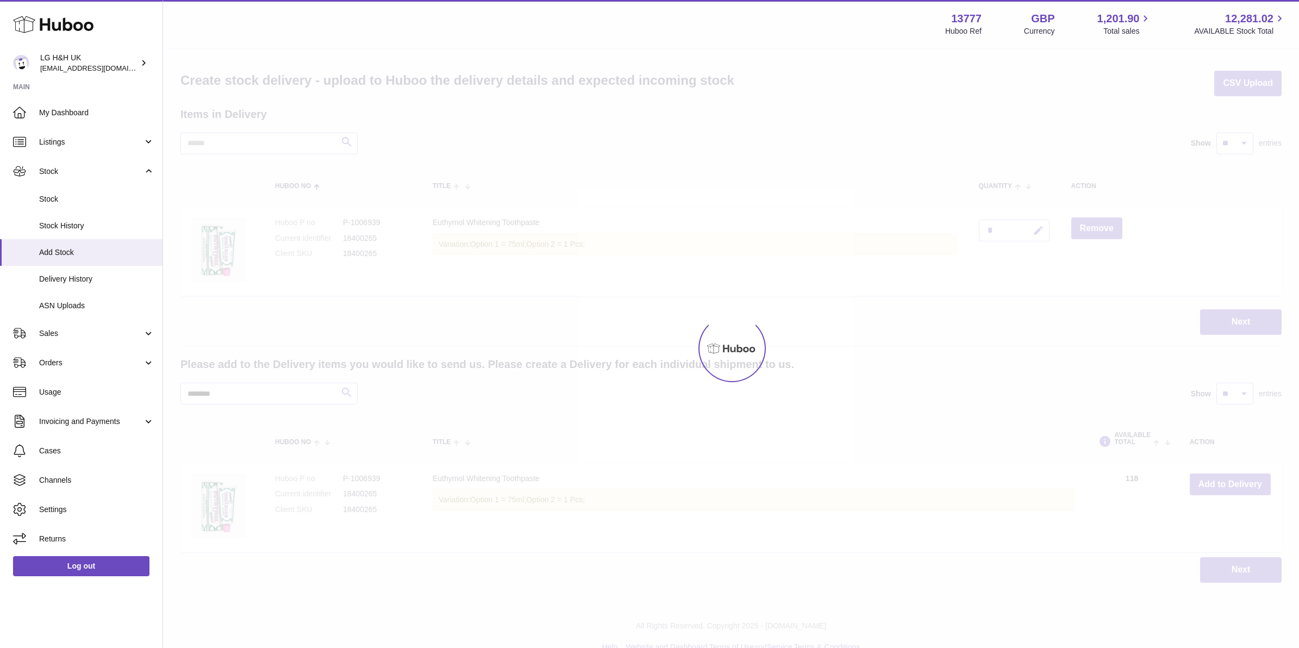
click at [344, 381] on div at bounding box center [731, 348] width 1136 height 599
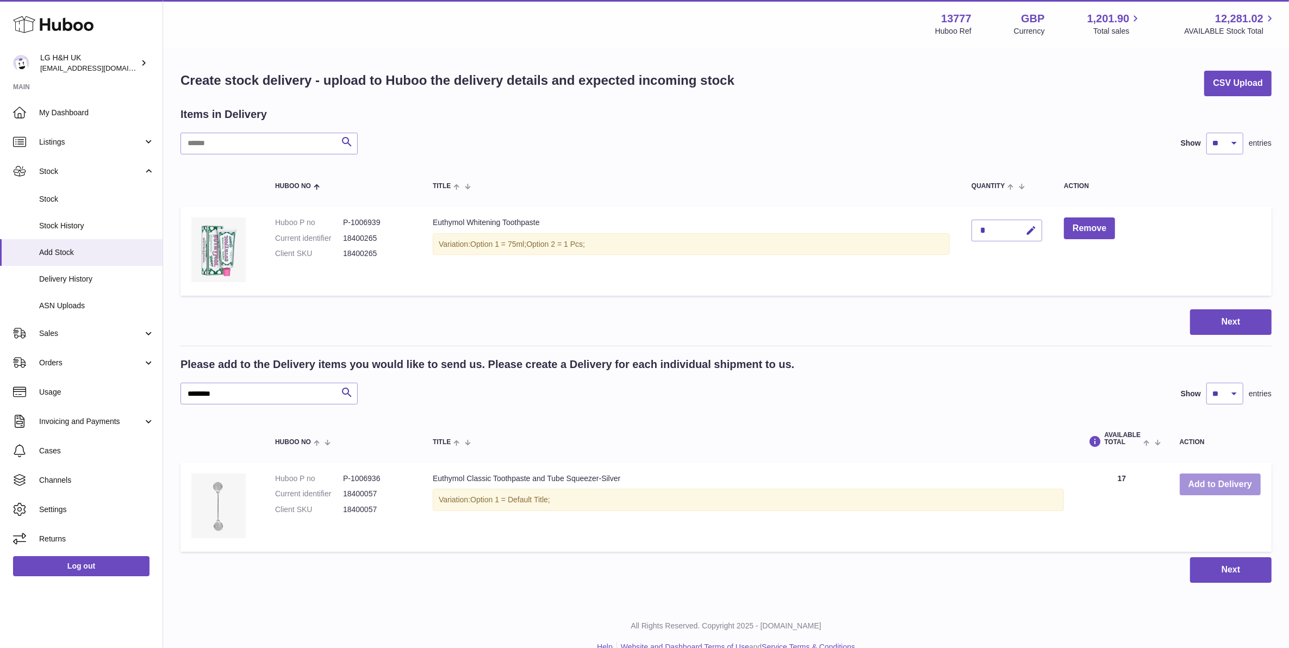
click at [1198, 473] on button "Add to Delivery" at bounding box center [1219, 484] width 81 height 22
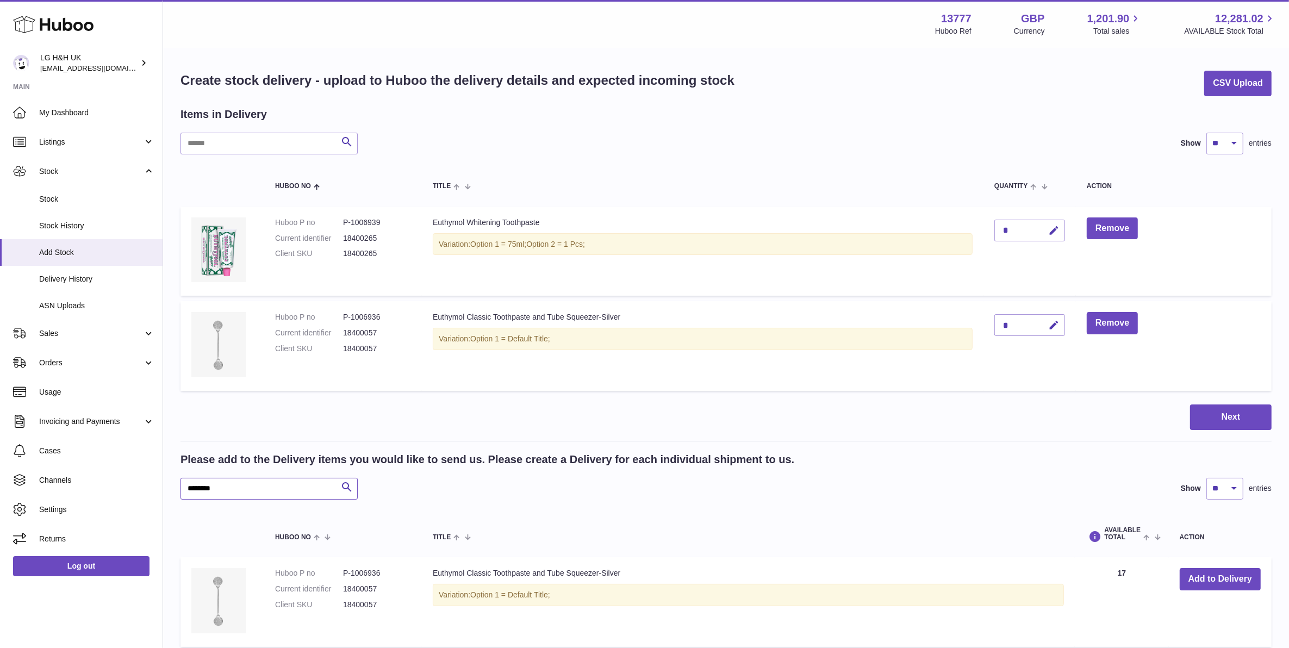
click at [232, 486] on input "********" at bounding box center [268, 489] width 177 height 22
click at [232, 485] on input "********" at bounding box center [268, 489] width 177 height 22
paste input "text"
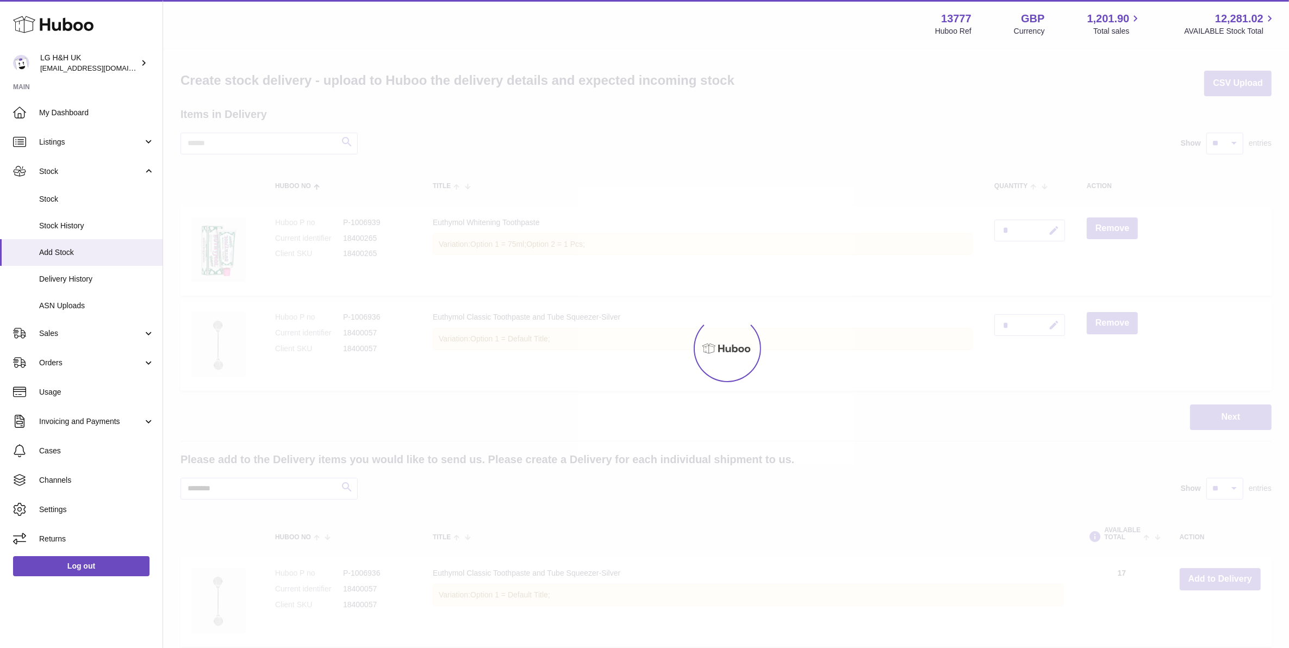
click at [342, 479] on div at bounding box center [726, 348] width 1126 height 599
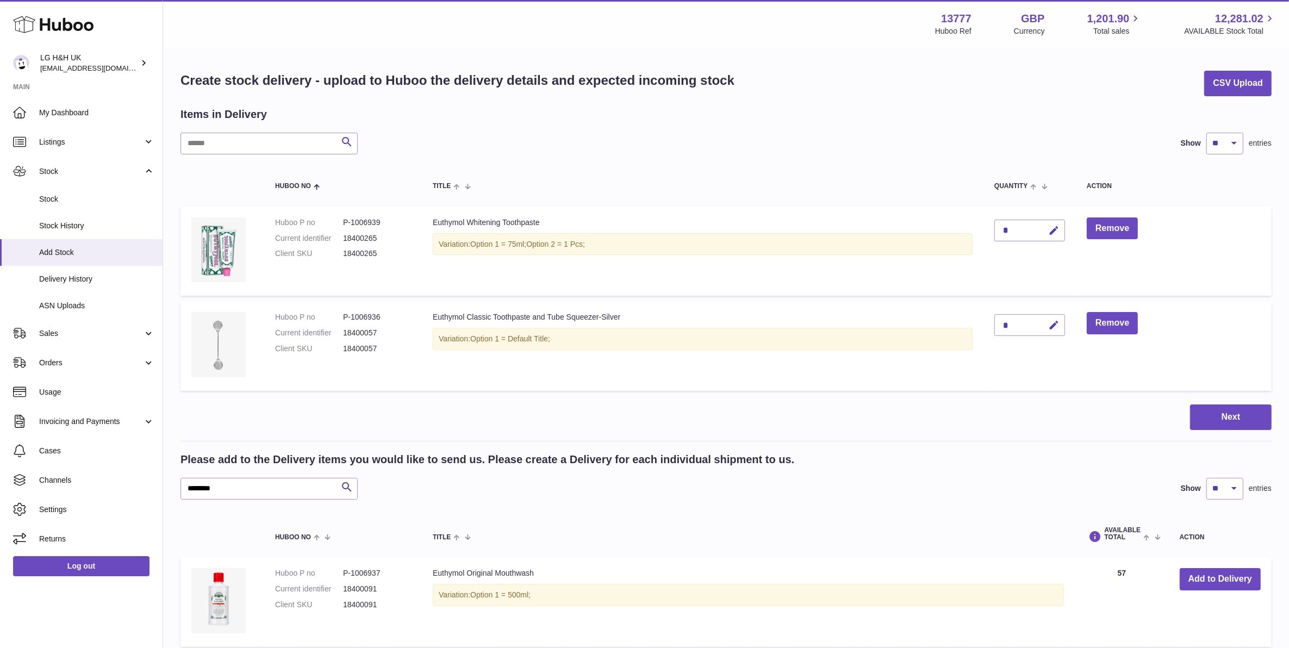
scroll to position [68, 0]
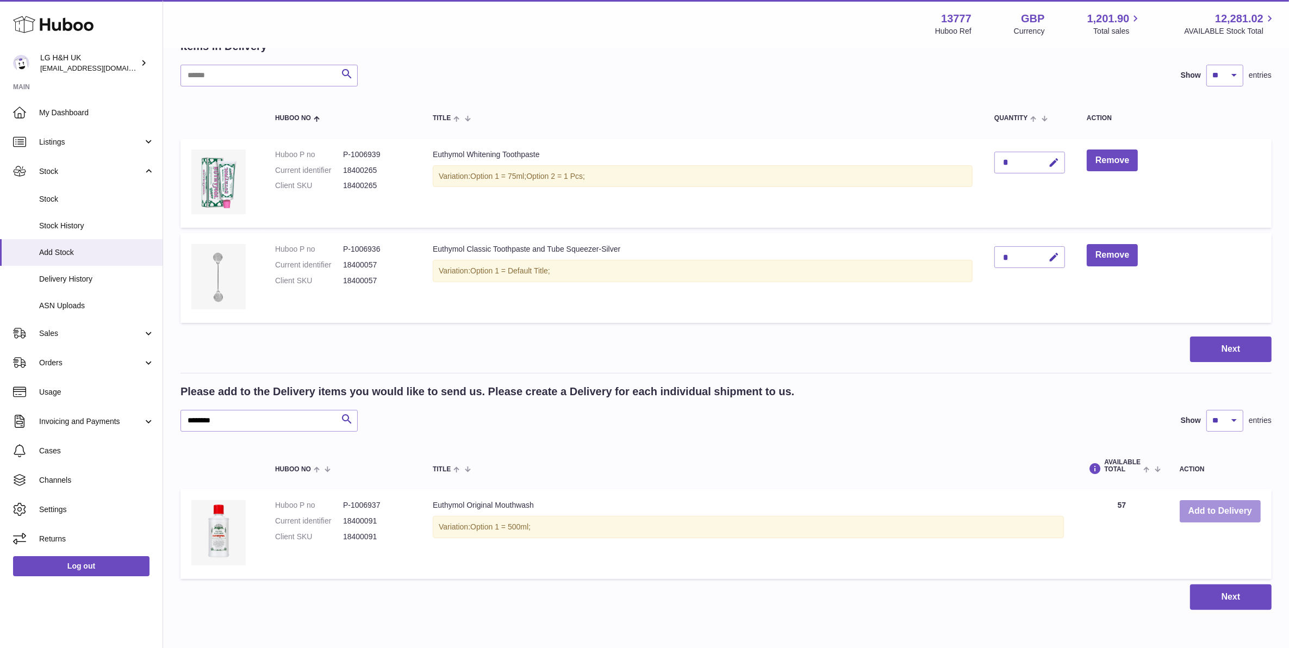
click at [1179, 500] on button "Add to Delivery" at bounding box center [1219, 511] width 81 height 22
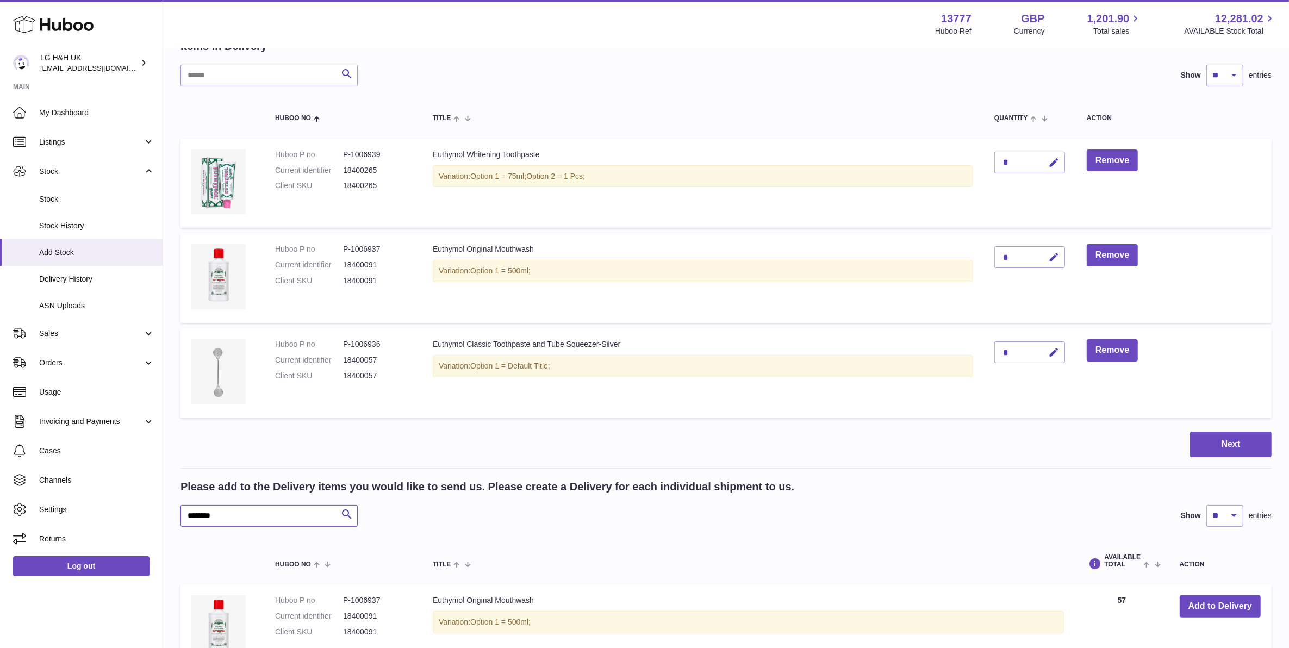
click at [281, 505] on input "********" at bounding box center [268, 516] width 177 height 22
paste input "text"
click at [341, 508] on icon "submit" at bounding box center [346, 515] width 13 height 14
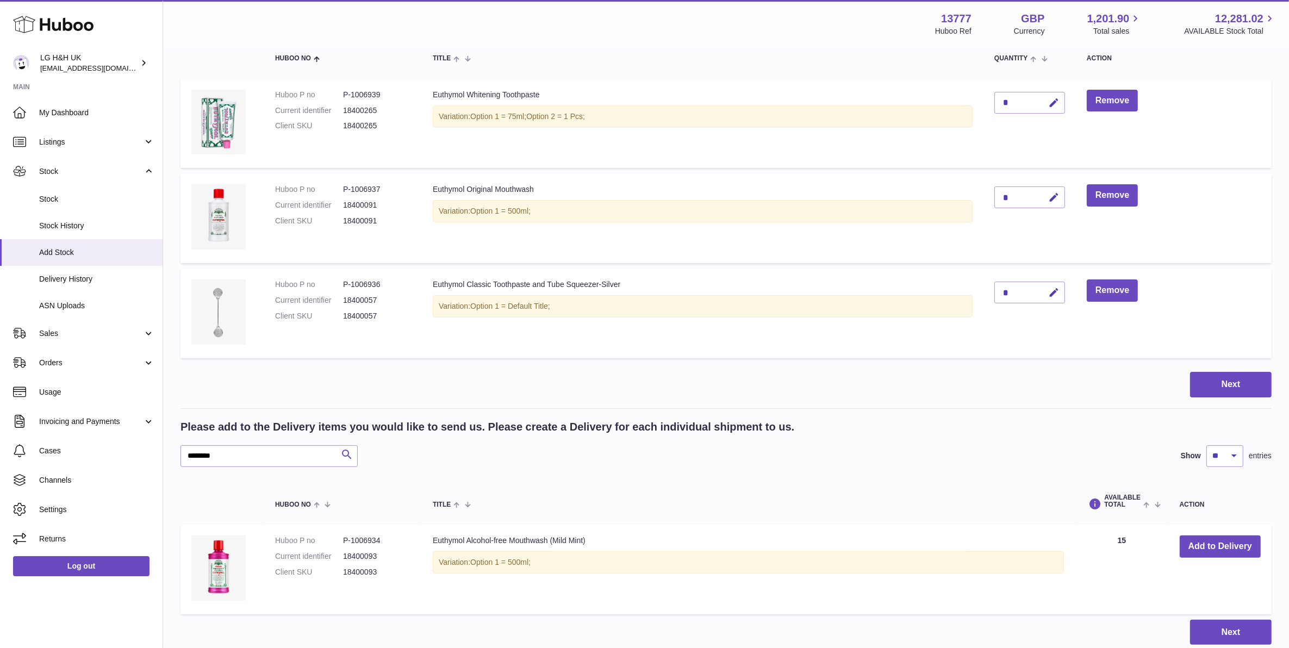
scroll to position [199, 0]
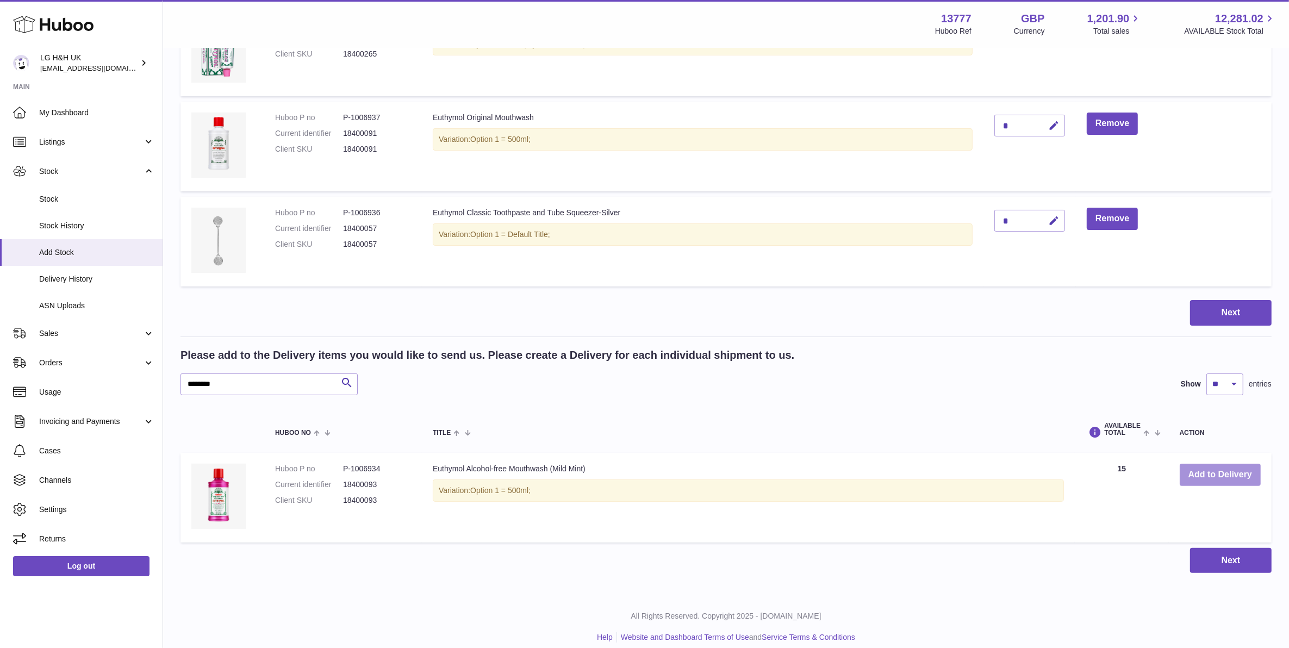
click at [1185, 466] on button "Add to Delivery" at bounding box center [1219, 475] width 81 height 22
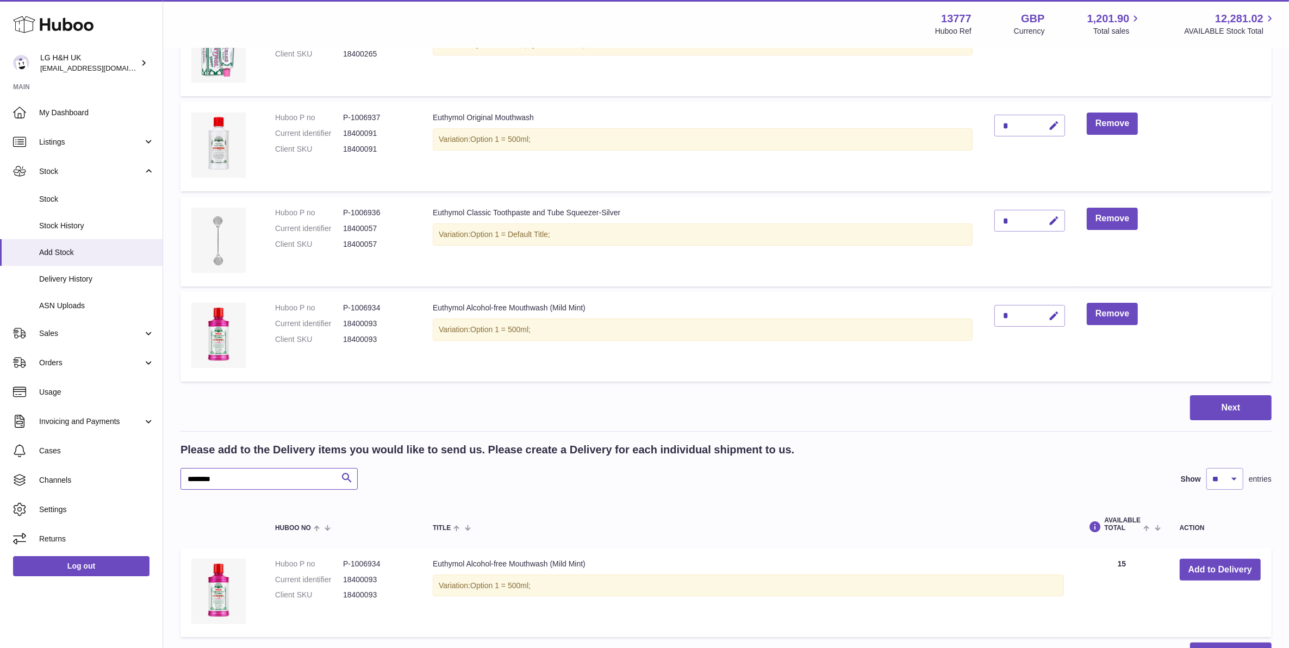
click at [274, 468] on input "********" at bounding box center [268, 479] width 177 height 22
click at [276, 468] on input "********" at bounding box center [268, 479] width 177 height 22
paste input "text"
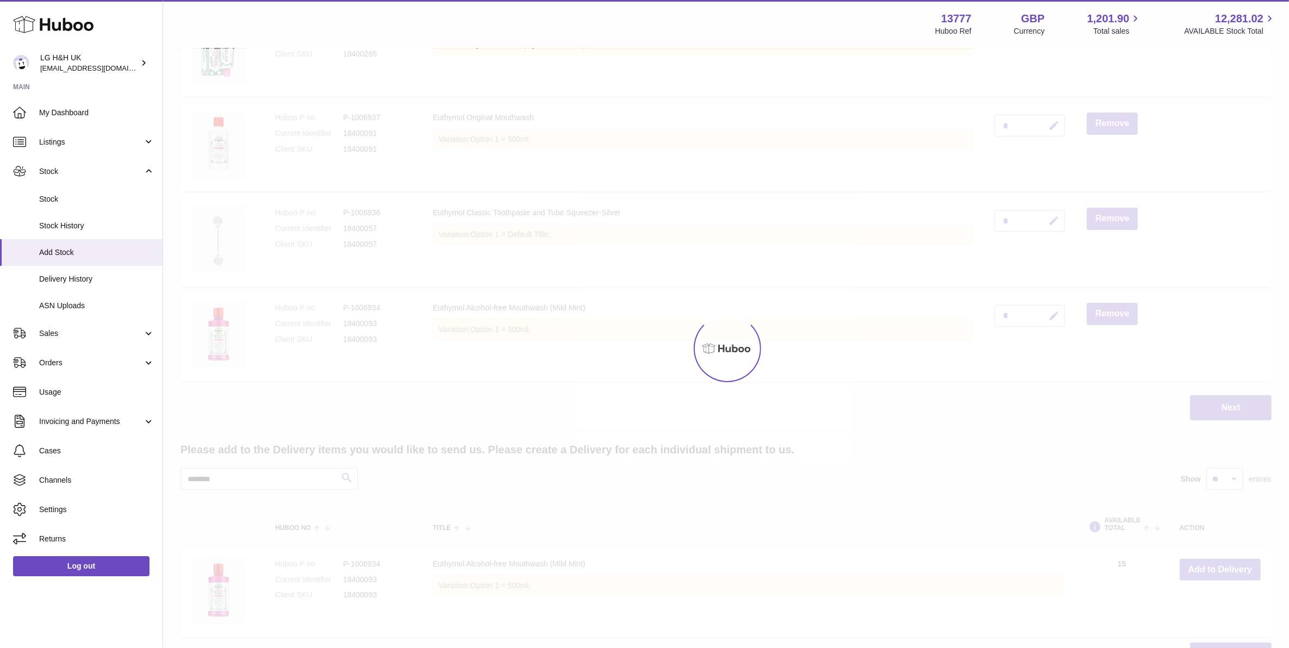
click at [340, 465] on div at bounding box center [726, 348] width 1126 height 599
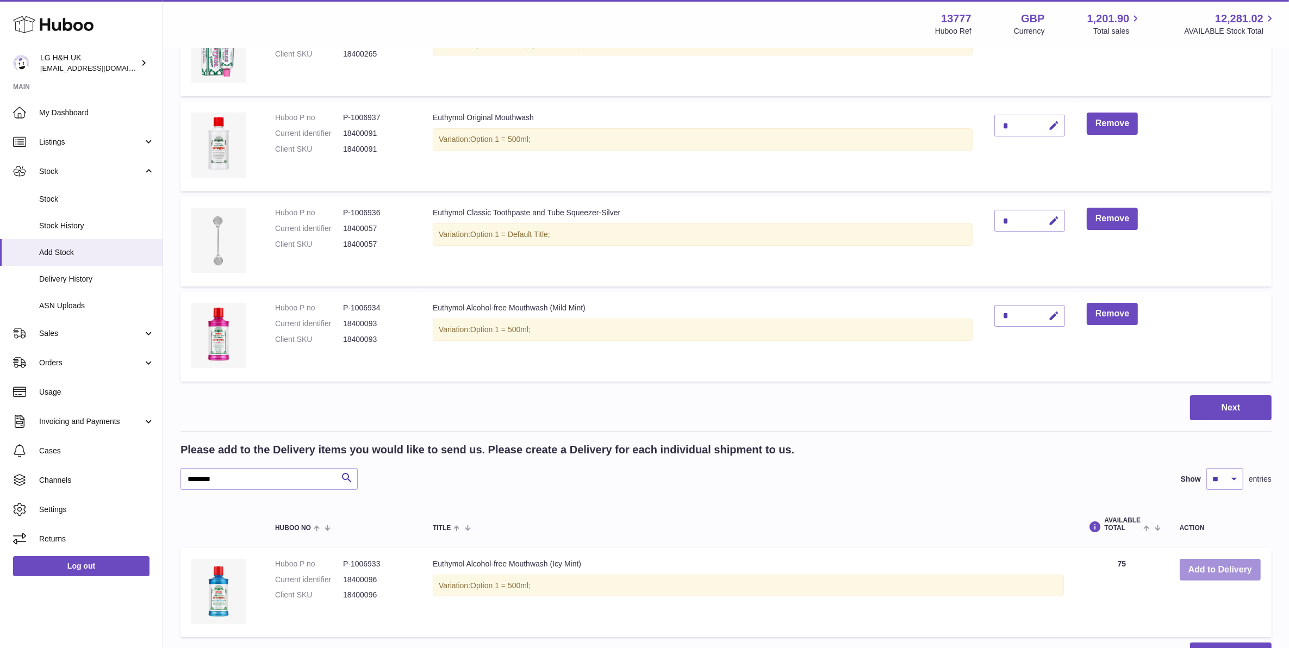
click at [1197, 559] on button "Add to Delivery" at bounding box center [1219, 570] width 81 height 22
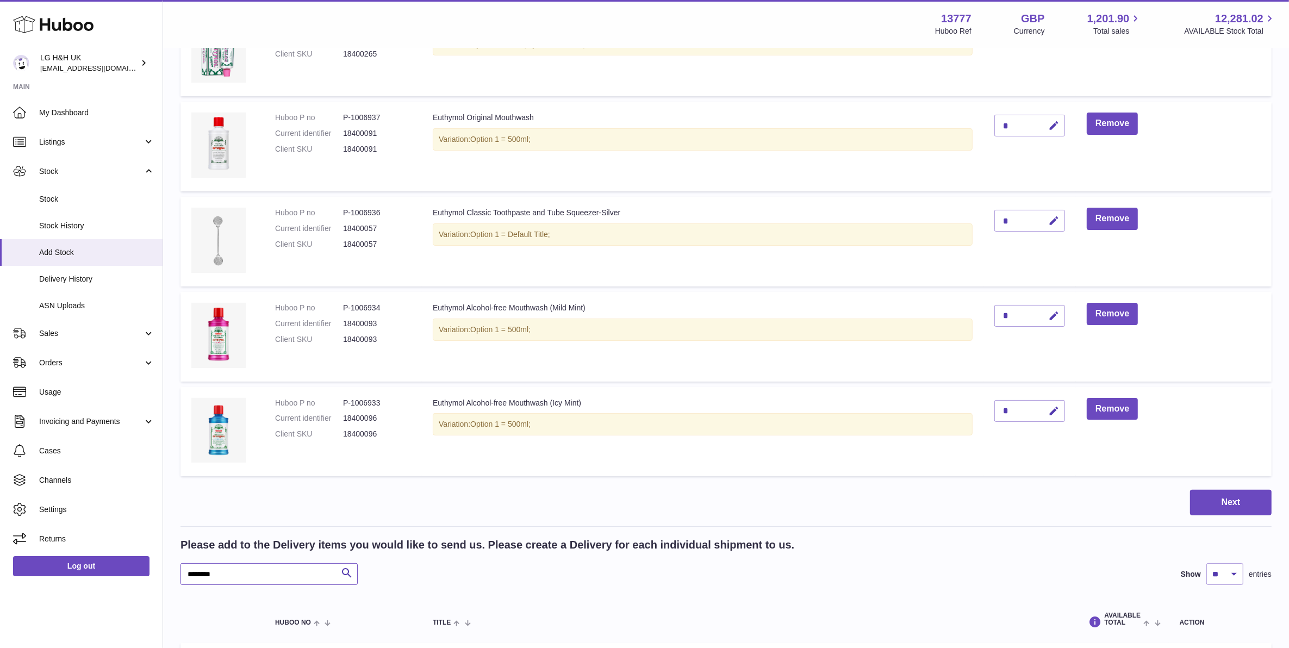
click at [282, 567] on input "********" at bounding box center [268, 574] width 177 height 22
paste input "text"
type input "********"
click at [338, 564] on button "Search" at bounding box center [347, 574] width 22 height 22
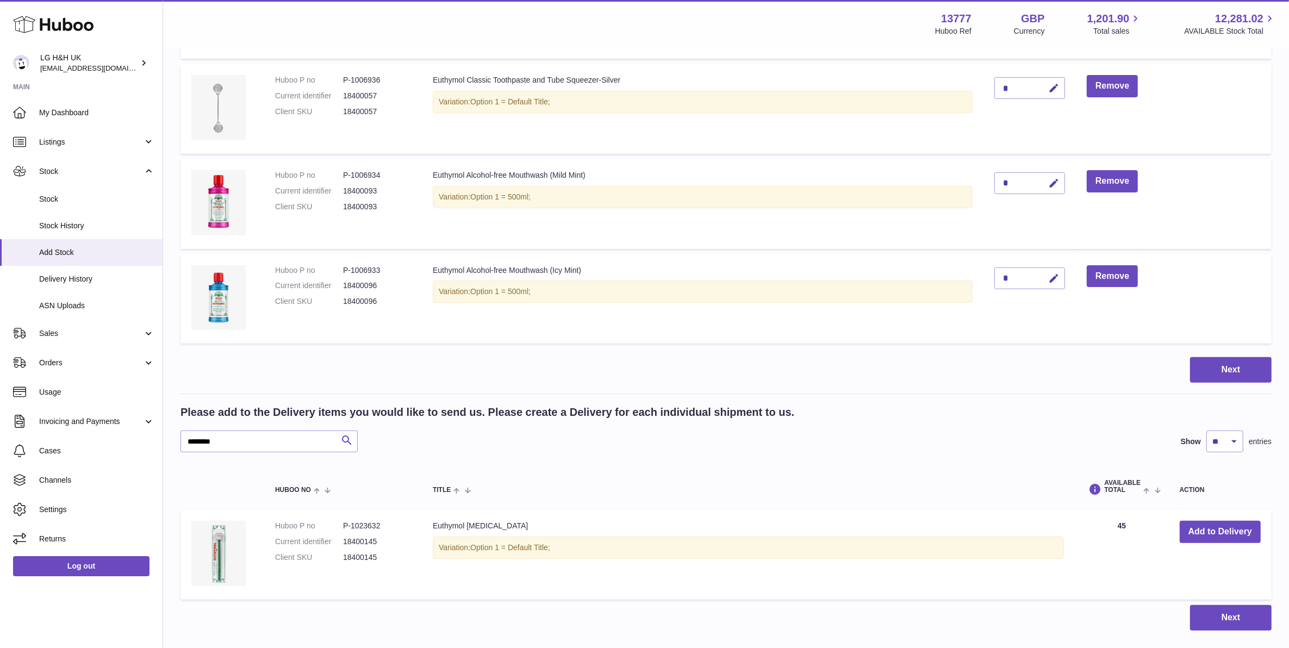
scroll to position [335, 0]
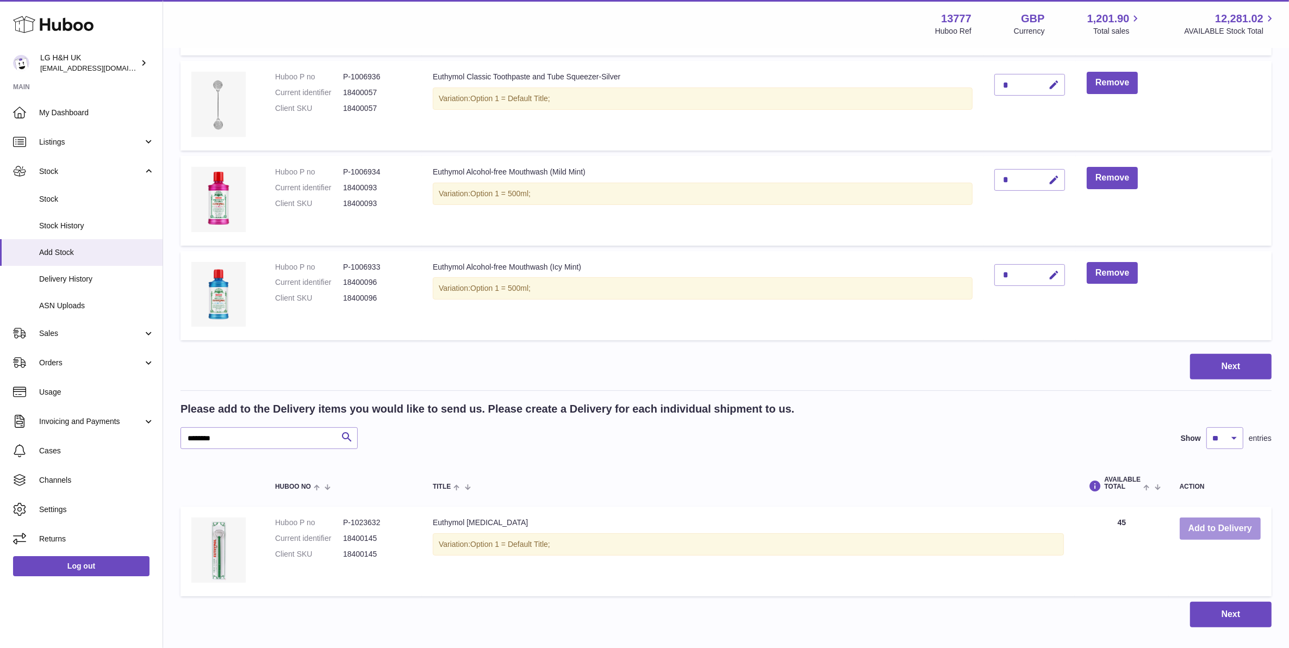
click at [1226, 523] on button "Add to Delivery" at bounding box center [1219, 528] width 81 height 22
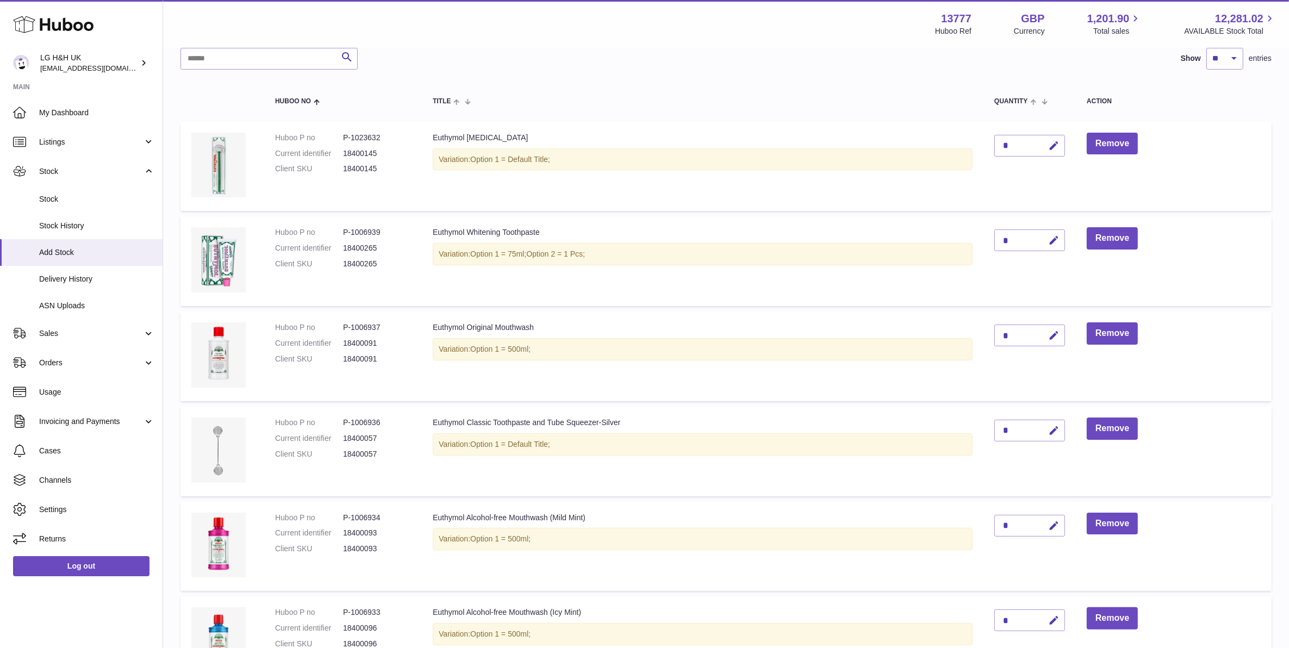
scroll to position [64, 0]
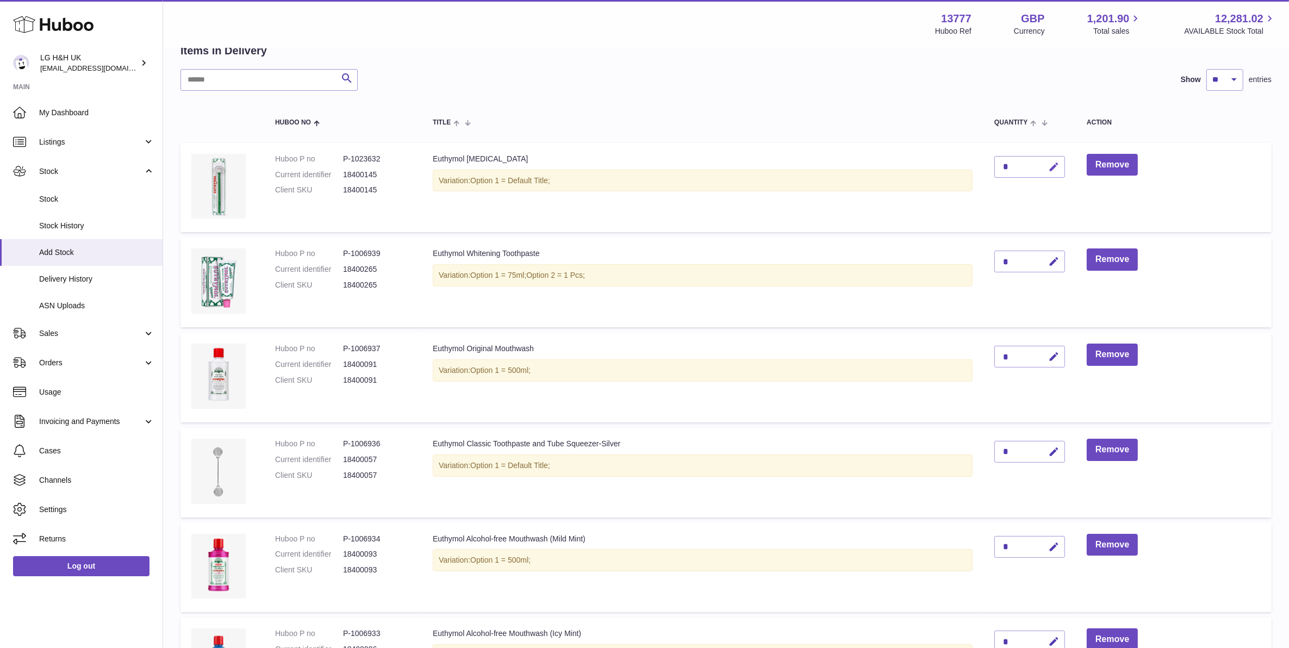
click at [1060, 166] on button "button" at bounding box center [1052, 167] width 26 height 22
click at [1110, 158] on button "Remove" at bounding box center [1112, 165] width 51 height 22
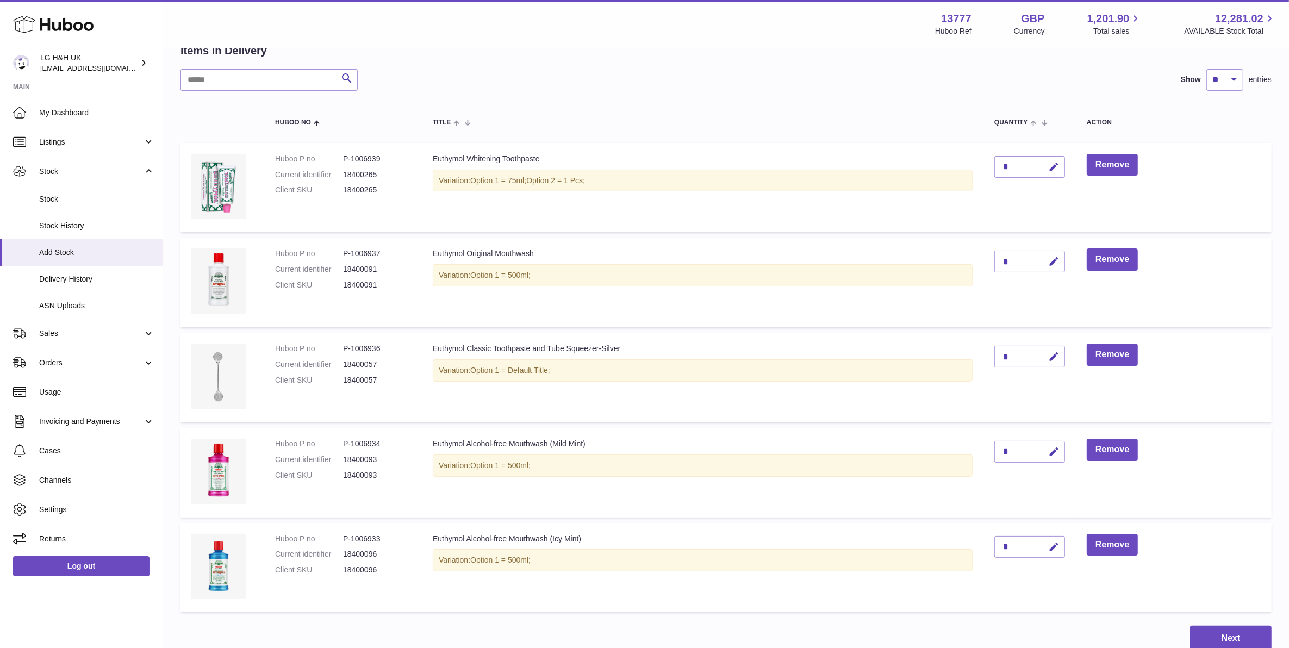
click at [1036, 162] on div "*" at bounding box center [1029, 167] width 71 height 22
click at [1044, 162] on button "button" at bounding box center [1052, 167] width 26 height 22
type input "***"
click at [1047, 163] on button "submit" at bounding box center [1052, 166] width 21 height 17
click at [1052, 256] on icon "button" at bounding box center [1053, 261] width 11 height 11
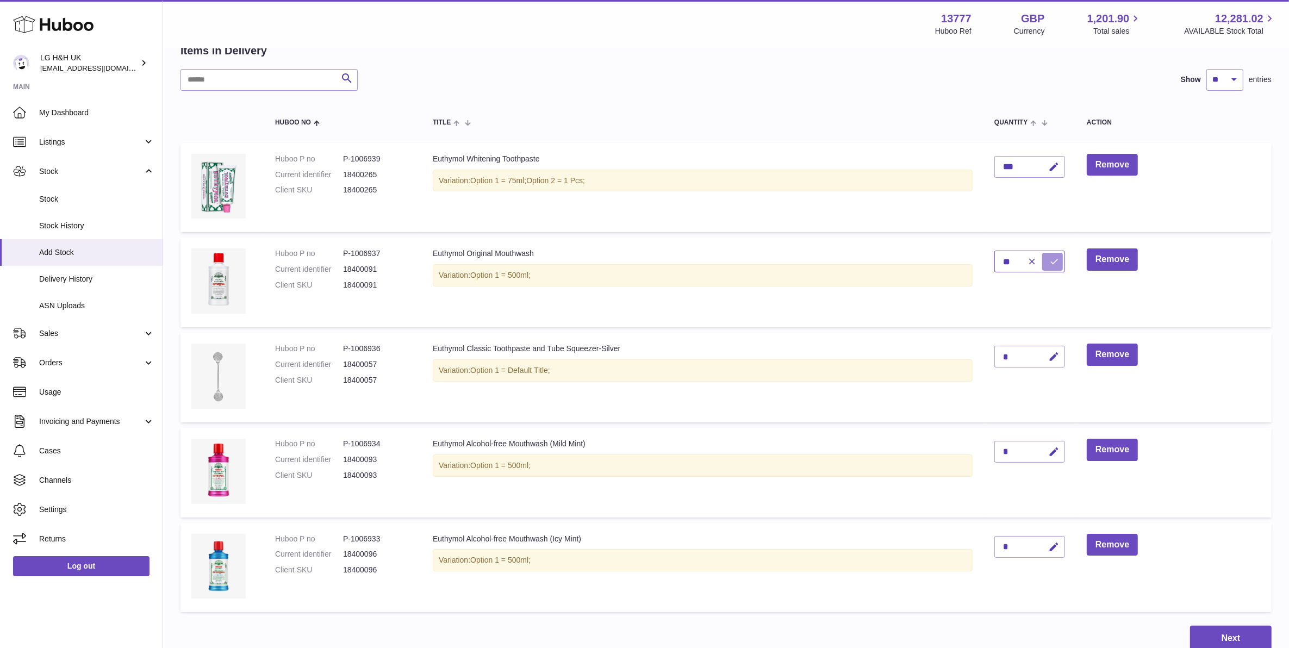
type input "**"
click at [1052, 257] on icon "submit" at bounding box center [1054, 262] width 10 height 10
click at [1052, 351] on icon "button" at bounding box center [1053, 356] width 11 height 11
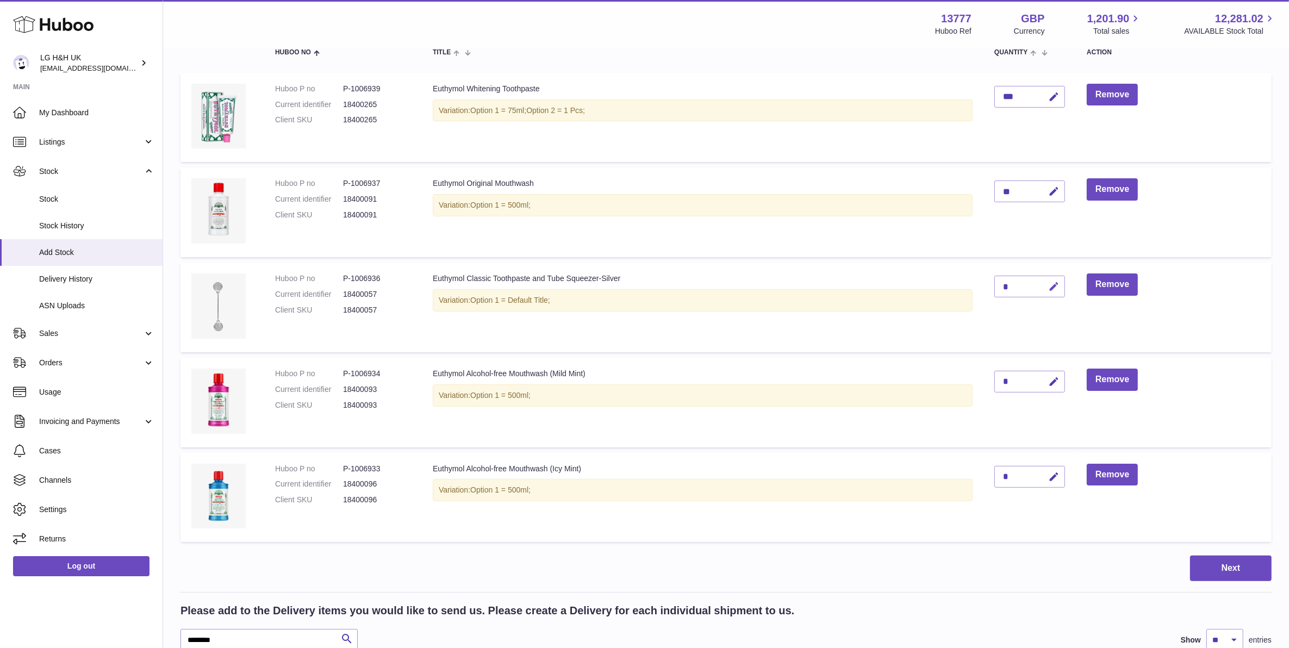
scroll to position [132, 0]
click at [1054, 285] on button "button" at bounding box center [1052, 289] width 26 height 22
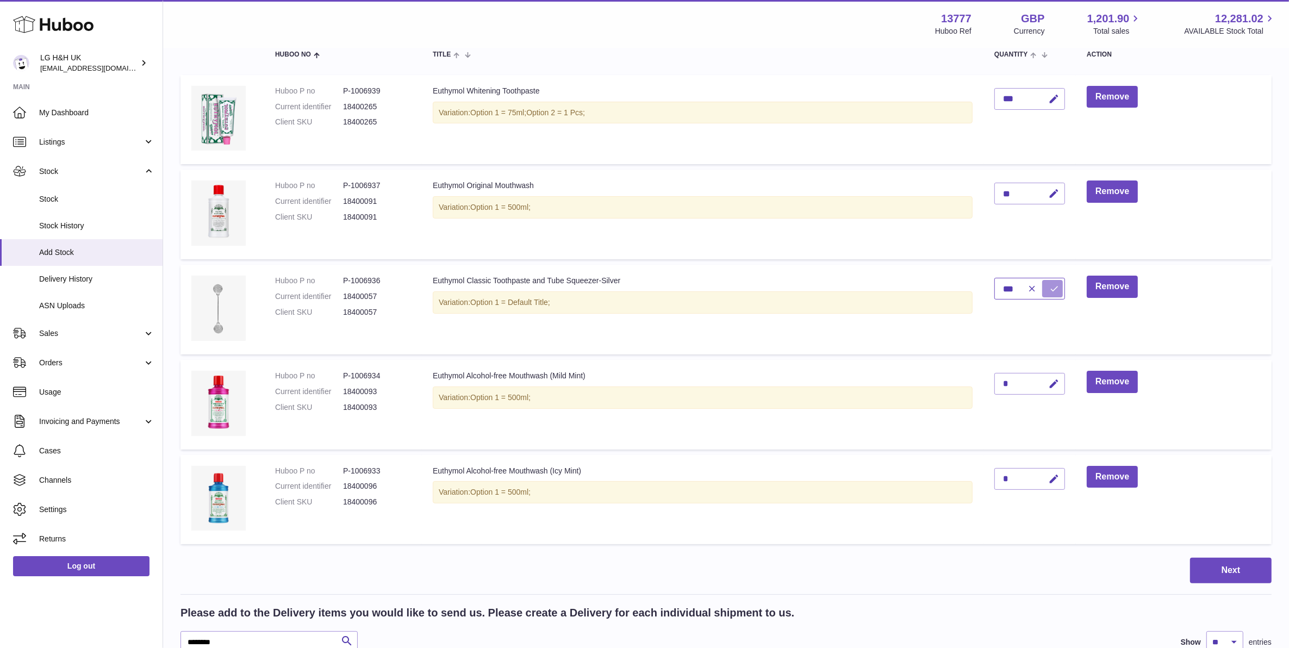
type input "***"
click at [1058, 280] on button "submit" at bounding box center [1052, 288] width 21 height 17
click at [1055, 378] on icon "button" at bounding box center [1053, 383] width 11 height 11
type input "***"
click at [1045, 375] on button "submit" at bounding box center [1052, 383] width 21 height 17
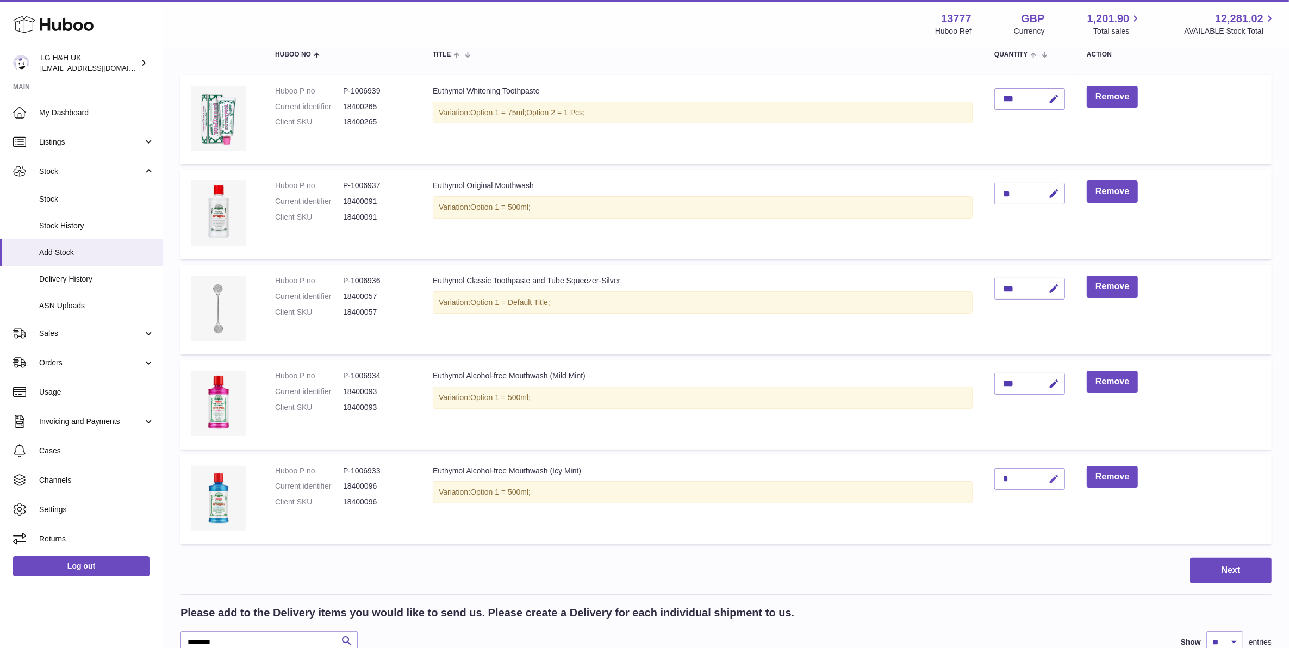
click at [1048, 473] on icon "button" at bounding box center [1053, 478] width 11 height 11
type input "**"
click at [1042, 470] on button "submit" at bounding box center [1052, 478] width 21 height 17
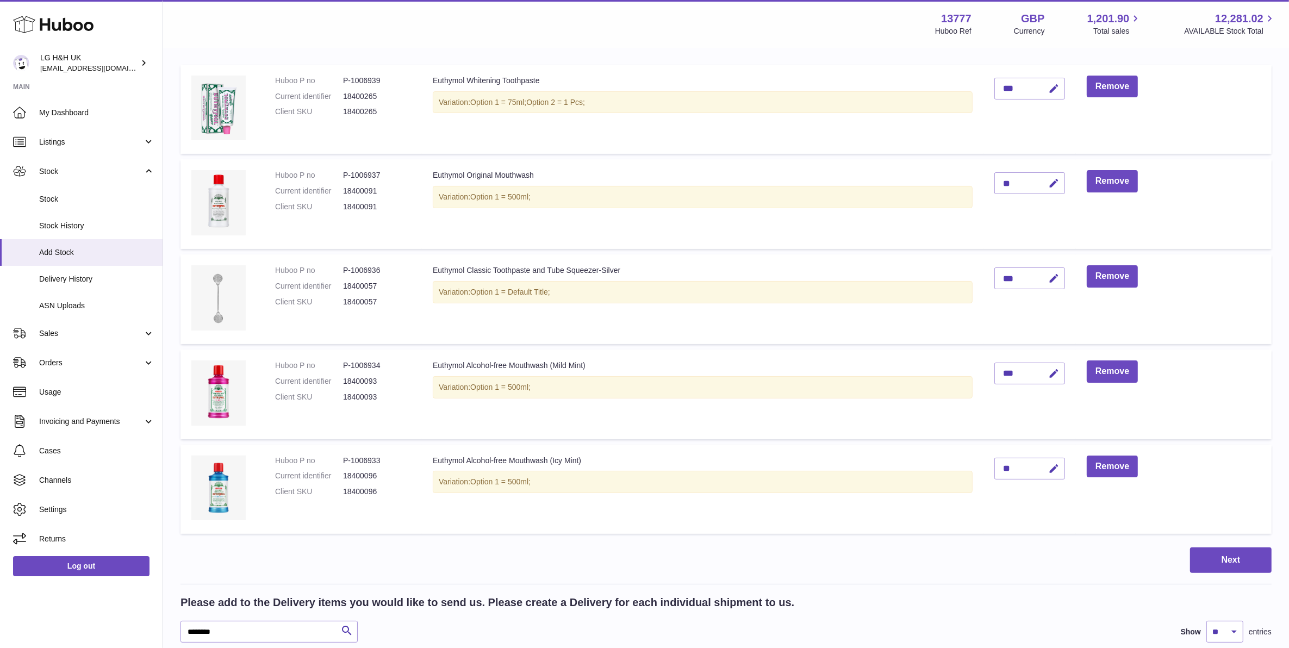
scroll to position [118, 0]
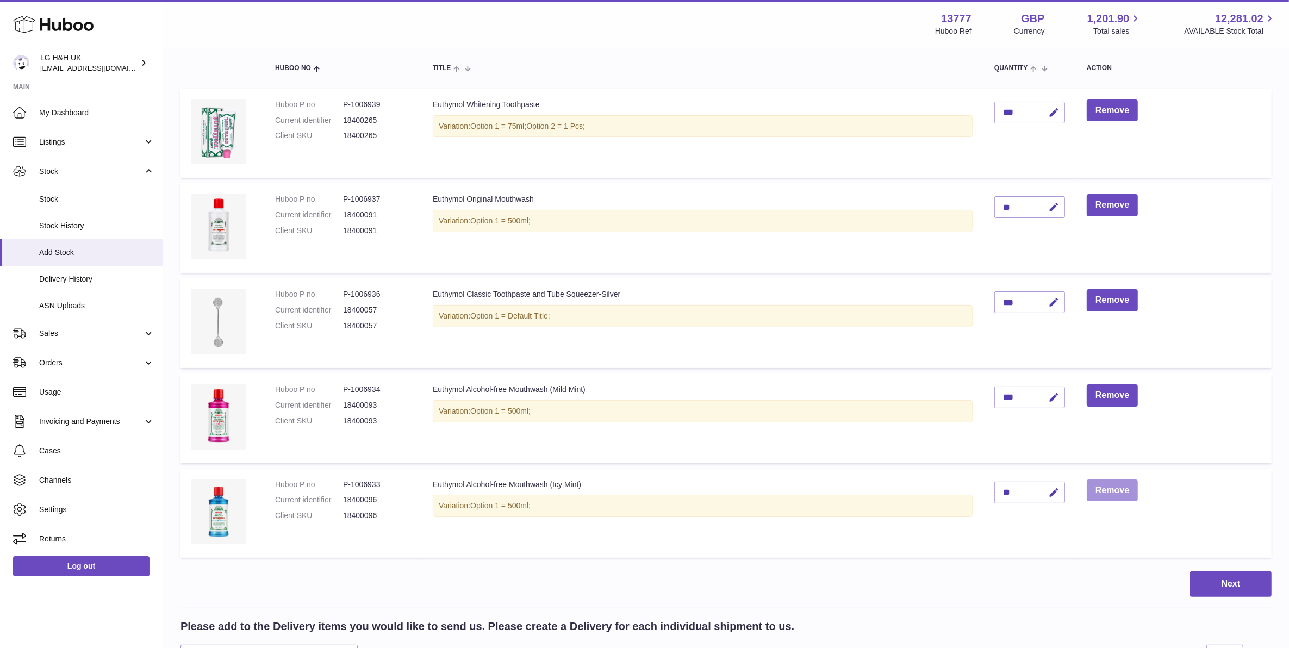
click at [1098, 479] on button "Remove" at bounding box center [1112, 490] width 51 height 22
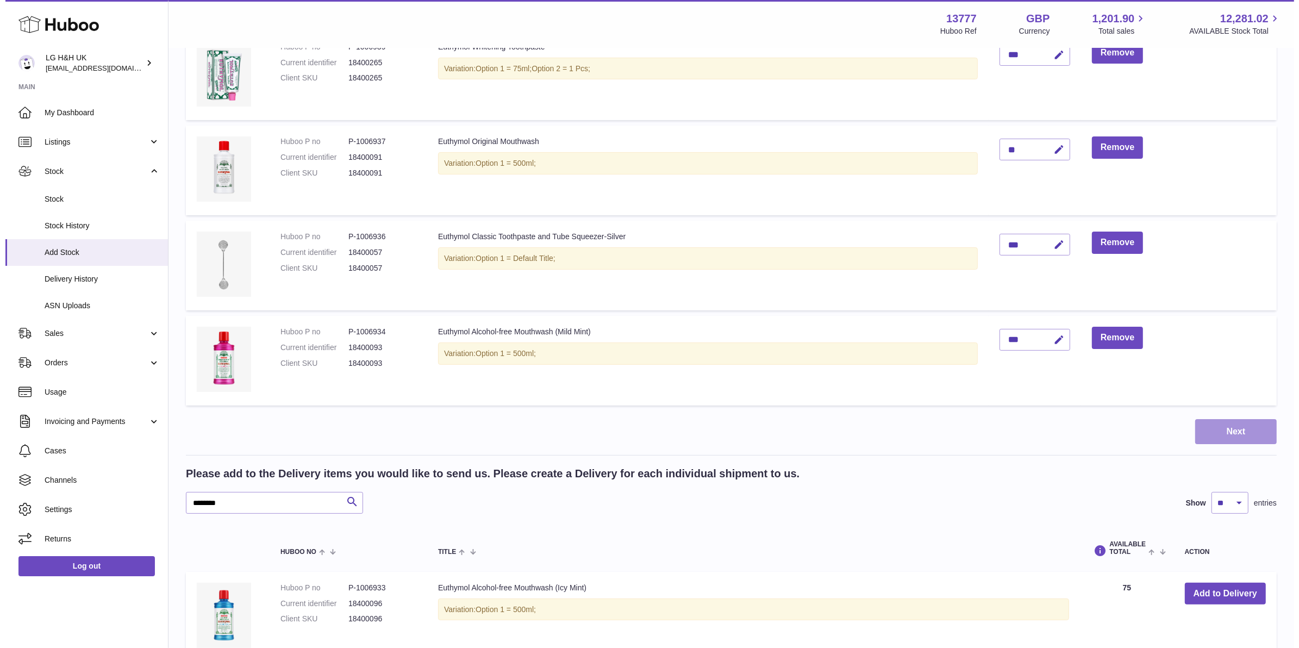
scroll to position [204, 0]
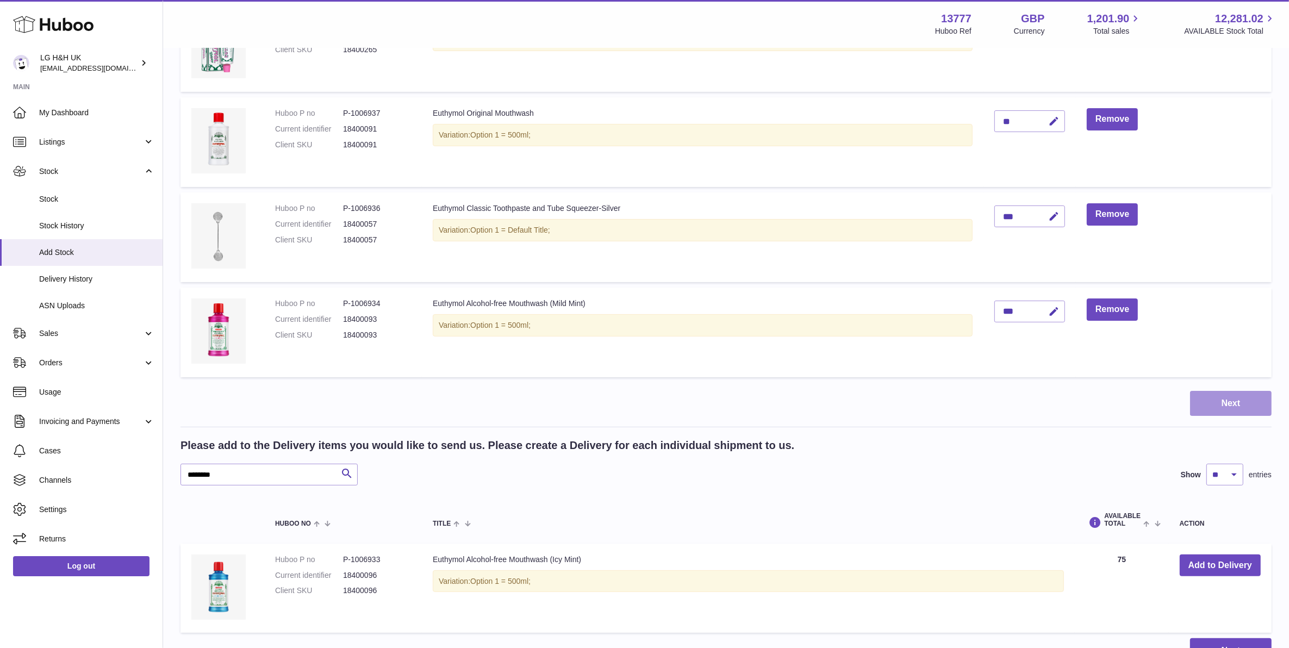
click at [1228, 391] on button "Next" at bounding box center [1231, 404] width 82 height 26
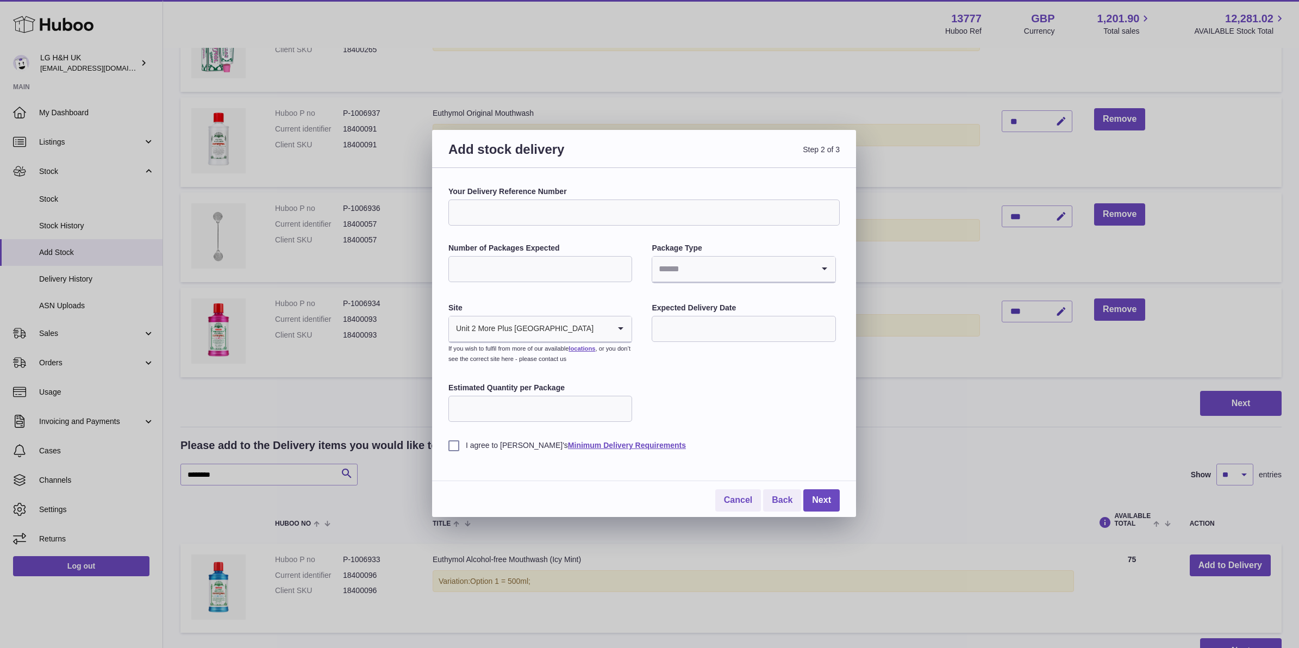
click at [526, 218] on input "Your Delivery Reference Number" at bounding box center [643, 212] width 391 height 26
click at [585, 218] on input "Your Delivery Reference Number" at bounding box center [643, 212] width 391 height 26
paste input "**********"
type input "**********"
click at [582, 273] on input "Number of Packages Expected" at bounding box center [540, 269] width 184 height 26
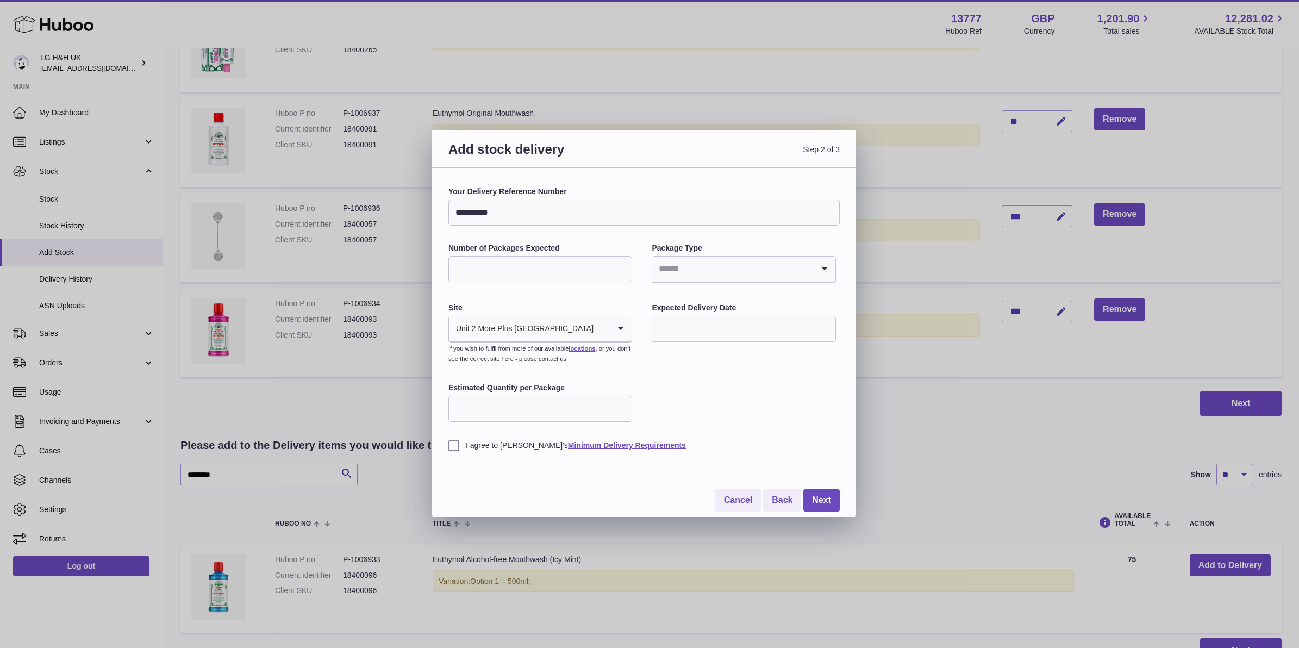
click at [564, 262] on input "Number of Packages Expected" at bounding box center [540, 269] width 184 height 26
type input "*"
click at [685, 264] on input "Search for option" at bounding box center [732, 269] width 161 height 25
click at [683, 297] on li "Unknown" at bounding box center [744, 299] width 182 height 22
click at [678, 321] on input "text" at bounding box center [744, 329] width 184 height 26
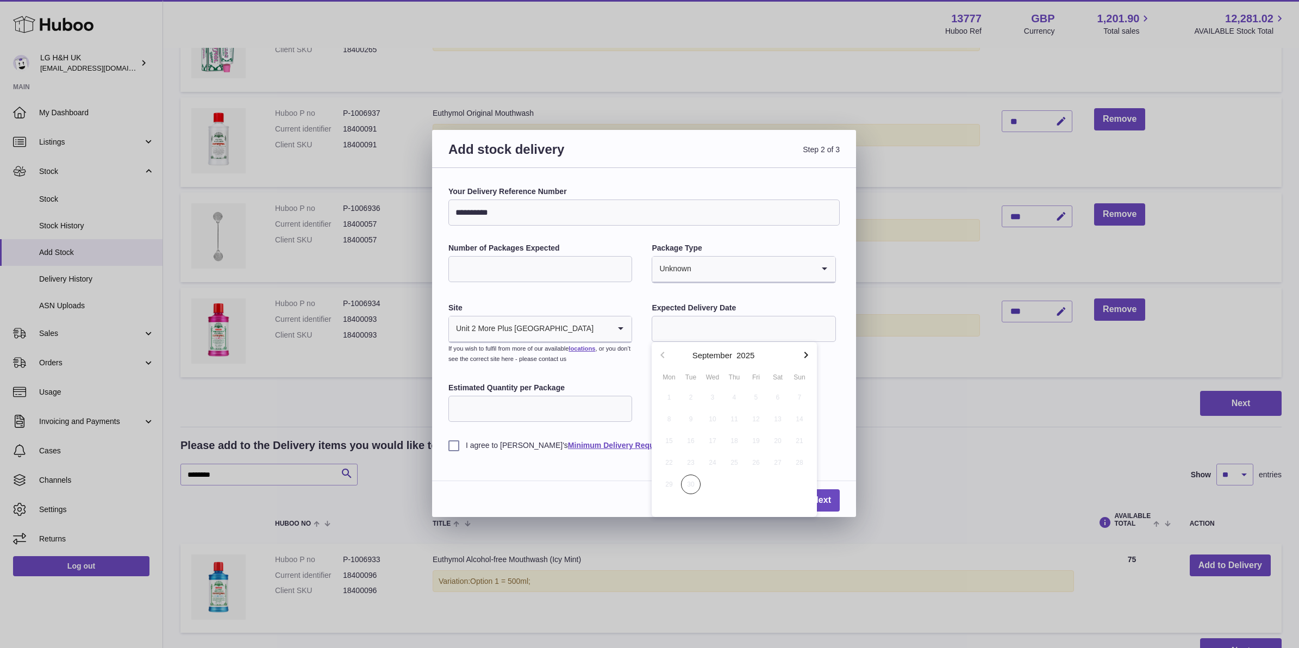
click at [797, 355] on button "button" at bounding box center [806, 355] width 22 height 26
click at [757, 395] on span "3" at bounding box center [756, 398] width 20 height 20
type input "**********"
click at [710, 392] on div "**********" at bounding box center [643, 318] width 391 height 264
click at [452, 447] on label "I agree to Huboo's Minimum Delivery Requirements" at bounding box center [643, 445] width 391 height 10
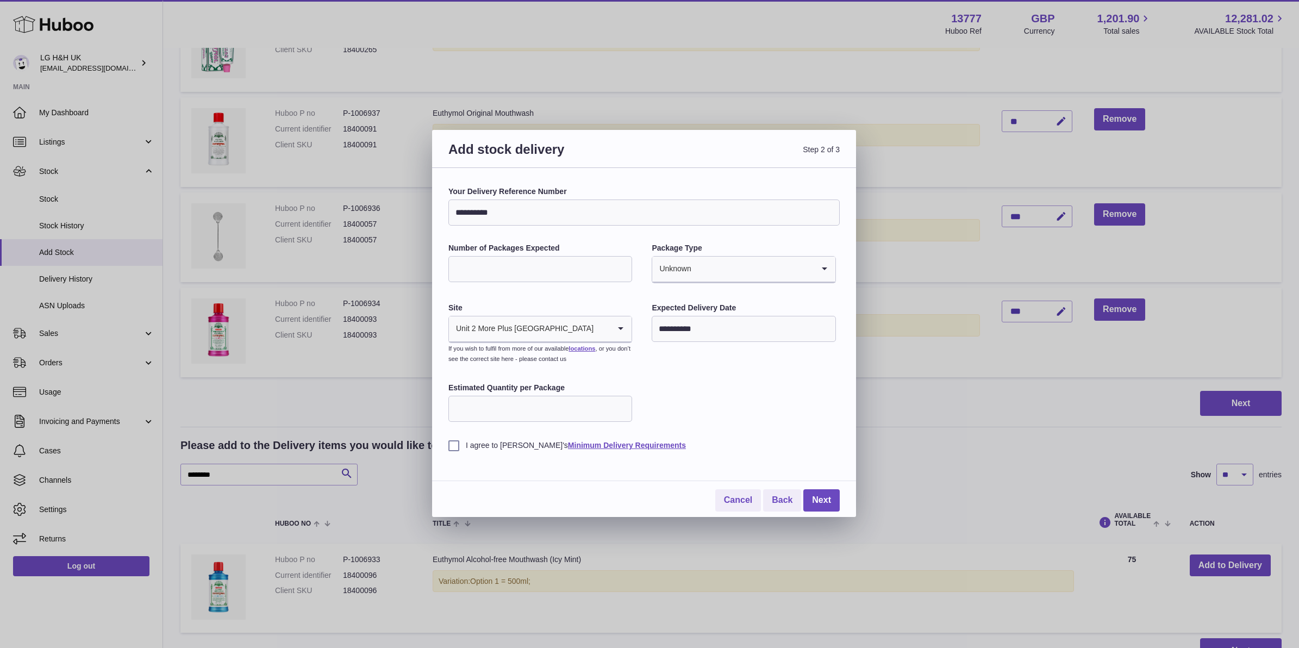
click at [769, 395] on div "**********" at bounding box center [643, 318] width 391 height 264
click at [827, 492] on link "Next" at bounding box center [821, 500] width 36 height 22
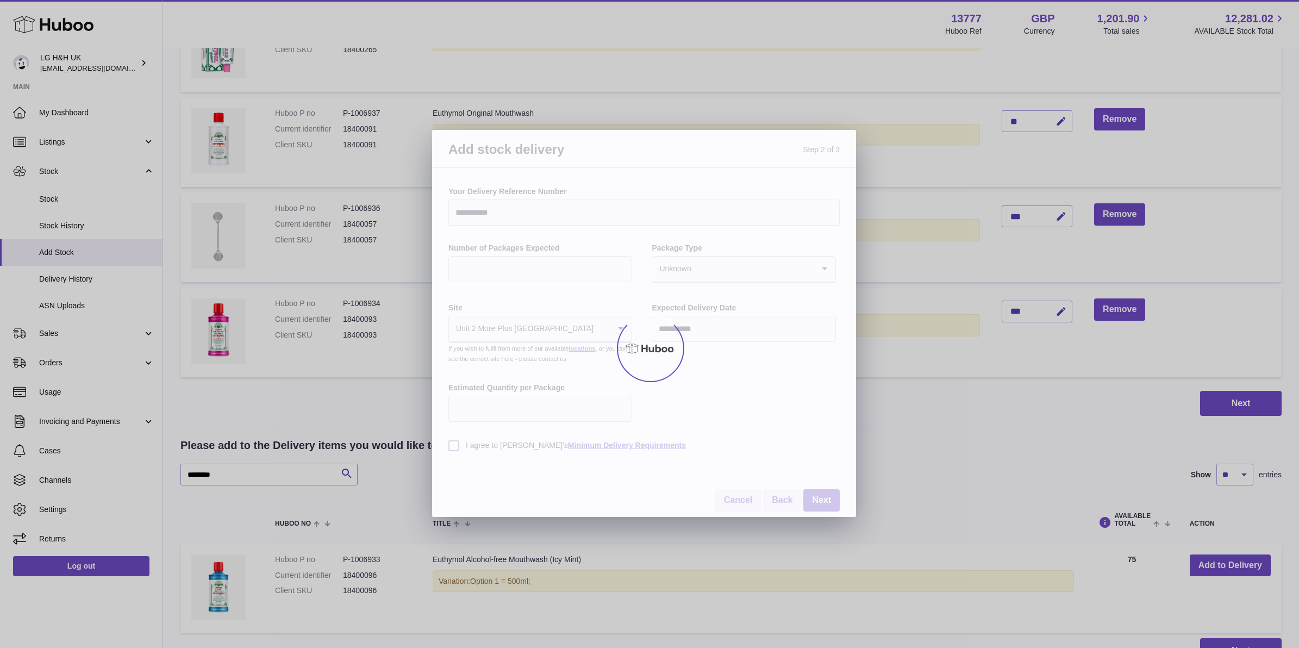
scroll to position [0, 0]
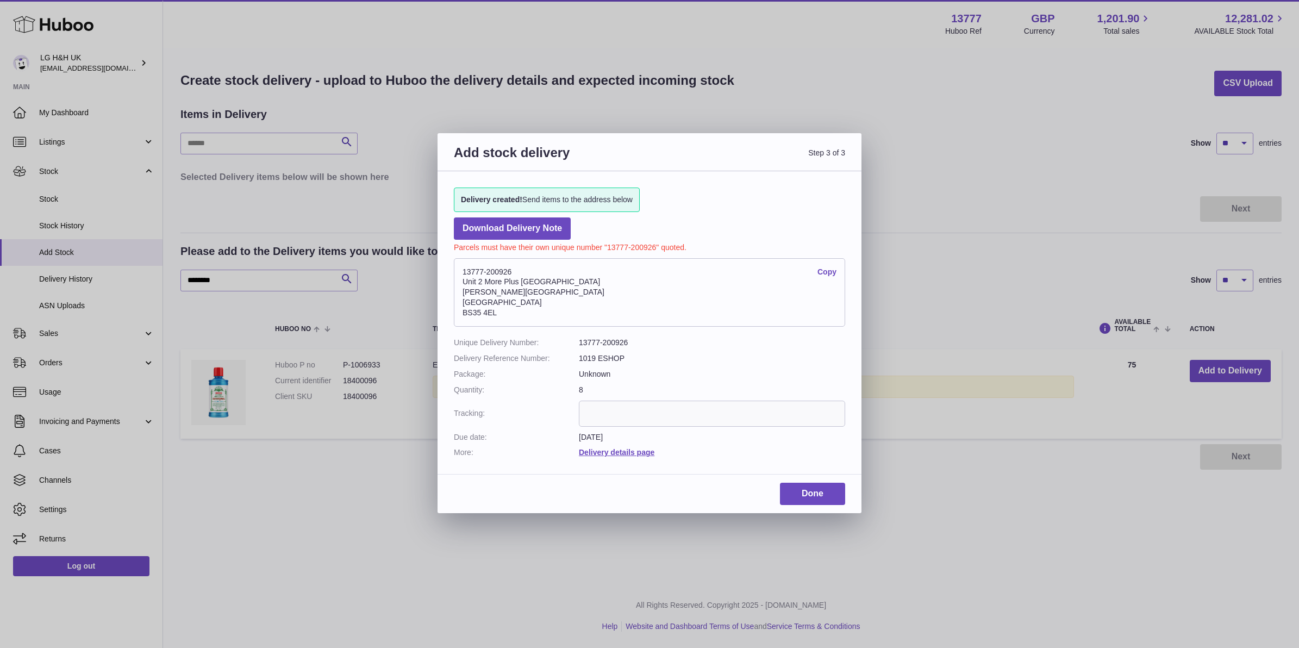
click at [821, 267] on address "13777-200926 Copy Unit 2 More Plus Central Park Hudson Ave Severn Beach BS35 4EL" at bounding box center [649, 292] width 391 height 68
click at [821, 270] on link "Copy" at bounding box center [826, 272] width 19 height 10
click at [709, 253] on dd "13777-200926 Copy Unit 2 More Plus Central Park Hudson Ave Severn Beach BS35 4EL" at bounding box center [649, 292] width 391 height 79
click at [830, 271] on link "Copy" at bounding box center [826, 272] width 19 height 10
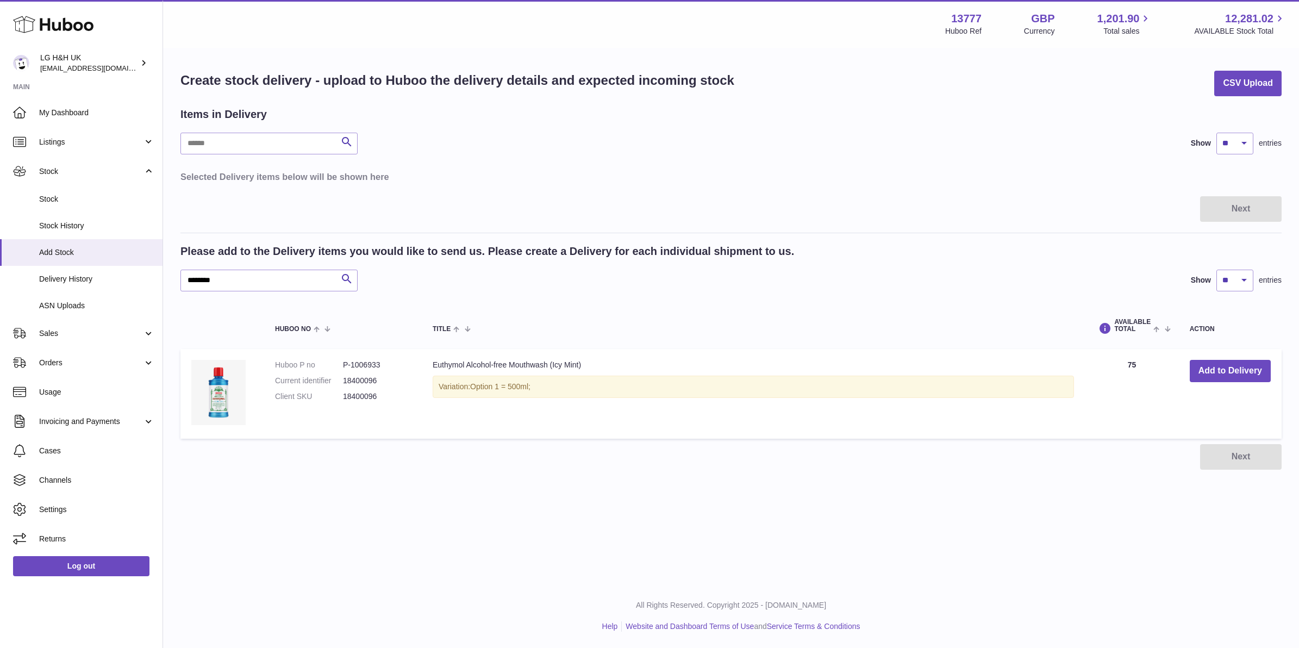
drag, startPoint x: 734, startPoint y: 318, endPoint x: 719, endPoint y: 305, distance: 19.3
click at [734, 318] on th "Title" at bounding box center [753, 326] width 663 height 36
click at [118, 245] on link "Add Stock" at bounding box center [81, 252] width 163 height 27
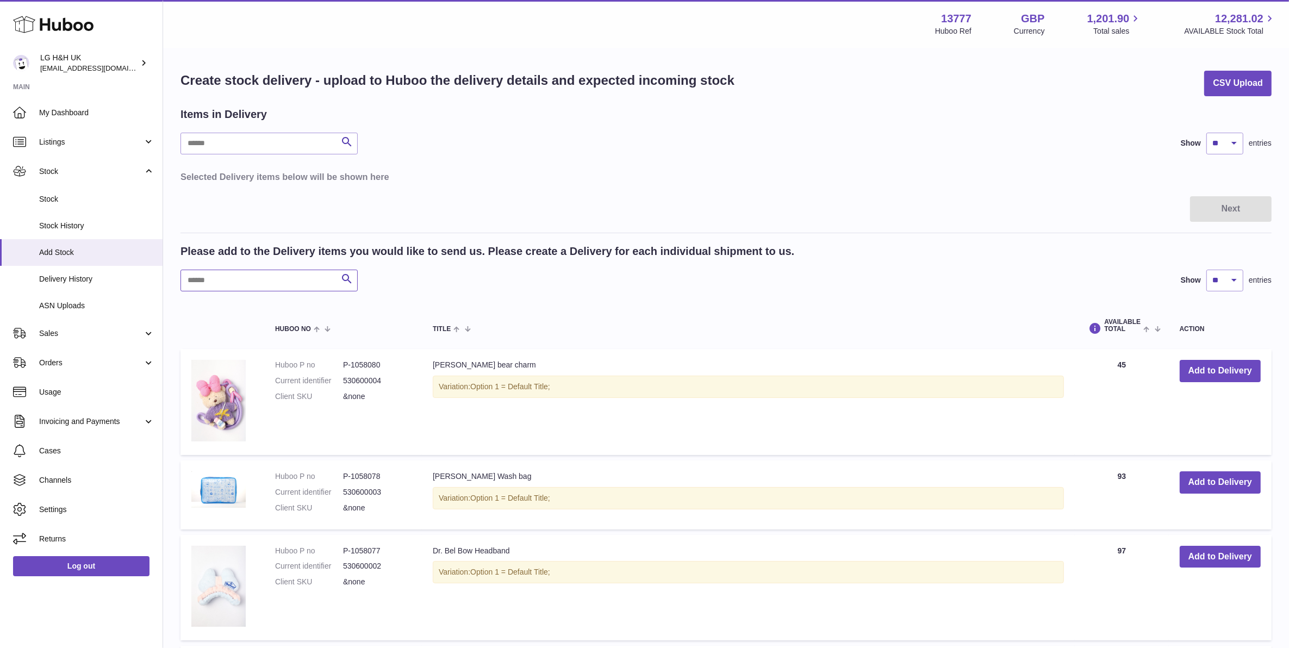
click at [203, 278] on input "text" at bounding box center [268, 281] width 177 height 22
paste input "********"
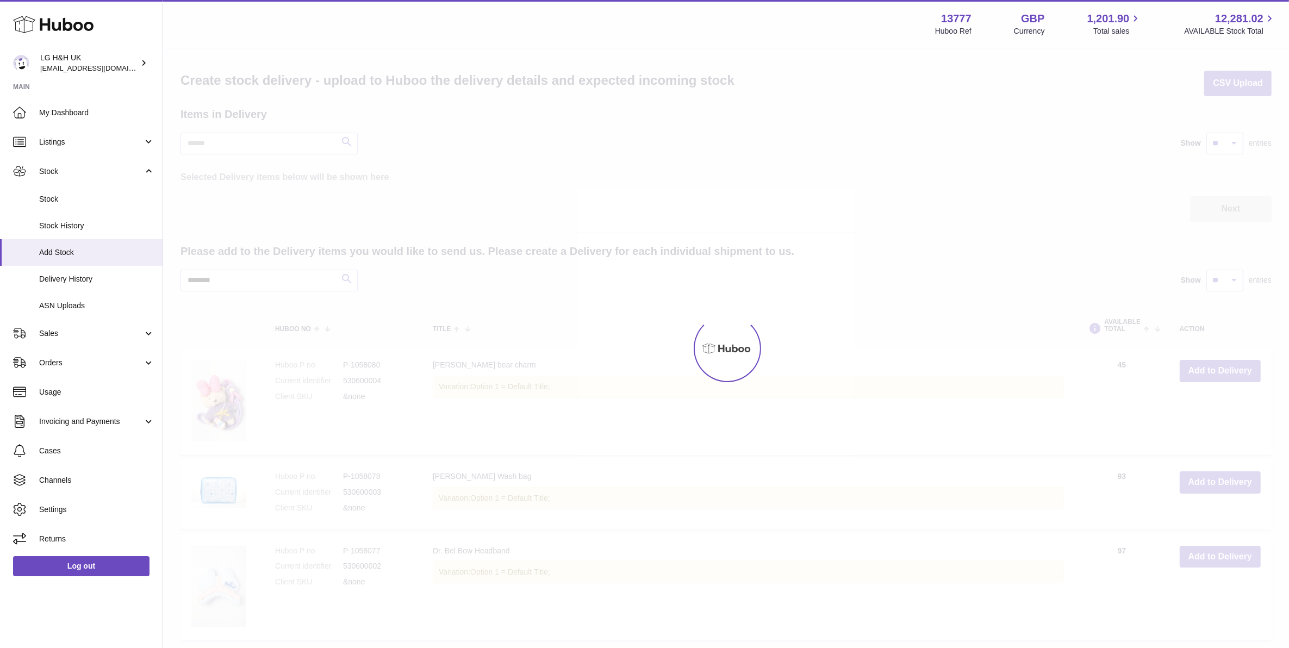
click at [357, 282] on div at bounding box center [726, 348] width 1126 height 599
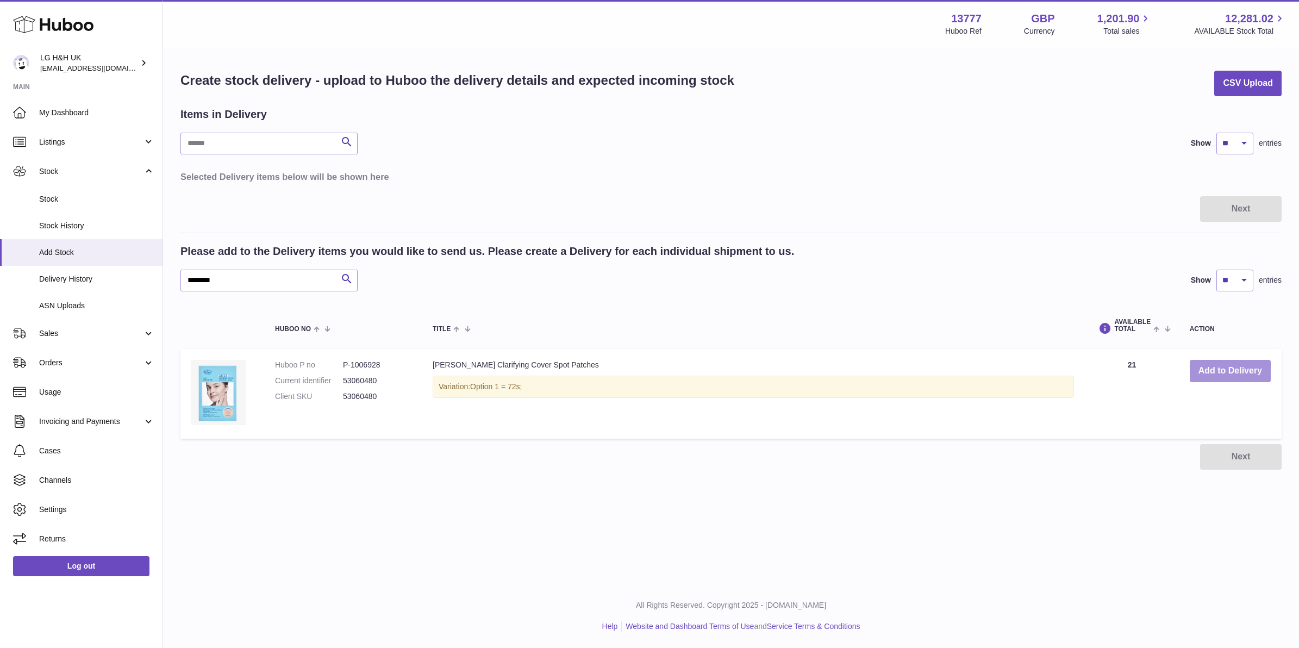
click at [1259, 361] on button "Add to Delivery" at bounding box center [1230, 371] width 81 height 22
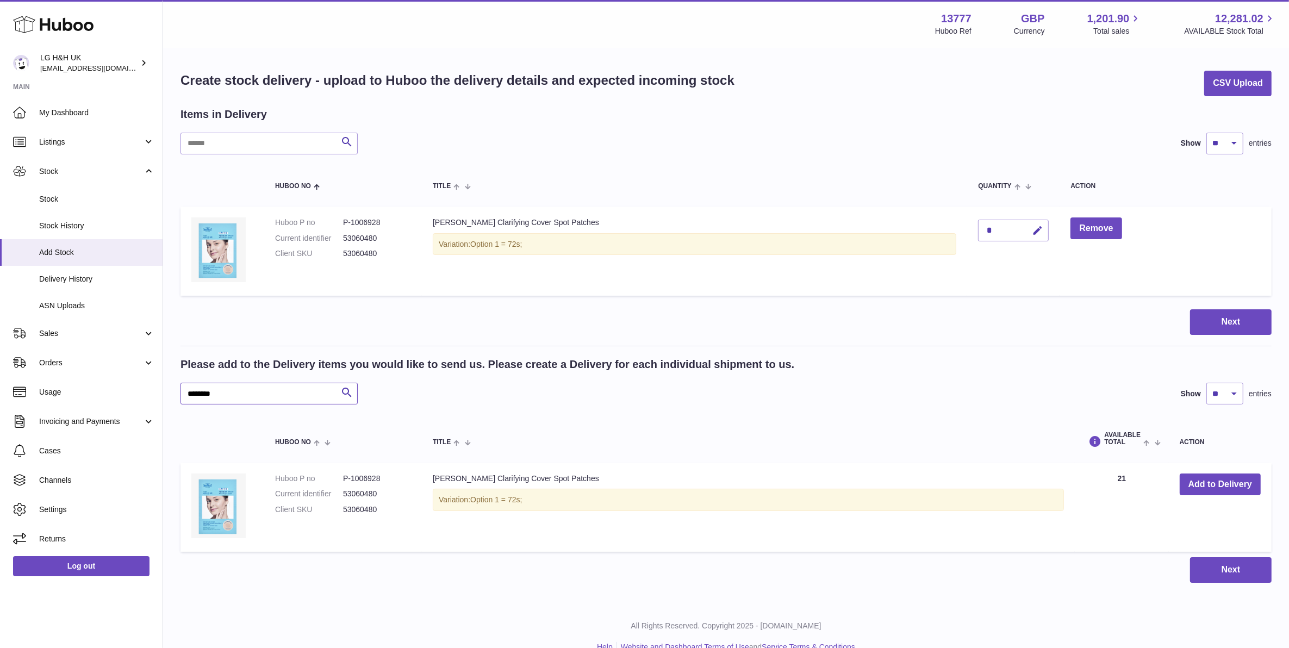
click at [283, 396] on input "********" at bounding box center [268, 394] width 177 height 22
paste input "text"
click at [346, 394] on icon "submit" at bounding box center [346, 393] width 13 height 14
click at [1186, 483] on button "Add to Delivery" at bounding box center [1219, 484] width 81 height 22
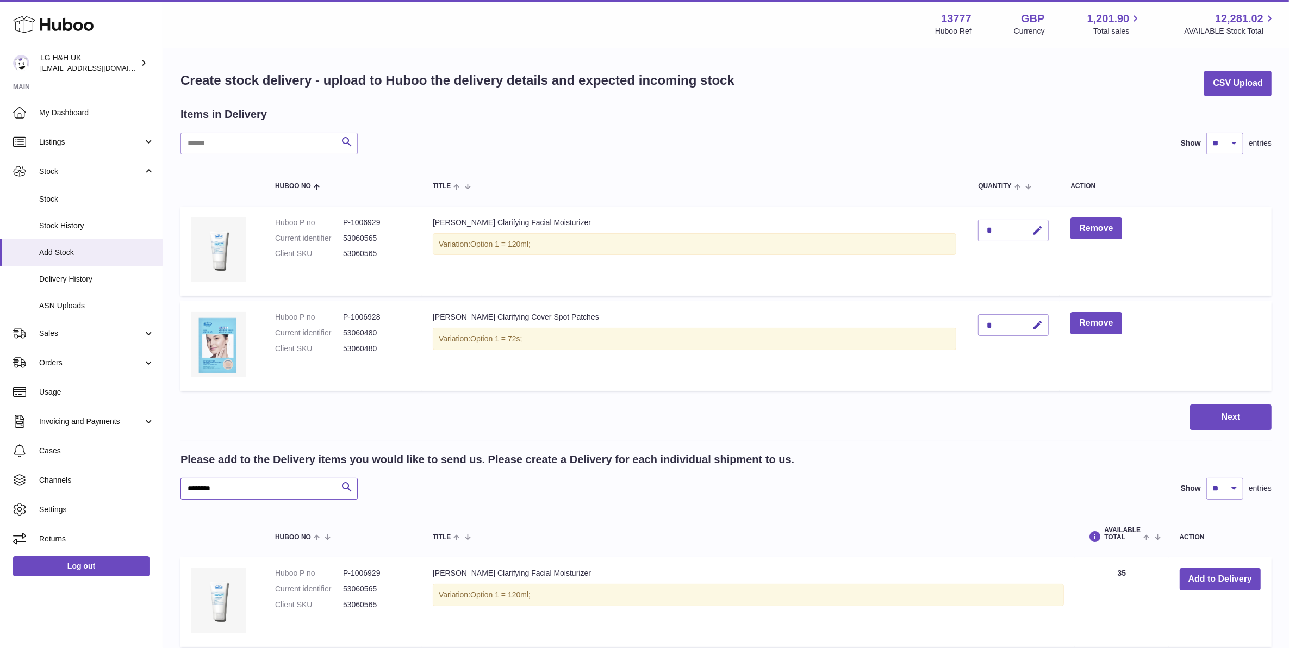
click at [326, 492] on input "********" at bounding box center [268, 489] width 177 height 22
paste input "text"
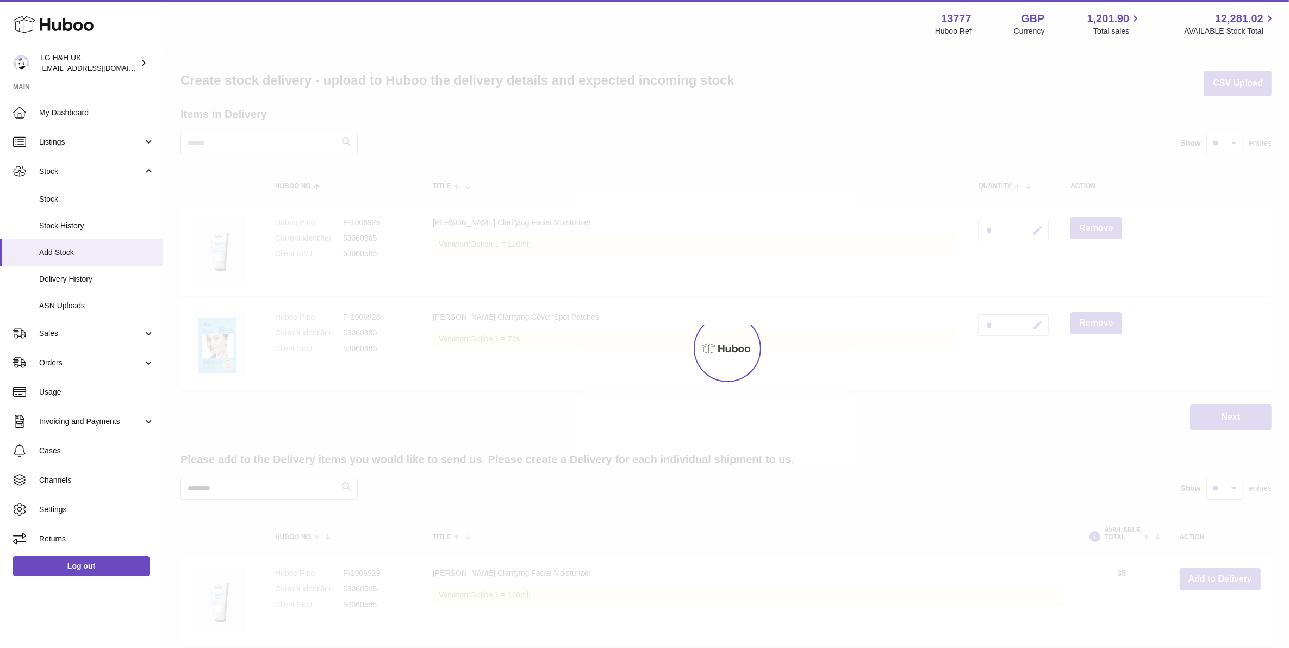
click at [358, 489] on div "Menu Huboo 13777 Huboo Ref GBP Currency 1,201.90 Total sales 12,281.02 AVAILABL…" at bounding box center [726, 350] width 1126 height 700
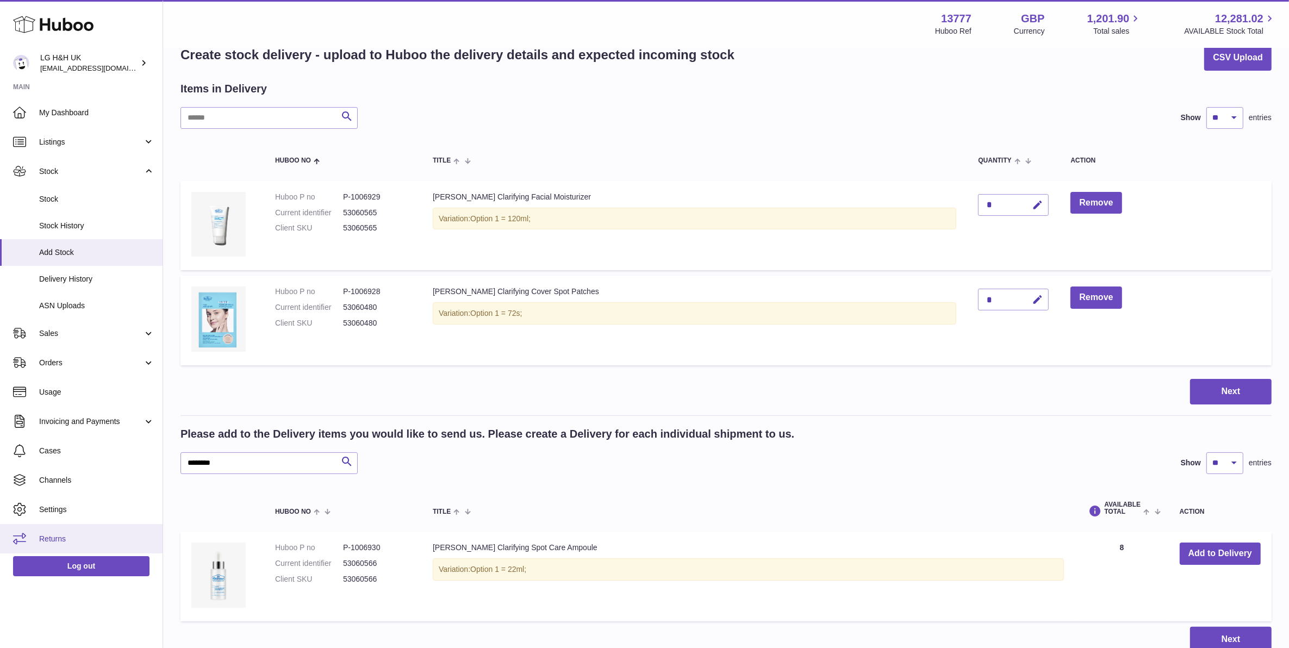
scroll to position [68, 0]
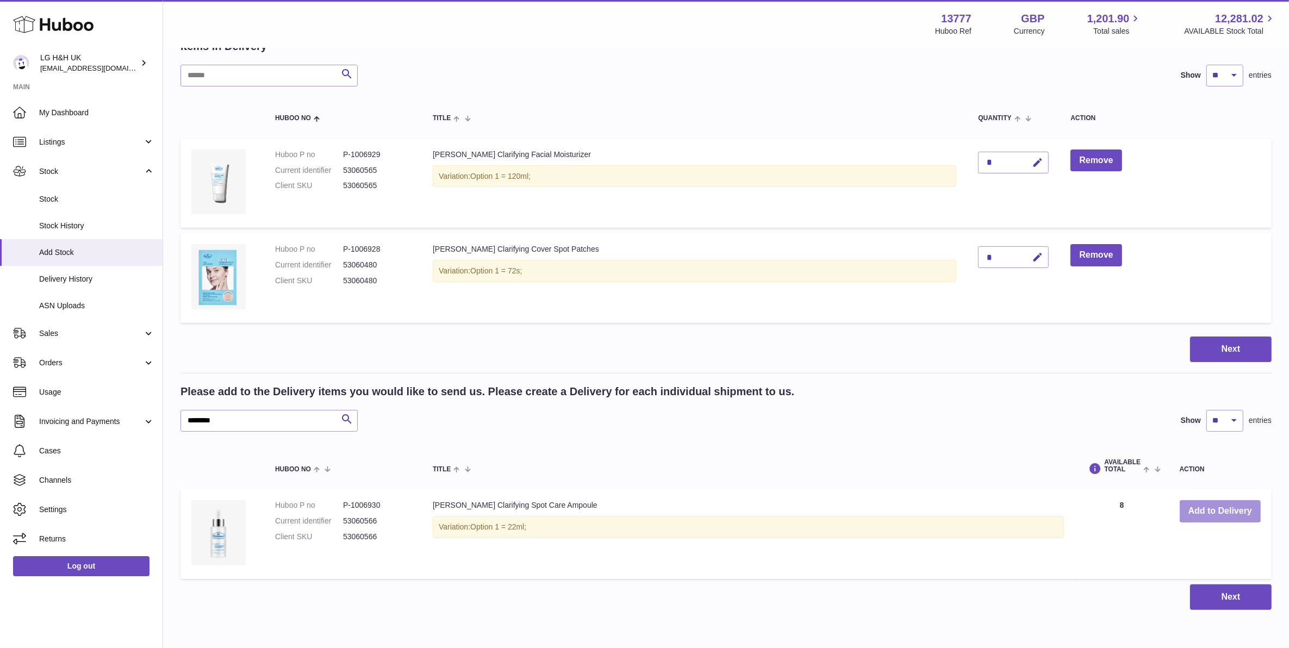
drag, startPoint x: 1240, startPoint y: 511, endPoint x: 1228, endPoint y: 512, distance: 11.4
click at [1240, 511] on button "Add to Delivery" at bounding box center [1219, 511] width 81 height 22
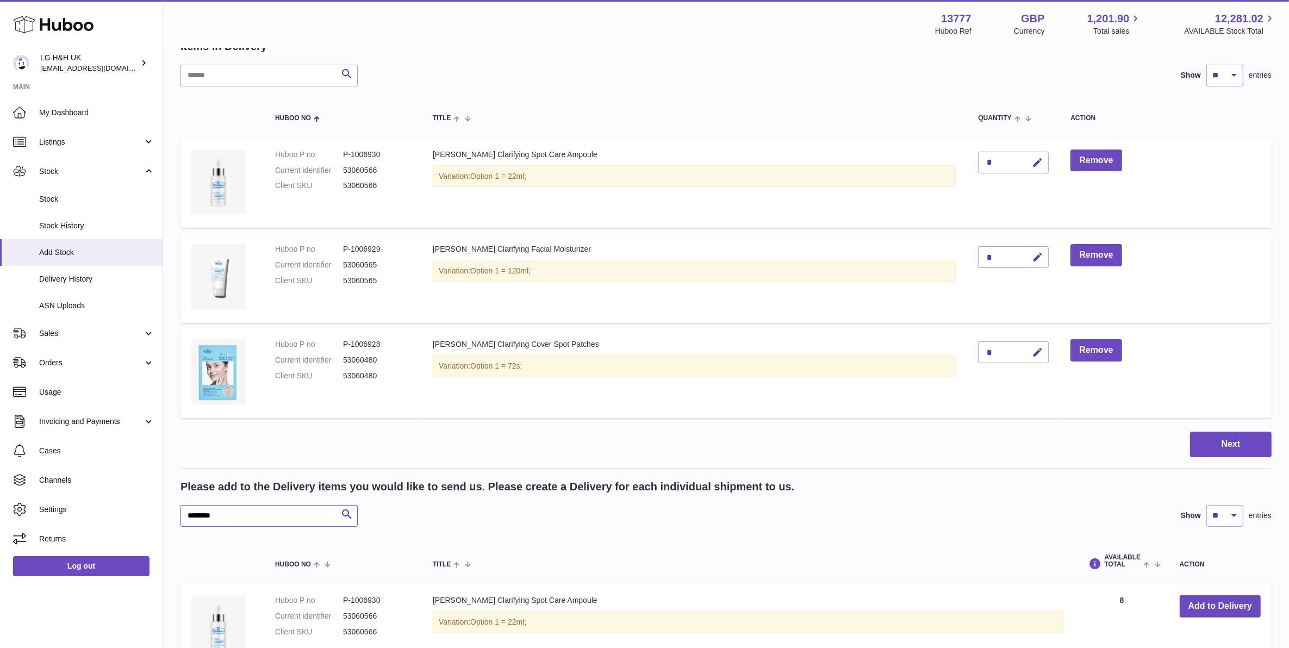
click at [253, 513] on input "********" at bounding box center [268, 516] width 177 height 22
paste input "text"
type input "********"
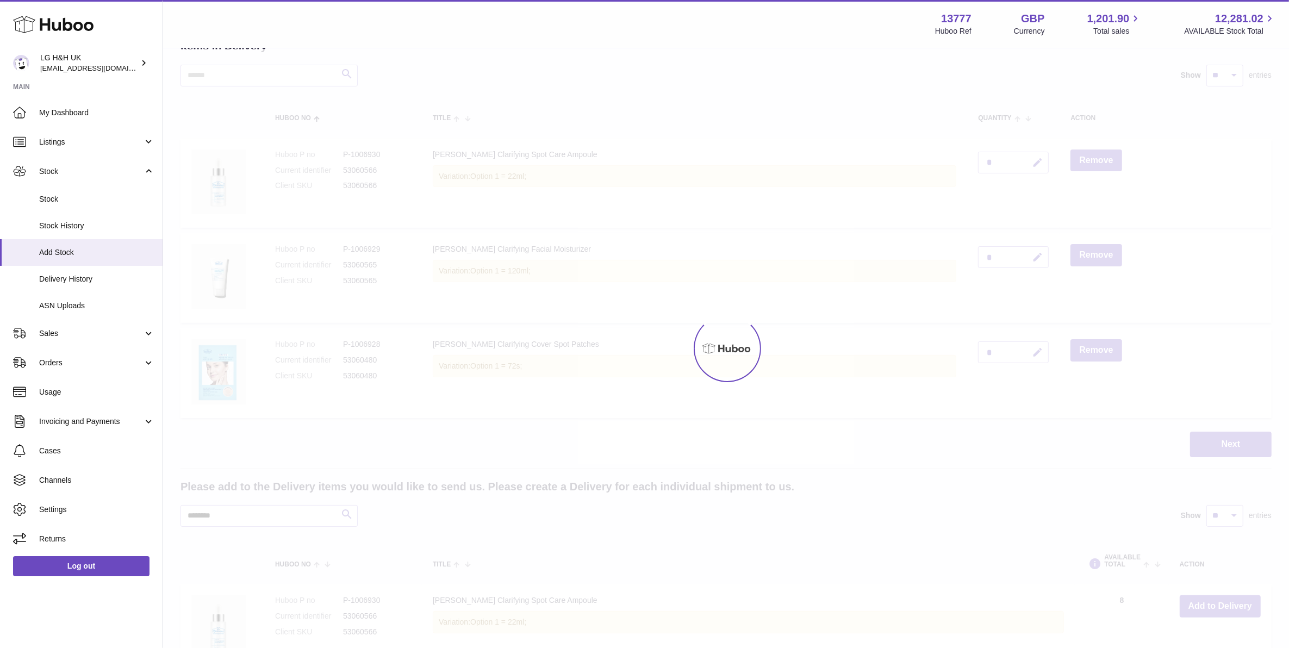
click at [340, 516] on div at bounding box center [726, 348] width 1126 height 599
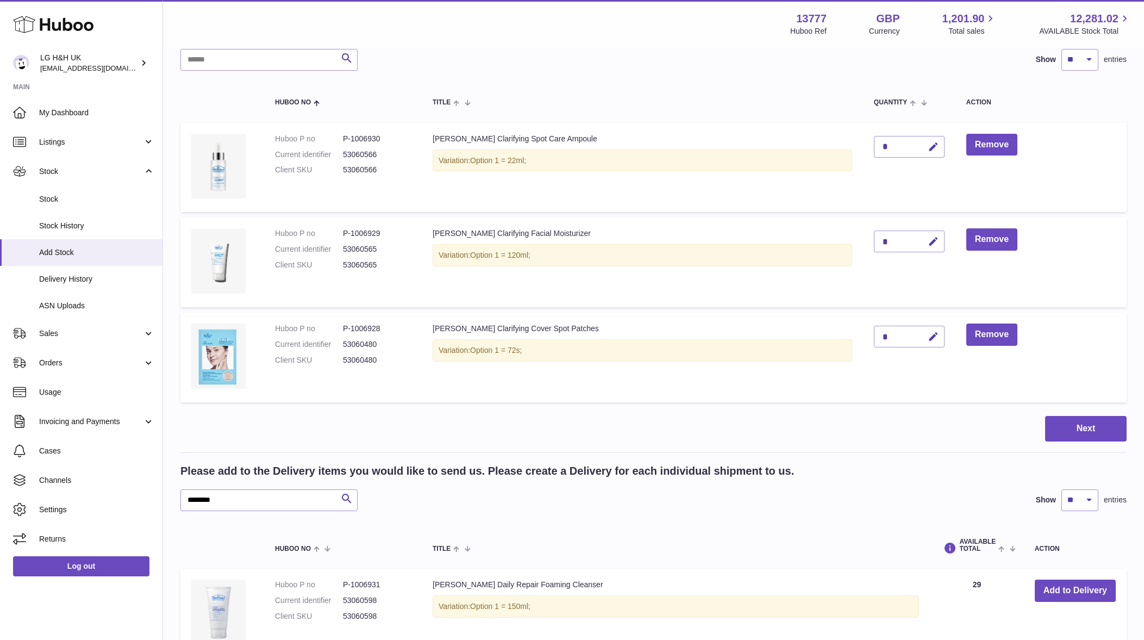
scroll to position [204, 0]
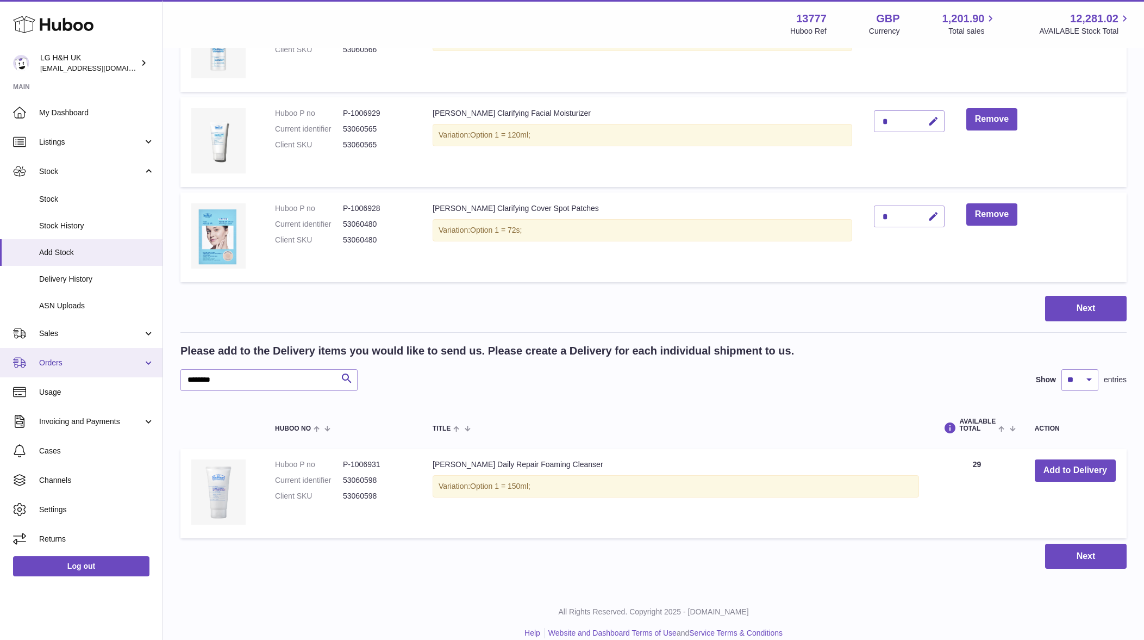
click at [114, 359] on span "Orders" at bounding box center [91, 363] width 104 height 10
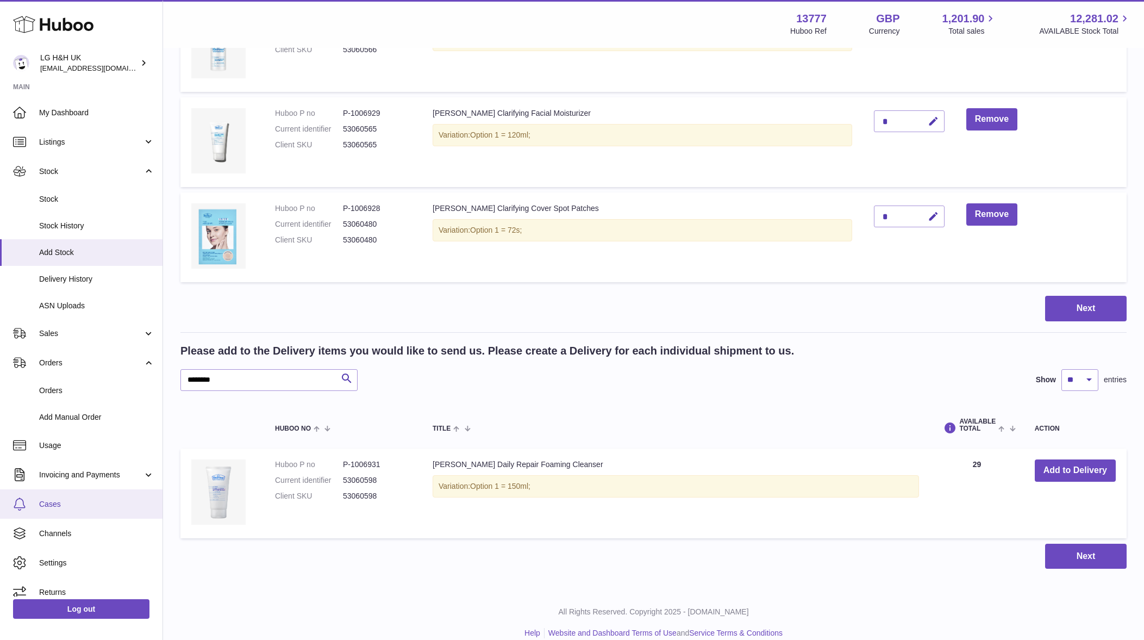
scroll to position [10, 0]
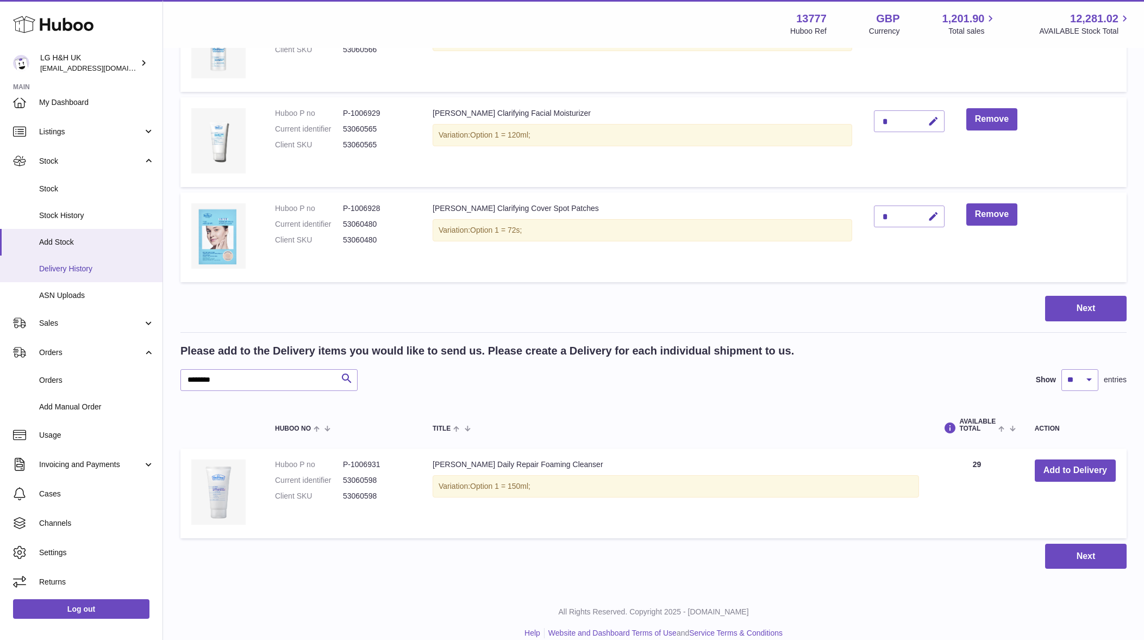
click at [93, 258] on link "Delivery History" at bounding box center [81, 268] width 163 height 27
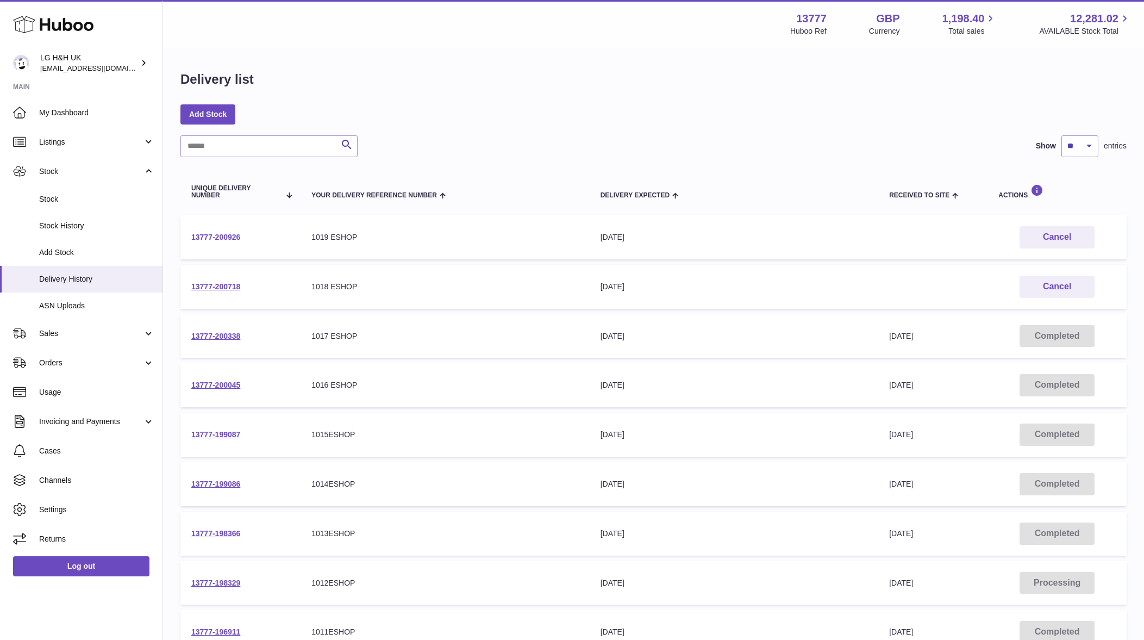
click at [235, 236] on link "13777-200926" at bounding box center [215, 237] width 49 height 9
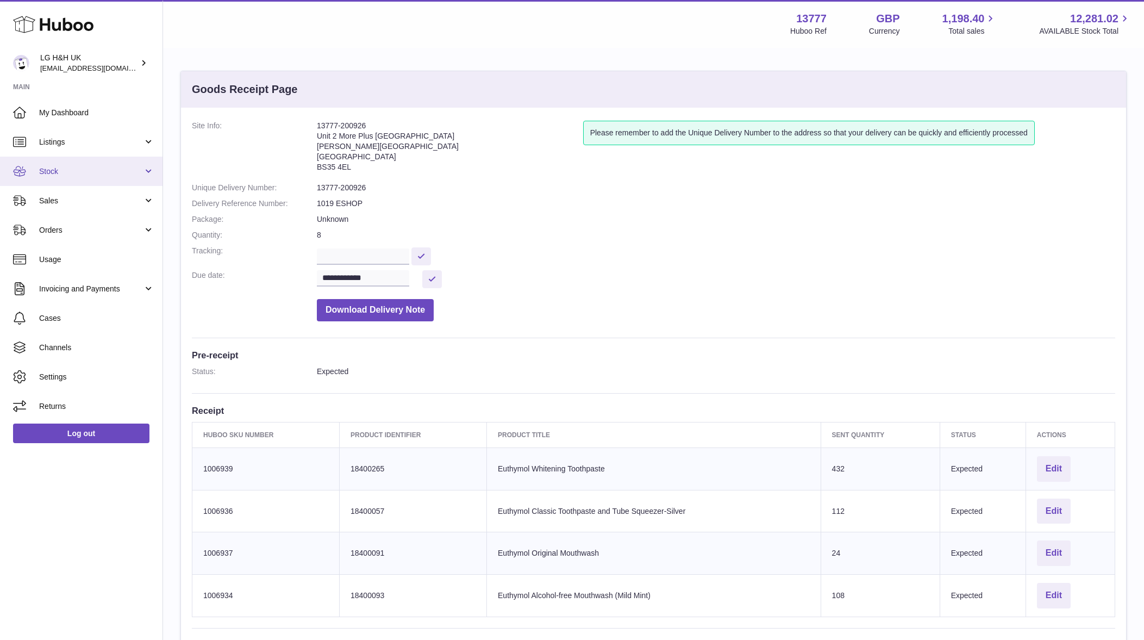
click at [130, 178] on link "Stock" at bounding box center [81, 171] width 163 height 29
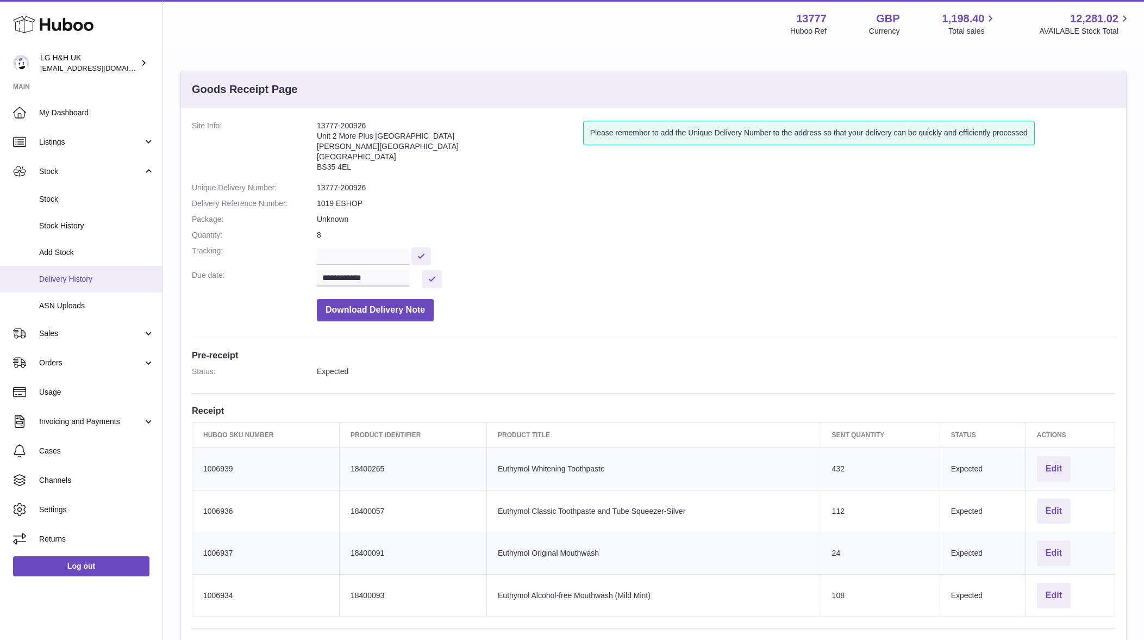
click at [90, 276] on span "Delivery History" at bounding box center [96, 279] width 115 height 10
